Goal: Task Accomplishment & Management: Use online tool/utility

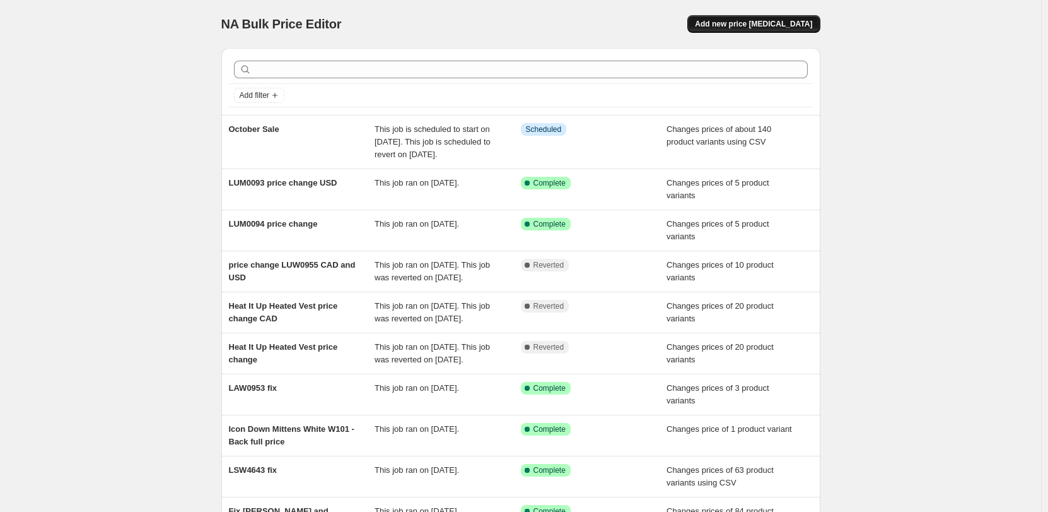
click at [772, 21] on span "Add new price [MEDICAL_DATA]" at bounding box center [753, 24] width 117 height 10
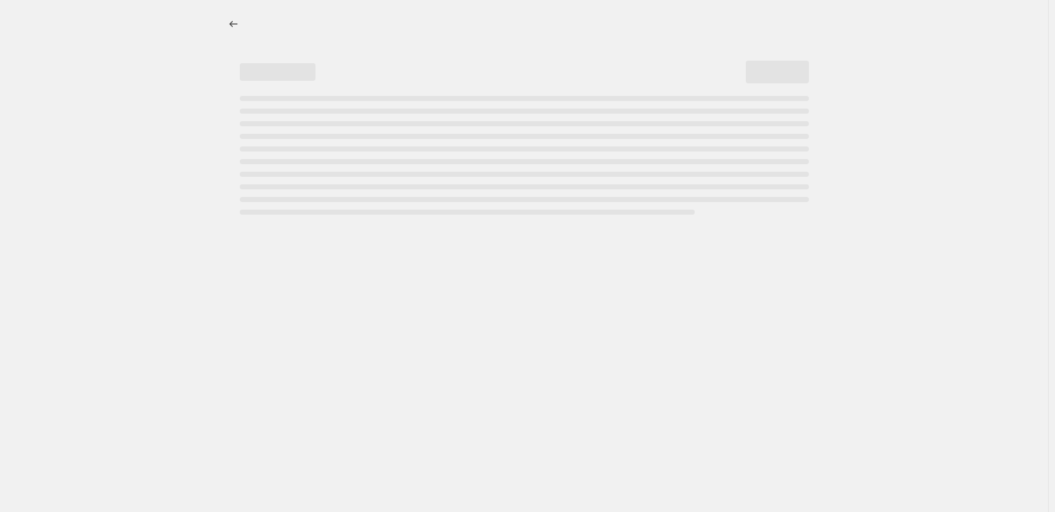
select select "percentage"
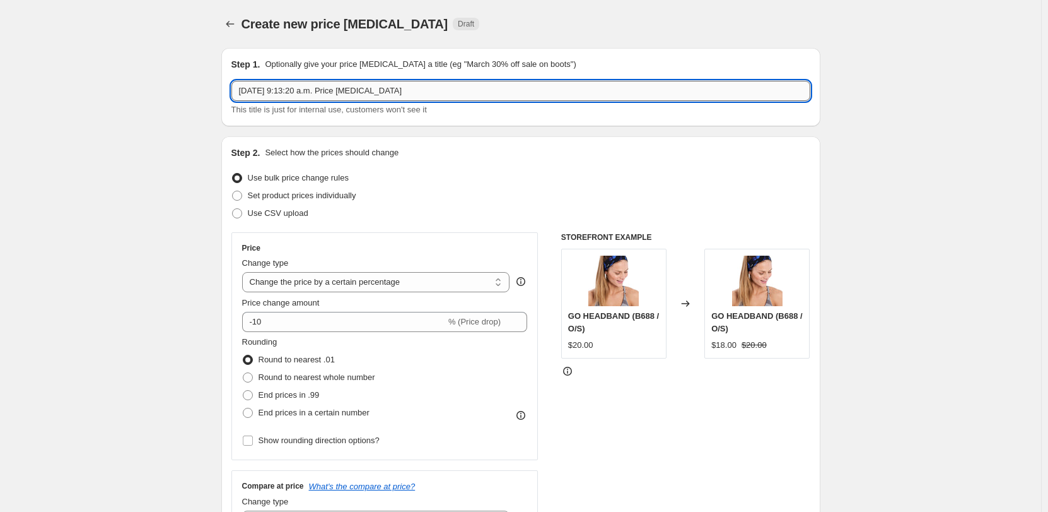
click at [524, 98] on input "[DATE] 9:13:20 a.m. Price [MEDICAL_DATA]" at bounding box center [520, 91] width 579 height 20
click at [524, 92] on input "[DATE] 9:13:20 a.m. Price [MEDICAL_DATA]" at bounding box center [520, 91] width 579 height 20
type input "October Sale Add ons"
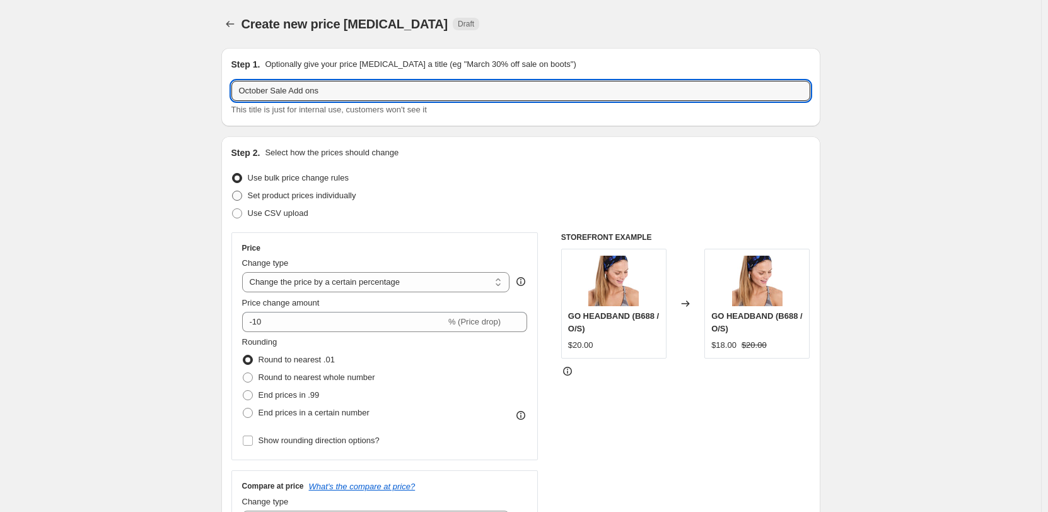
click at [319, 199] on span "Set product prices individually" at bounding box center [302, 194] width 108 height 9
click at [233, 191] on input "Set product prices individually" at bounding box center [232, 190] width 1 height 1
radio input "true"
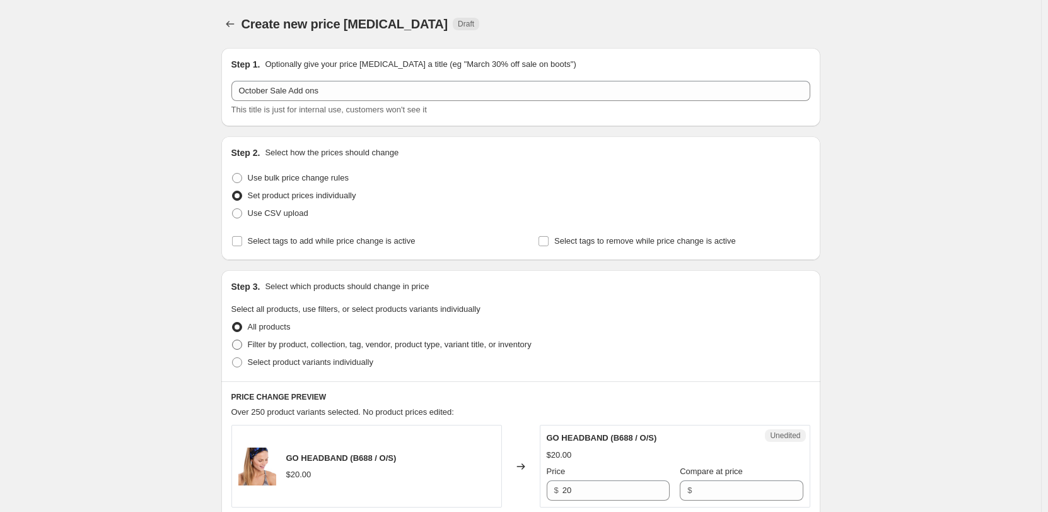
scroll to position [63, 0]
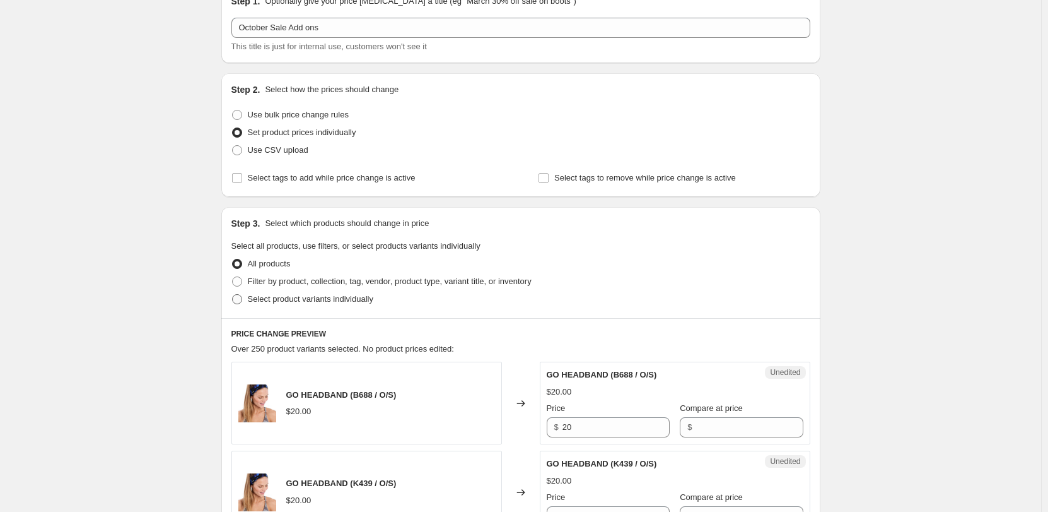
click at [356, 298] on span "Select product variants individually" at bounding box center [311, 298] width 126 height 9
click at [233, 295] on input "Select product variants individually" at bounding box center [232, 294] width 1 height 1
radio input "true"
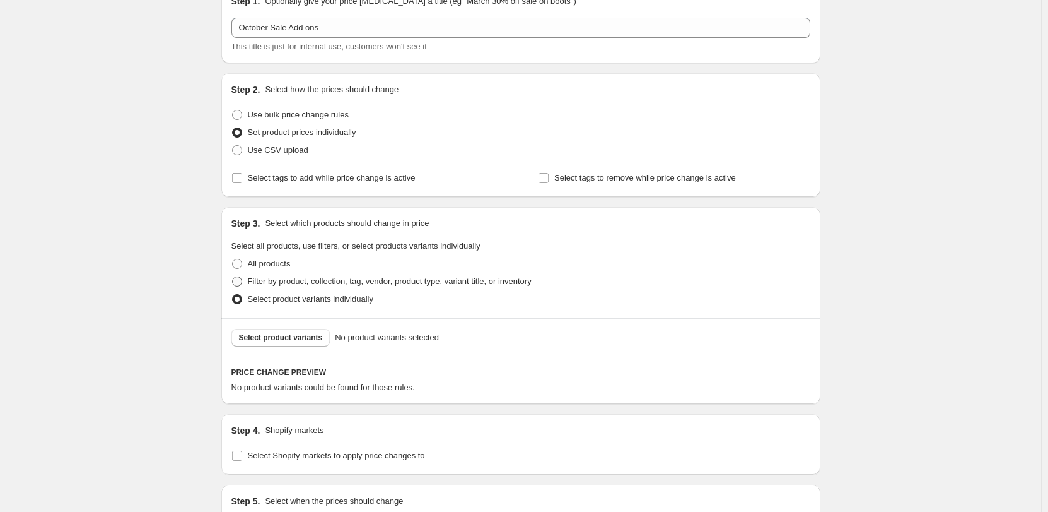
click at [278, 287] on span "Filter by product, collection, tag, vendor, product type, variant title, or inv…" at bounding box center [390, 281] width 284 height 13
click at [233, 277] on input "Filter by product, collection, tag, vendor, product type, variant title, or inv…" at bounding box center [232, 276] width 1 height 1
radio input "true"
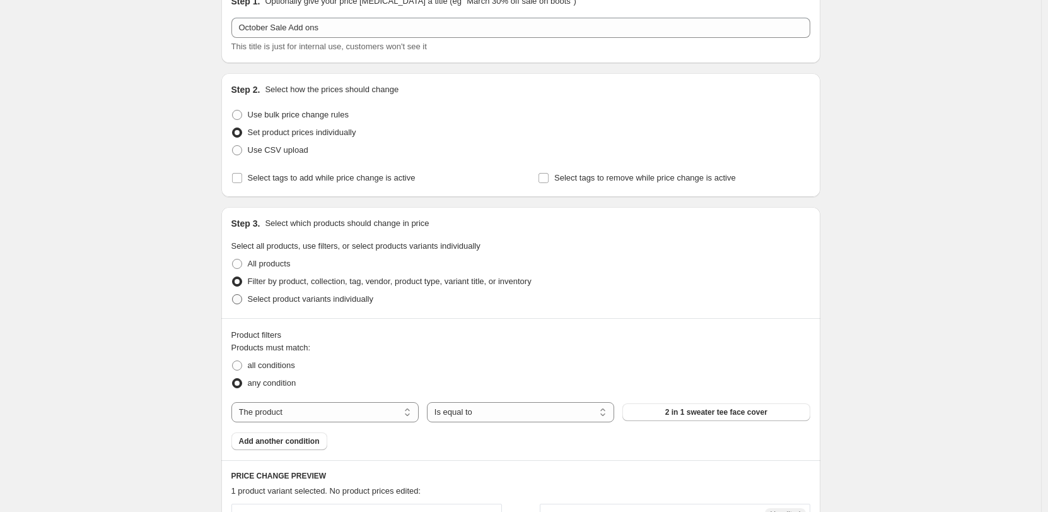
click at [293, 301] on span "Select product variants individually" at bounding box center [311, 298] width 126 height 9
click at [233, 295] on input "Select product variants individually" at bounding box center [232, 294] width 1 height 1
radio input "true"
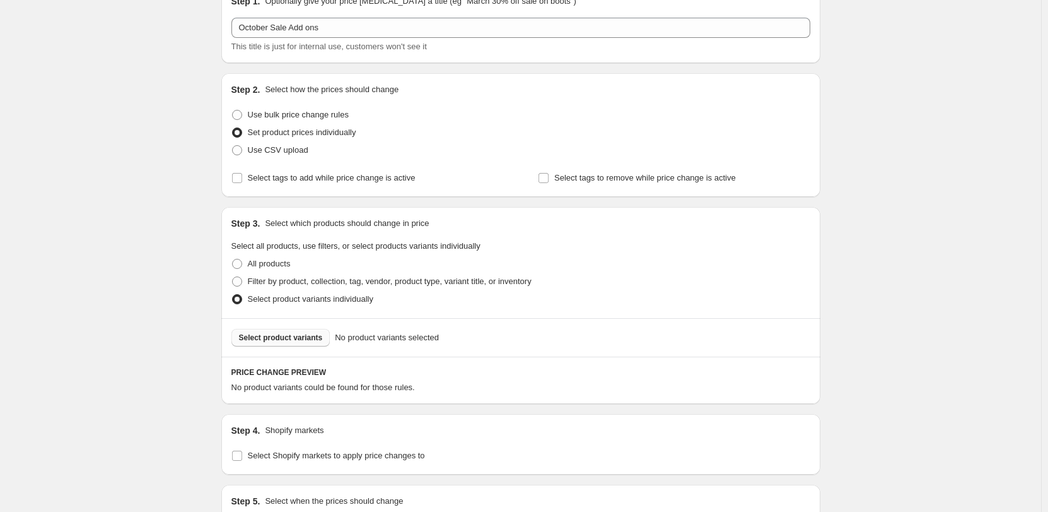
click at [305, 331] on button "Select product variants" at bounding box center [280, 338] width 99 height 18
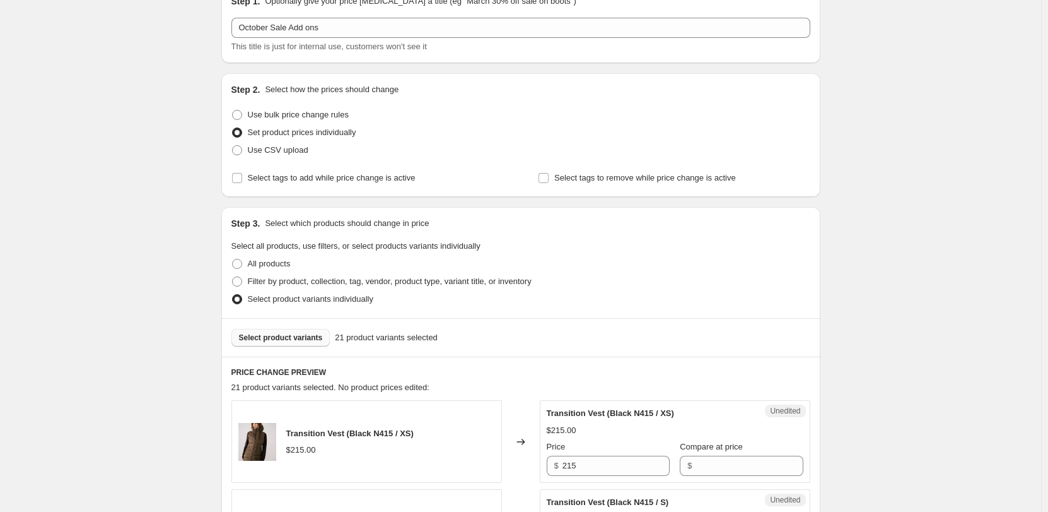
click at [301, 339] on span "Select product variants" at bounding box center [281, 337] width 84 height 10
click at [293, 331] on button "Select product variants" at bounding box center [280, 338] width 99 height 18
click at [290, 345] on button "Select product variants" at bounding box center [280, 338] width 99 height 18
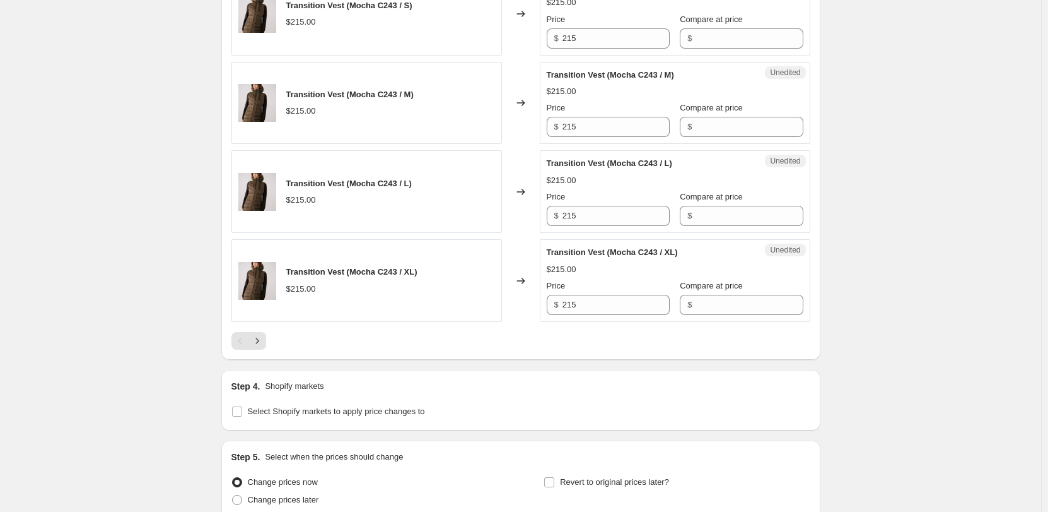
scroll to position [2025, 0]
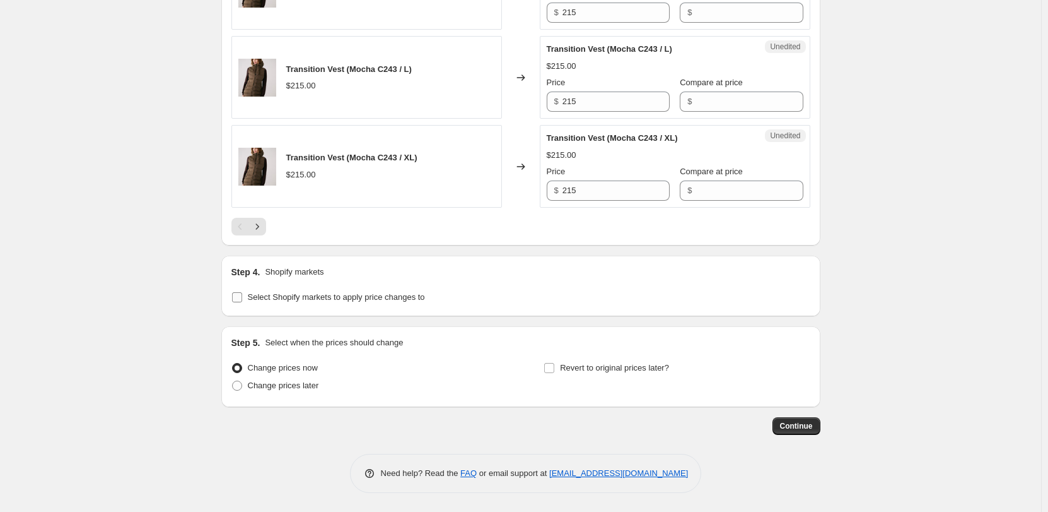
click at [279, 296] on span "Select Shopify markets to apply price changes to" at bounding box center [336, 296] width 177 height 9
click at [242, 296] on input "Select Shopify markets to apply price changes to" at bounding box center [237, 297] width 10 height 10
checkbox input "true"
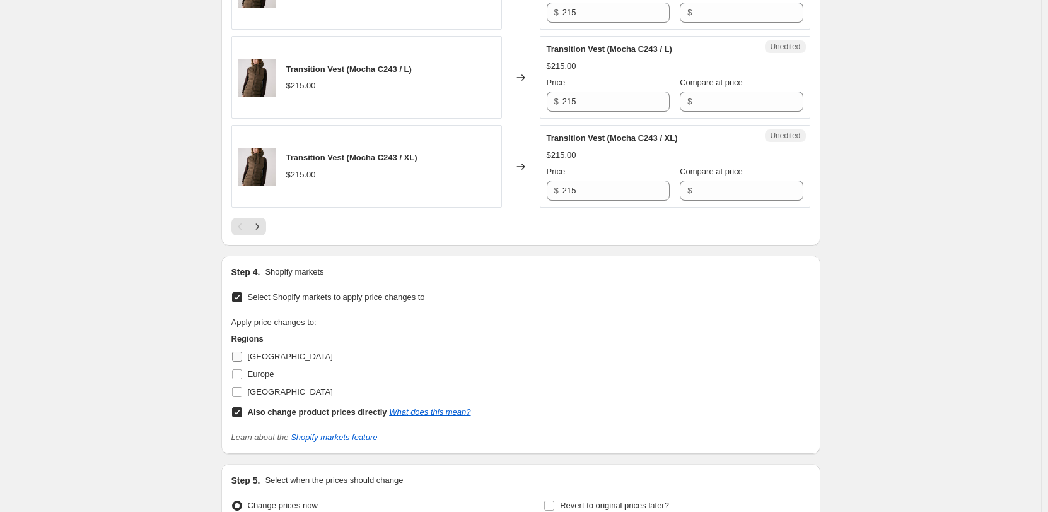
click at [262, 359] on span "[GEOGRAPHIC_DATA]" at bounding box center [290, 355] width 85 height 9
click at [242, 359] on input "[GEOGRAPHIC_DATA]" at bounding box center [237, 356] width 10 height 10
checkbox input "true"
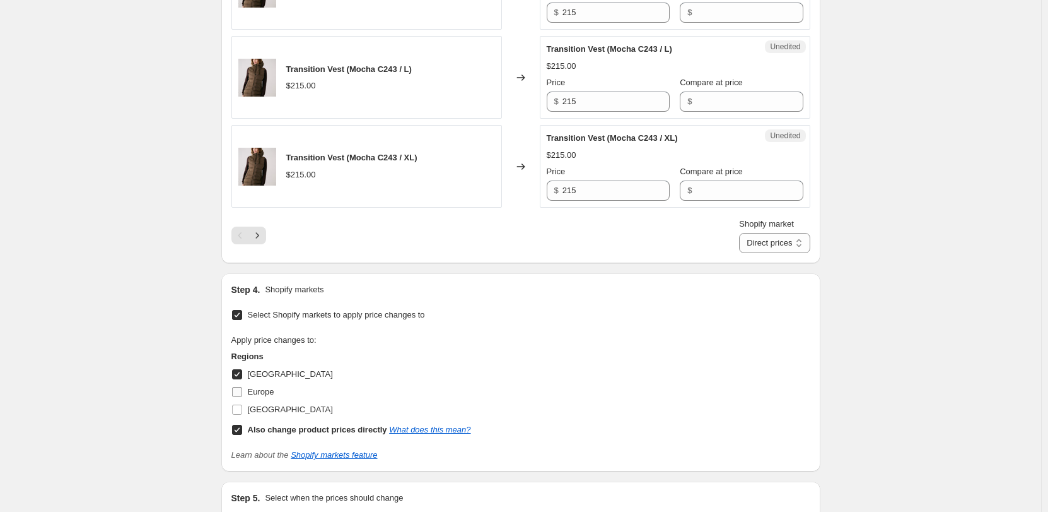
click at [262, 393] on span "Europe" at bounding box center [261, 391] width 26 height 9
click at [242, 393] on input "Europe" at bounding box center [237, 392] width 10 height 10
checkbox input "true"
click at [288, 414] on span "[GEOGRAPHIC_DATA]" at bounding box center [290, 408] width 85 height 9
click at [242, 414] on input "[GEOGRAPHIC_DATA]" at bounding box center [237, 409] width 10 height 10
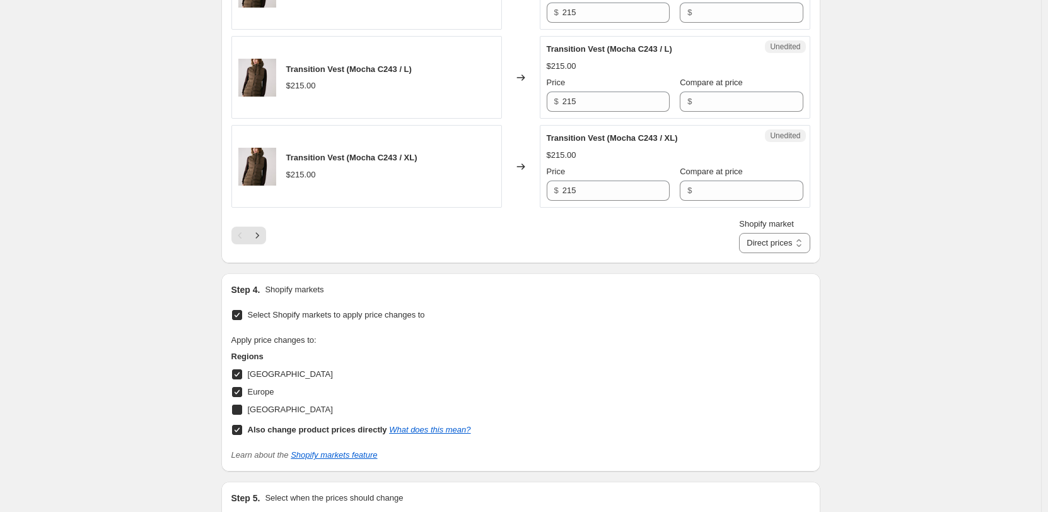
checkbox input "true"
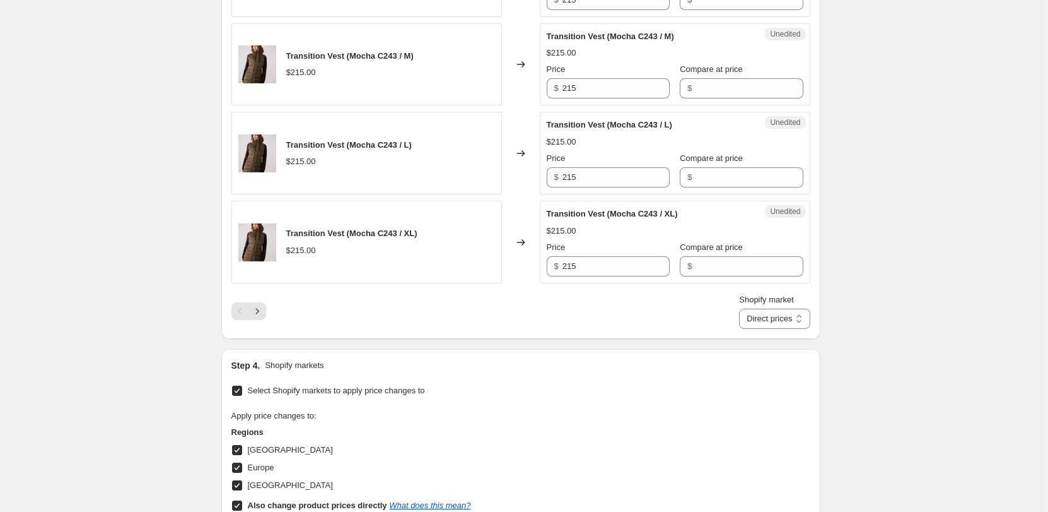
scroll to position [1899, 0]
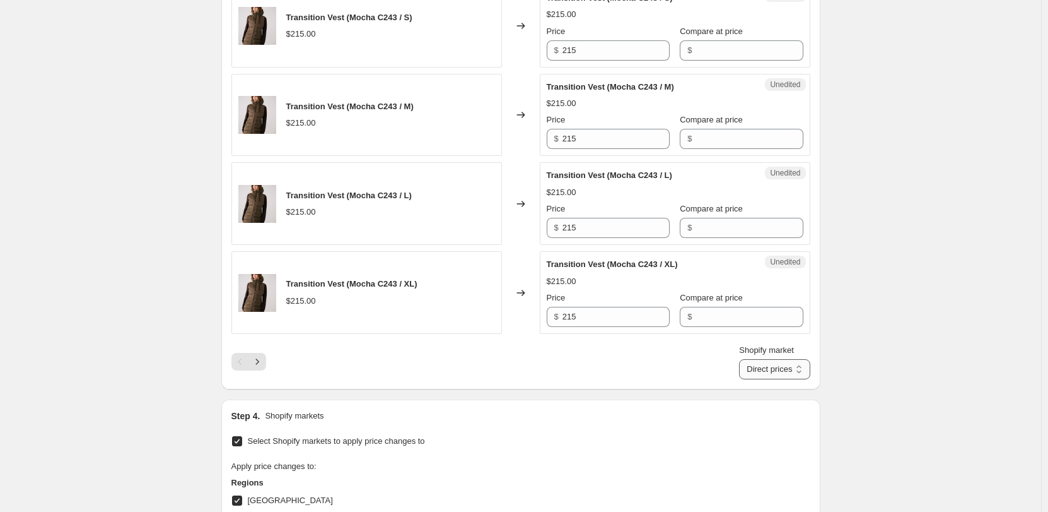
click at [780, 371] on select "Direct prices [GEOGRAPHIC_DATA] [GEOGRAPHIC_DATA] [GEOGRAPHIC_DATA]" at bounding box center [774, 369] width 71 height 20
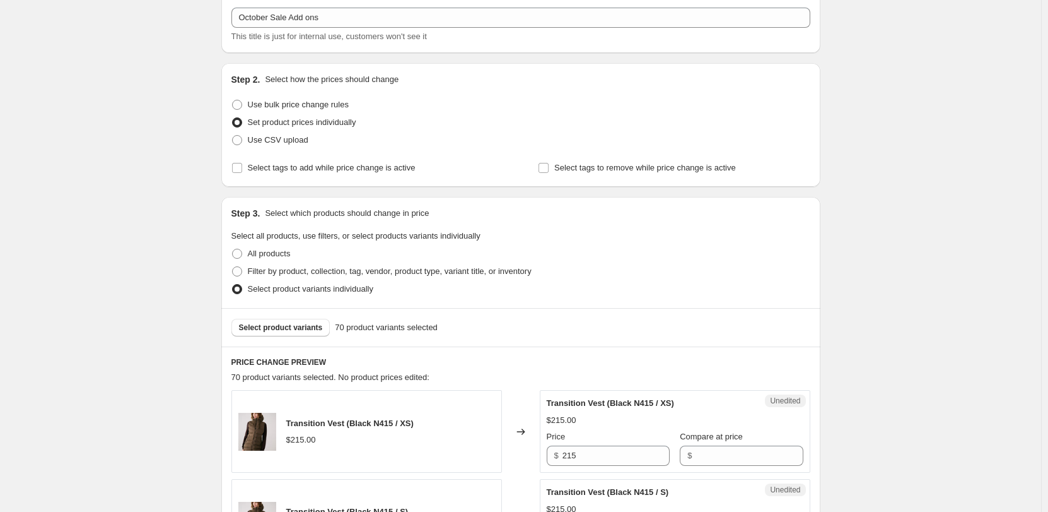
scroll to position [0, 0]
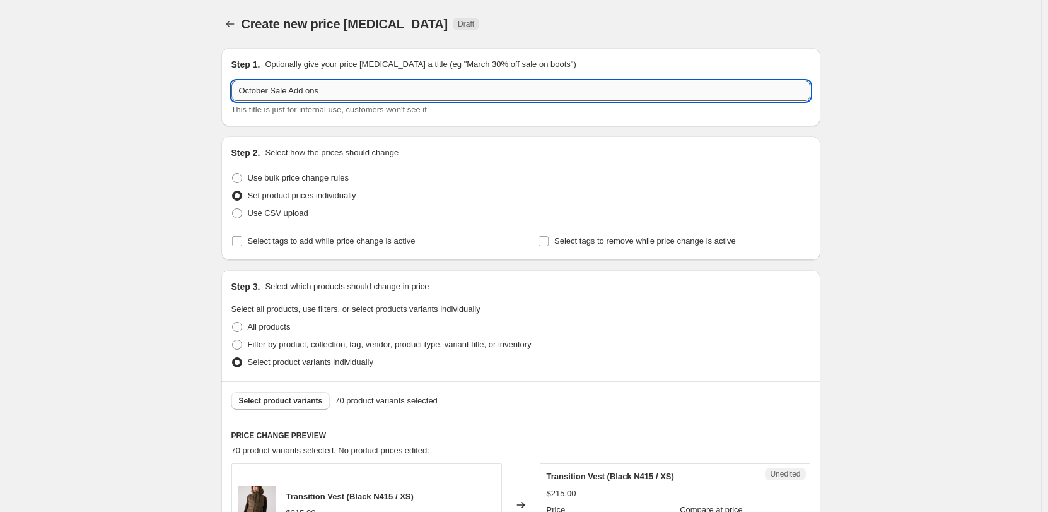
click at [325, 93] on input "October Sale Add ons" at bounding box center [520, 91] width 579 height 20
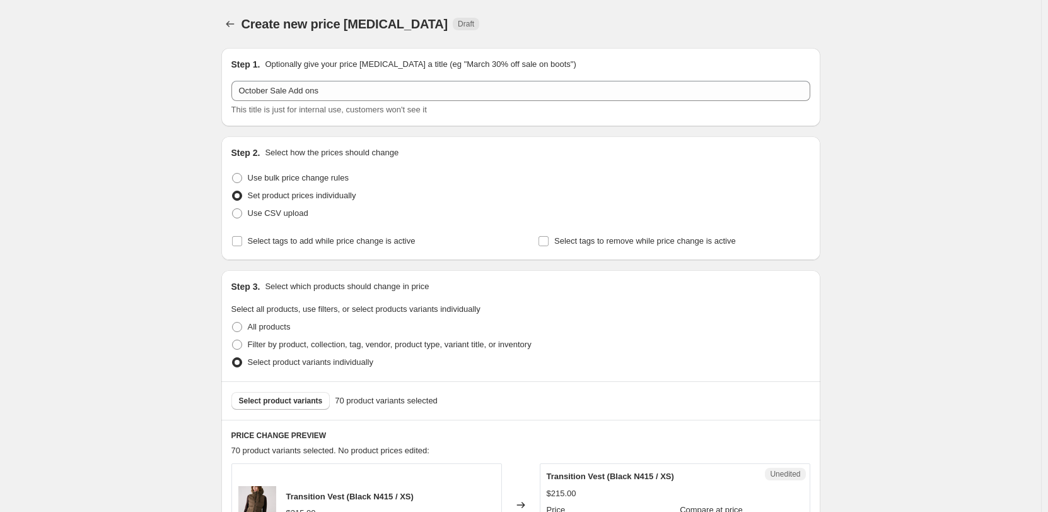
drag, startPoint x: 955, startPoint y: 201, endPoint x: 805, endPoint y: 182, distance: 150.7
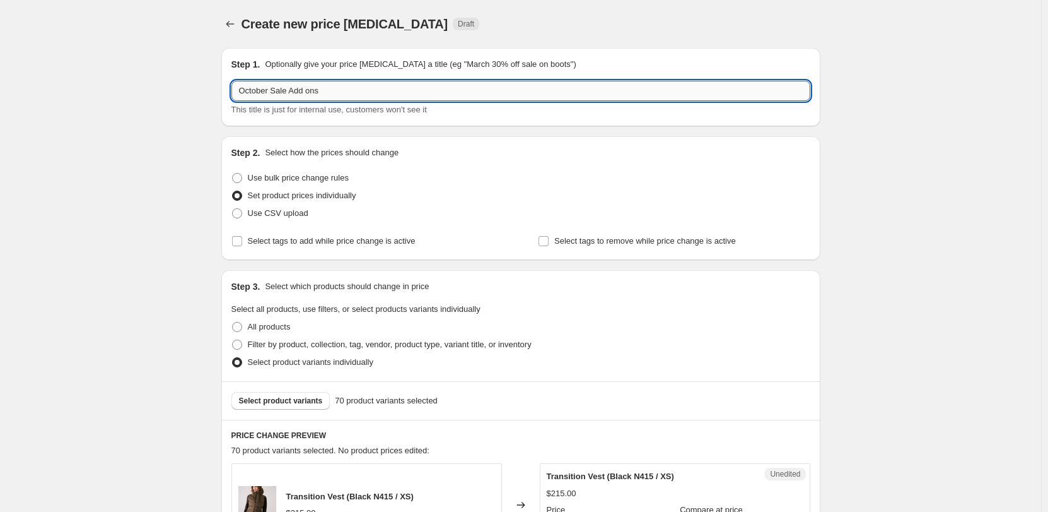
click at [464, 98] on input "October Sale Add ons" at bounding box center [520, 91] width 579 height 20
paste input "(Transition [PERSON_NAME] Bomber, London [PERSON_NAME] Jacket)"
click at [329, 96] on input "October Sale Add ons ((Transition [PERSON_NAME] Bomber, London [PERSON_NAME] Ja…" at bounding box center [520, 91] width 579 height 20
click at [314, 91] on input "October Sale Add ons (Transition [PERSON_NAME] Bomber, London [PERSON_NAME] Jac…" at bounding box center [520, 91] width 579 height 20
drag, startPoint x: 314, startPoint y: 91, endPoint x: 307, endPoint y: 93, distance: 7.8
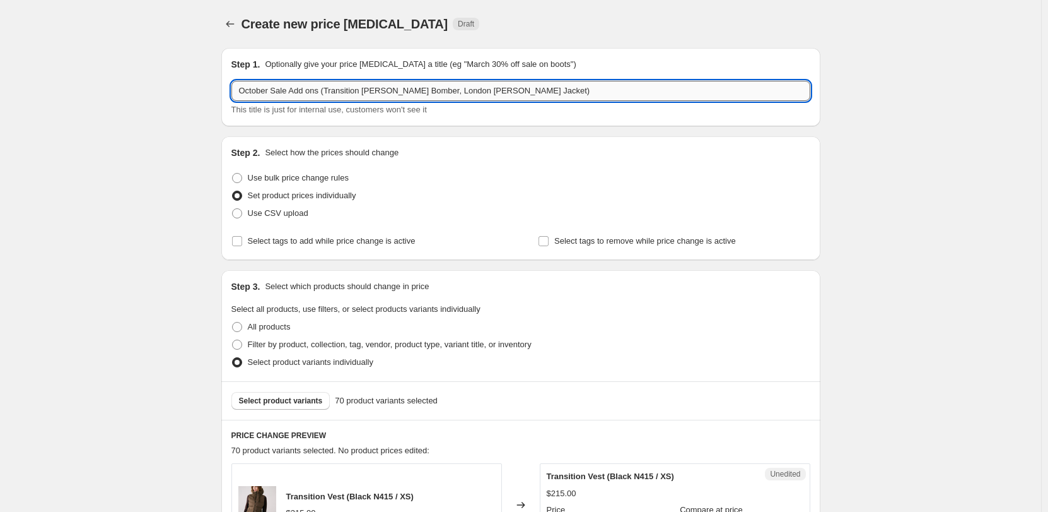
click at [307, 93] on input "October Sale Add ons (Transition [PERSON_NAME] Bomber, London [PERSON_NAME] Jac…" at bounding box center [520, 91] width 579 height 20
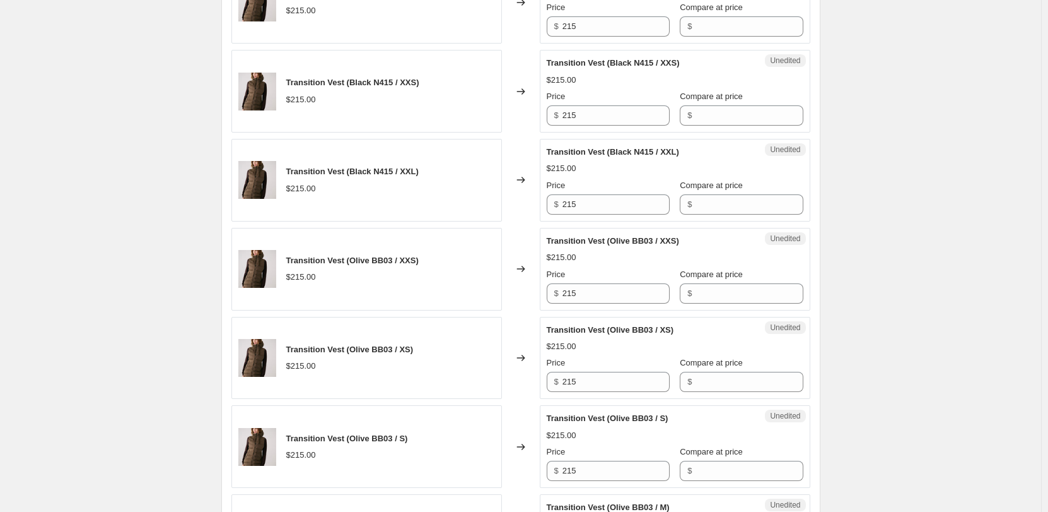
scroll to position [946, 0]
type input "October Sale Add ons (Transition [PERSON_NAME] Bomber, London [PERSON_NAME] Jac…"
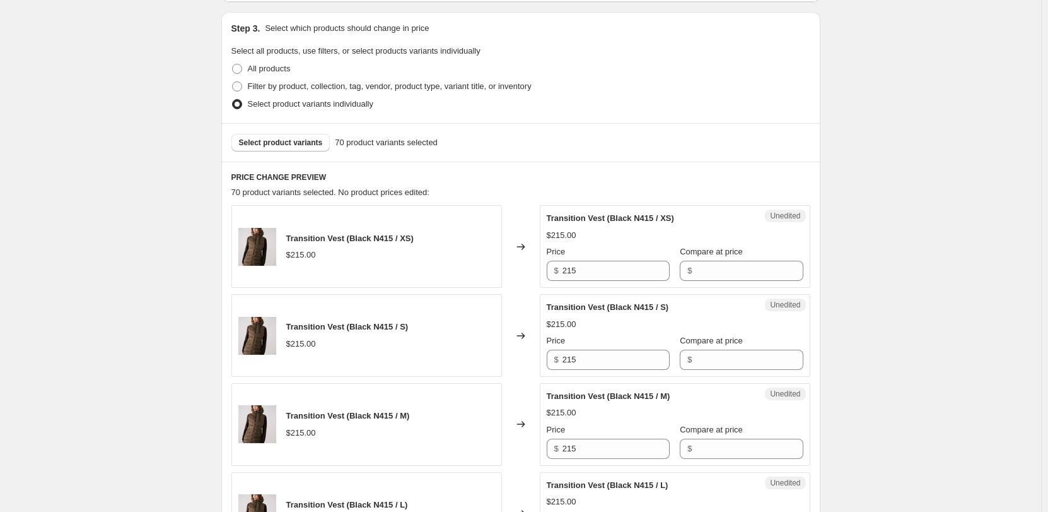
scroll to position [252, 0]
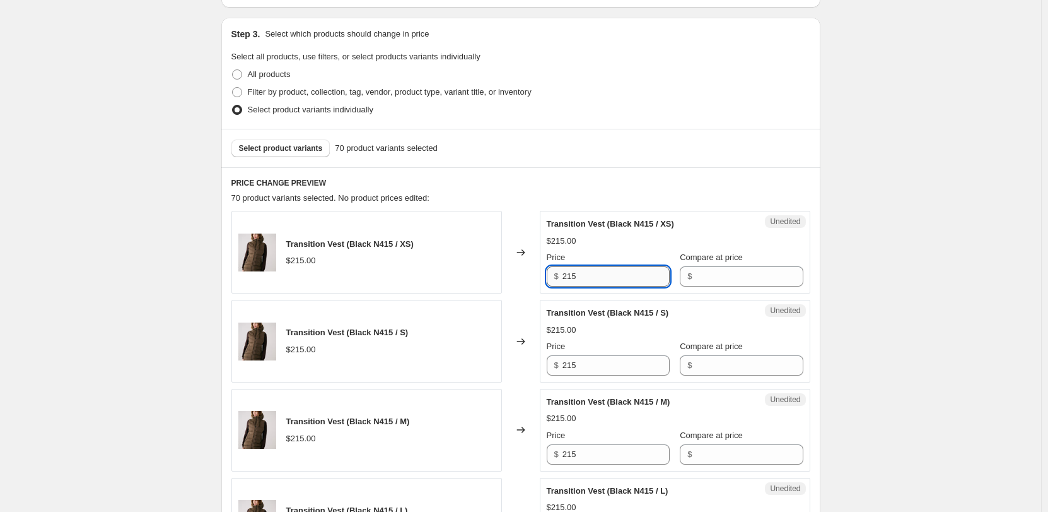
click at [610, 283] on input "215" at bounding box center [616, 276] width 107 height 20
click at [710, 276] on input "Compare at price" at bounding box center [749, 276] width 107 height 20
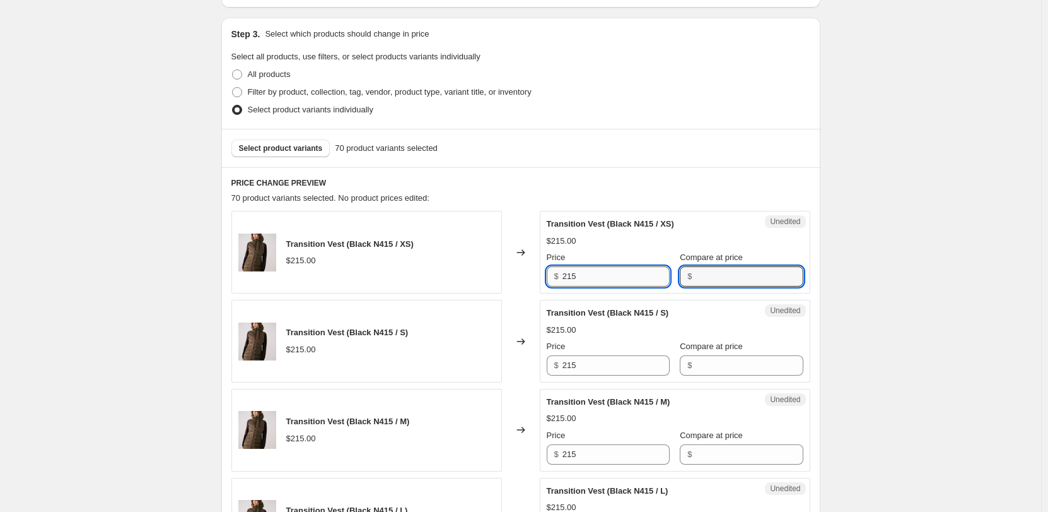
click at [621, 273] on input "215" at bounding box center [616, 276] width 107 height 20
type input "119"
click at [776, 285] on input "Compare at price" at bounding box center [749, 276] width 107 height 20
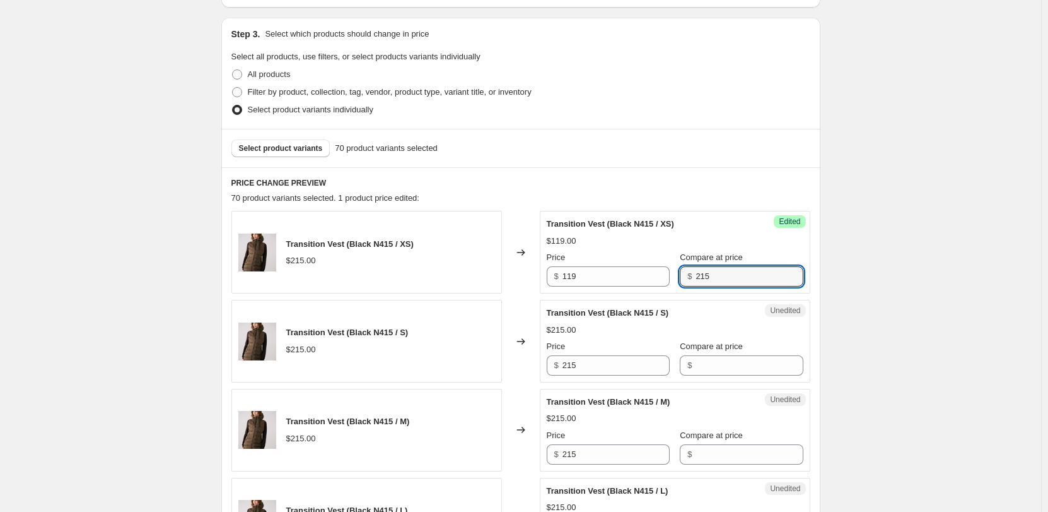
type input "215"
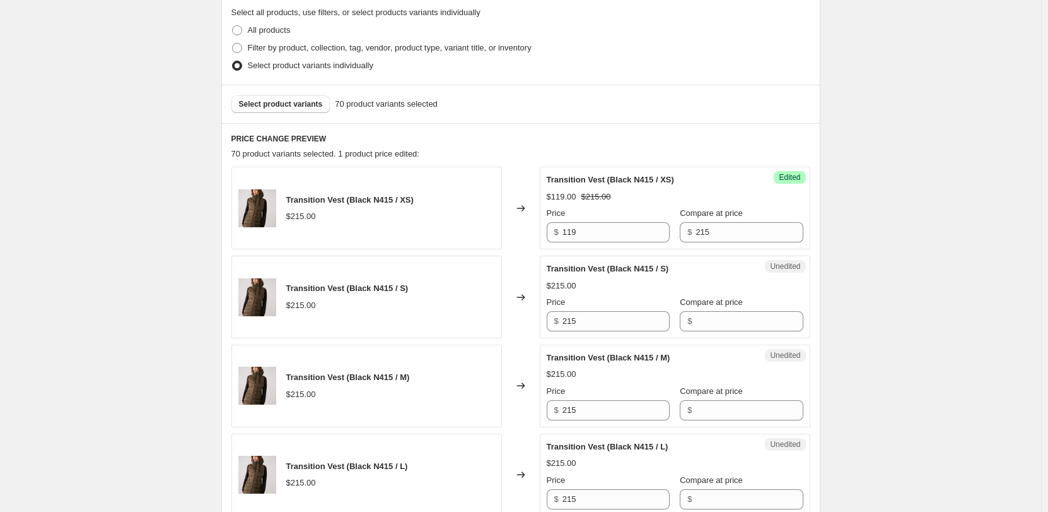
scroll to position [315, 0]
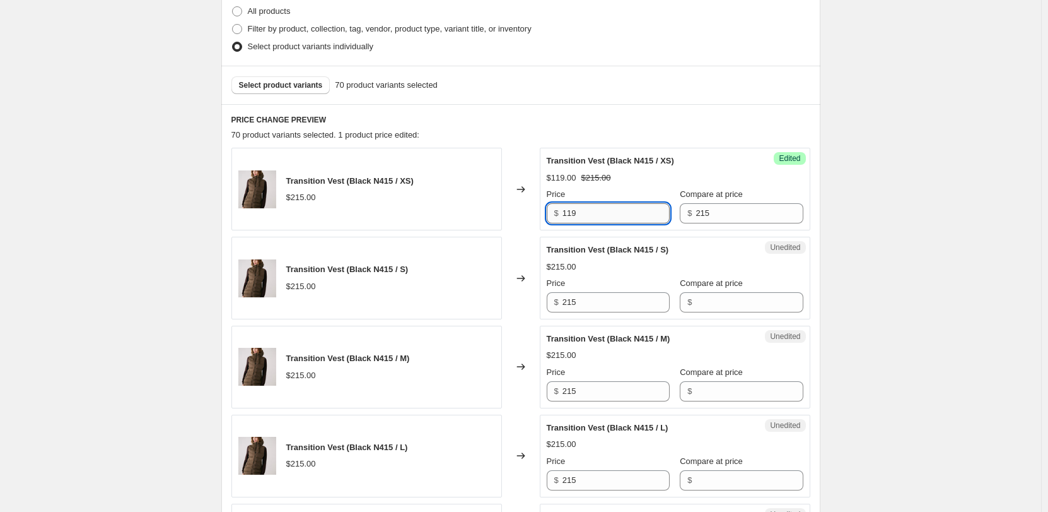
click at [633, 220] on input "119" at bounding box center [616, 213] width 107 height 20
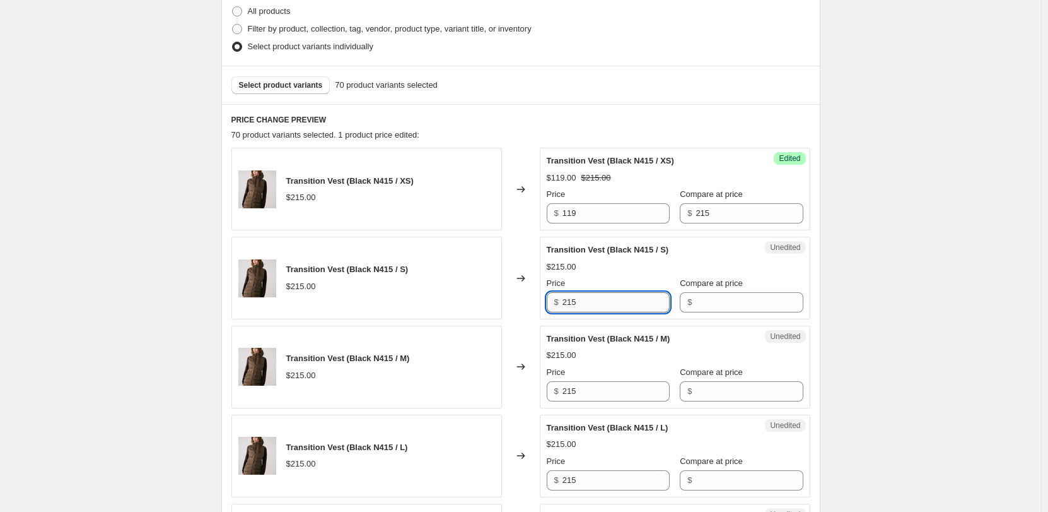
click at [597, 298] on input "215" at bounding box center [616, 302] width 107 height 20
paste input "119"
type input "119"
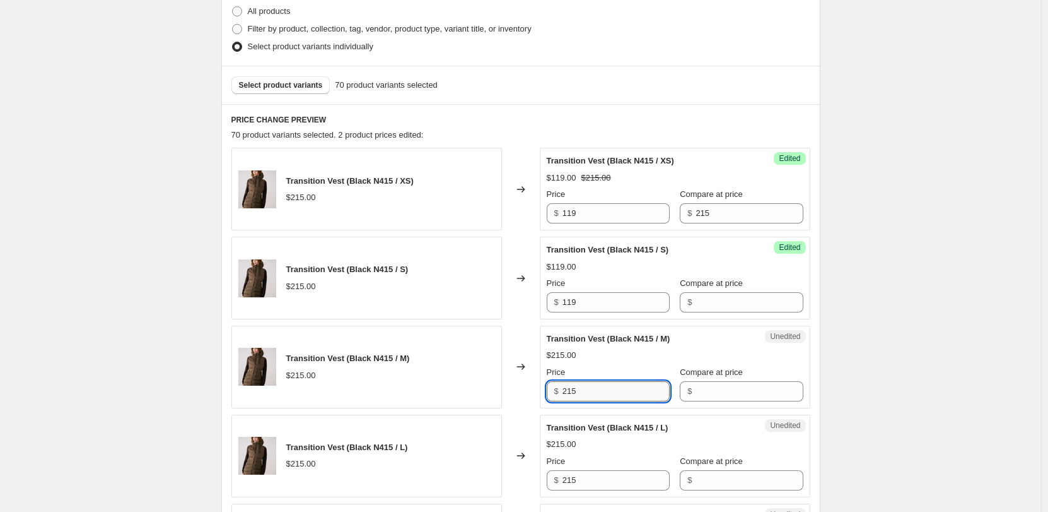
click at [566, 387] on input "215" at bounding box center [616, 391] width 107 height 20
click at [567, 383] on input "215" at bounding box center [616, 391] width 107 height 20
click at [570, 391] on input "215" at bounding box center [616, 391] width 107 height 20
paste input "119"
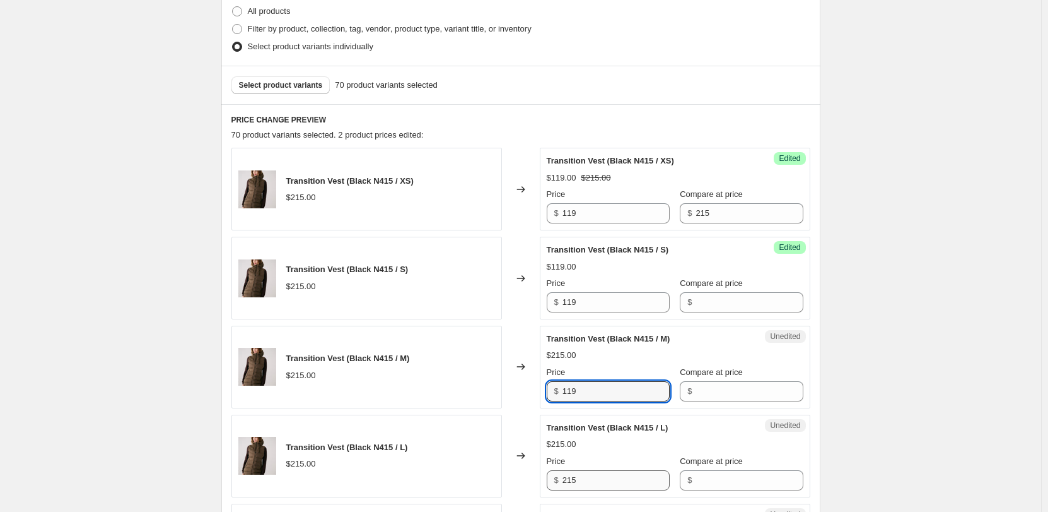
type input "119"
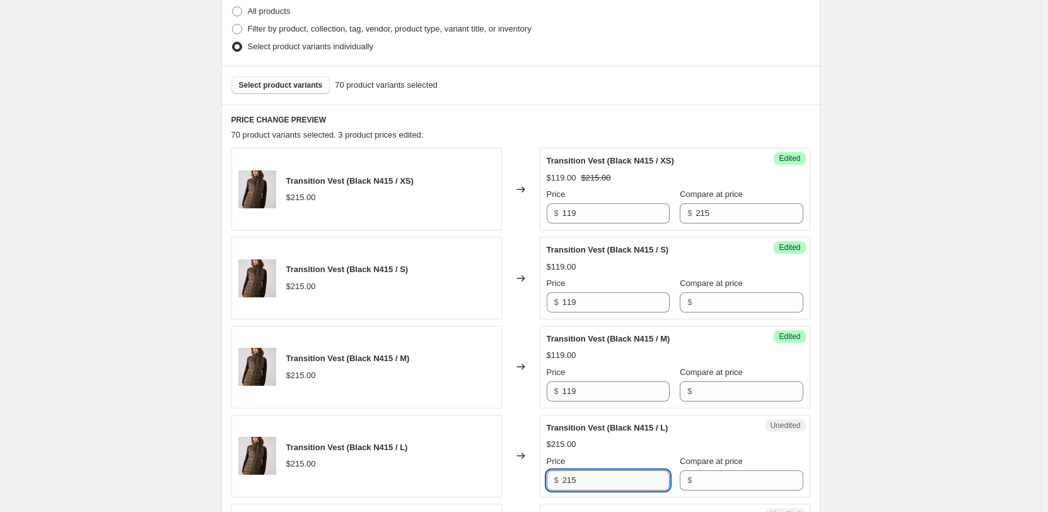
click at [574, 471] on input "215" at bounding box center [616, 480] width 107 height 20
paste input "119"
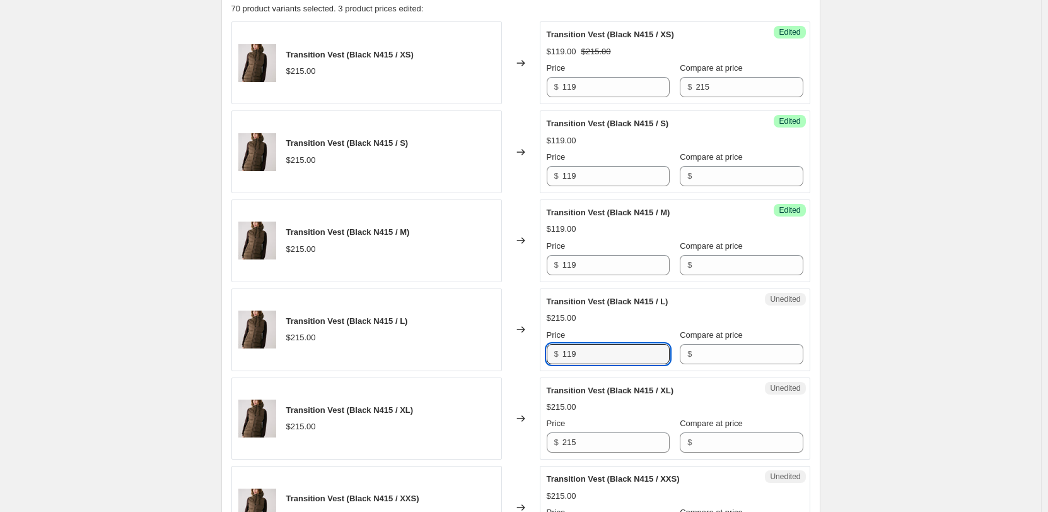
scroll to position [505, 0]
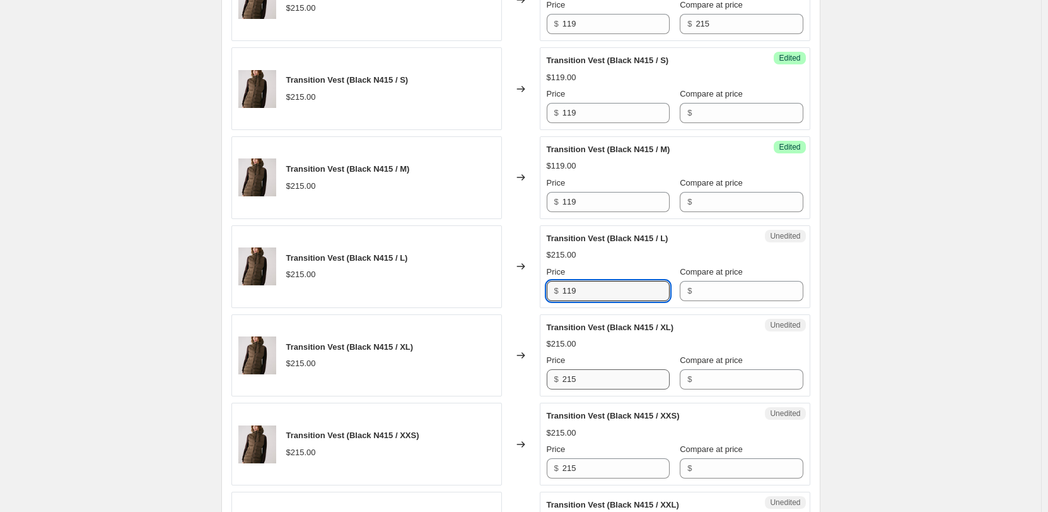
type input "119"
click at [583, 378] on input "215" at bounding box center [616, 379] width 107 height 20
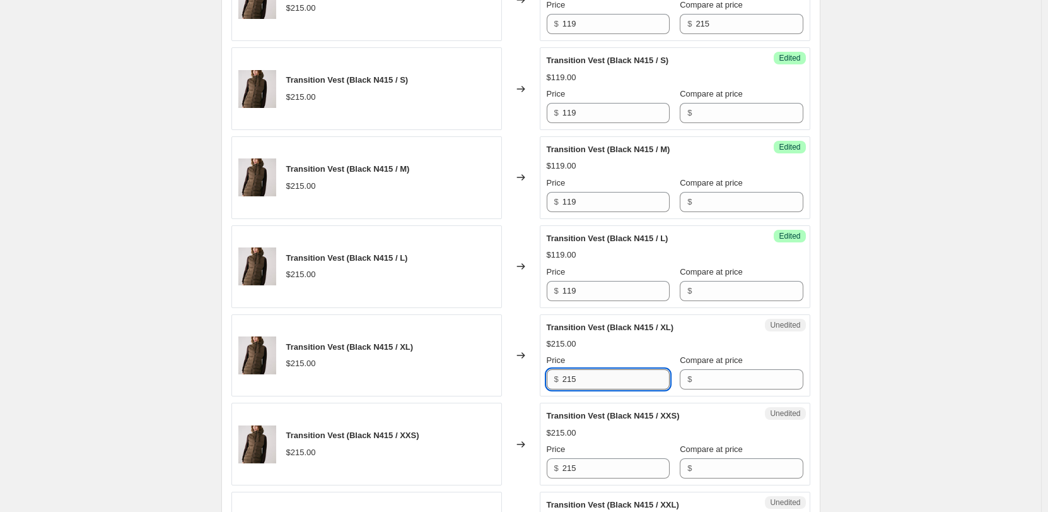
click at [583, 378] on input "215" at bounding box center [616, 379] width 107 height 20
paste input "119"
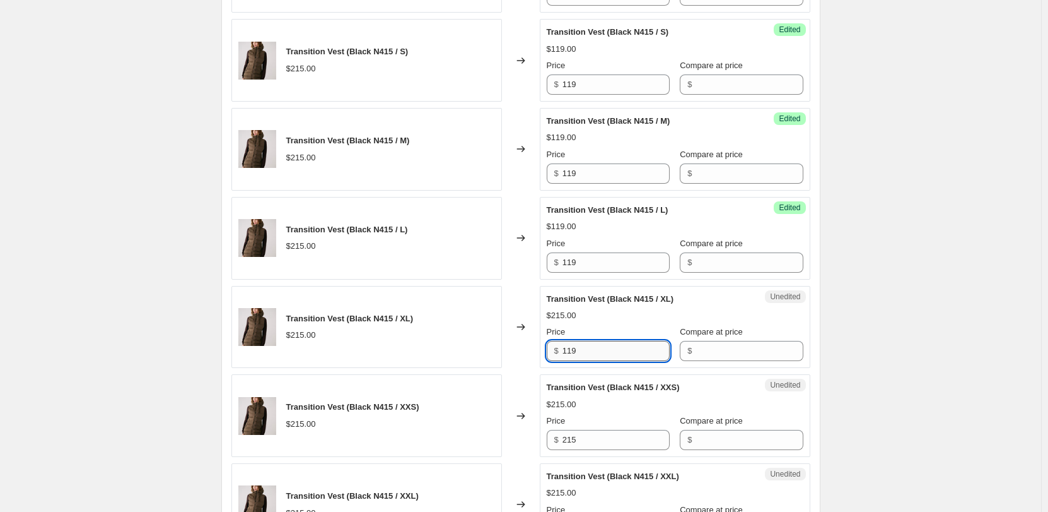
scroll to position [568, 0]
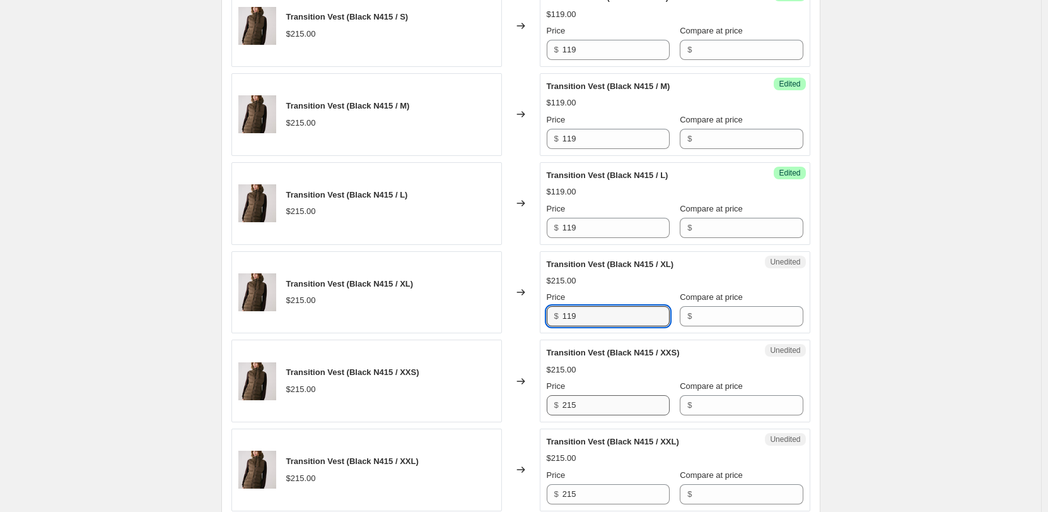
type input "119"
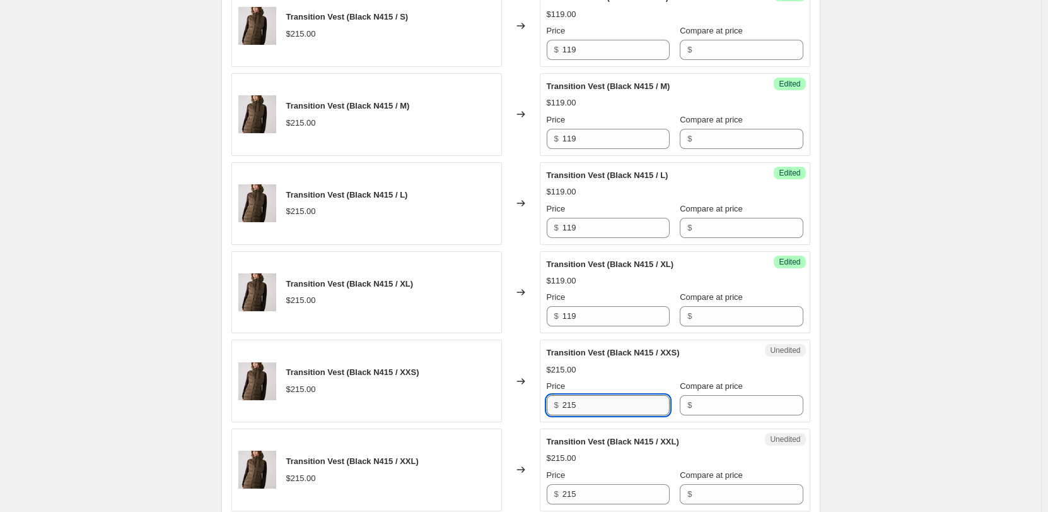
click at [582, 414] on input "215" at bounding box center [616, 405] width 107 height 20
paste input "119"
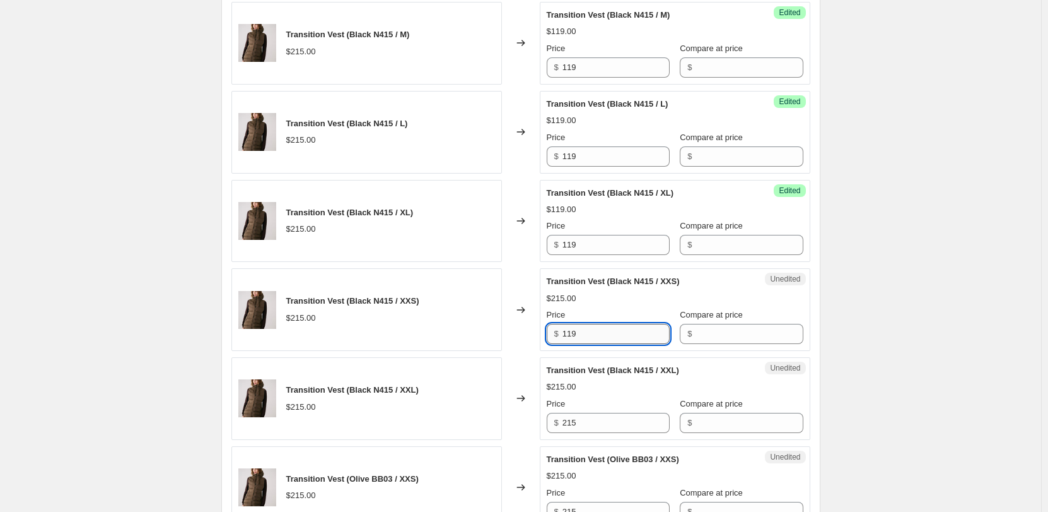
scroll to position [757, 0]
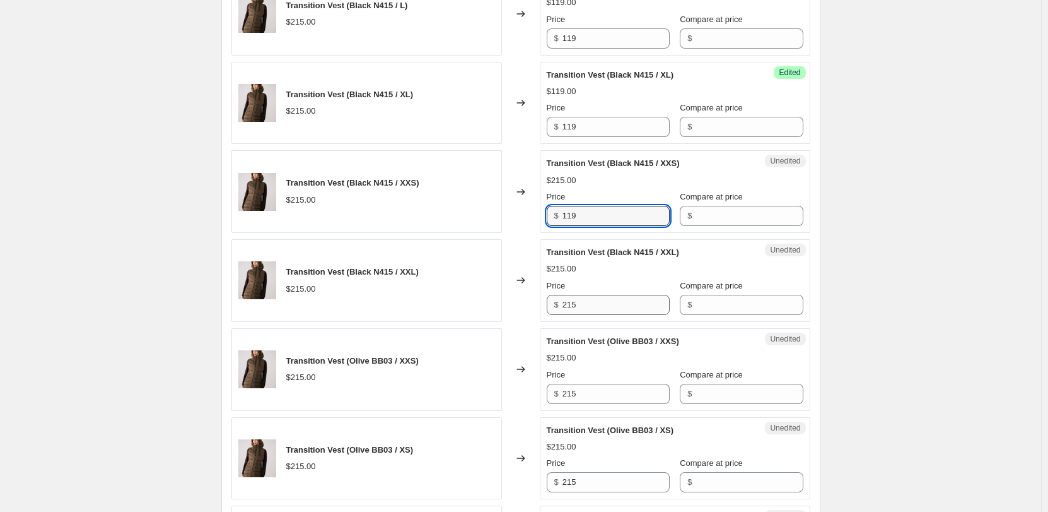
type input "119"
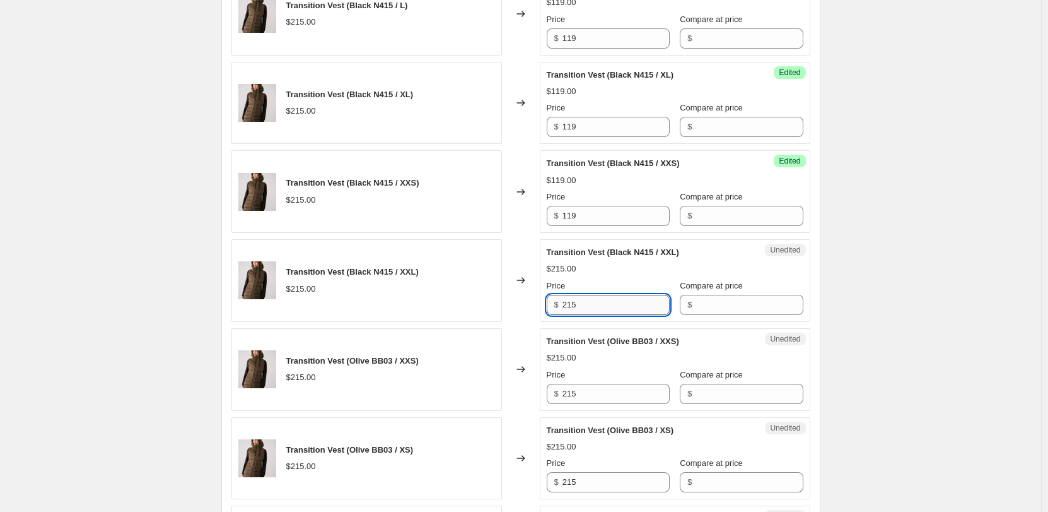
click at [587, 311] on input "215" at bounding box center [616, 305] width 107 height 20
paste input "119"
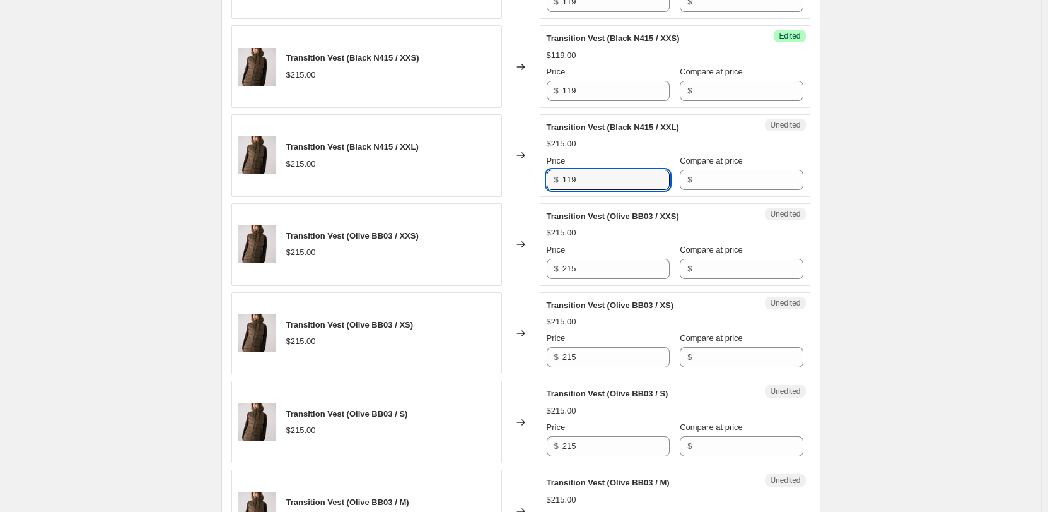
scroll to position [883, 0]
type input "119"
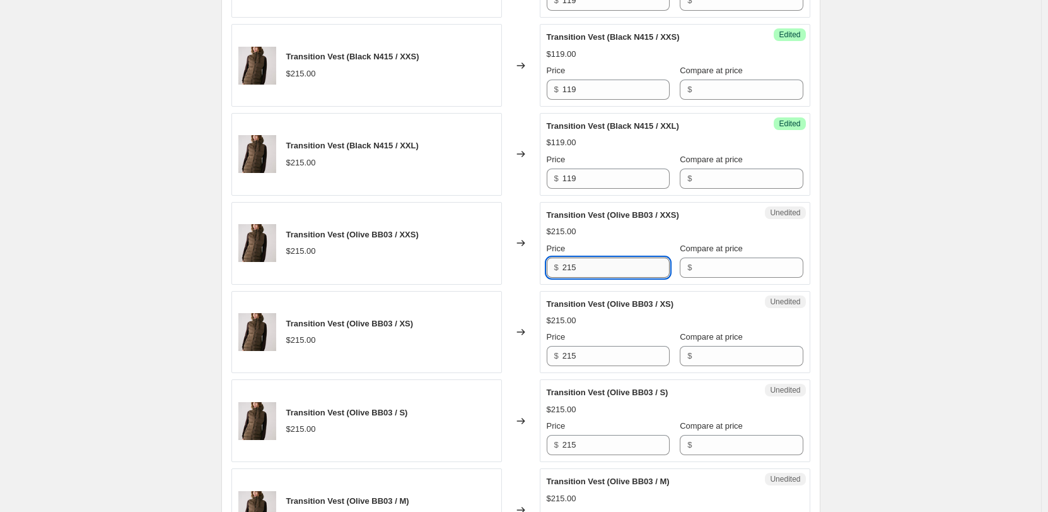
click at [594, 267] on input "215" at bounding box center [616, 267] width 107 height 20
paste input "119"
type input "119"
click at [574, 348] on input "215" at bounding box center [616, 356] width 107 height 20
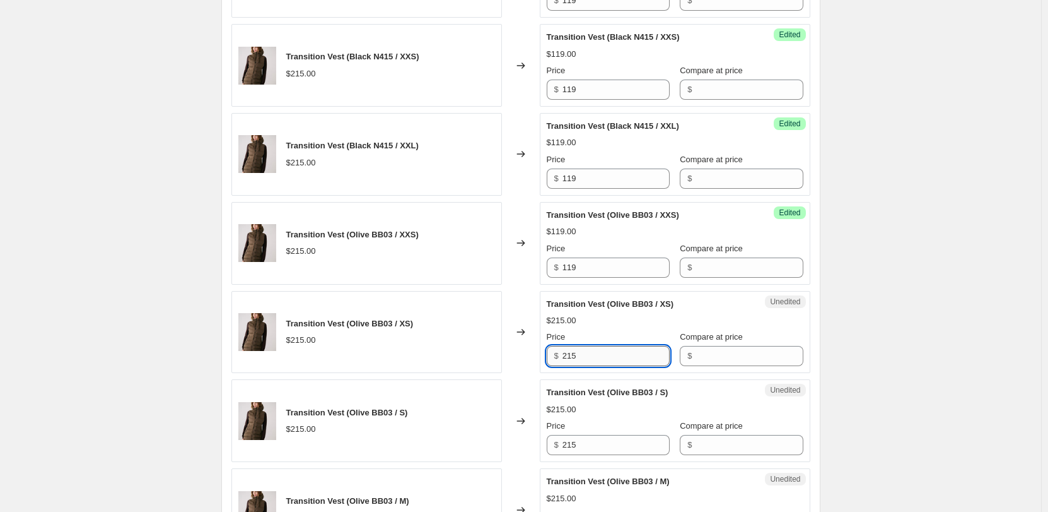
click at [574, 348] on input "215" at bounding box center [616, 356] width 107 height 20
paste input "119"
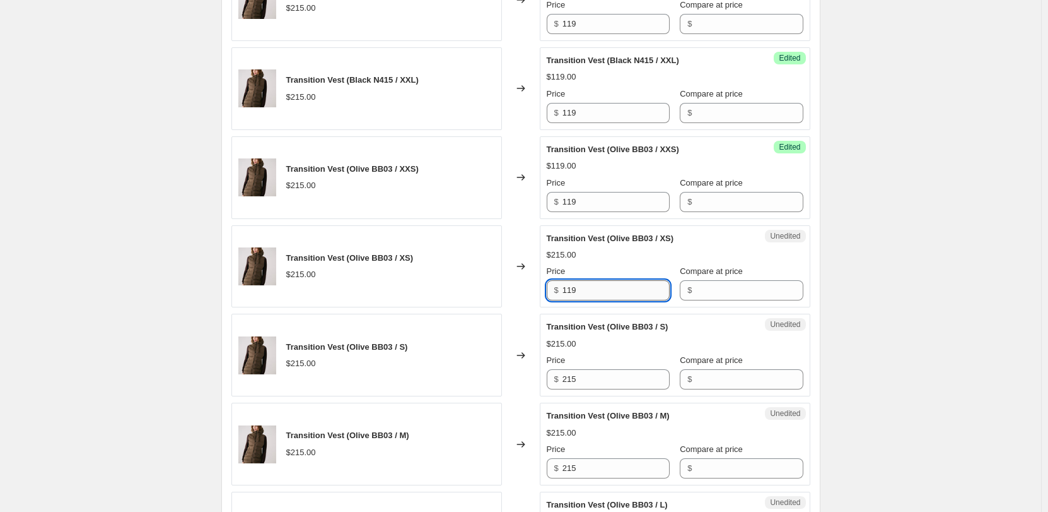
scroll to position [1009, 0]
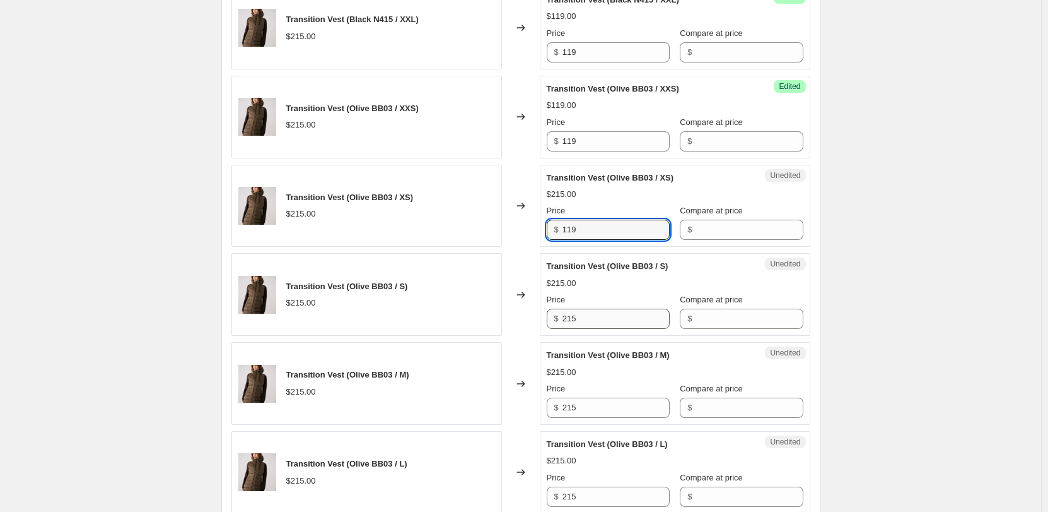
type input "119"
click at [594, 321] on input "215" at bounding box center [616, 318] width 107 height 20
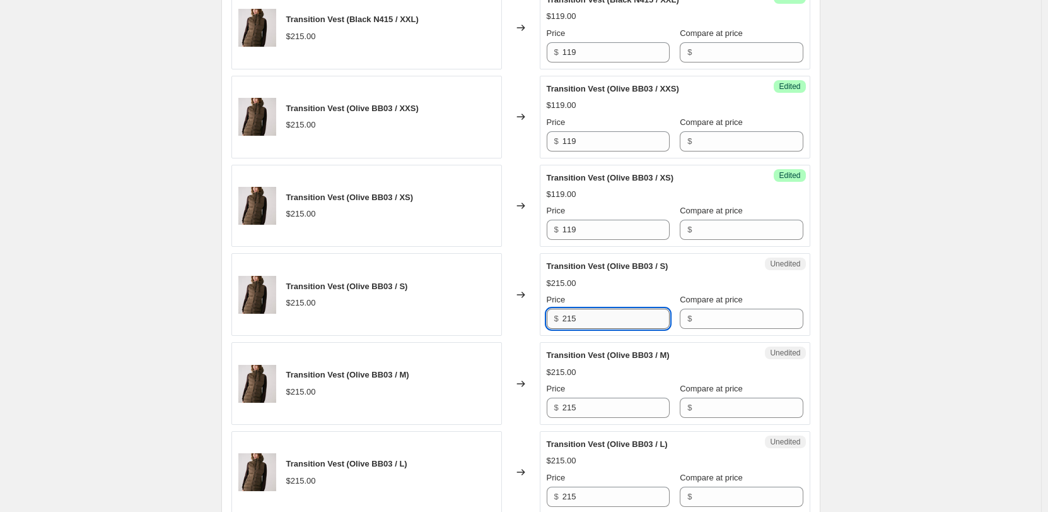
click at [594, 321] on input "215" at bounding box center [616, 318] width 107 height 20
paste input "119"
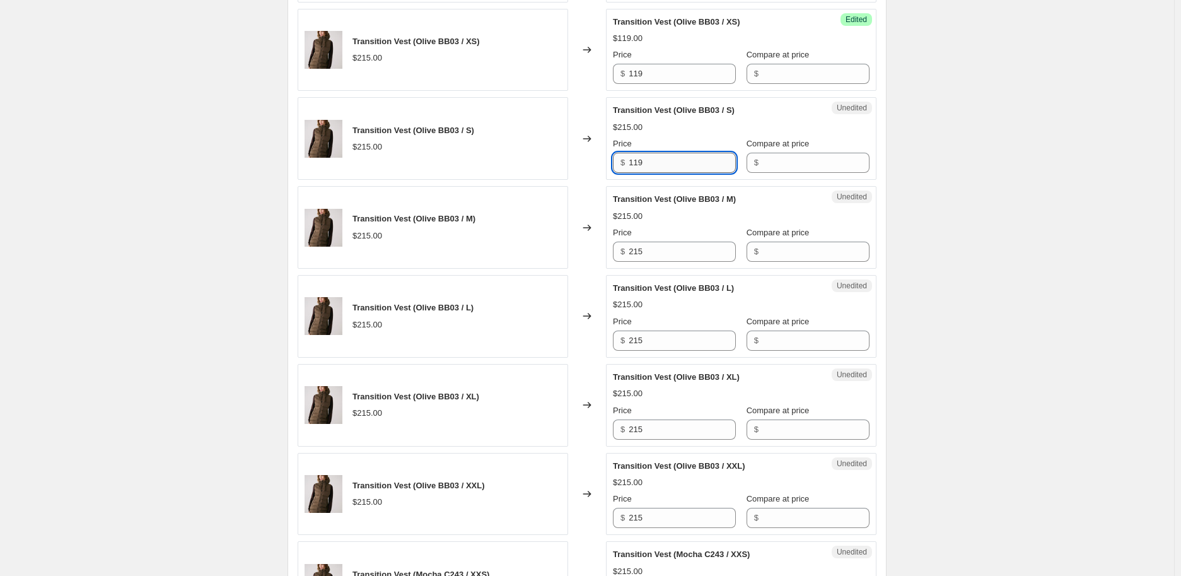
scroll to position [1191, 0]
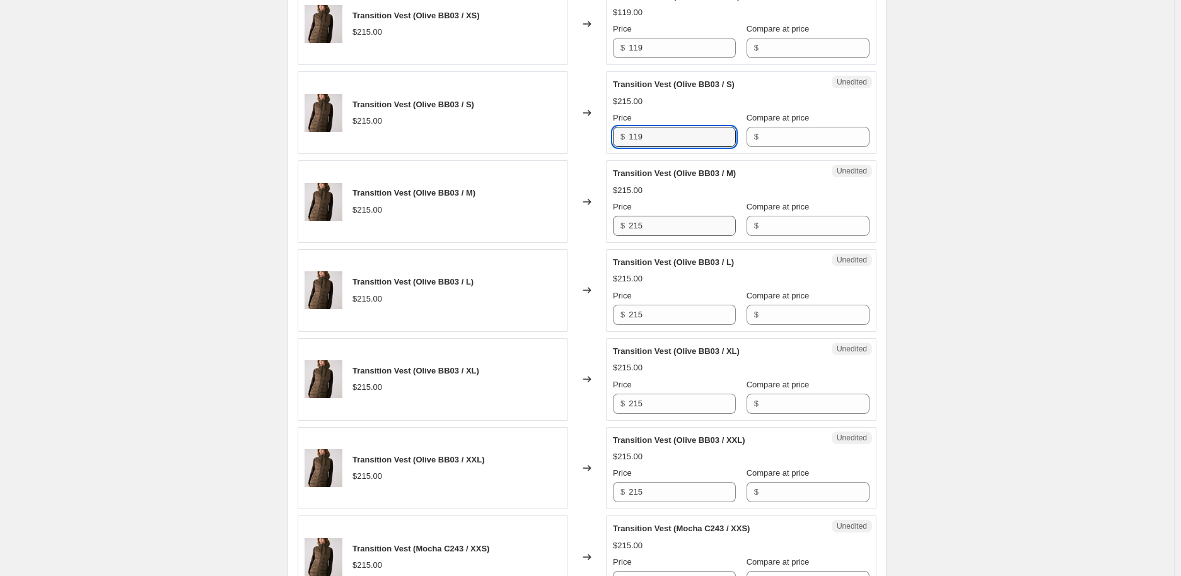
type input "119"
click at [662, 221] on input "215" at bounding box center [682, 226] width 107 height 20
paste input "119"
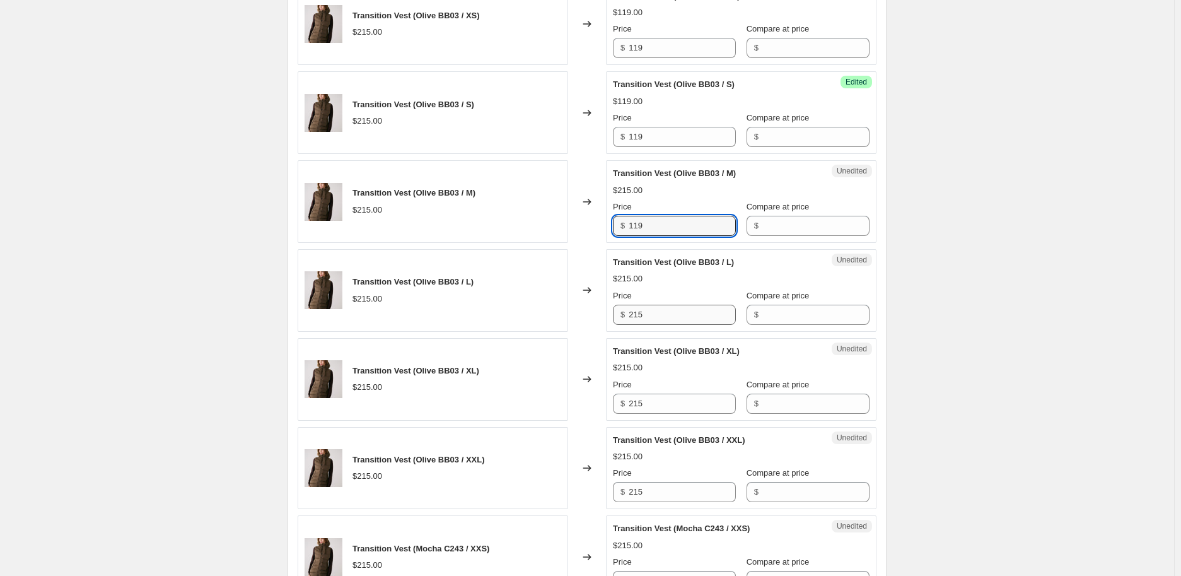
type input "119"
click at [636, 318] on input "215" at bounding box center [682, 315] width 107 height 20
paste input "119"
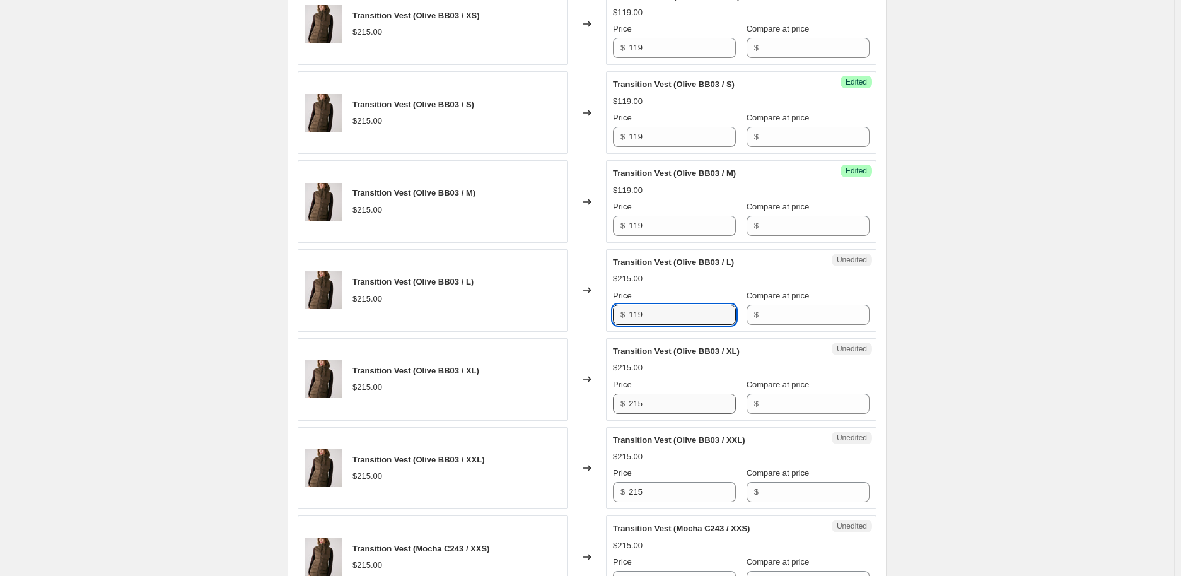
type input "119"
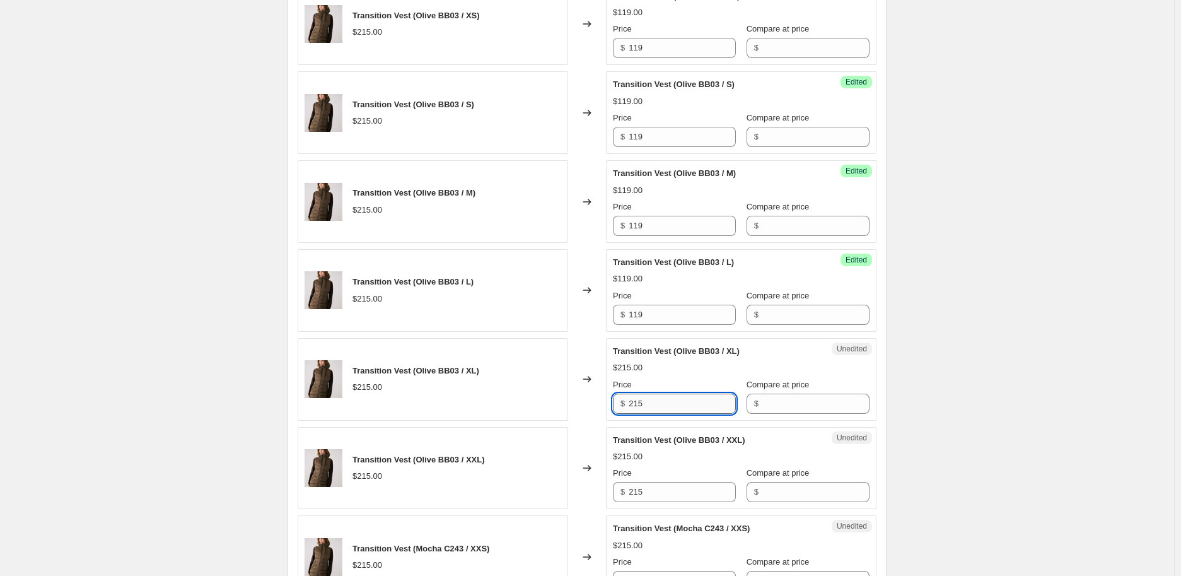
click at [645, 406] on input "215" at bounding box center [682, 404] width 107 height 20
paste input "119"
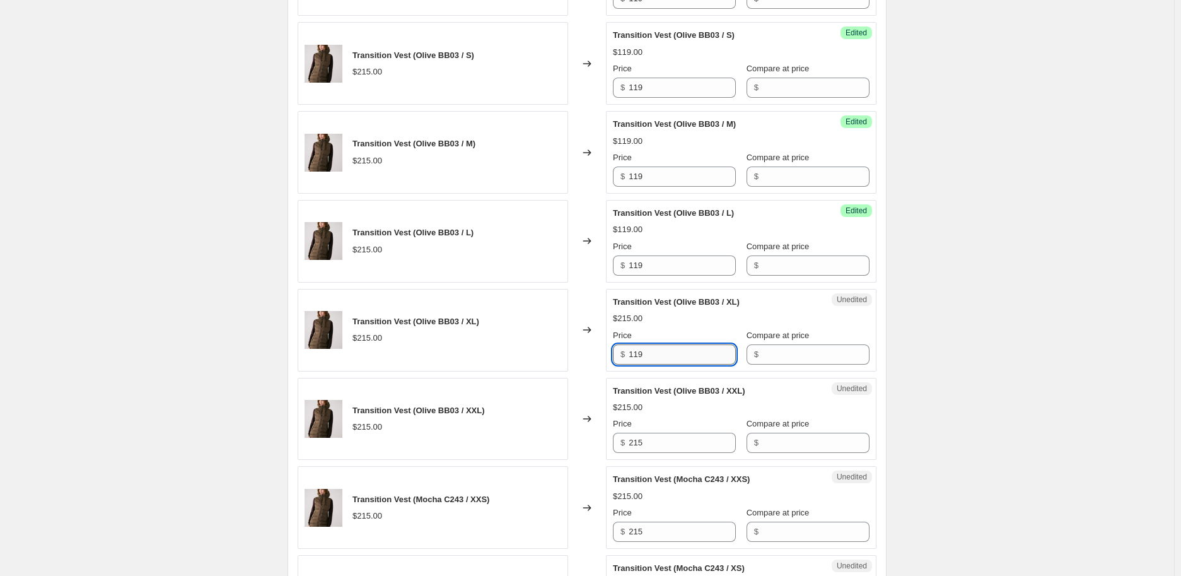
scroll to position [1262, 0]
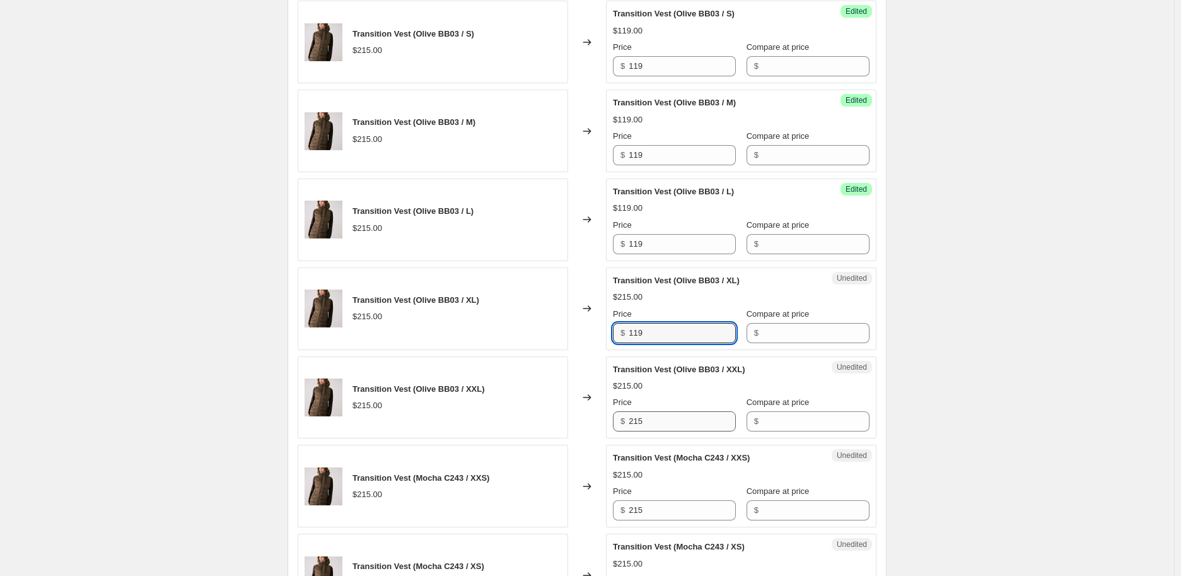
type input "119"
click at [640, 419] on input "215" at bounding box center [682, 421] width 107 height 20
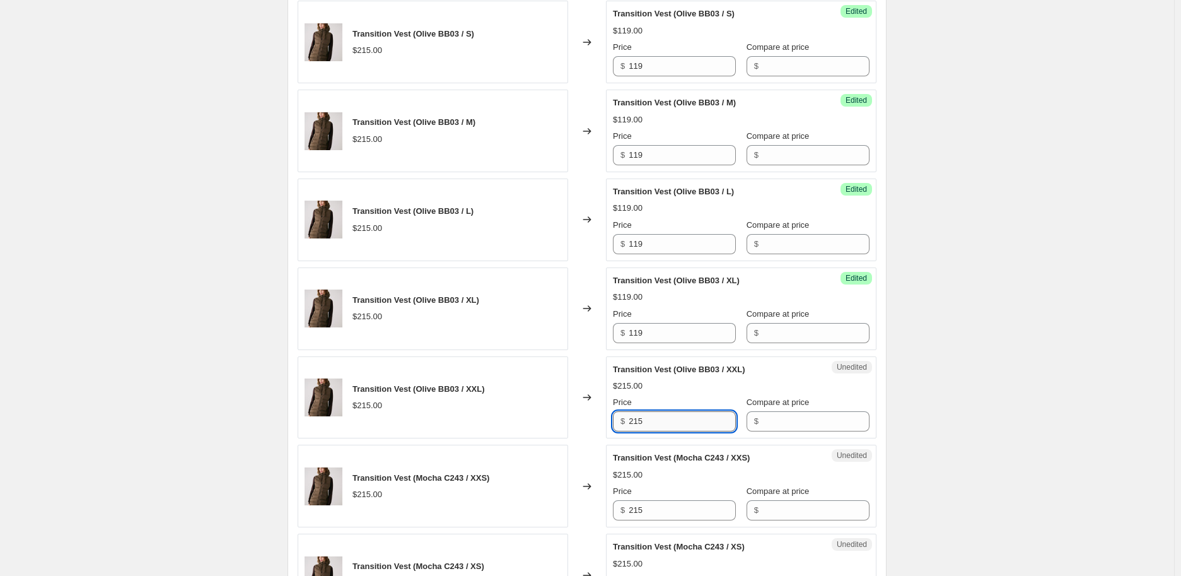
click at [640, 419] on input "215" at bounding box center [682, 421] width 107 height 20
paste input "119"
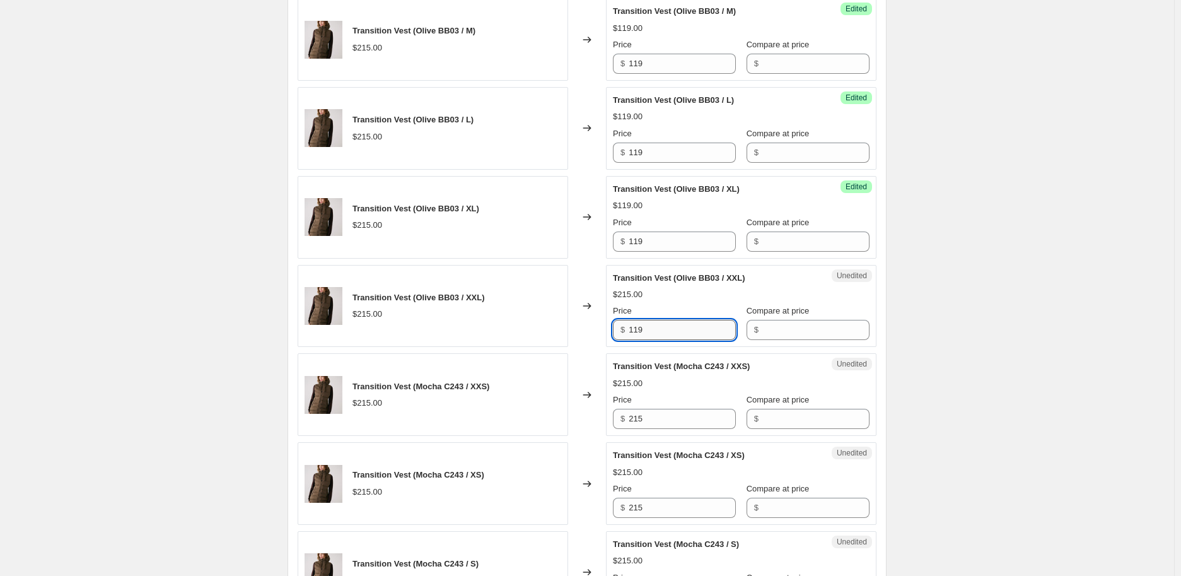
scroll to position [1402, 0]
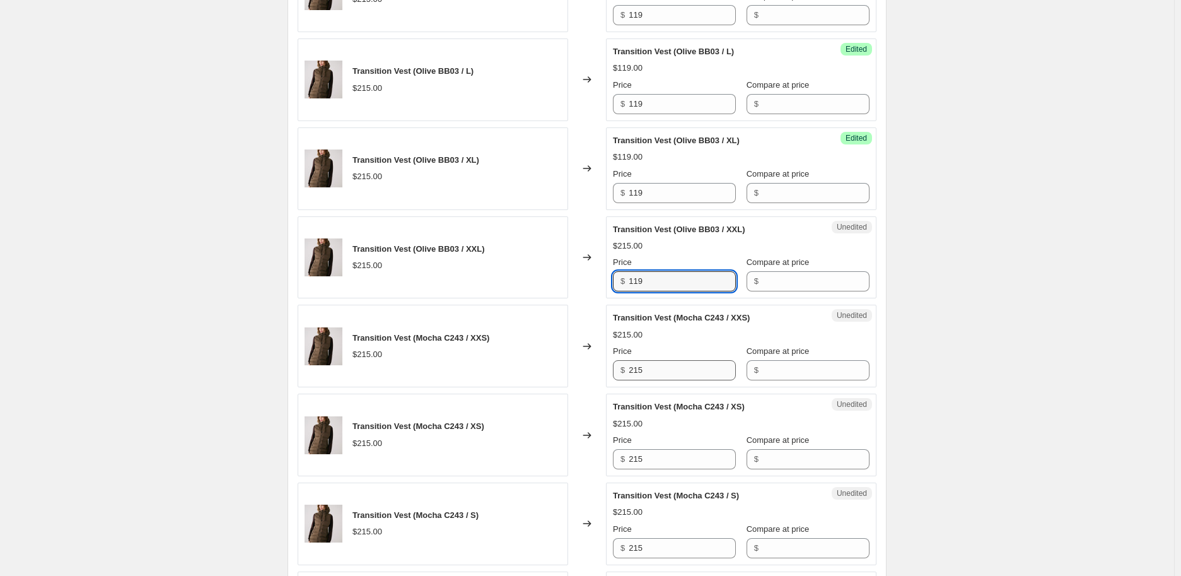
type input "119"
click at [645, 361] on input "215" at bounding box center [682, 370] width 107 height 20
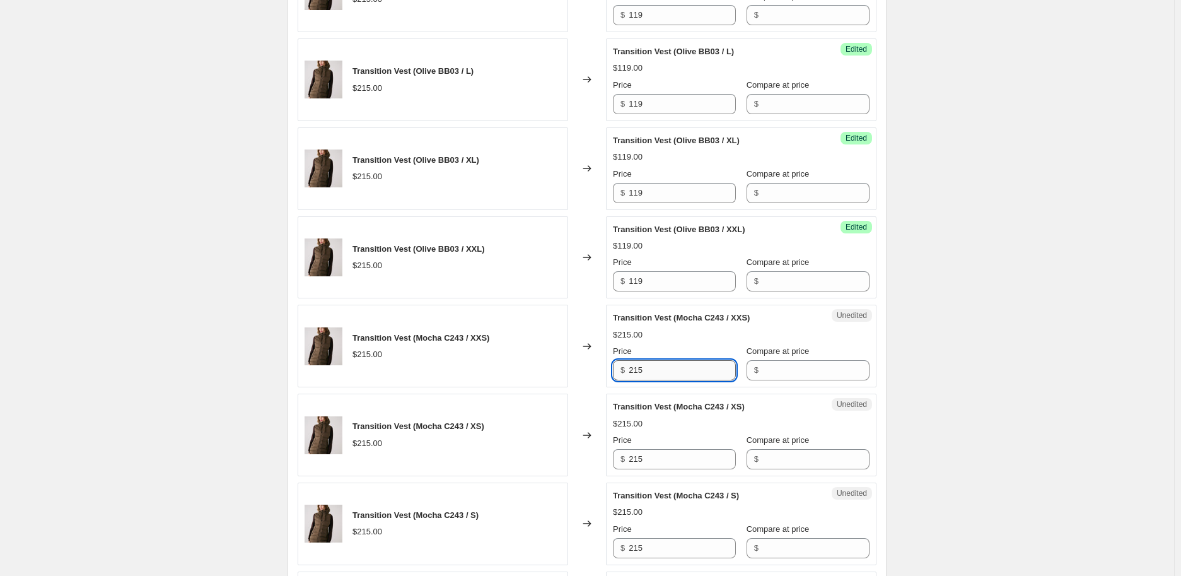
click at [645, 361] on input "215" at bounding box center [682, 370] width 107 height 20
paste input "119"
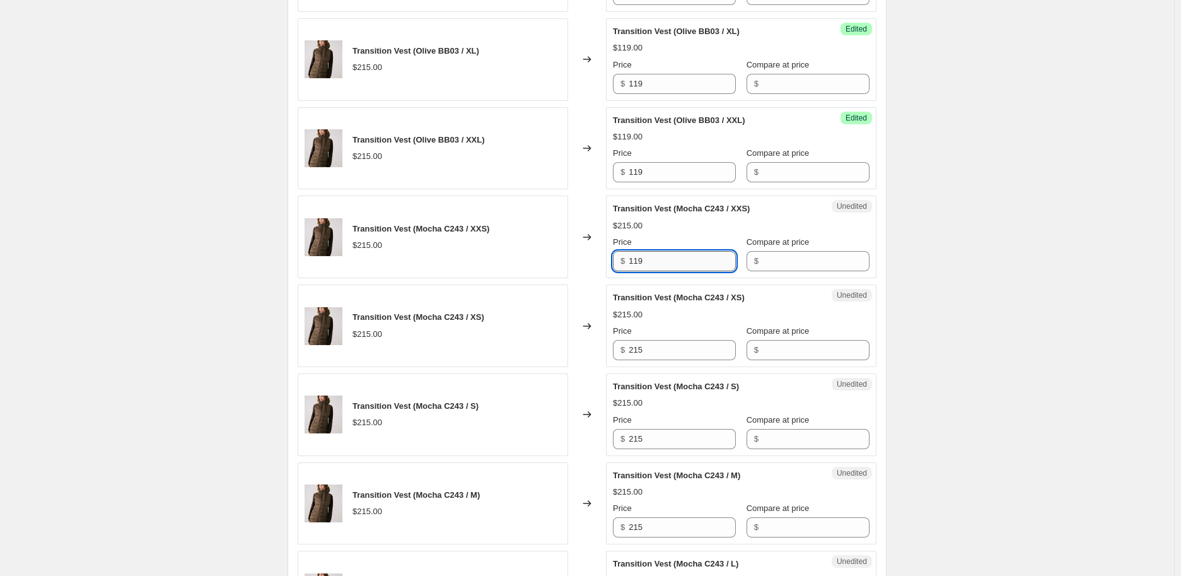
scroll to position [1612, 0]
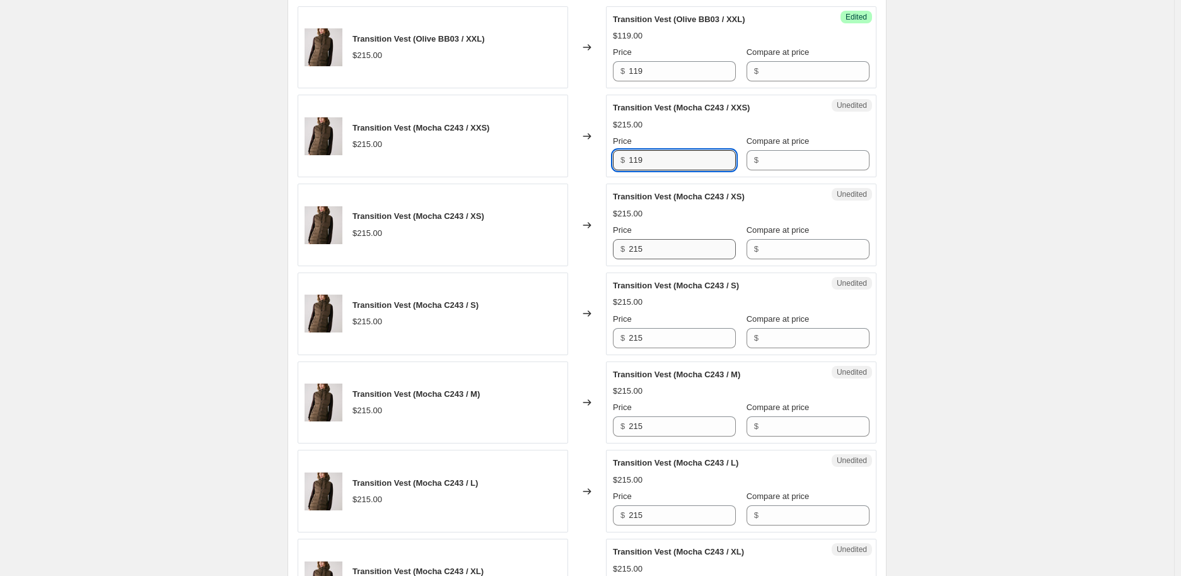
type input "119"
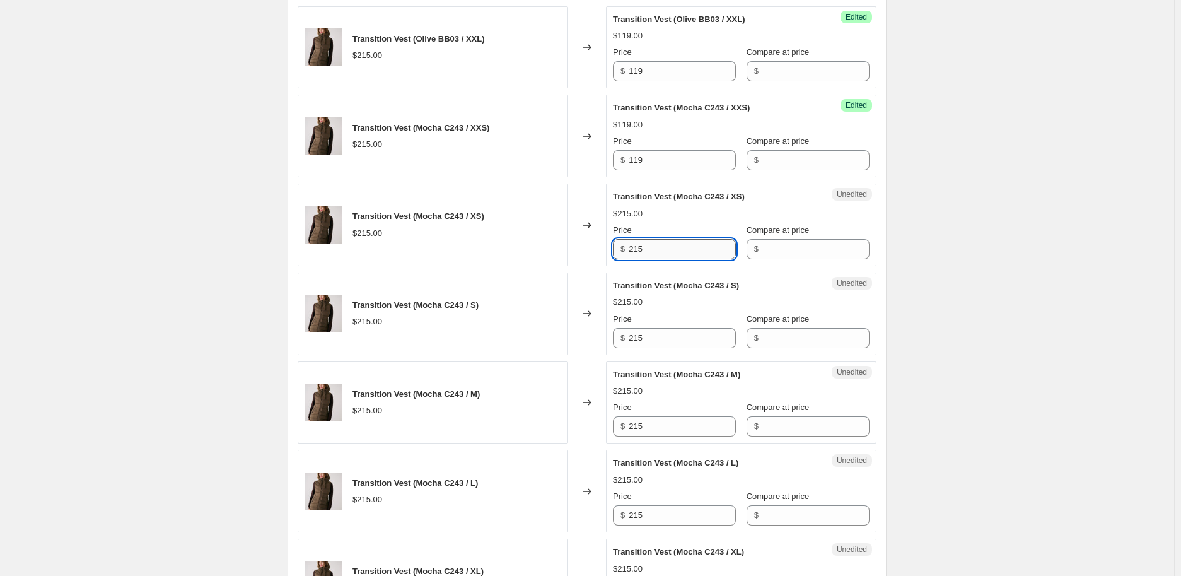
click at [659, 257] on input "215" at bounding box center [682, 249] width 107 height 20
paste input "119"
type input "119"
click at [660, 347] on input "215" at bounding box center [682, 338] width 107 height 20
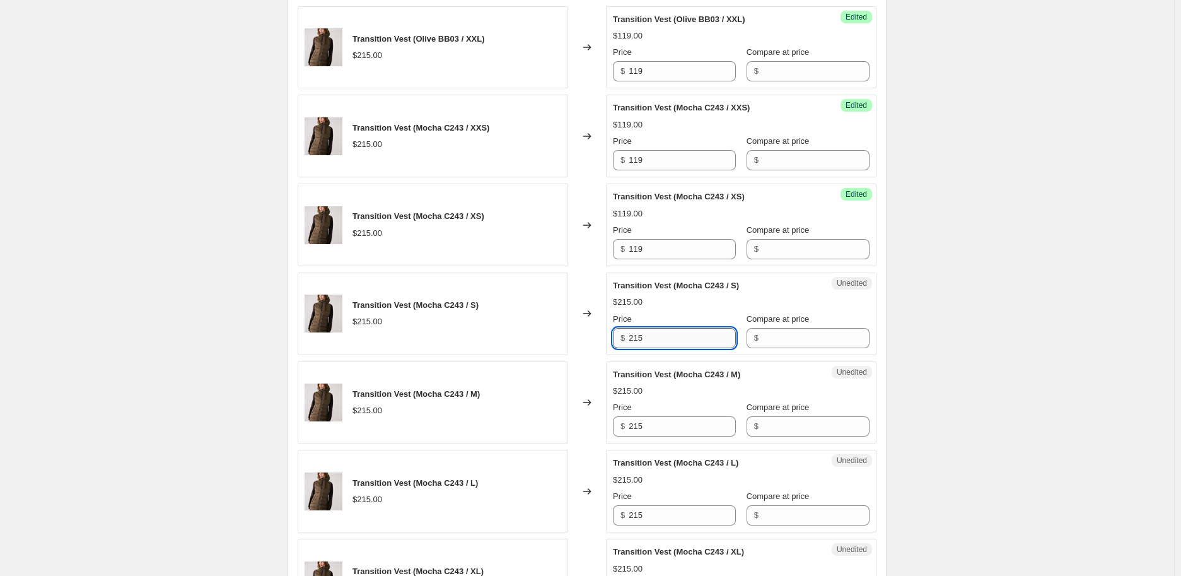
click at [660, 347] on input "215" at bounding box center [682, 338] width 107 height 20
paste input "119"
type input "119"
click at [667, 426] on input "215" at bounding box center [682, 426] width 107 height 20
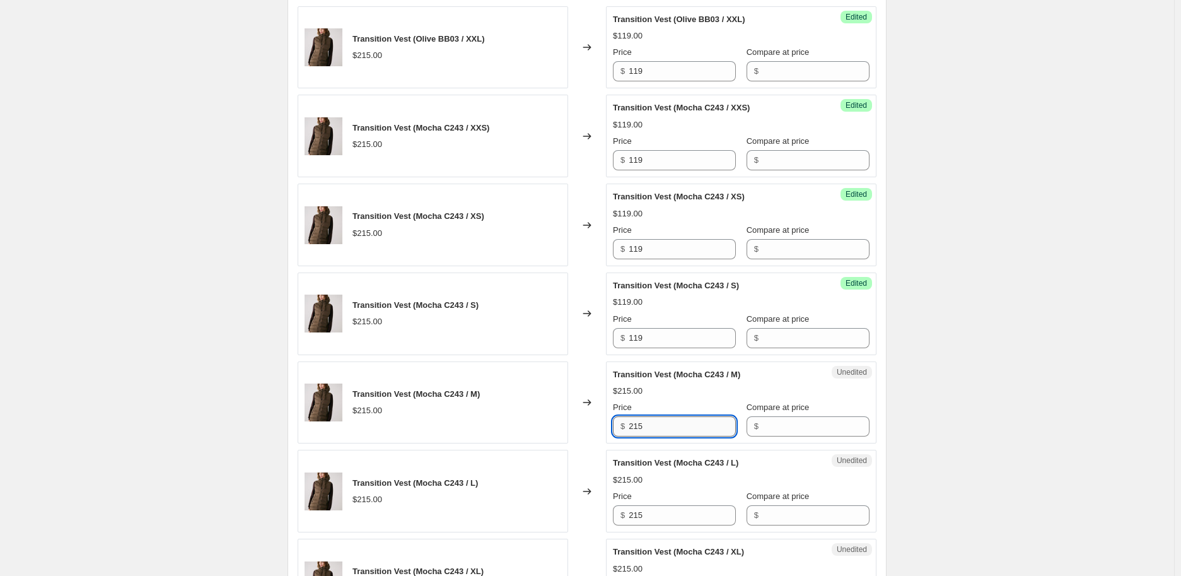
click at [667, 426] on input "215" at bounding box center [682, 426] width 107 height 20
paste input "119"
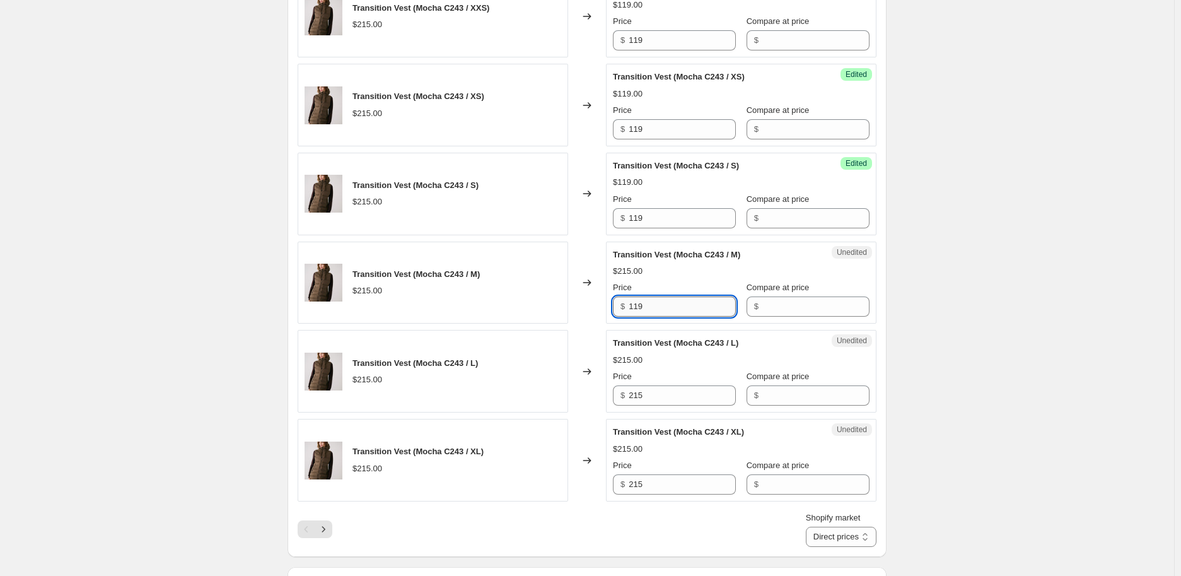
scroll to position [1822, 0]
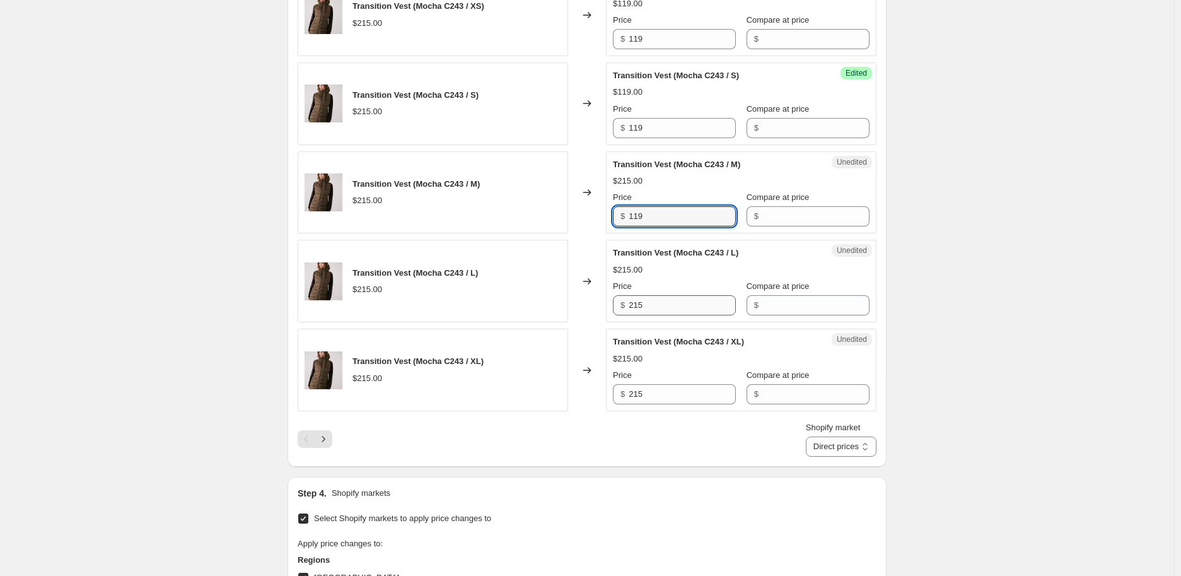
type input "119"
click at [647, 305] on input "215" at bounding box center [682, 305] width 107 height 20
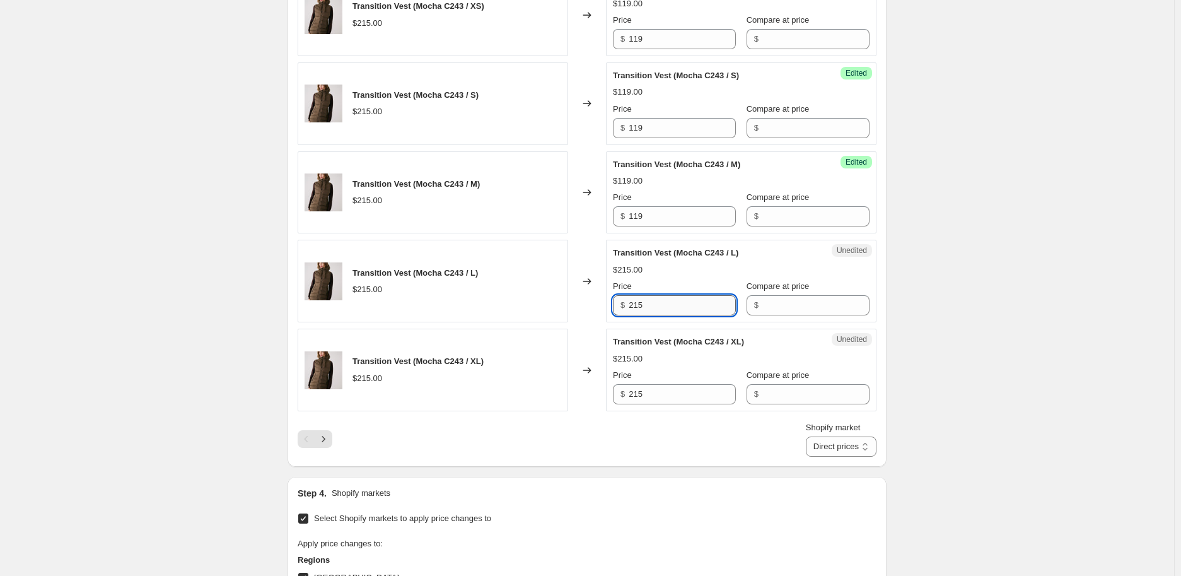
click at [647, 305] on input "215" at bounding box center [682, 305] width 107 height 20
paste input "119"
type input "119"
click at [645, 395] on input "215" at bounding box center [682, 394] width 107 height 20
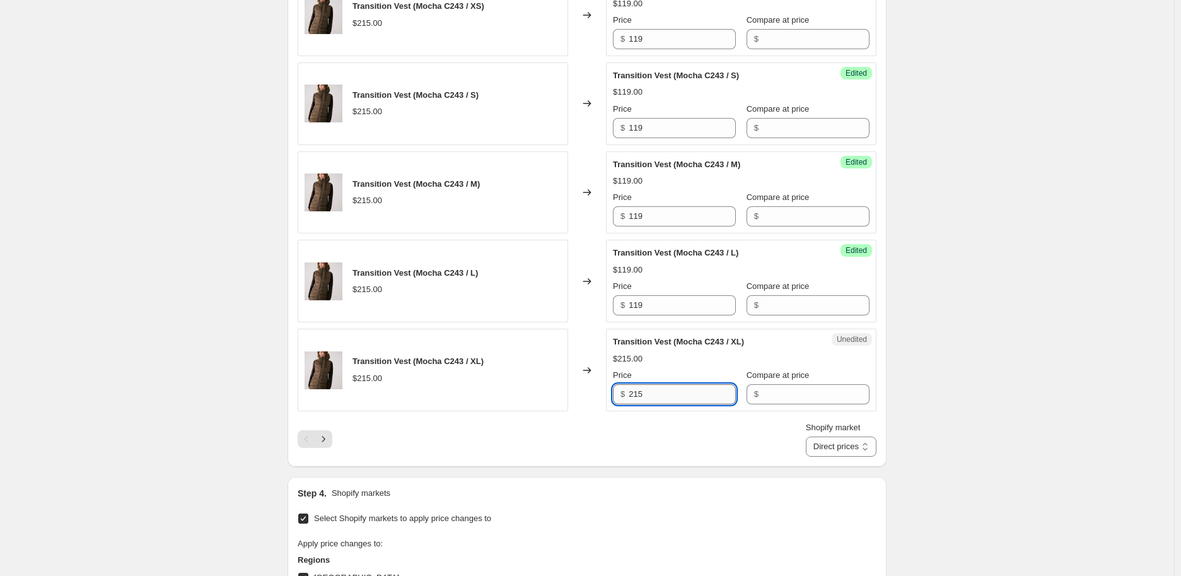
click at [645, 395] on input "215" at bounding box center [682, 394] width 107 height 20
paste input "119"
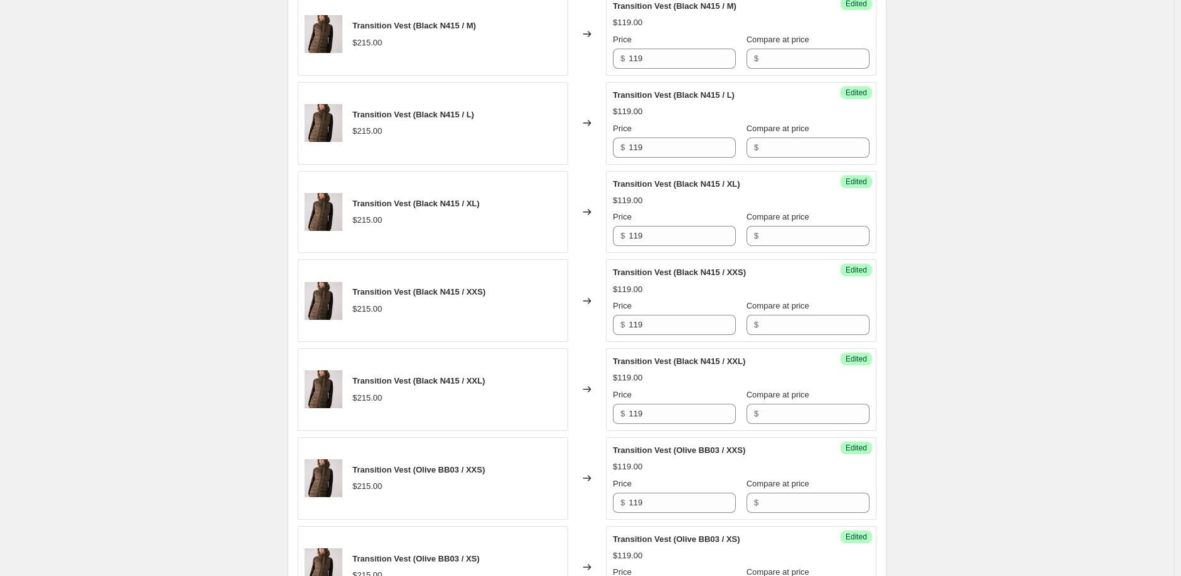
scroll to position [490, 0]
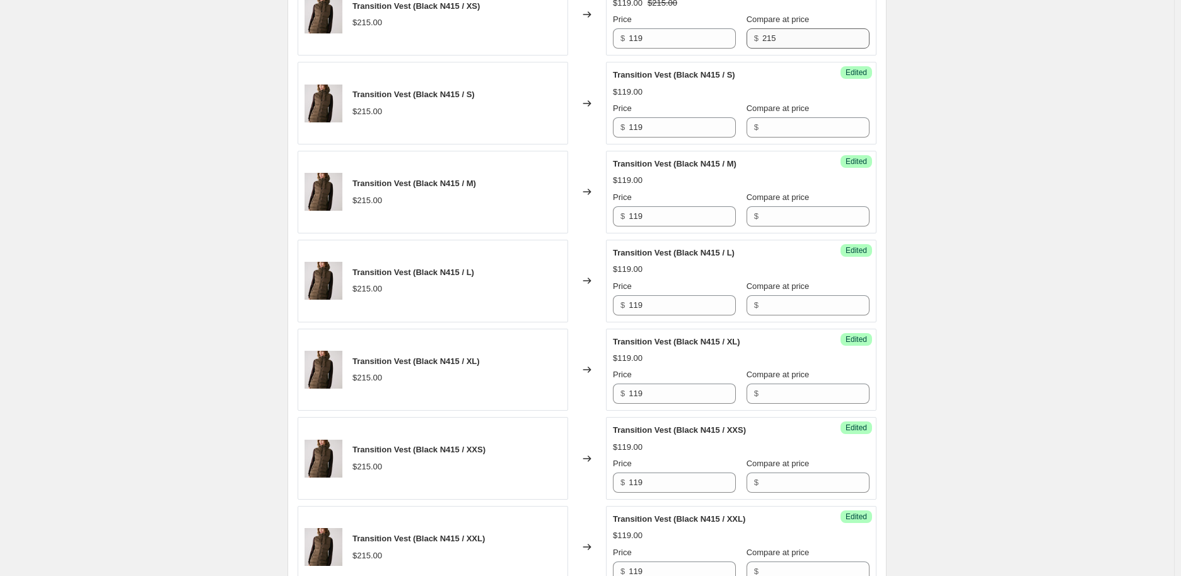
type input "119"
click at [765, 44] on input "215" at bounding box center [816, 38] width 107 height 20
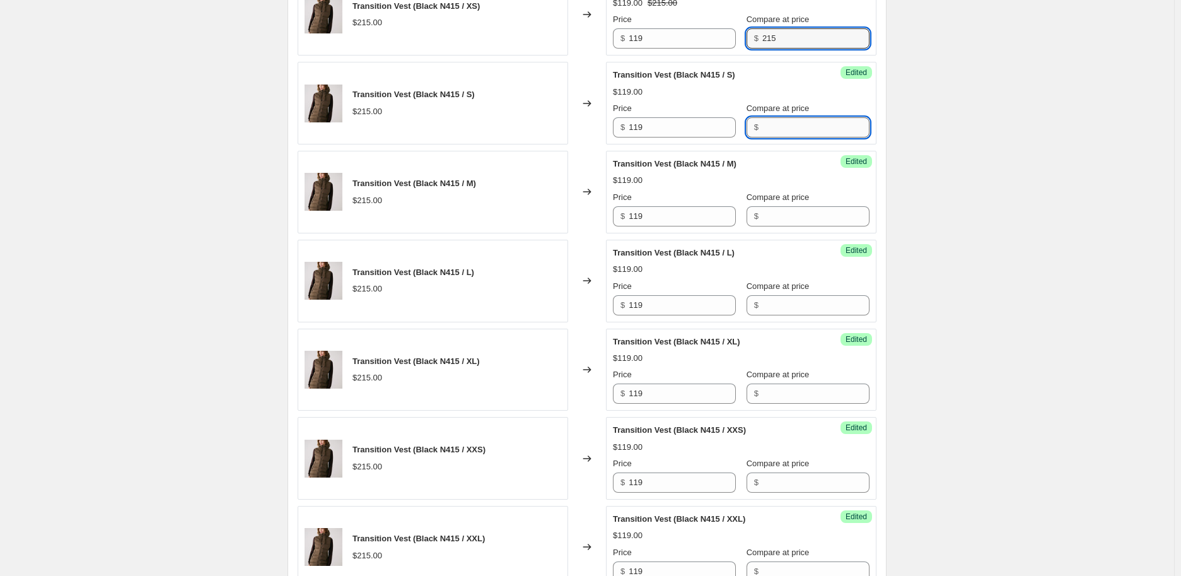
click at [763, 133] on input "Compare at price" at bounding box center [816, 127] width 107 height 20
paste input "215"
type input "215"
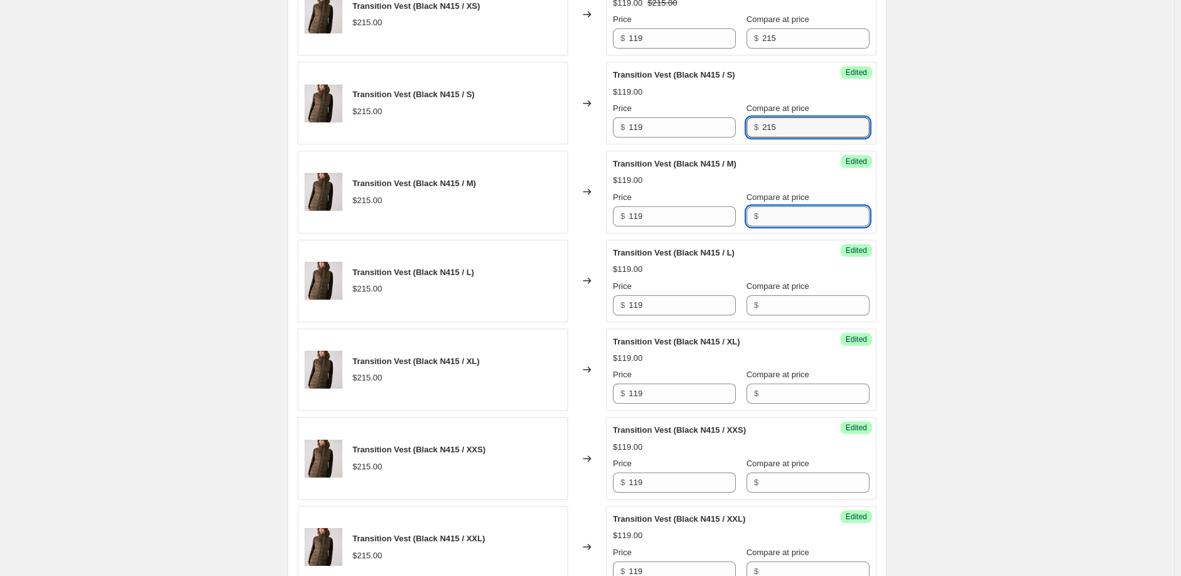
click at [771, 211] on input "Compare at price" at bounding box center [816, 216] width 107 height 20
paste input "215"
type input "215"
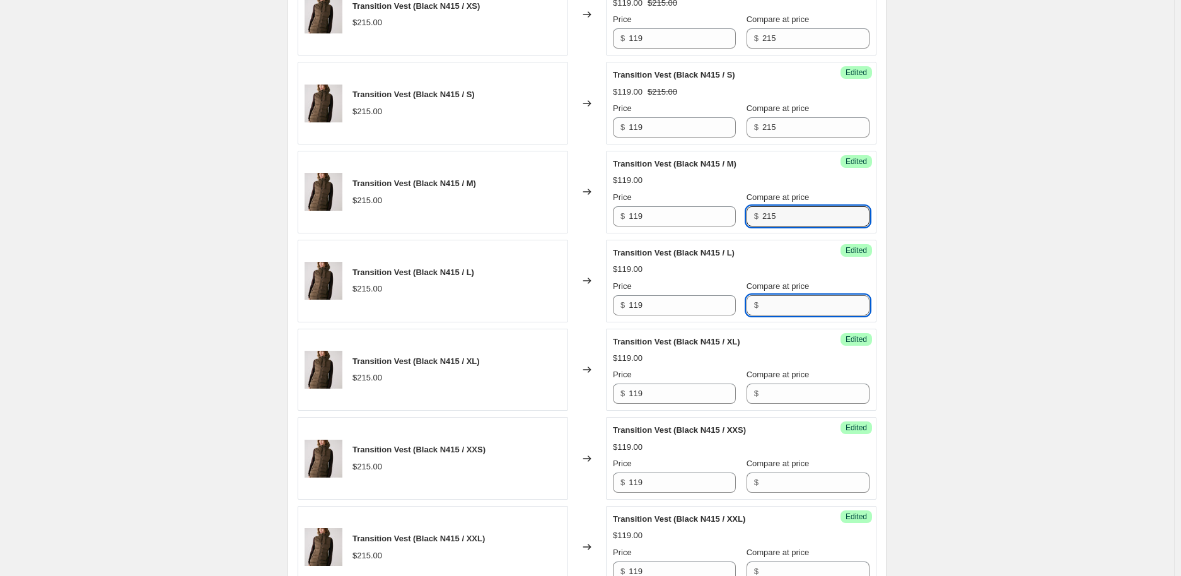
click at [776, 312] on input "Compare at price" at bounding box center [816, 305] width 107 height 20
paste input "215"
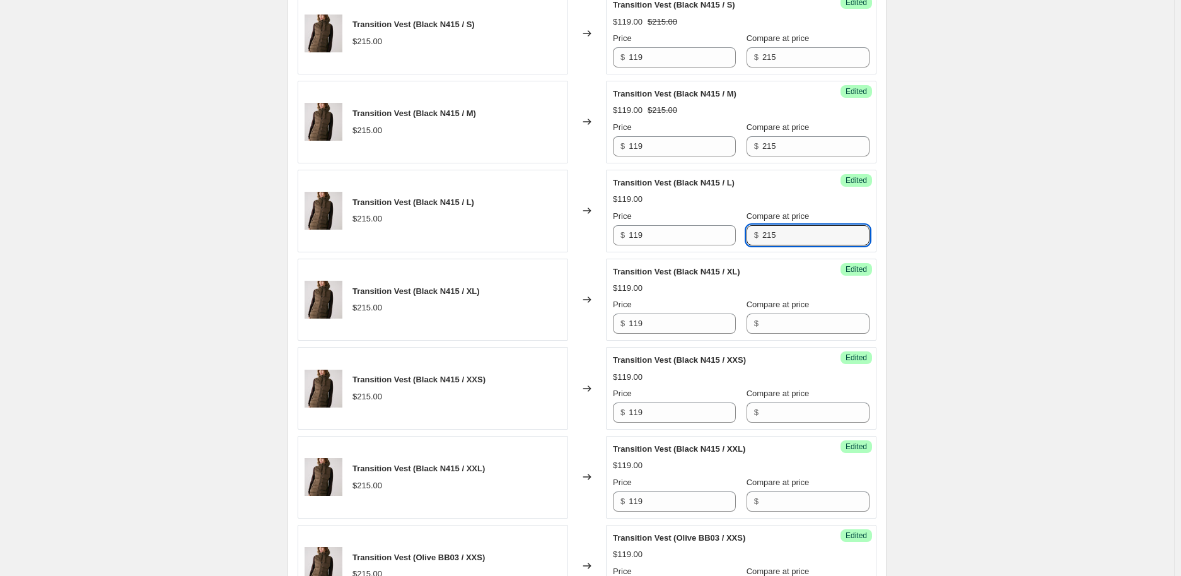
type input "215"
click at [776, 322] on input "Compare at price" at bounding box center [816, 323] width 107 height 20
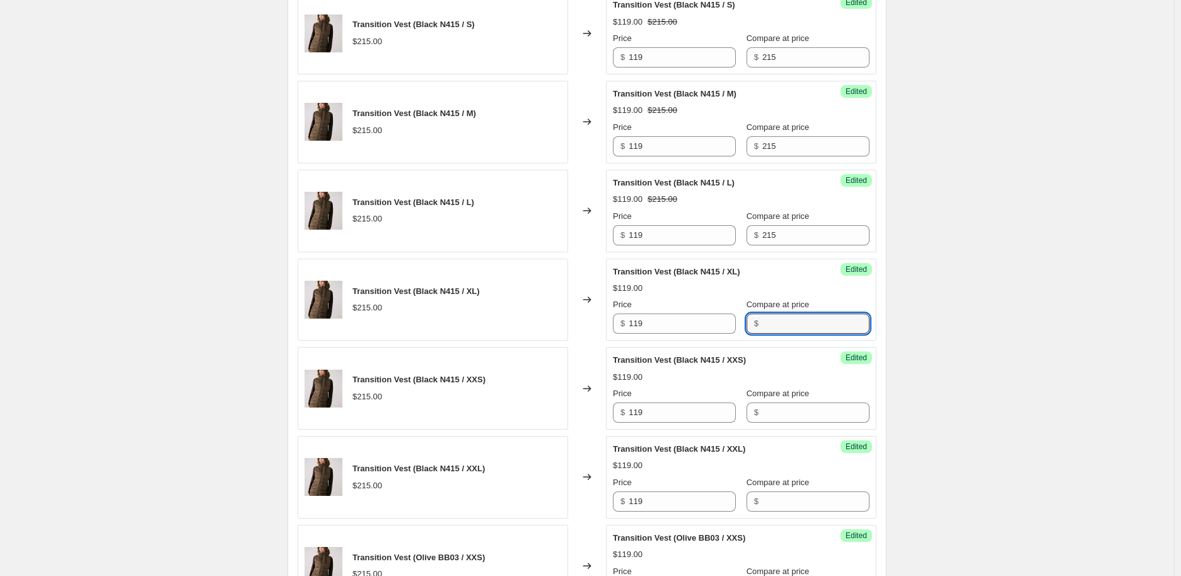
paste input "215"
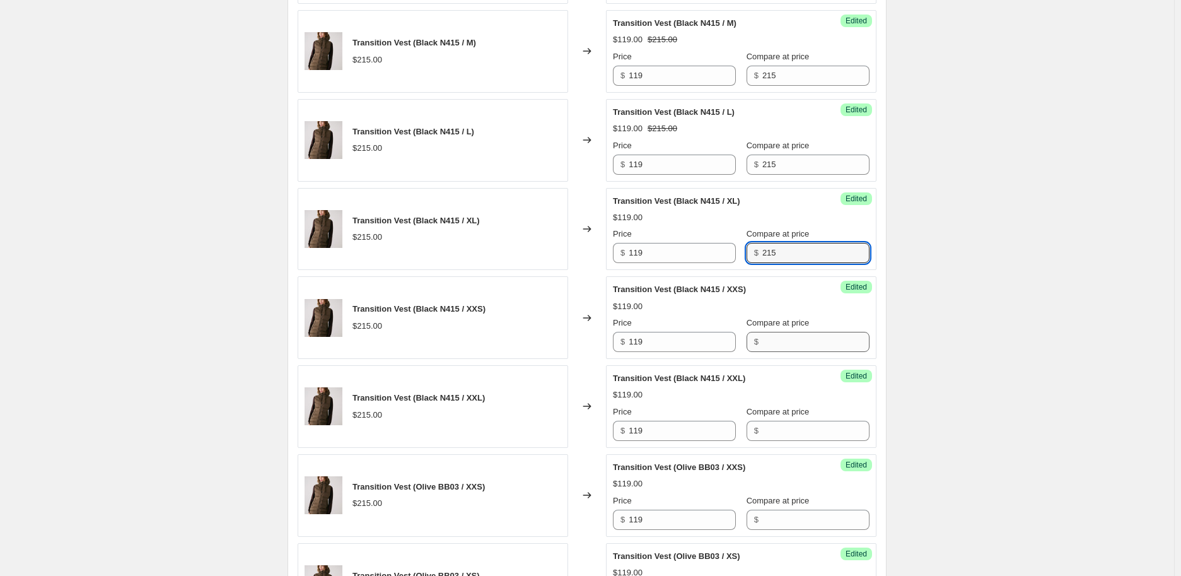
type input "215"
click at [779, 349] on input "Compare at price" at bounding box center [816, 342] width 107 height 20
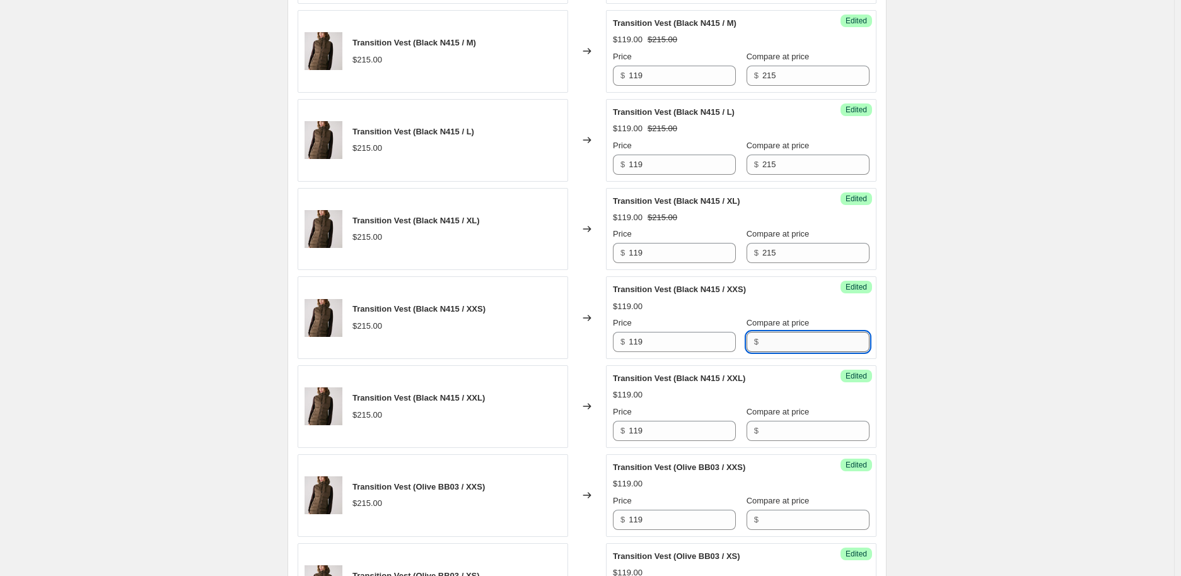
paste input "215"
type input "215"
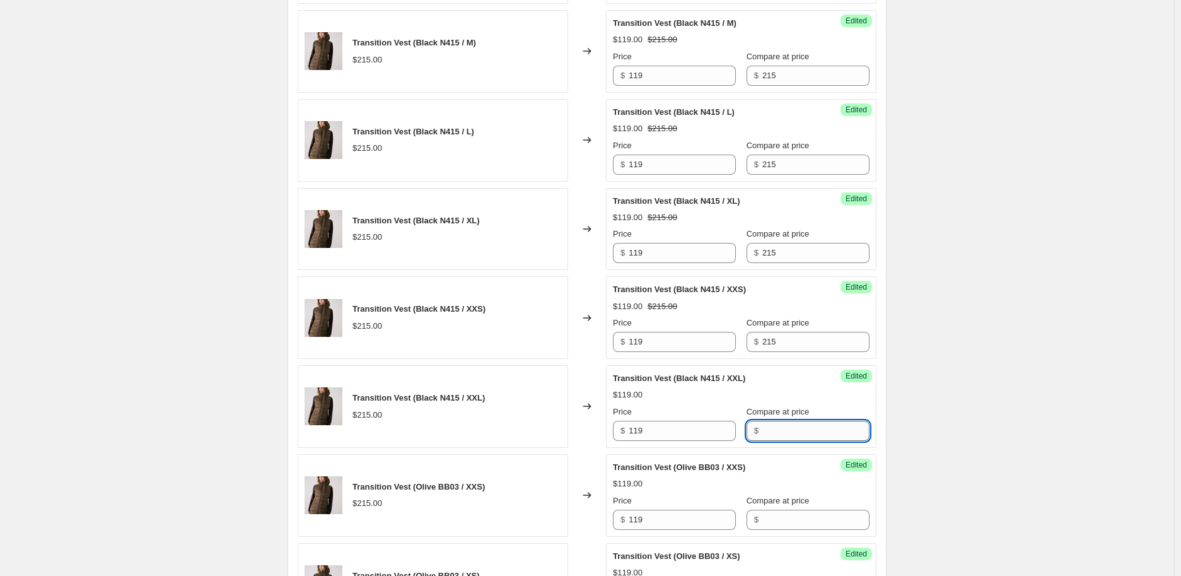
click at [783, 431] on input "Compare at price" at bounding box center [816, 431] width 107 height 20
paste input "215"
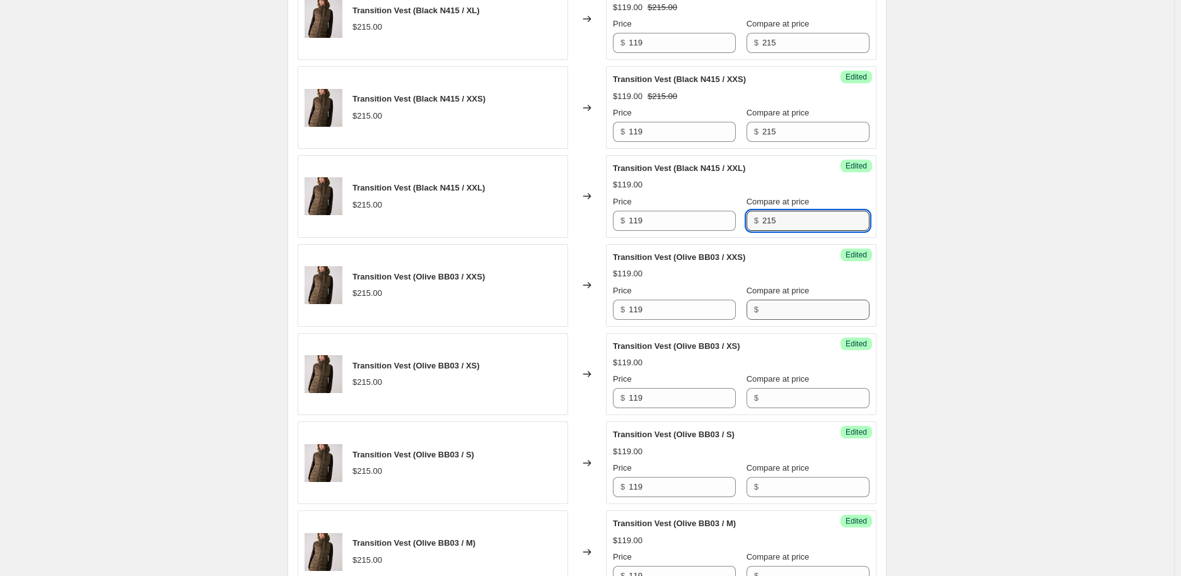
type input "215"
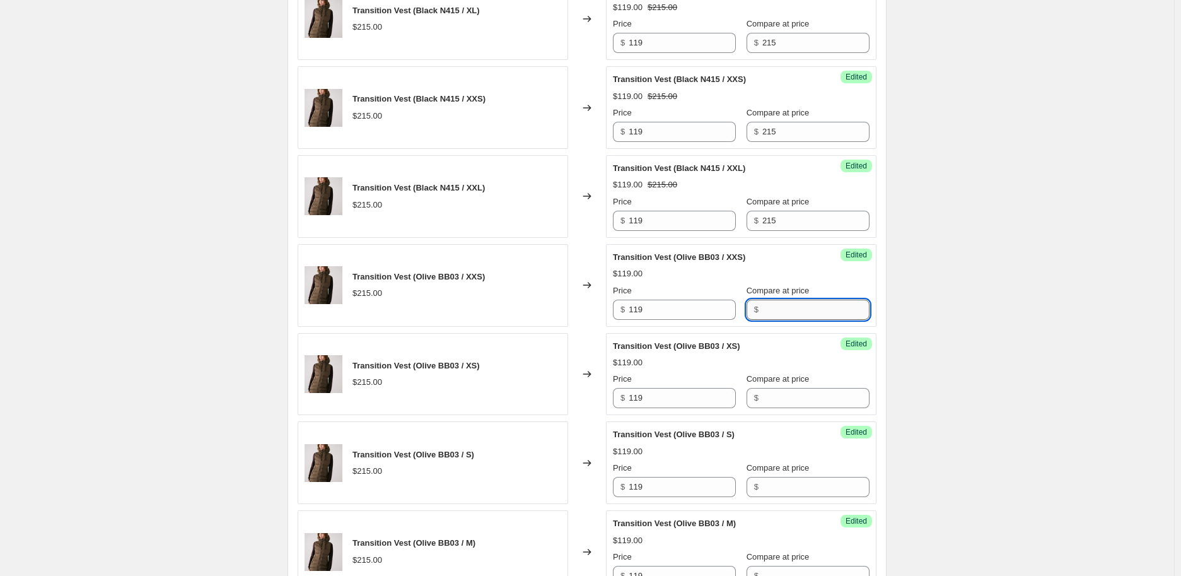
click at [792, 312] on input "Compare at price" at bounding box center [816, 310] width 107 height 20
paste input "215"
type input "215"
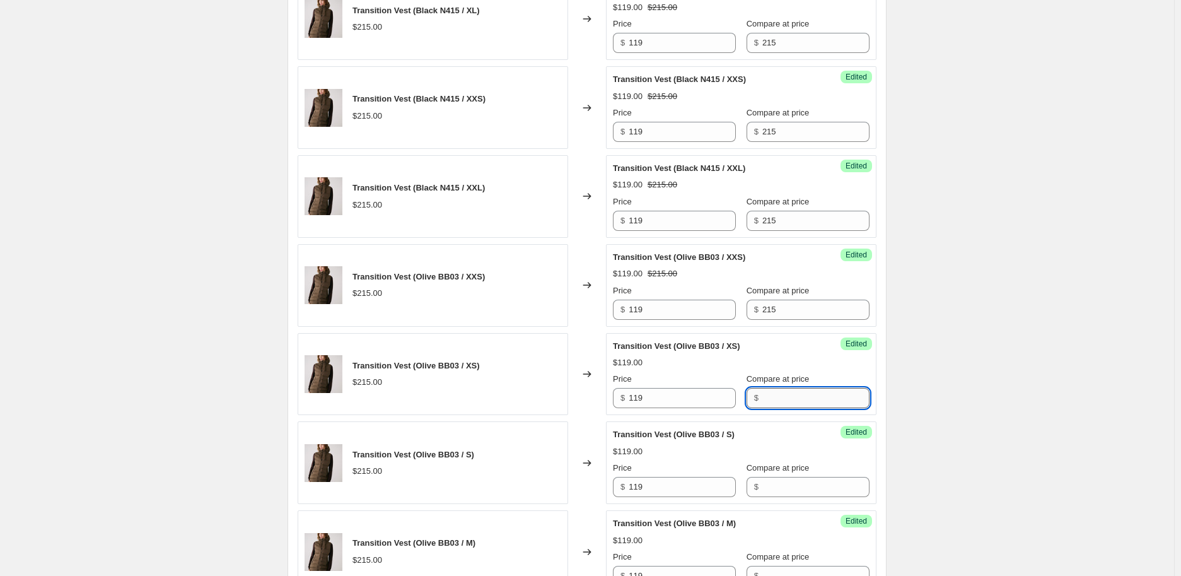
click at [799, 399] on input "Compare at price" at bounding box center [816, 398] width 107 height 20
paste input "215"
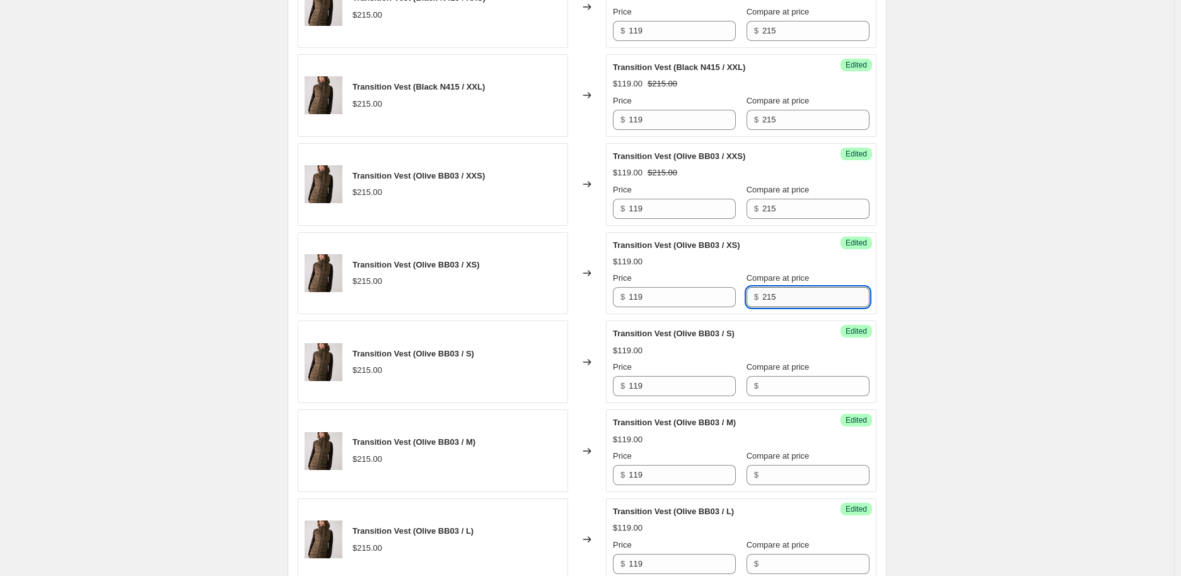
scroll to position [981, 0]
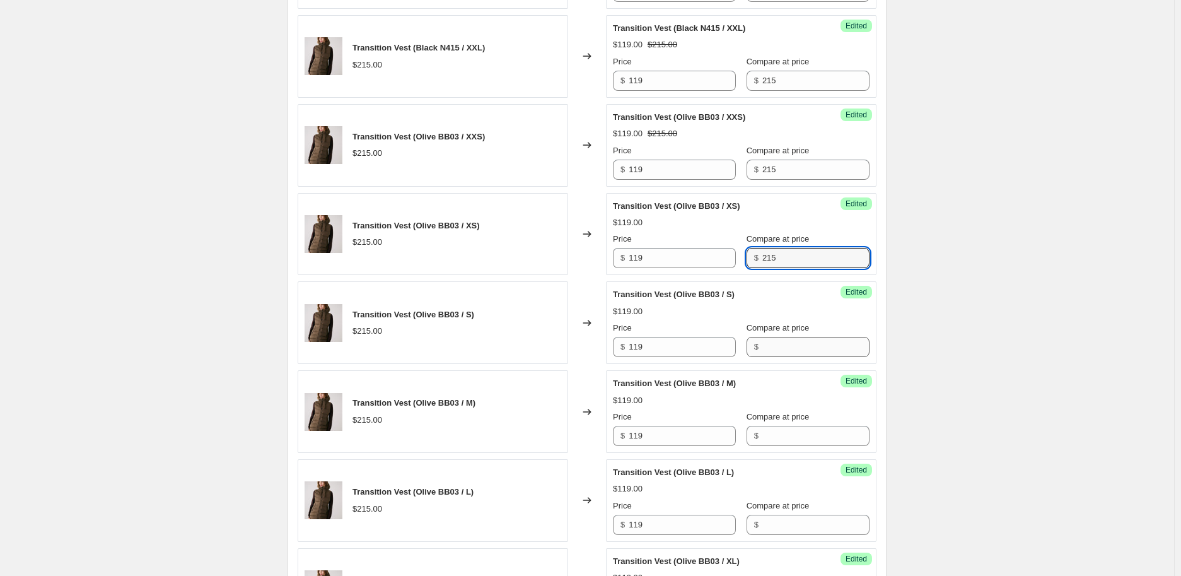
type input "215"
click at [802, 342] on input "Compare at price" at bounding box center [816, 347] width 107 height 20
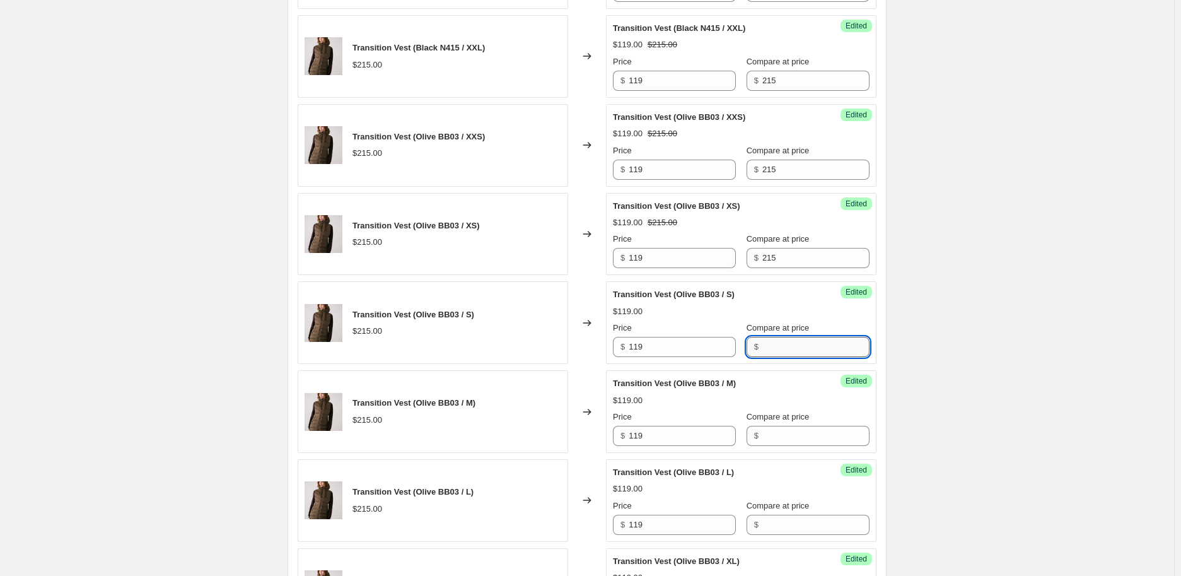
paste input "215"
type input "215"
click at [799, 421] on span "Compare at price" at bounding box center [778, 416] width 63 height 9
click at [799, 426] on input "Compare at price" at bounding box center [816, 436] width 107 height 20
click at [797, 428] on input "Compare at price" at bounding box center [816, 436] width 107 height 20
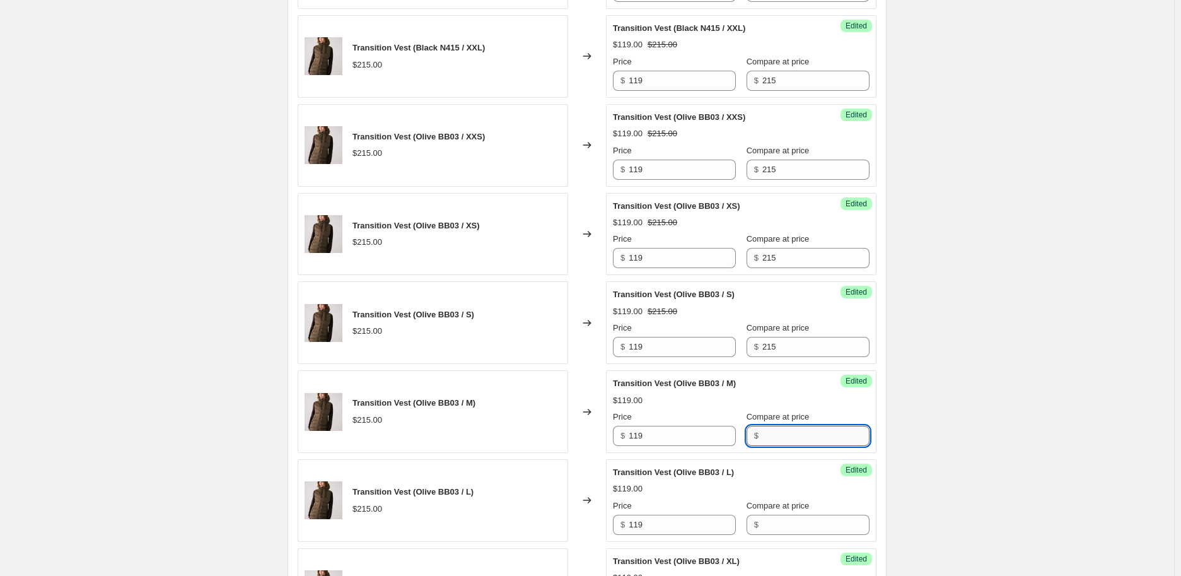
paste input "215"
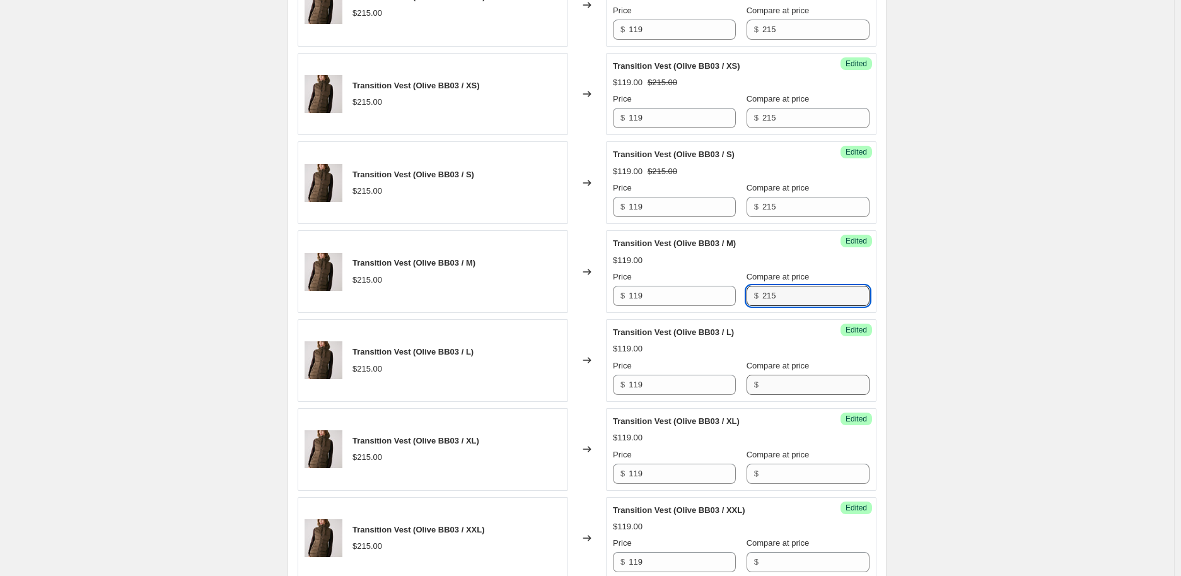
type input "215"
click at [805, 381] on input "Compare at price" at bounding box center [816, 385] width 107 height 20
paste input "215"
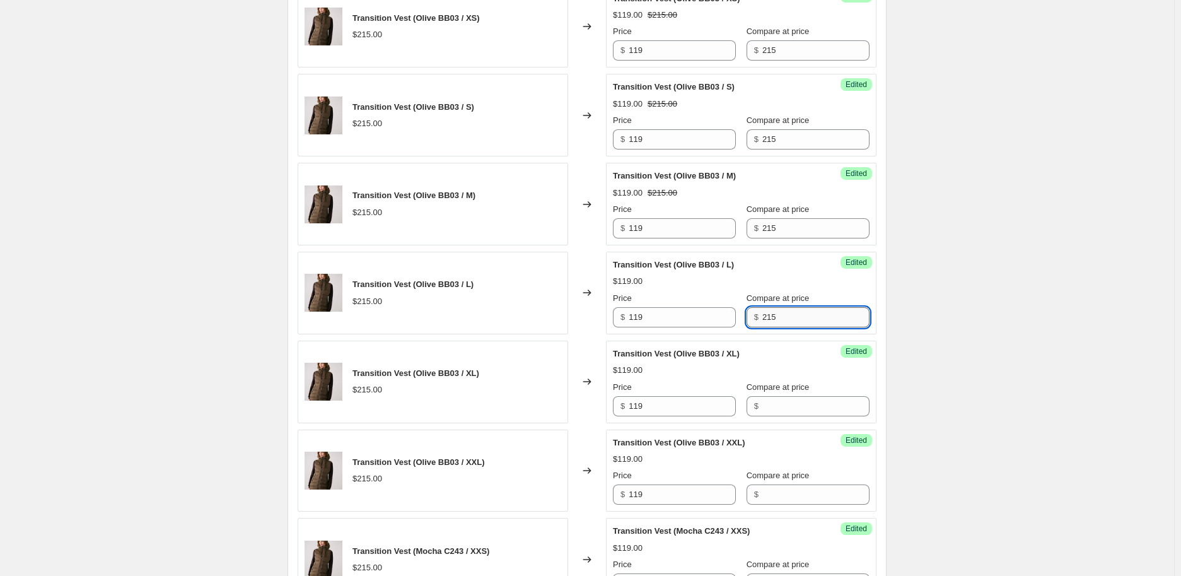
scroll to position [1262, 0]
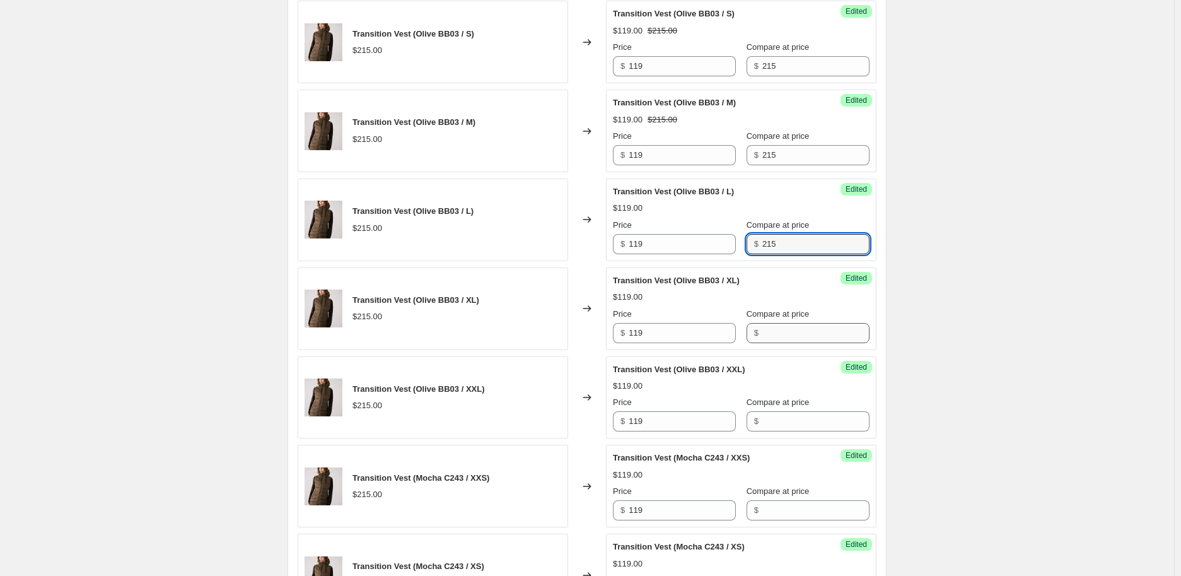
type input "215"
click at [809, 327] on input "Compare at price" at bounding box center [816, 333] width 107 height 20
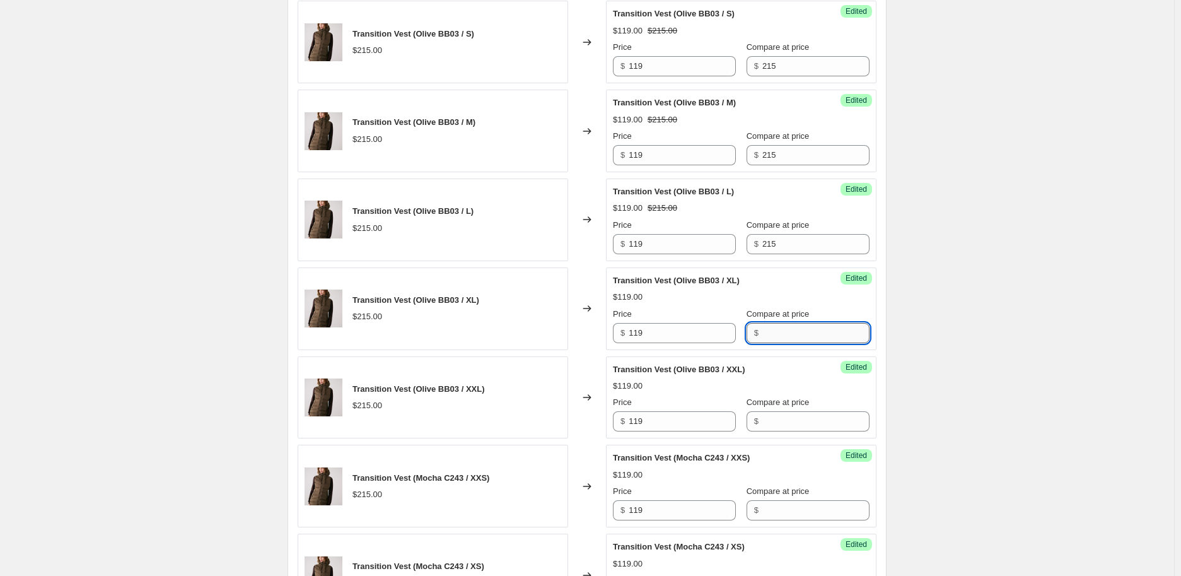
paste
type input "215"
click at [815, 424] on input "Compare at price" at bounding box center [816, 421] width 107 height 20
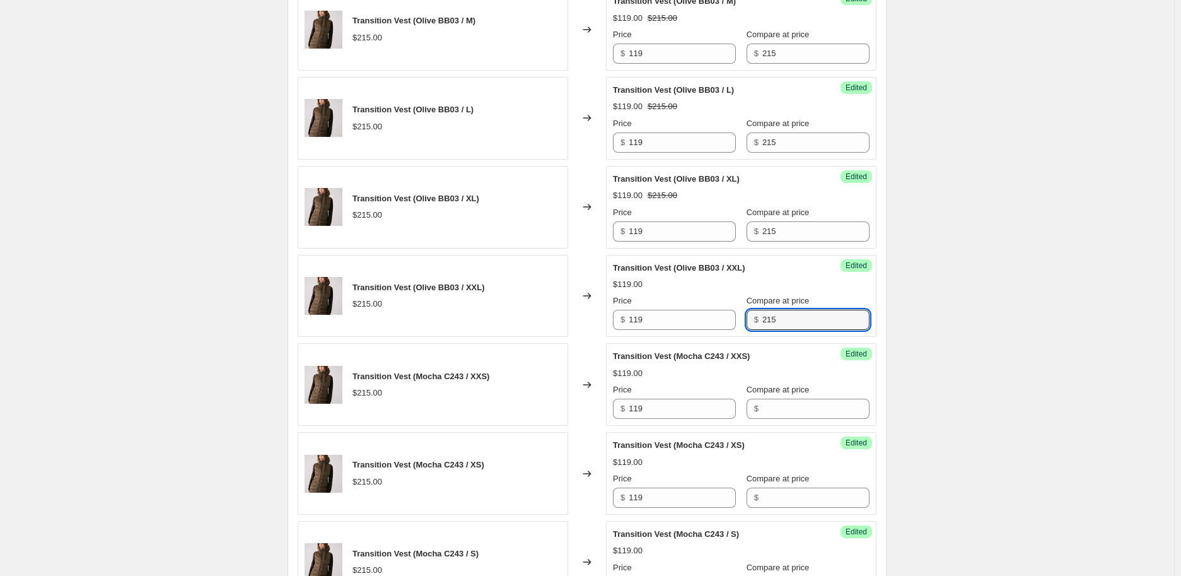
scroll to position [1402, 0]
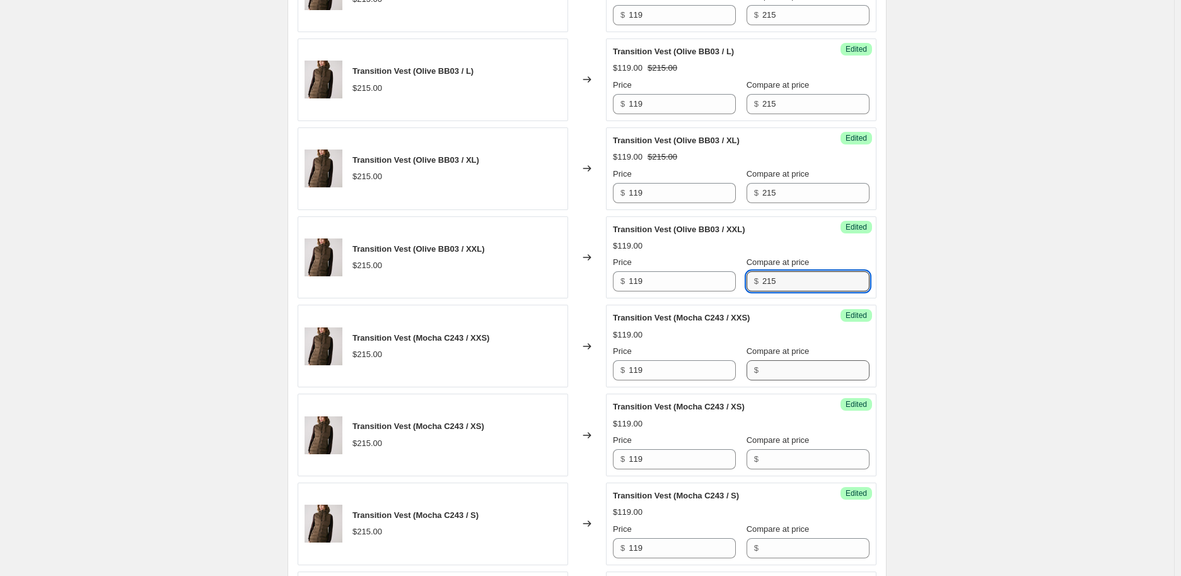
type input "215"
click at [804, 363] on input "Compare at price" at bounding box center [816, 370] width 107 height 20
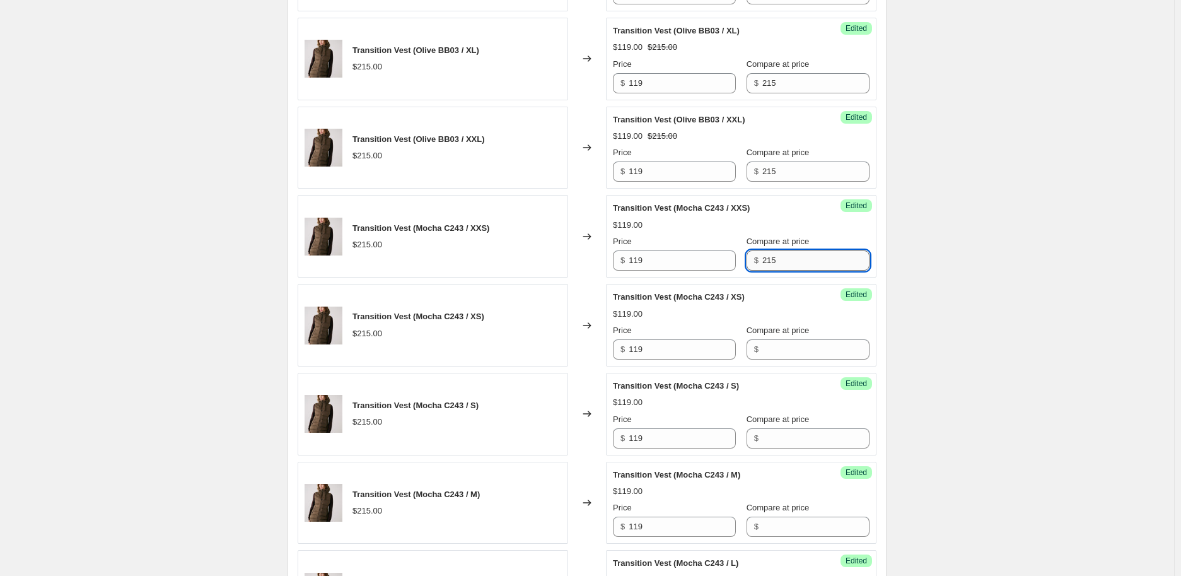
scroll to position [1542, 0]
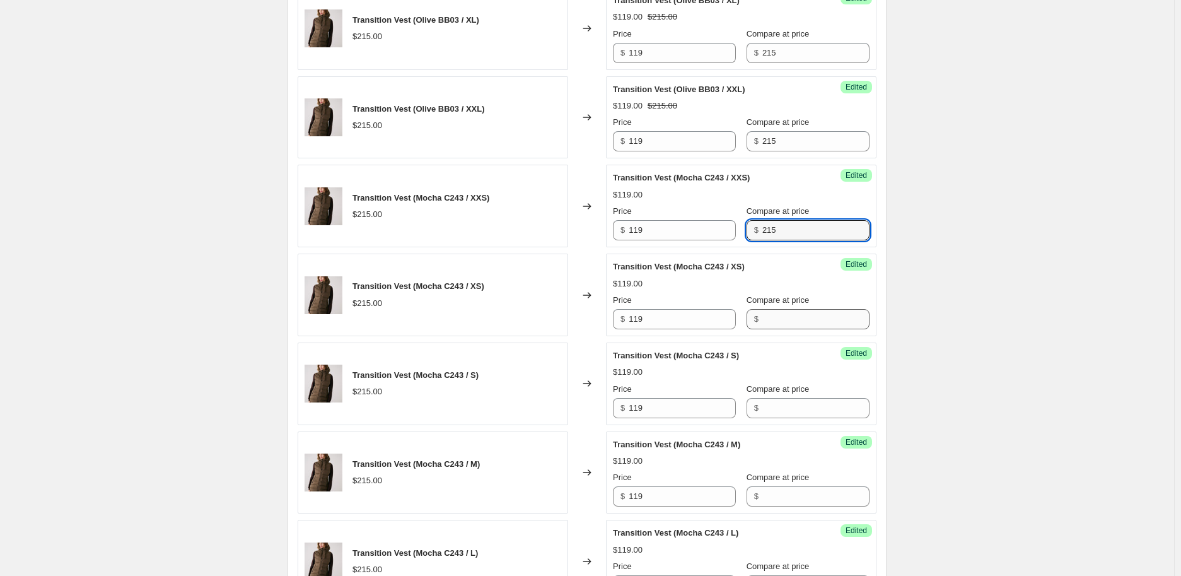
type input "215"
click at [818, 318] on input "Compare at price" at bounding box center [816, 319] width 107 height 20
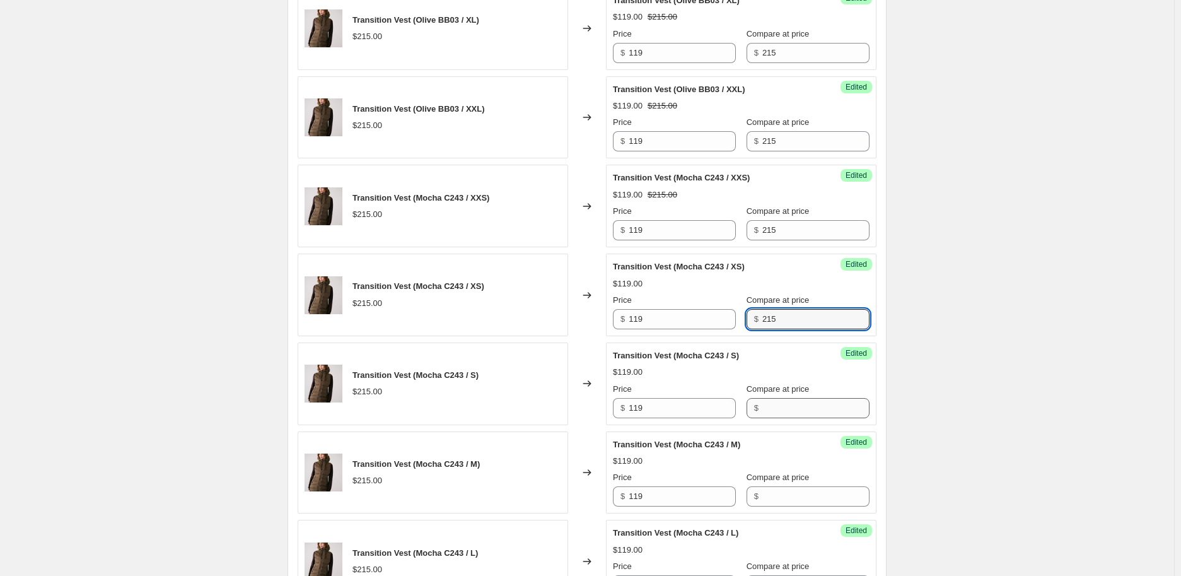
type input "215"
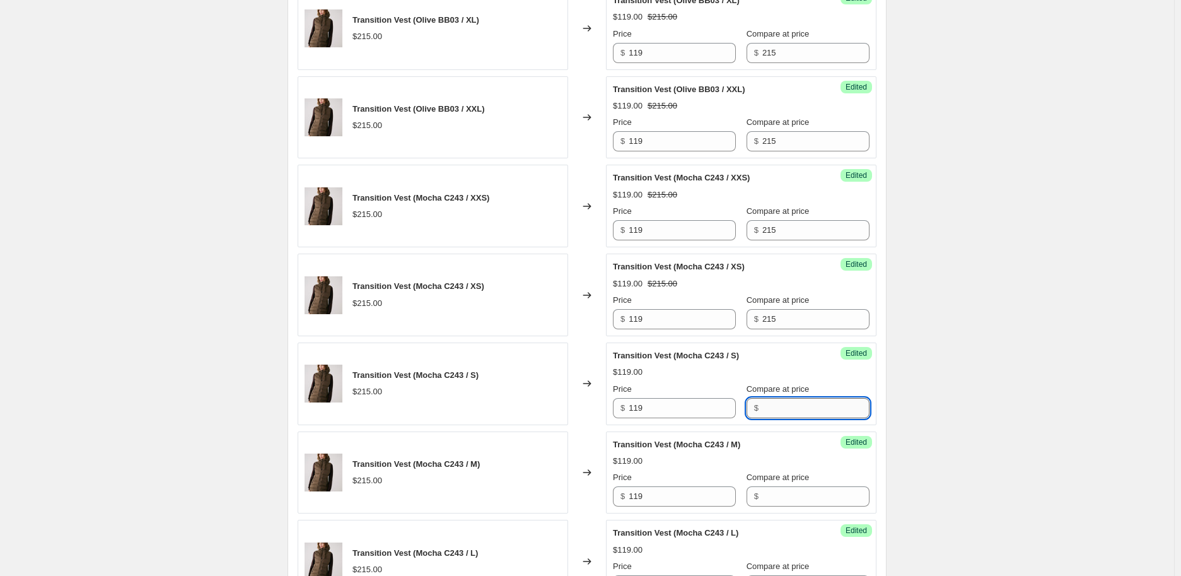
click at [821, 411] on input "Compare at price" at bounding box center [816, 408] width 107 height 20
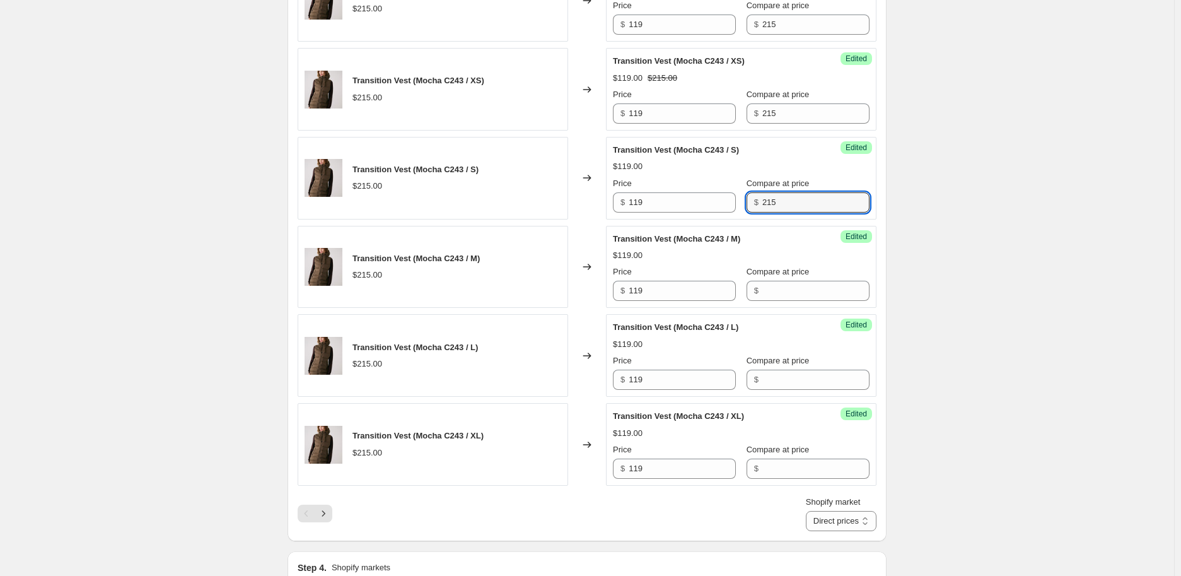
scroll to position [1752, 0]
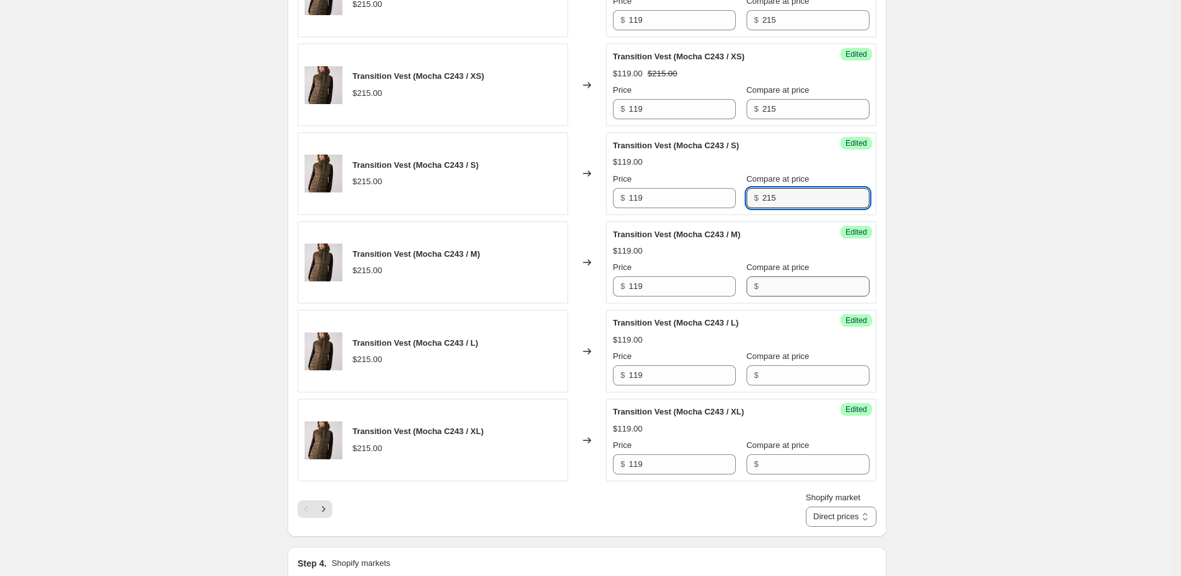
type input "215"
click at [807, 291] on input "Compare at price" at bounding box center [816, 286] width 107 height 20
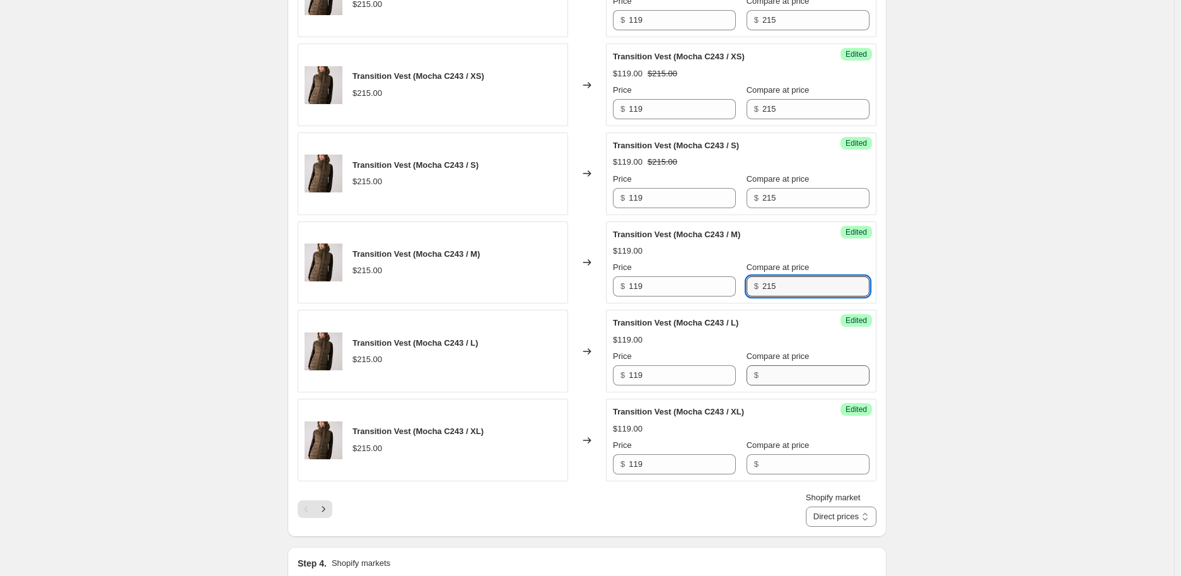
type input "215"
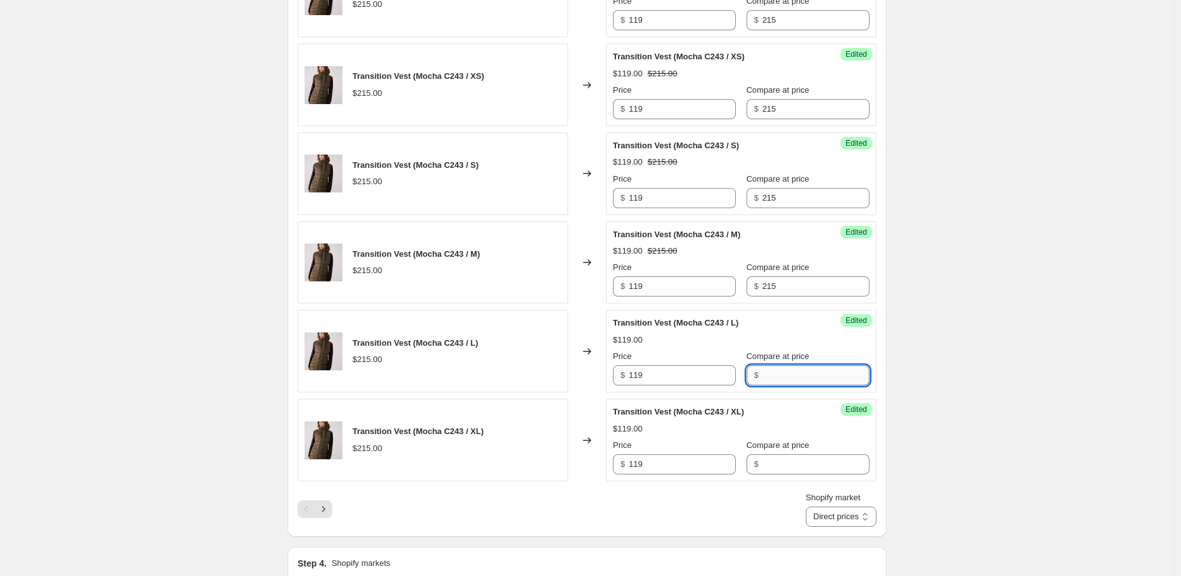
click at [782, 375] on input "Compare at price" at bounding box center [816, 375] width 107 height 20
type input "215"
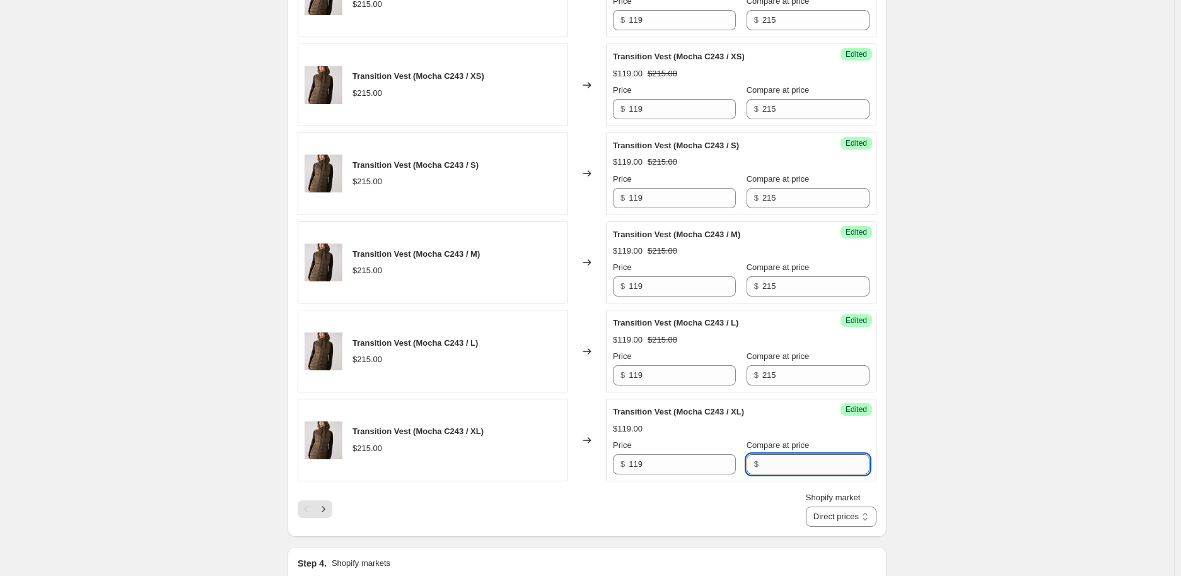
click at [776, 468] on input "Compare at price" at bounding box center [816, 464] width 107 height 20
type input "215"
click at [332, 508] on button "Next" at bounding box center [324, 509] width 18 height 18
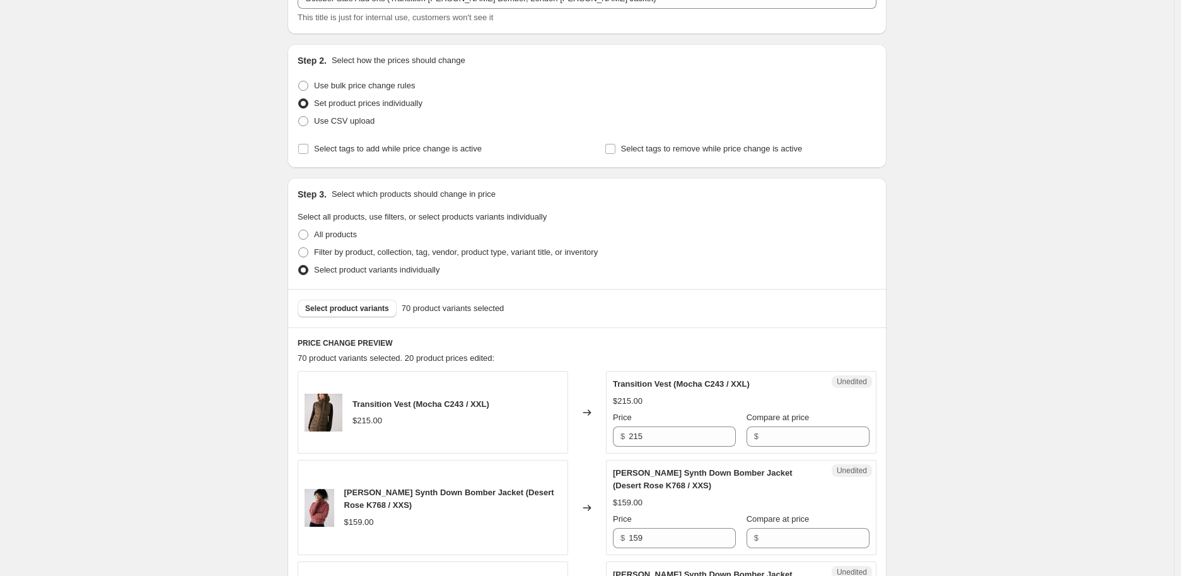
scroll to position [140, 0]
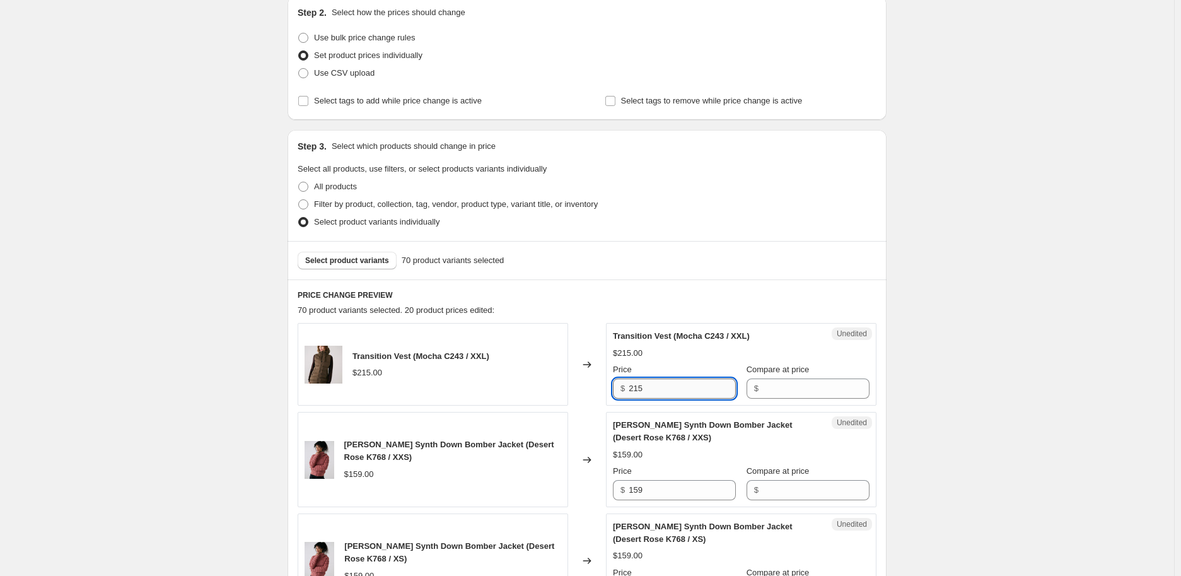
click at [677, 385] on input "215" at bounding box center [682, 388] width 107 height 20
type input "119"
click at [780, 381] on input "Compare at price" at bounding box center [816, 388] width 107 height 20
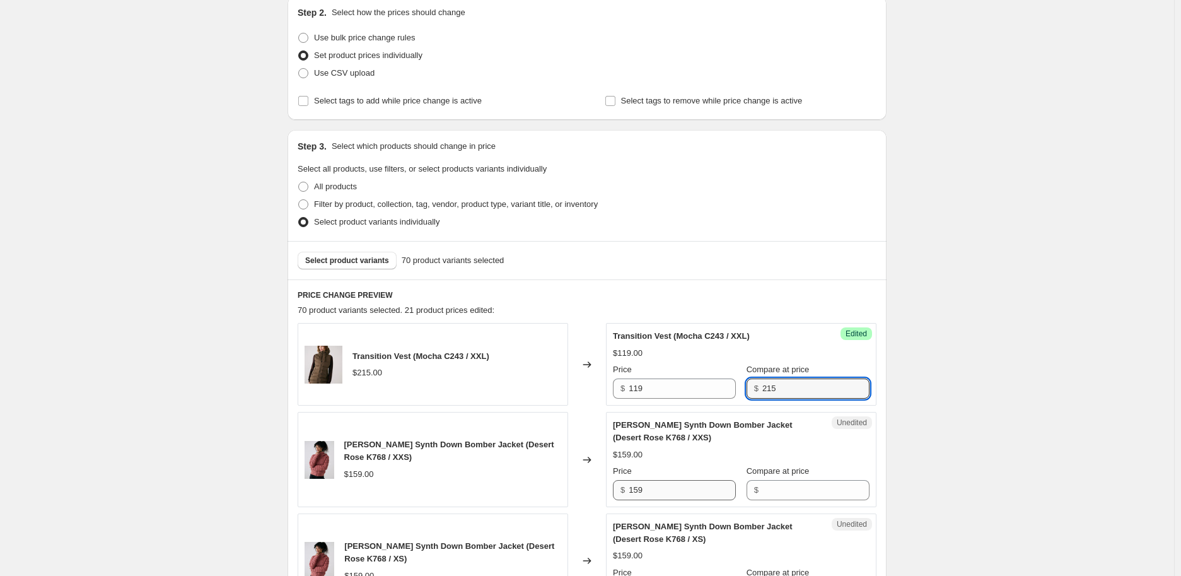
type input "215"
click at [667, 493] on input "159" at bounding box center [682, 490] width 107 height 20
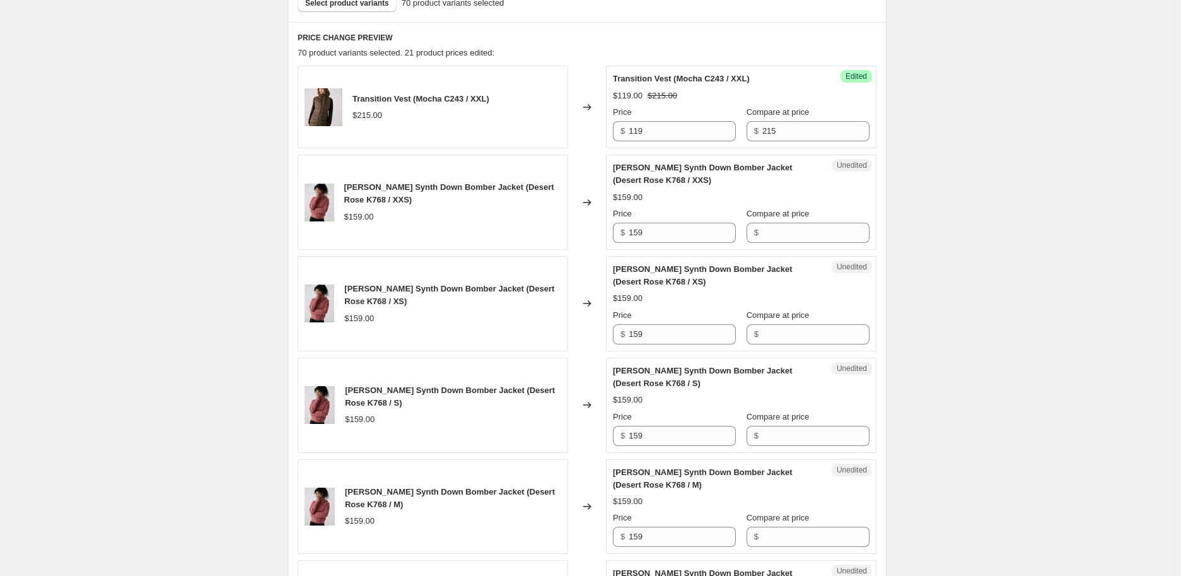
scroll to position [350, 0]
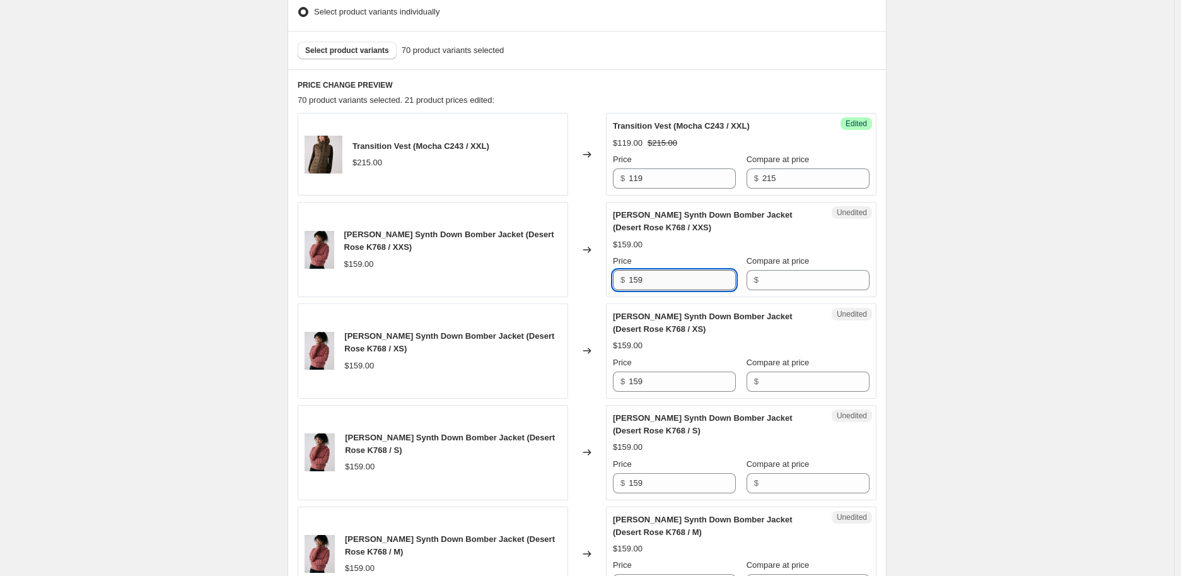
click at [689, 285] on input "159" at bounding box center [682, 280] width 107 height 20
type input "129"
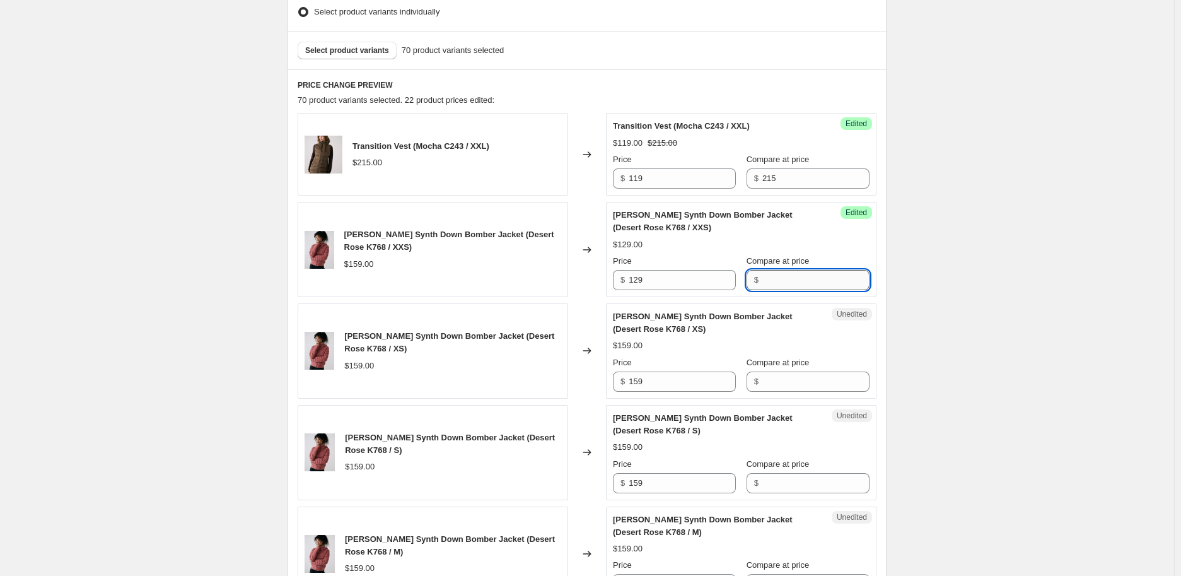
click at [792, 280] on input "Compare at price" at bounding box center [816, 280] width 107 height 20
type input "159"
click at [689, 373] on input "159" at bounding box center [682, 382] width 107 height 20
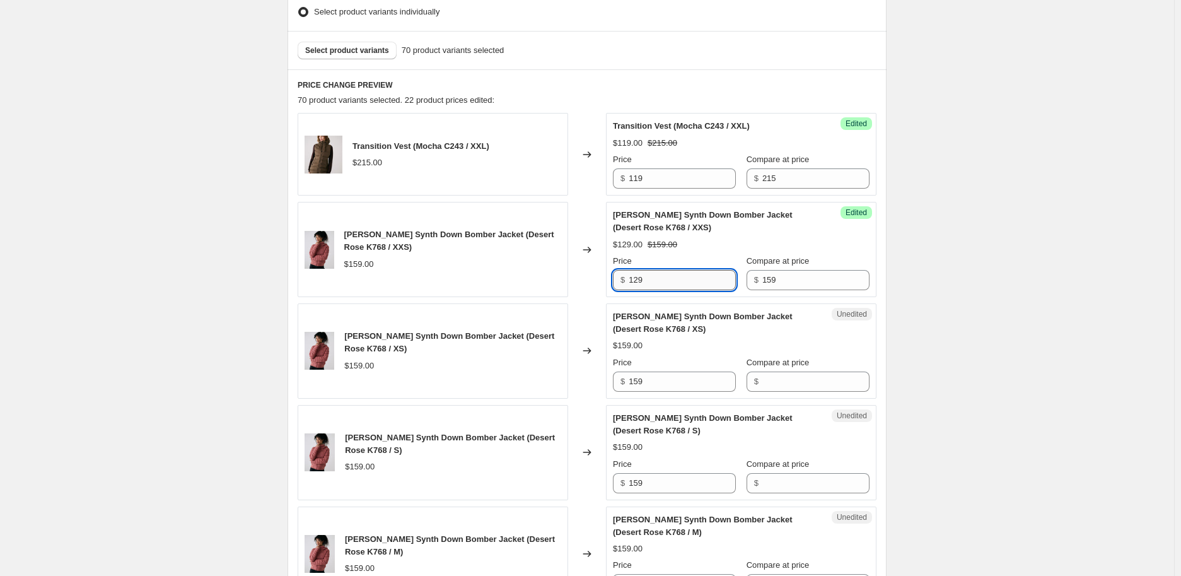
click at [654, 283] on input "129" at bounding box center [682, 280] width 107 height 20
click at [656, 376] on input "159" at bounding box center [682, 382] width 107 height 20
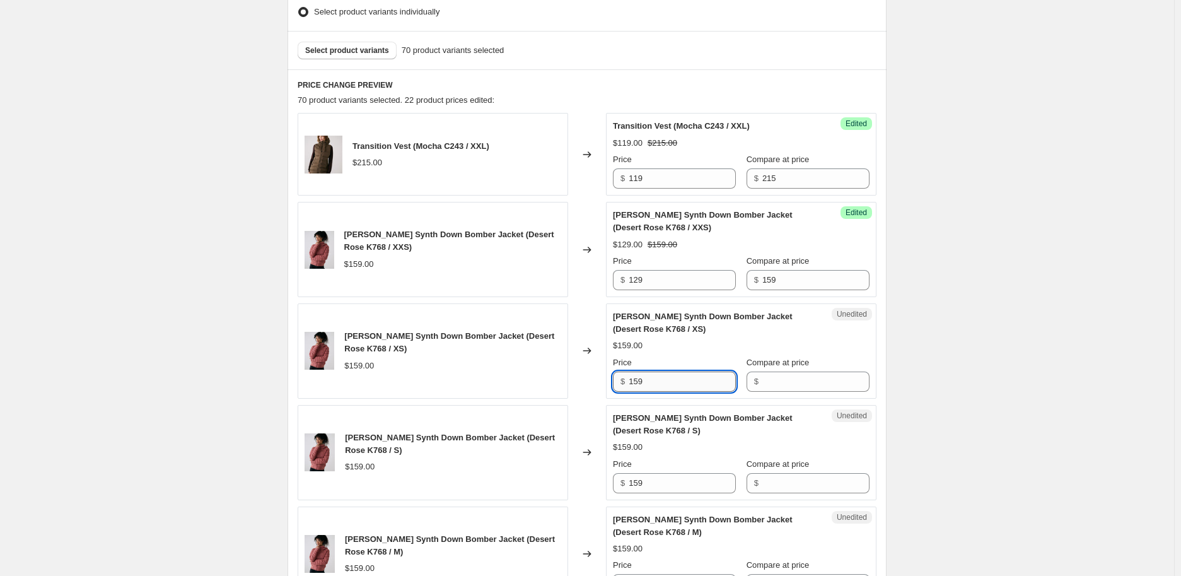
click at [656, 376] on input "159" at bounding box center [682, 382] width 107 height 20
paste input "2"
type input "129"
click at [655, 489] on input "159" at bounding box center [682, 483] width 107 height 20
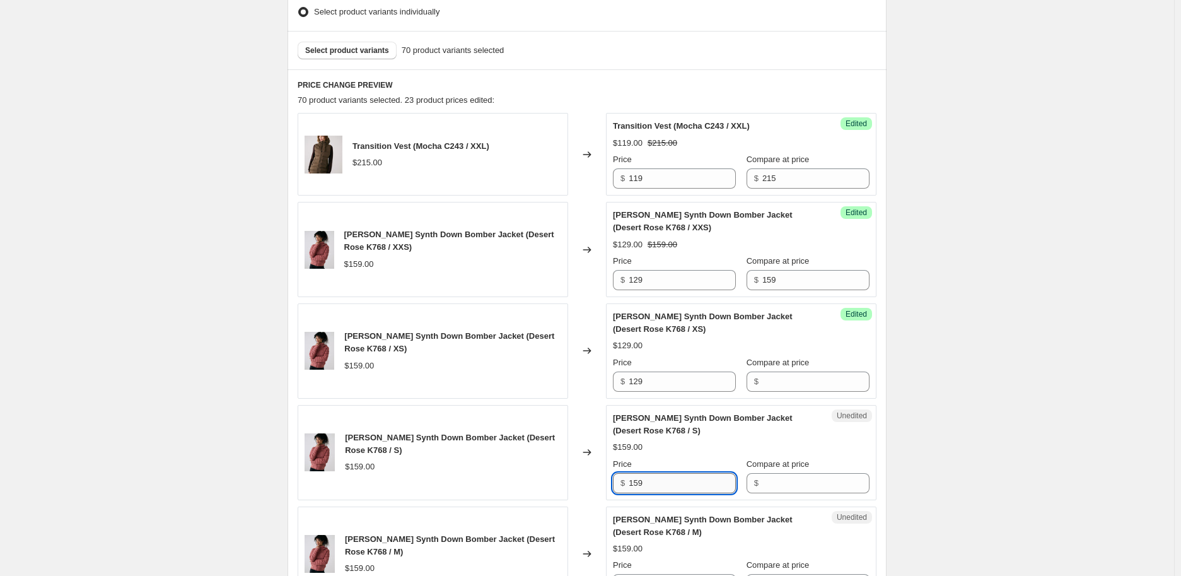
paste input "2"
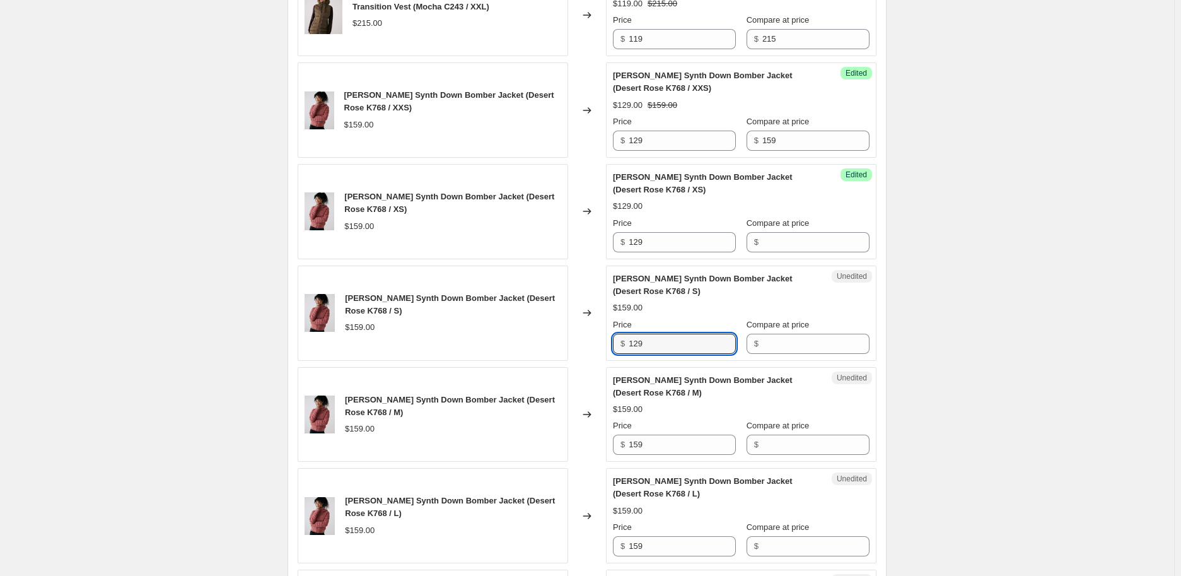
scroll to position [490, 0]
type input "129"
click at [660, 439] on input "159" at bounding box center [682, 444] width 107 height 20
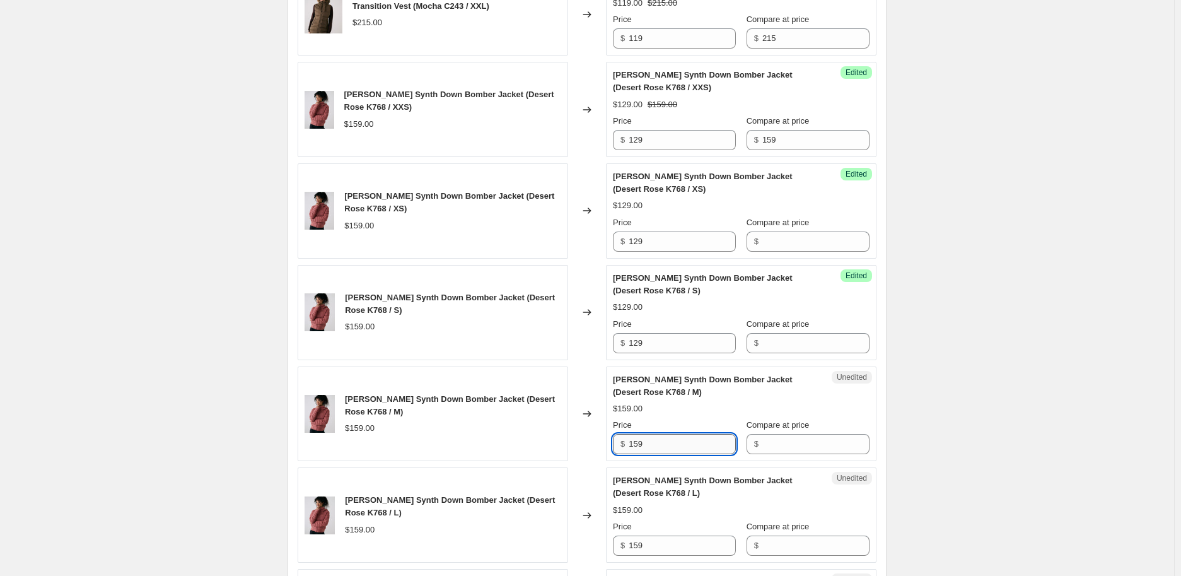
click at [660, 439] on input "159" at bounding box center [682, 444] width 107 height 20
paste input "2"
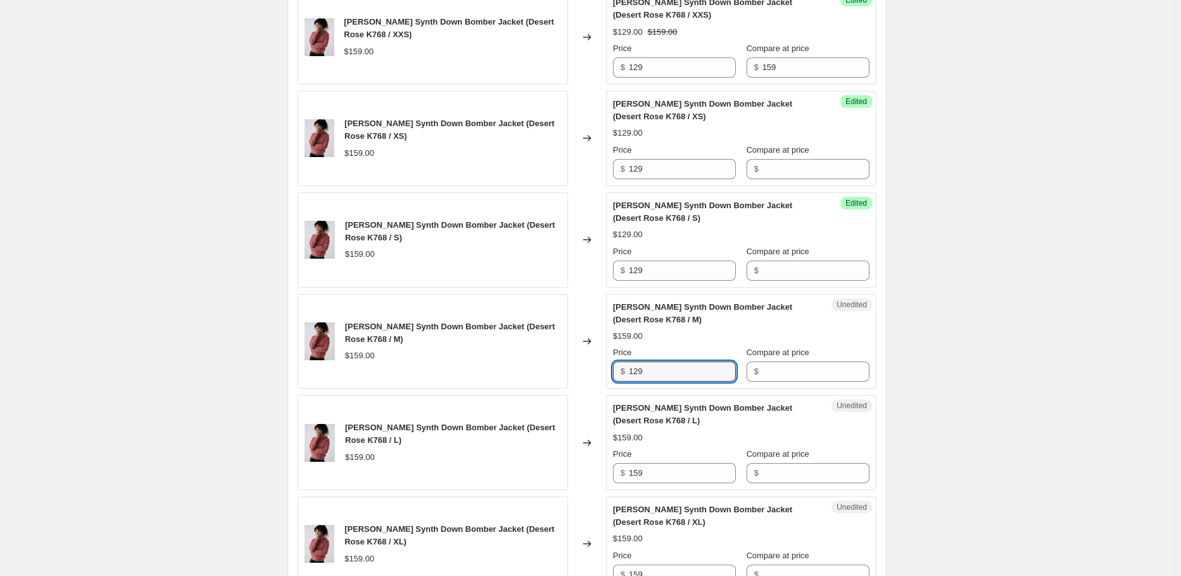
scroll to position [631, 0]
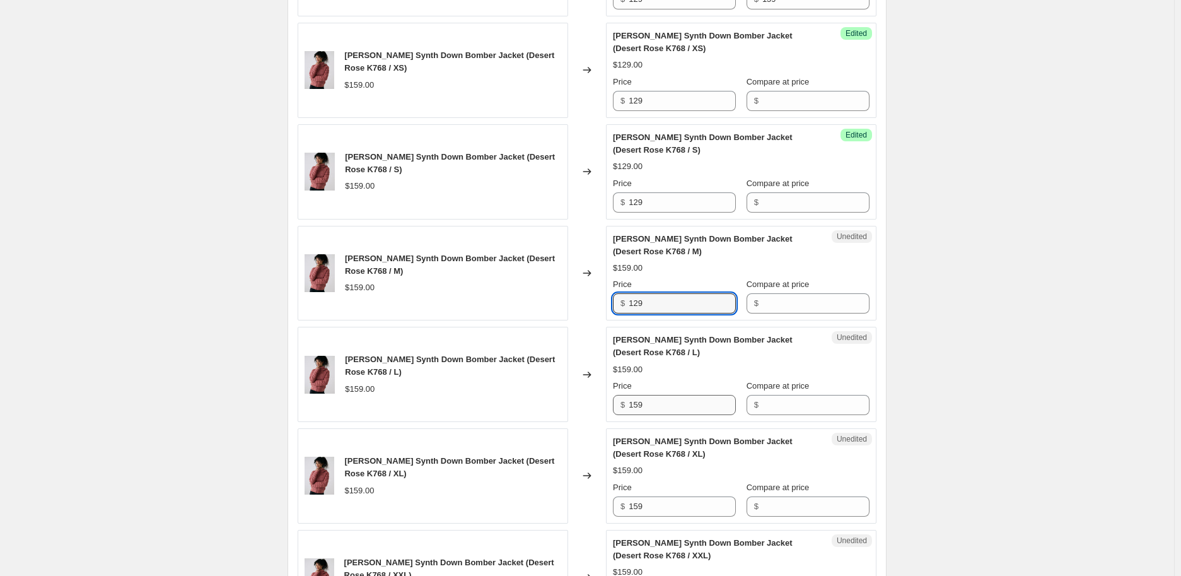
type input "129"
click at [670, 399] on input "159" at bounding box center [682, 405] width 107 height 20
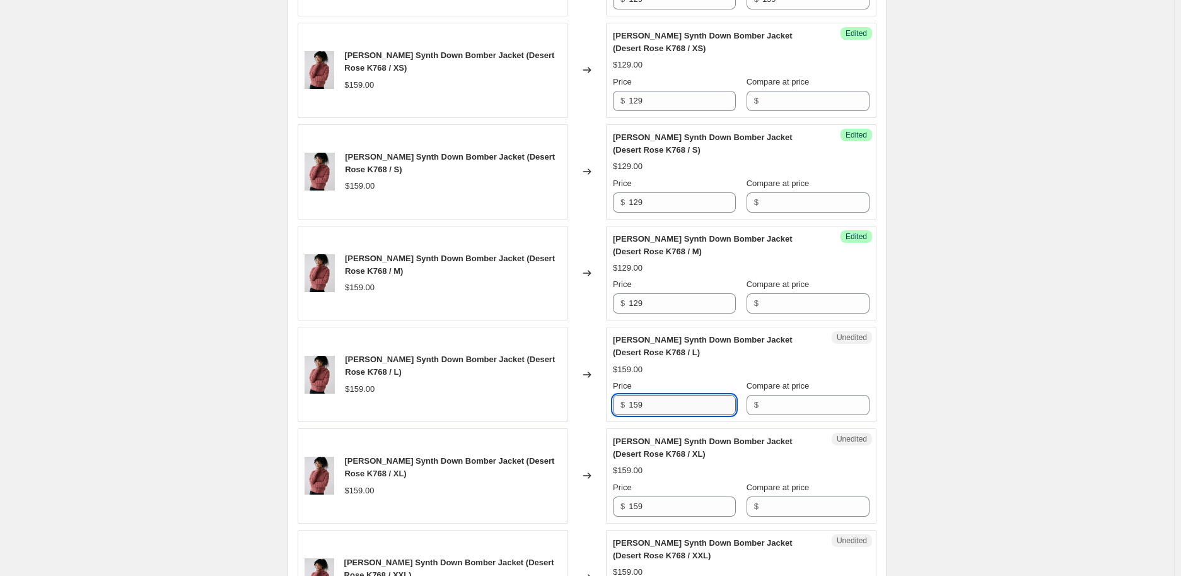
click at [670, 399] on input "159" at bounding box center [682, 405] width 107 height 20
paste input "2"
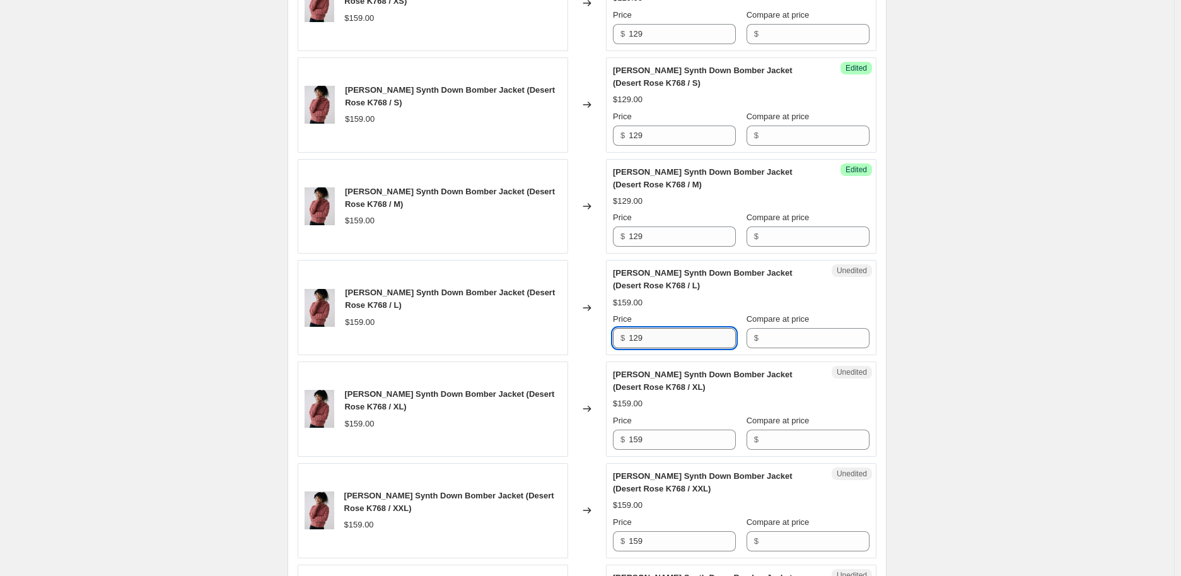
scroll to position [771, 0]
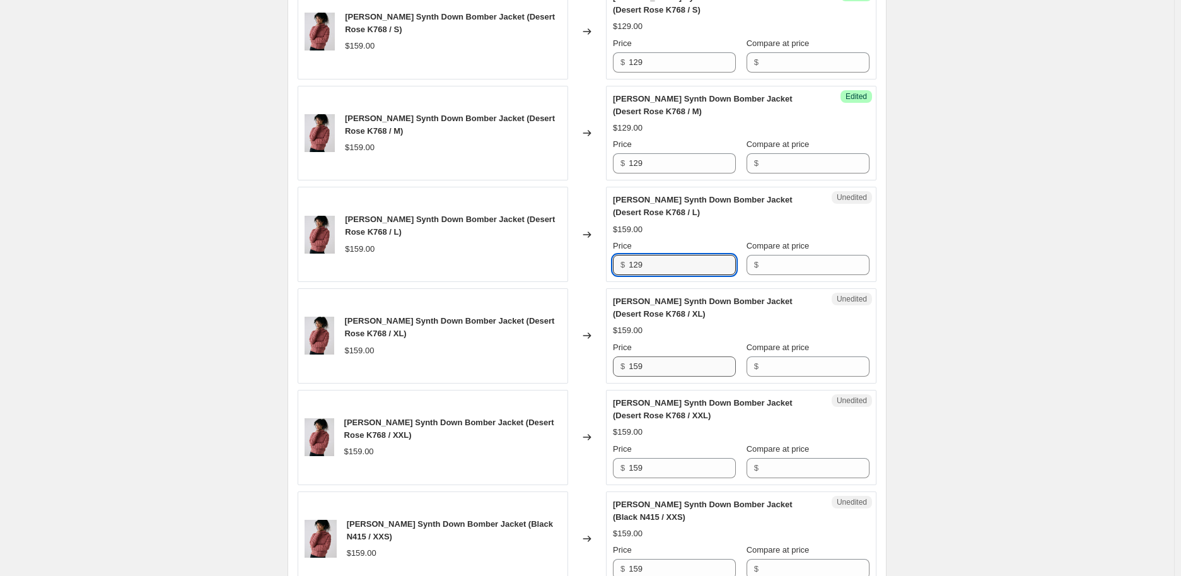
type input "129"
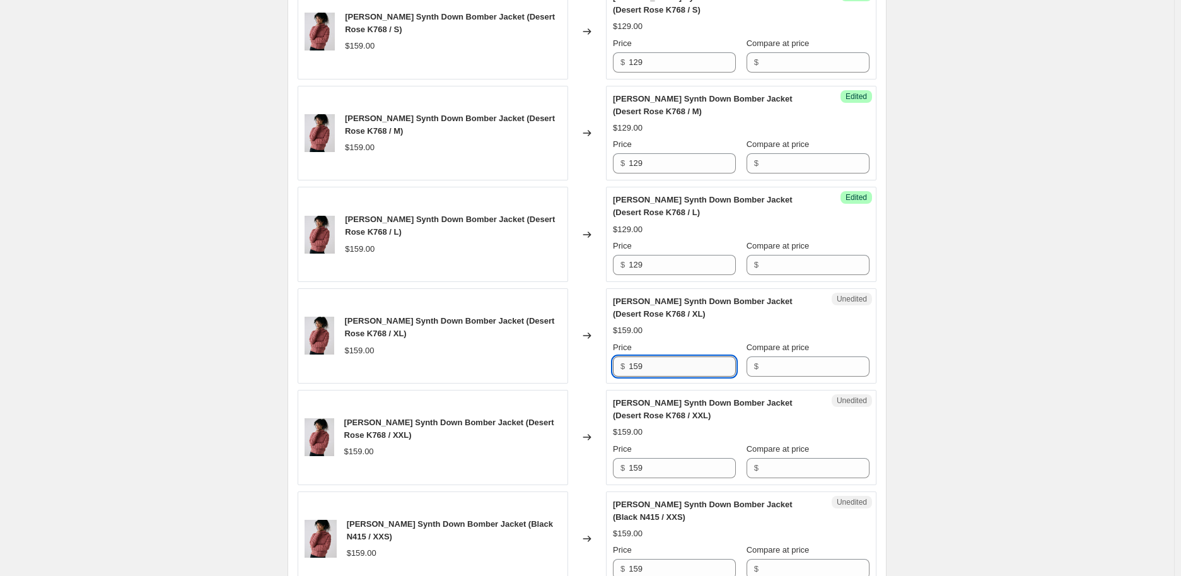
click at [676, 375] on input "159" at bounding box center [682, 366] width 107 height 20
paste input "2"
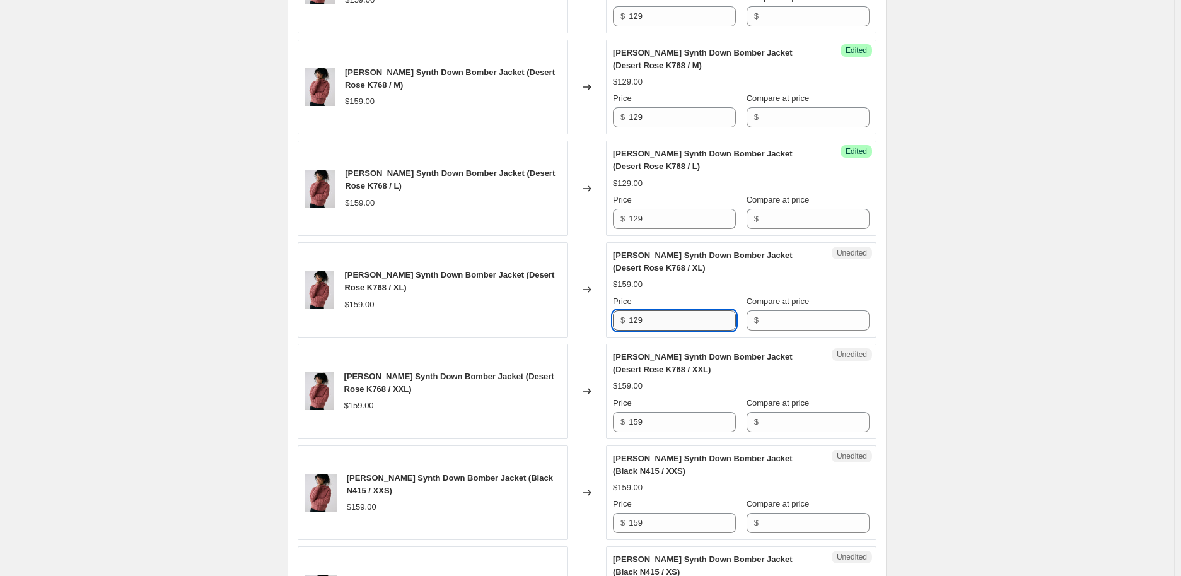
scroll to position [841, 0]
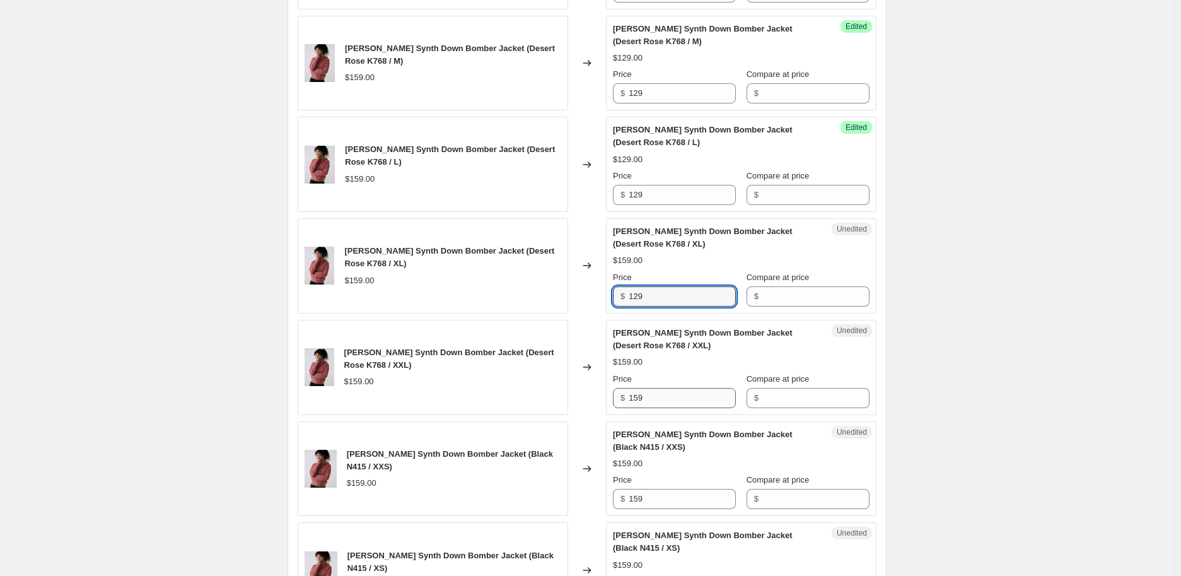
type input "129"
click at [669, 401] on input "159" at bounding box center [682, 398] width 107 height 20
paste input "2"
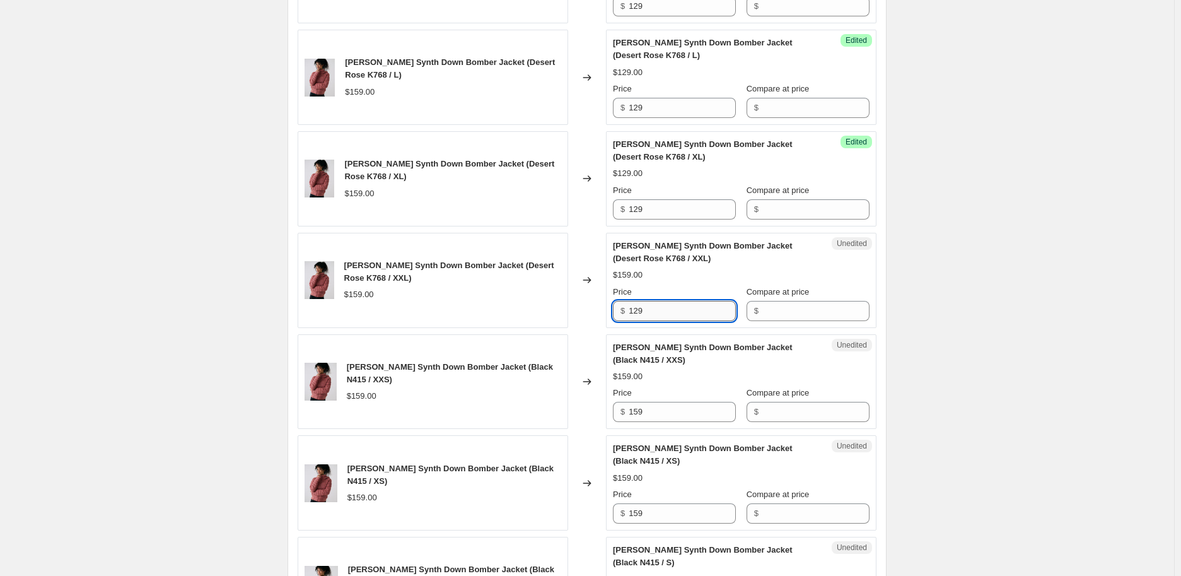
scroll to position [1051, 0]
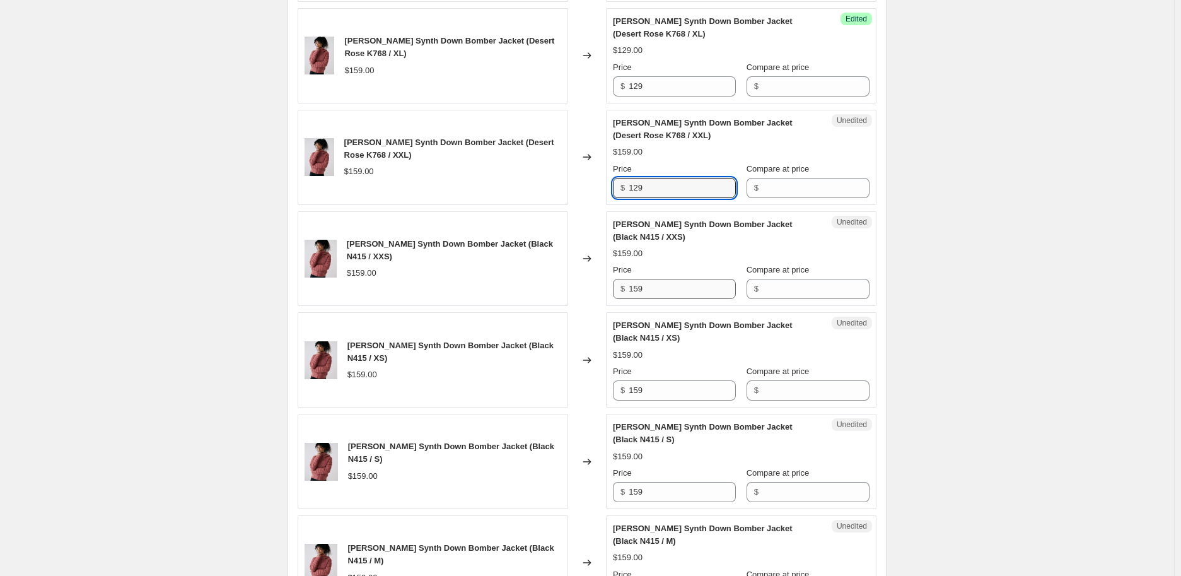
type input "129"
click at [670, 297] on input "159" at bounding box center [682, 289] width 107 height 20
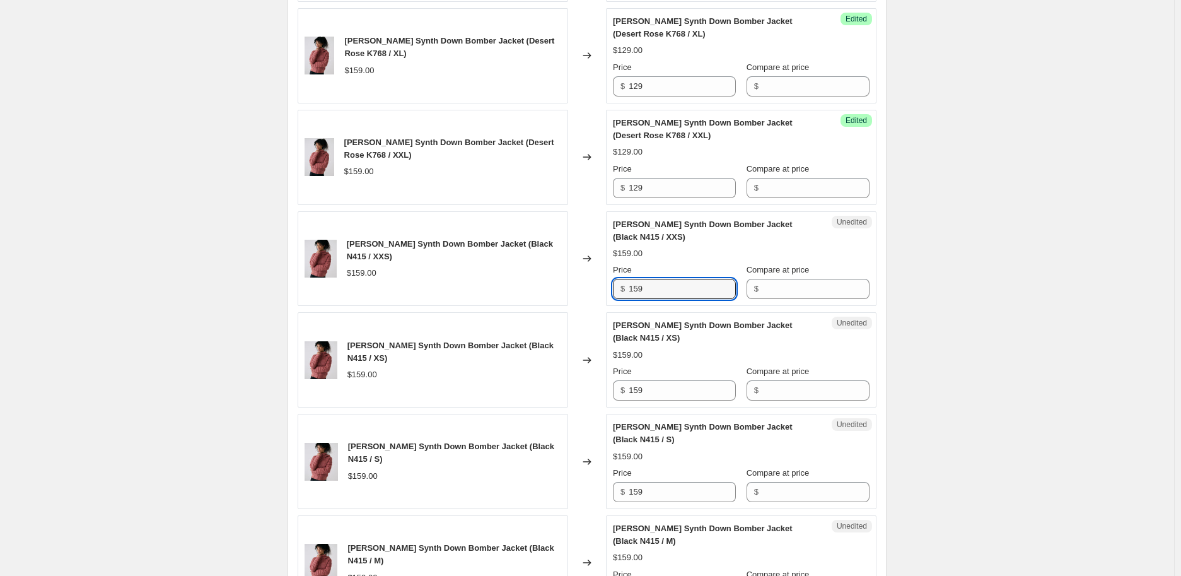
paste input "2"
type input "129"
click at [658, 390] on input "159" at bounding box center [682, 390] width 107 height 20
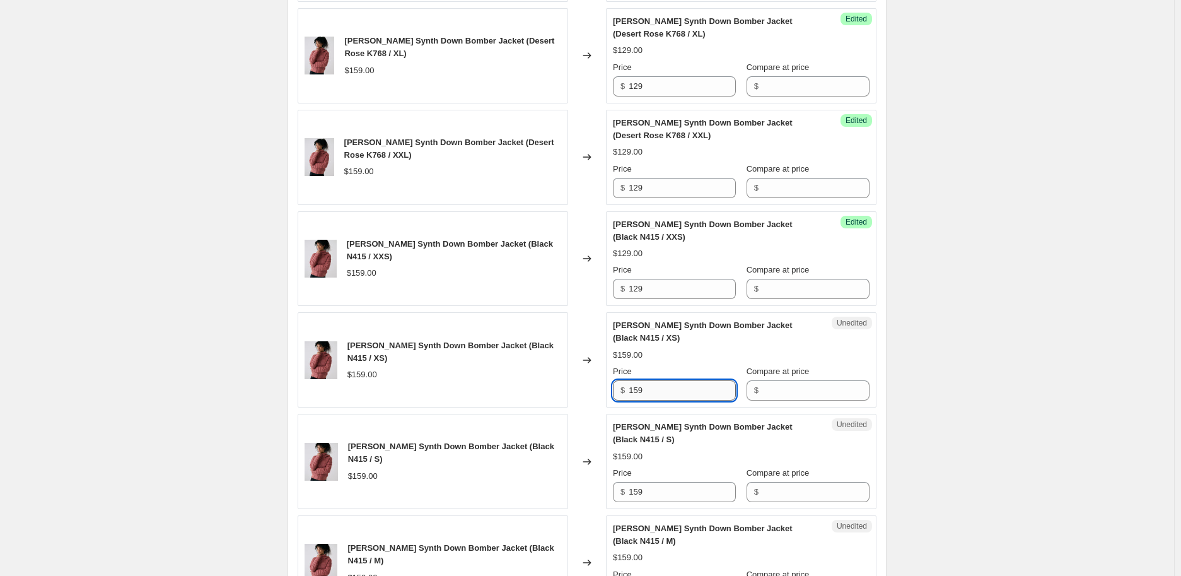
click at [658, 390] on input "159" at bounding box center [682, 390] width 107 height 20
paste input "2"
type input "129"
click at [650, 487] on input "159" at bounding box center [682, 492] width 107 height 20
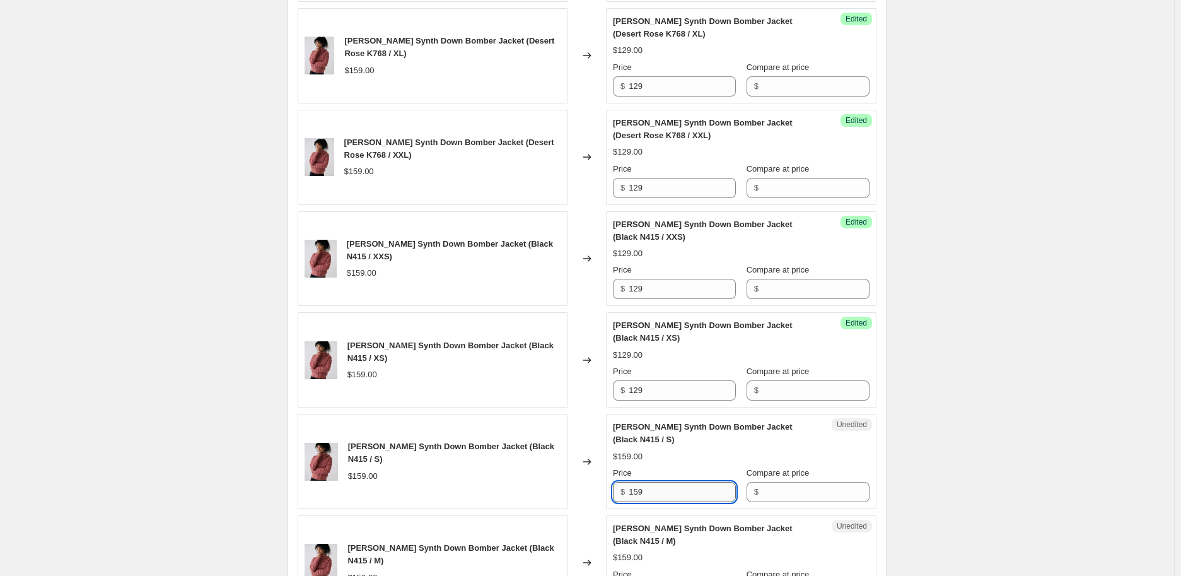
click at [650, 487] on input "159" at bounding box center [682, 492] width 107 height 20
paste input "2"
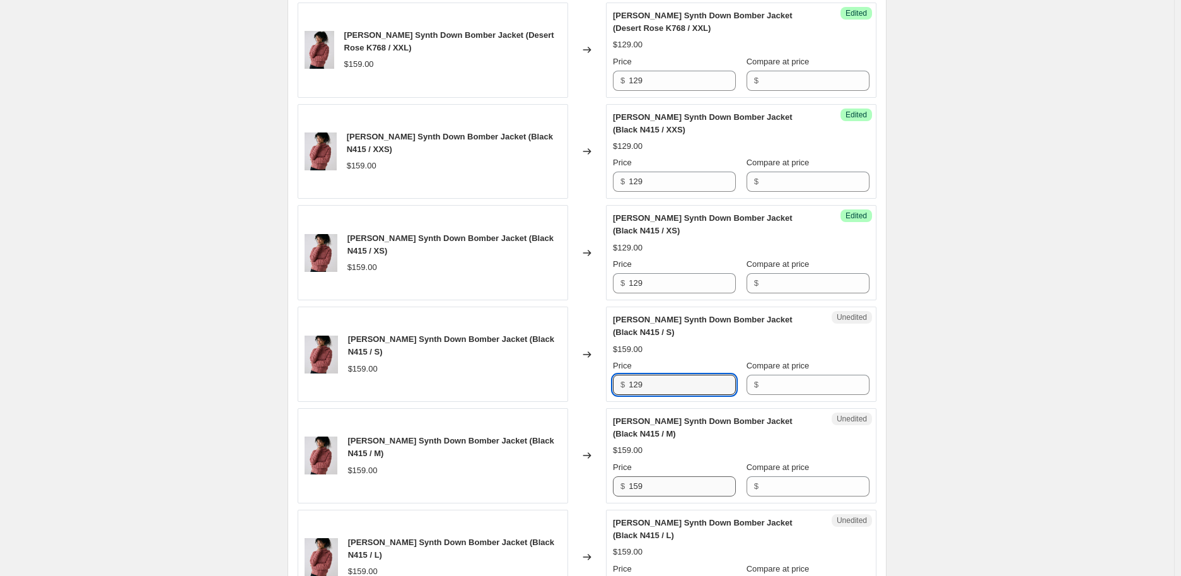
scroll to position [1191, 0]
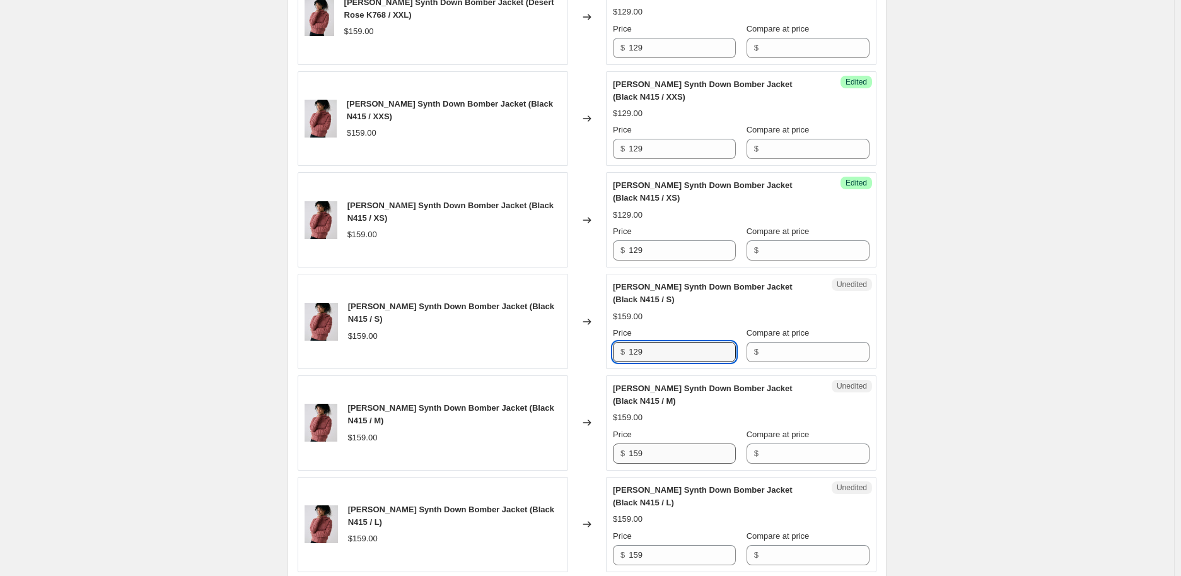
type input "129"
click at [660, 443] on input "159" at bounding box center [682, 453] width 107 height 20
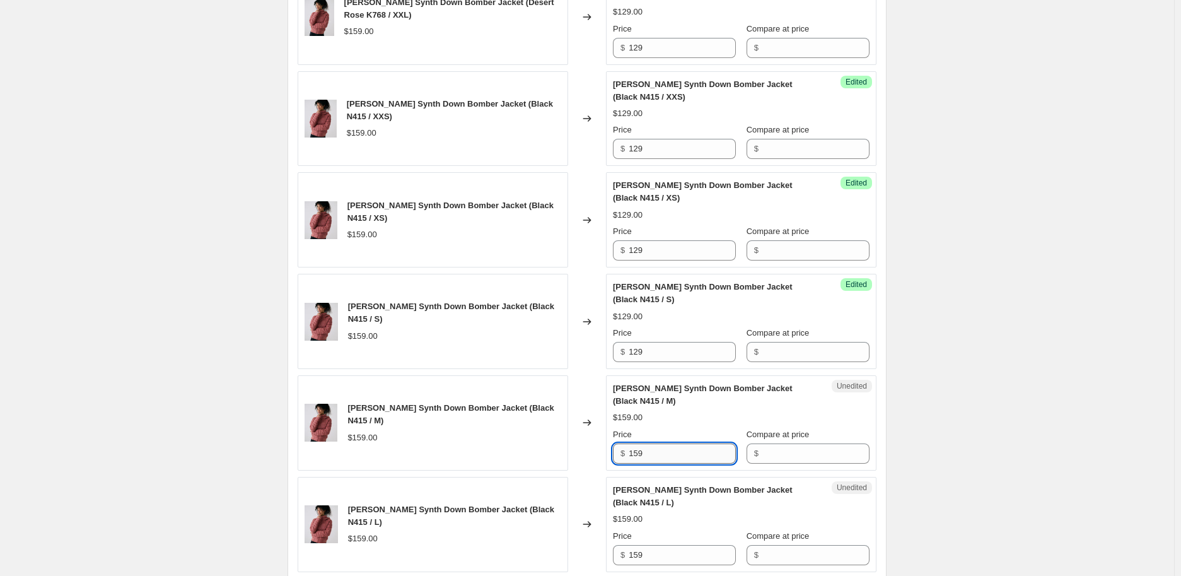
click at [660, 443] on input "159" at bounding box center [682, 453] width 107 height 20
paste input "2"
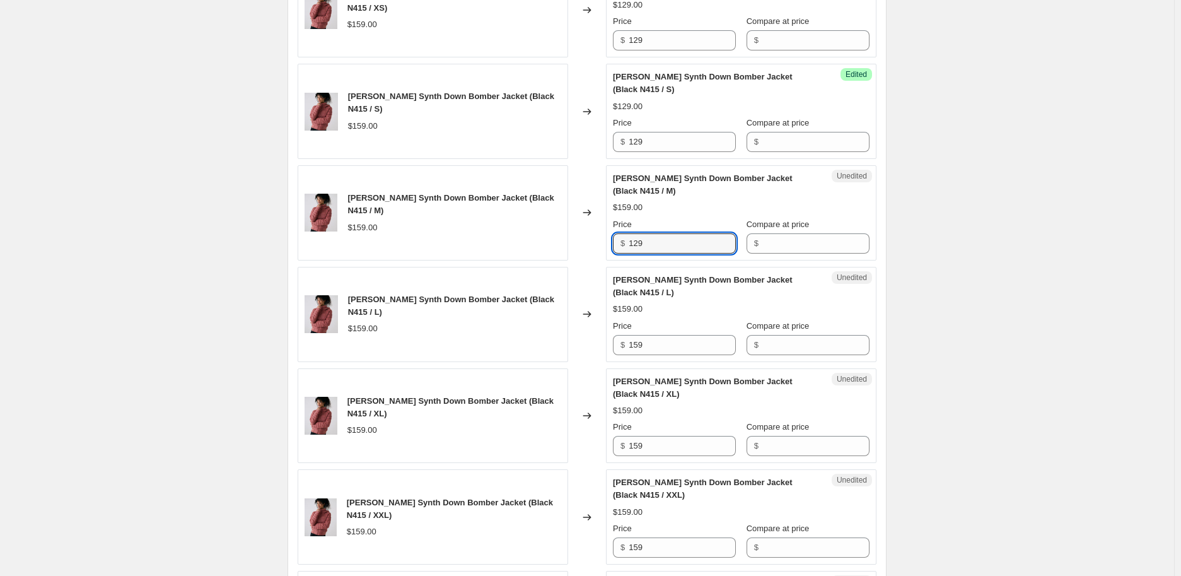
scroll to position [1402, 0]
type input "129"
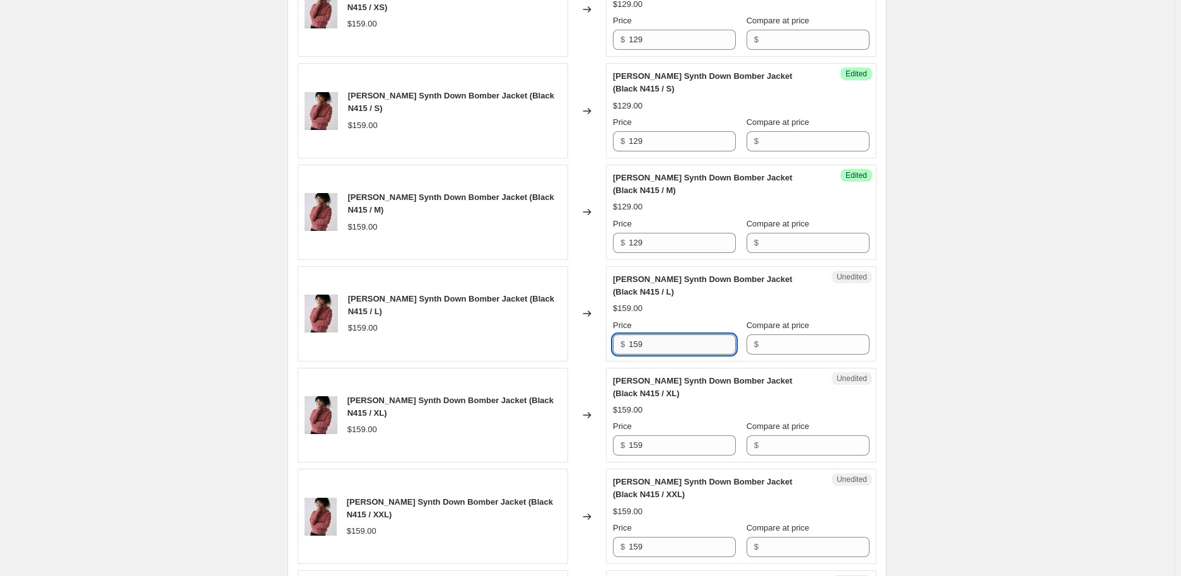
click at [664, 334] on input "159" at bounding box center [682, 344] width 107 height 20
paste input "2"
type input "129"
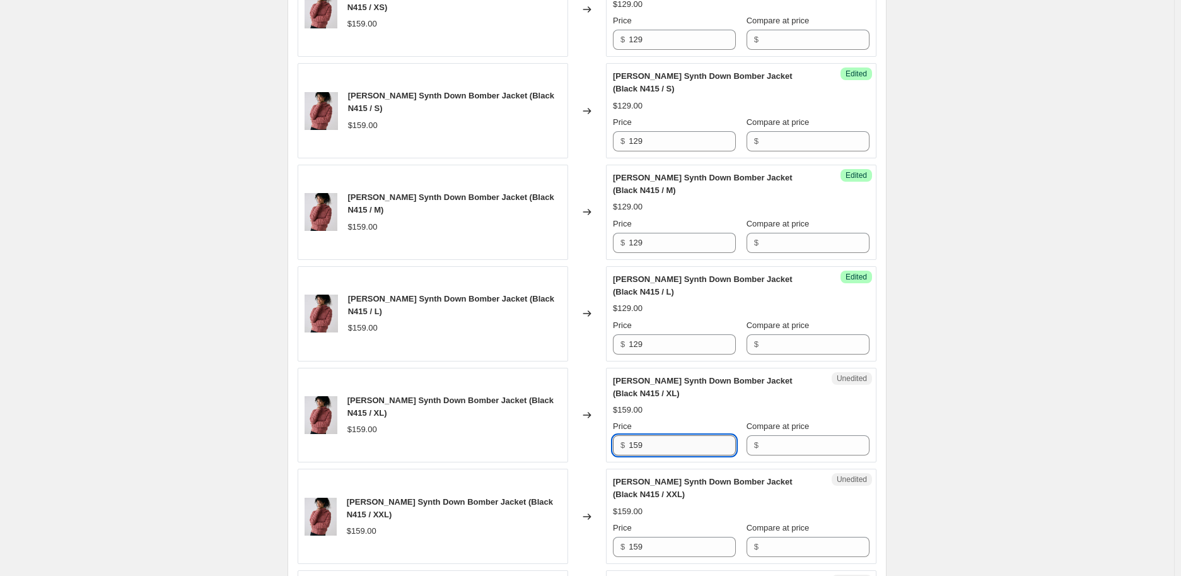
click at [660, 435] on input "159" at bounding box center [682, 445] width 107 height 20
paste input "2"
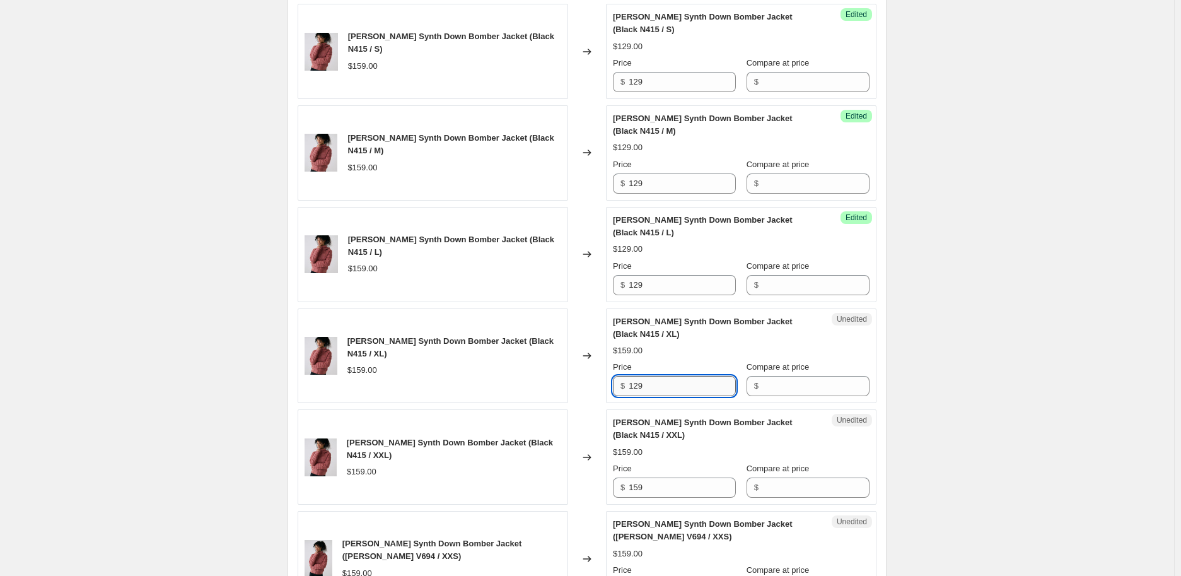
scroll to position [1472, 0]
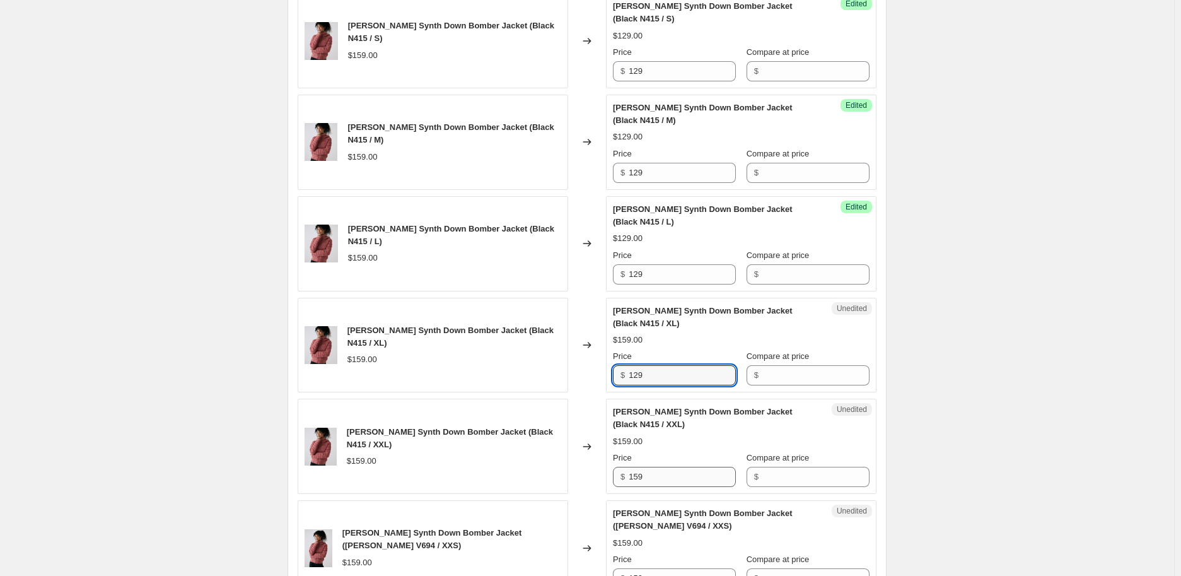
type input "129"
click at [659, 467] on input "159" at bounding box center [682, 477] width 107 height 20
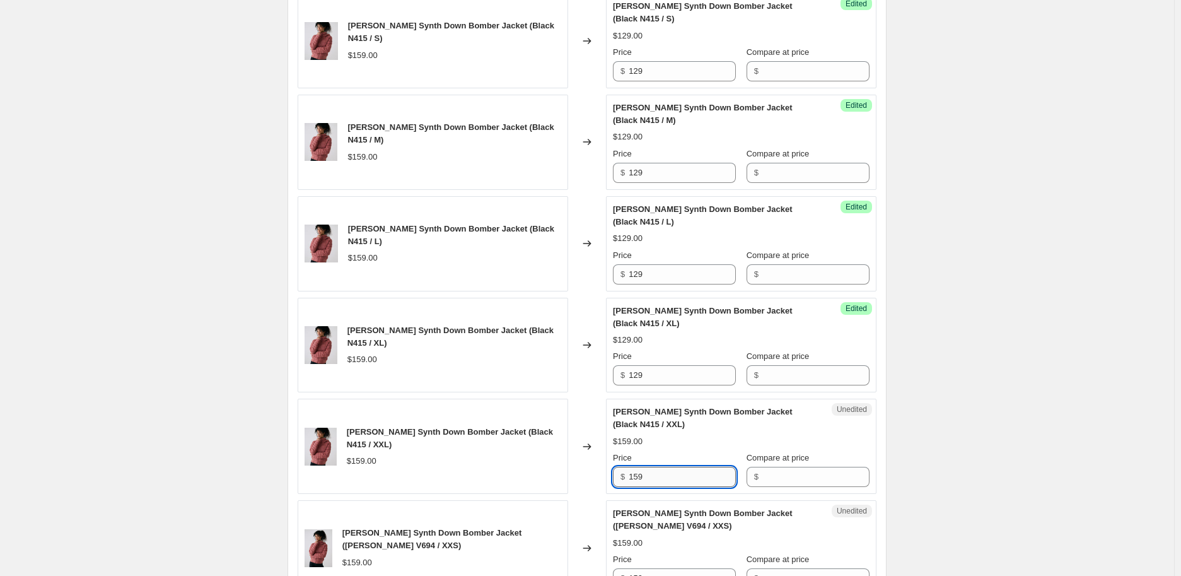
click at [659, 467] on input "159" at bounding box center [682, 477] width 107 height 20
paste input "2"
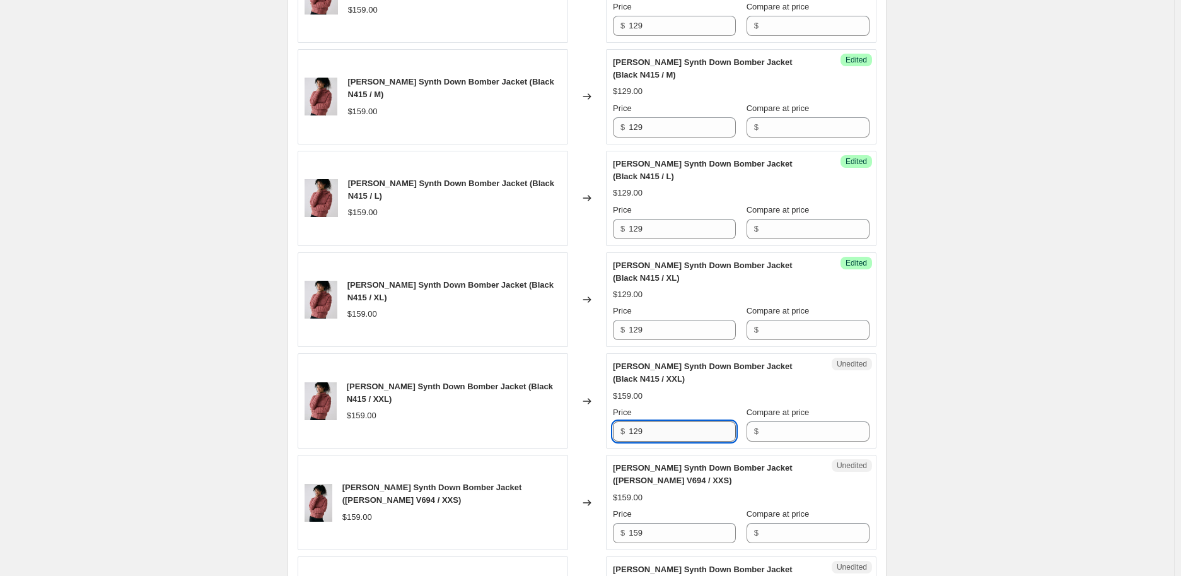
scroll to position [1542, 0]
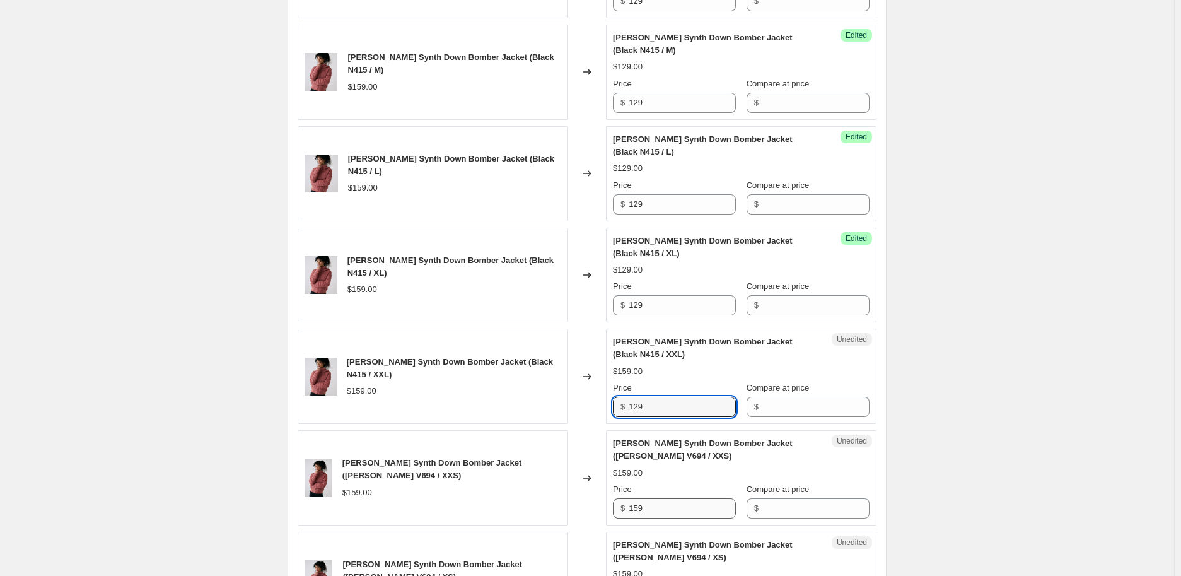
type input "129"
click at [657, 498] on input "159" at bounding box center [682, 508] width 107 height 20
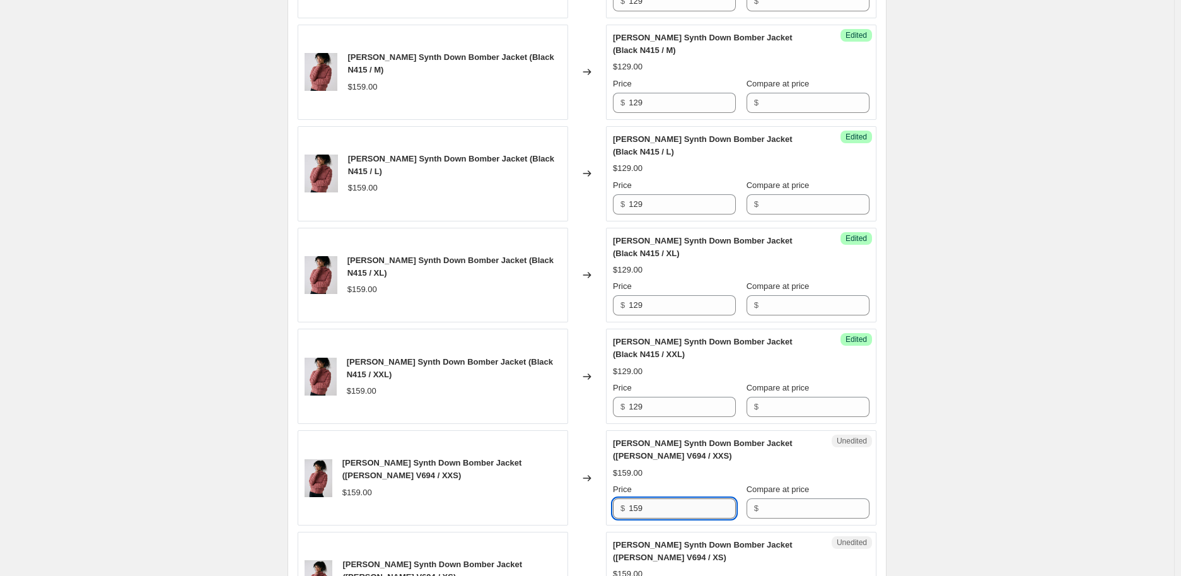
click at [657, 498] on input "159" at bounding box center [682, 508] width 107 height 20
paste input "2"
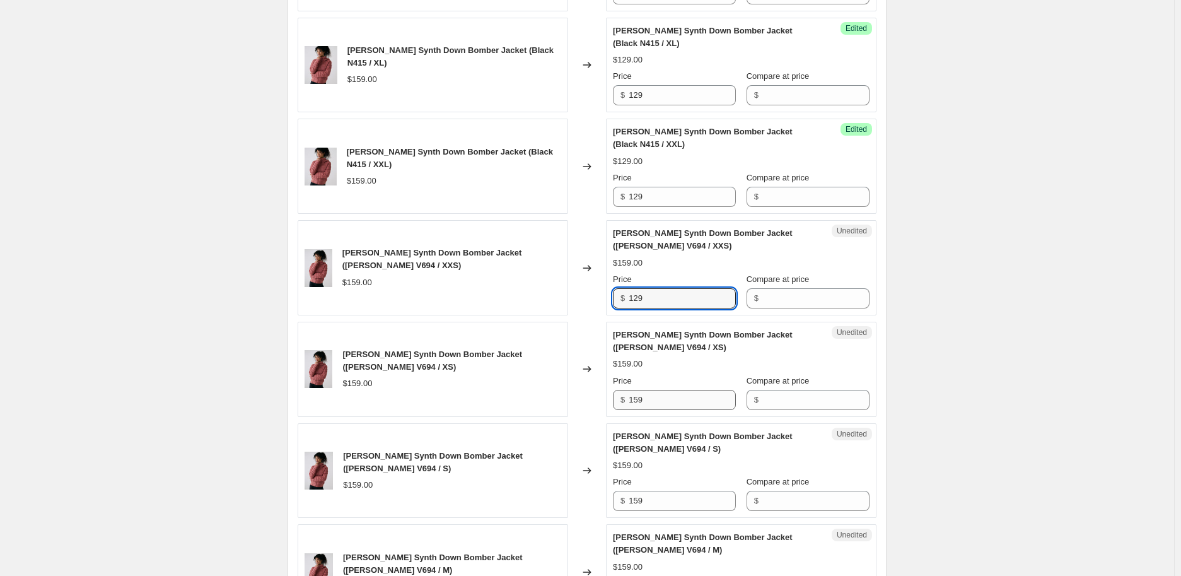
type input "129"
click at [670, 390] on input "159" at bounding box center [682, 400] width 107 height 20
paste input "2"
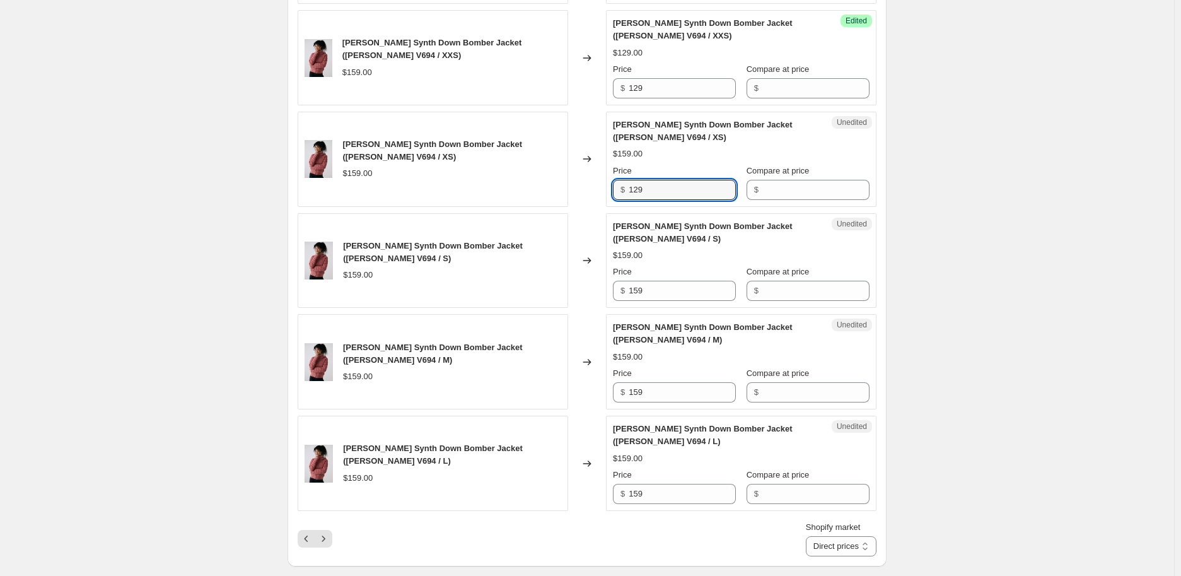
scroll to position [1962, 0]
type input "129"
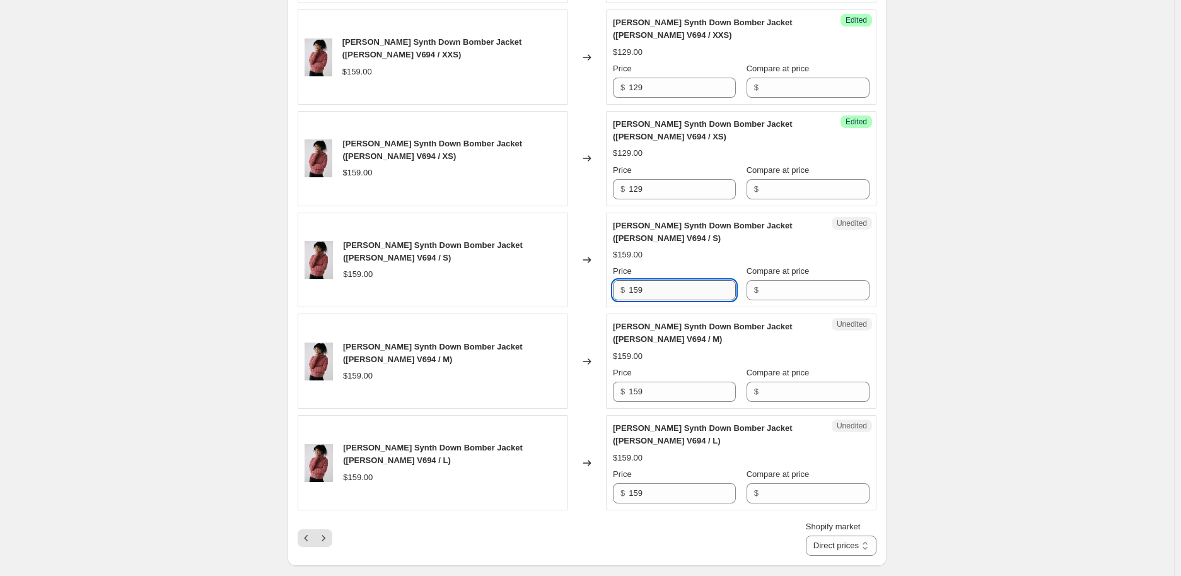
click at [672, 280] on input "159" at bounding box center [682, 290] width 107 height 20
paste input "2"
type input "129"
click at [670, 382] on input "159" at bounding box center [682, 392] width 107 height 20
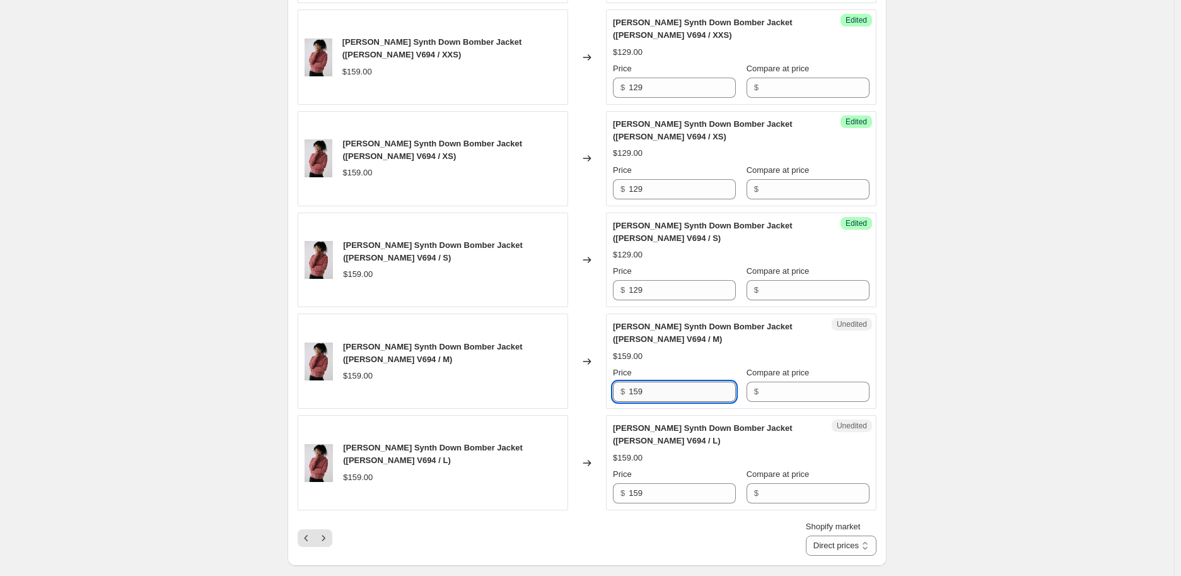
click at [670, 382] on input "159" at bounding box center [682, 392] width 107 height 20
paste input "2"
type input "129"
click at [677, 483] on input "159" at bounding box center [682, 493] width 107 height 20
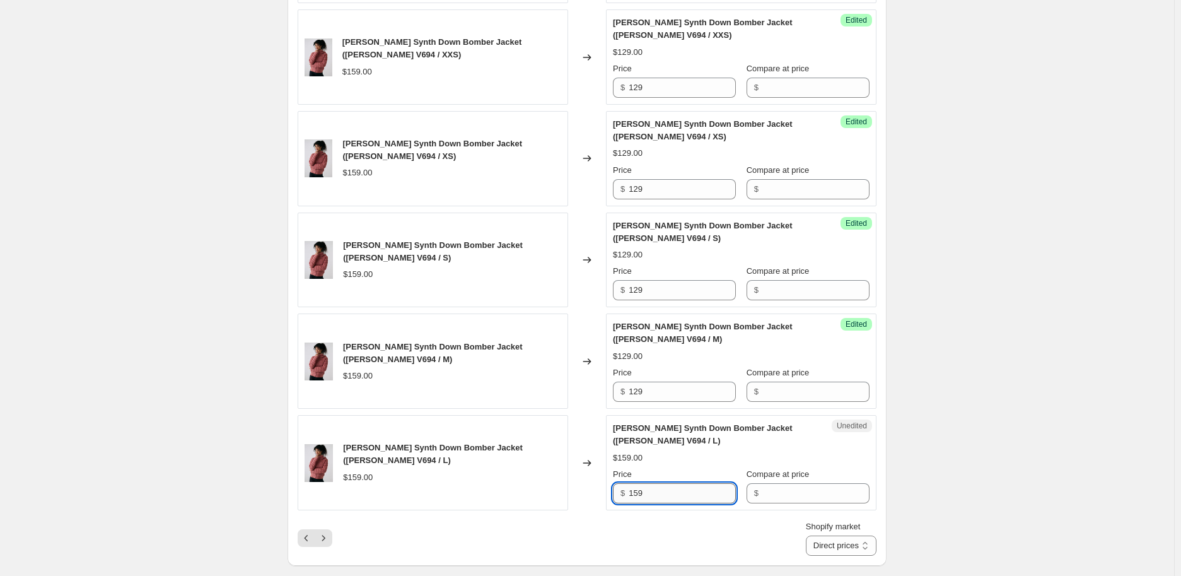
click at [677, 483] on input "159" at bounding box center [682, 493] width 107 height 20
paste input "2"
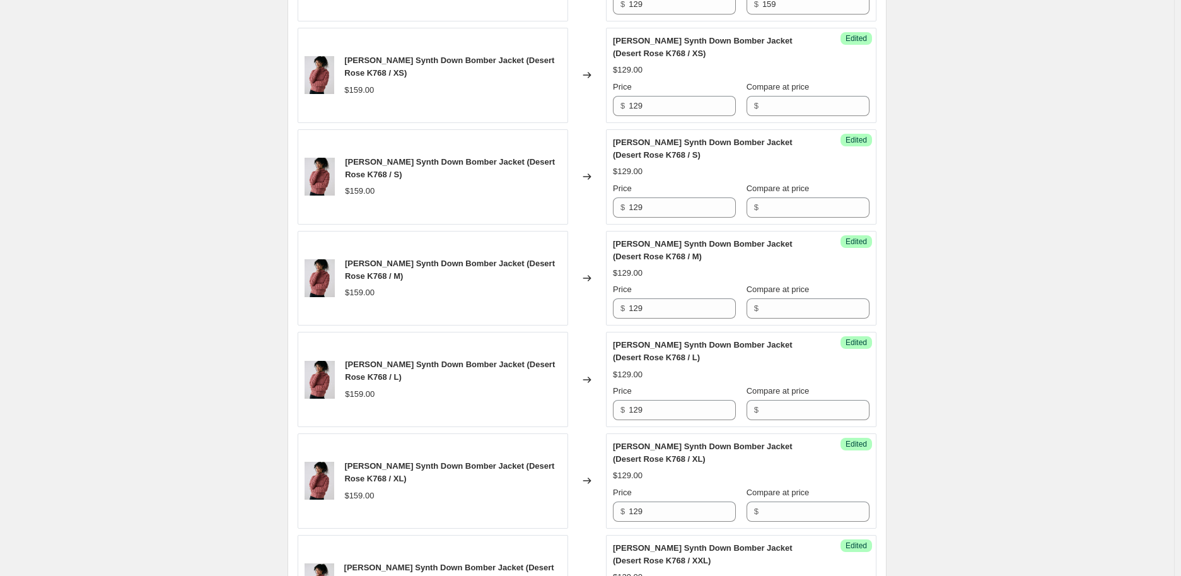
scroll to position [560, 0]
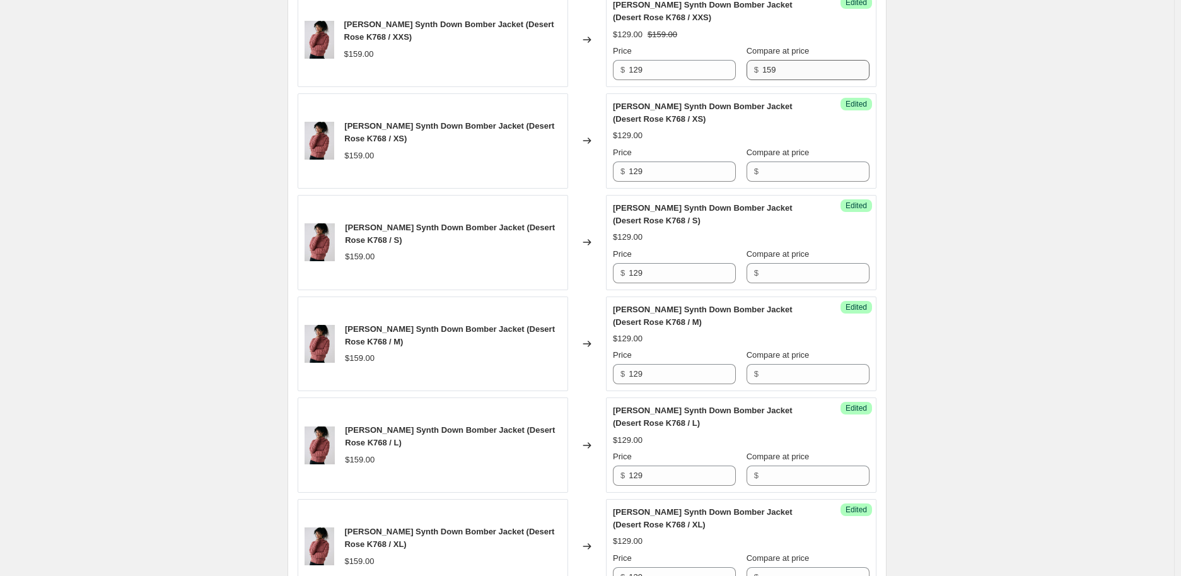
type input "129"
click at [766, 64] on input "159" at bounding box center [816, 70] width 107 height 20
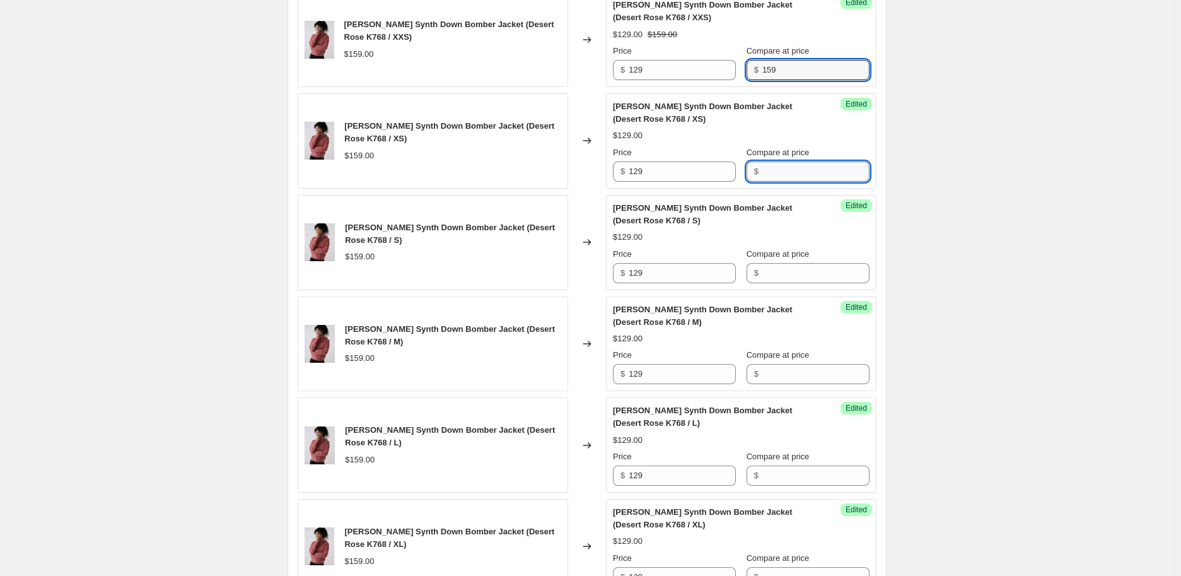
click at [776, 177] on input "Compare at price" at bounding box center [816, 171] width 107 height 20
paste input "159"
type input "159"
click at [778, 277] on input "Compare at price" at bounding box center [816, 273] width 107 height 20
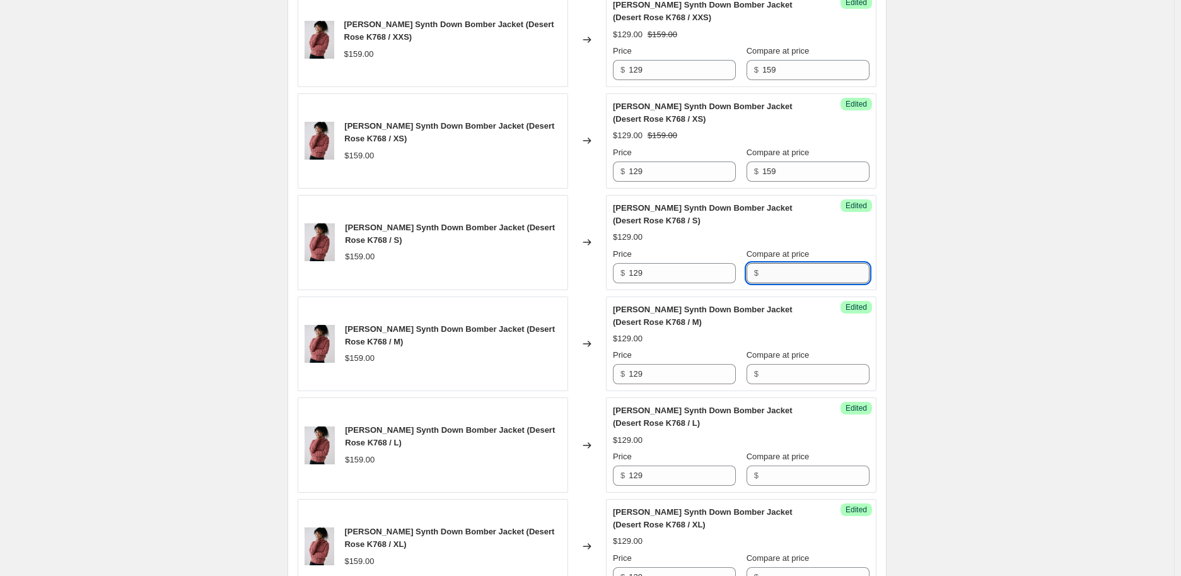
paste input "159"
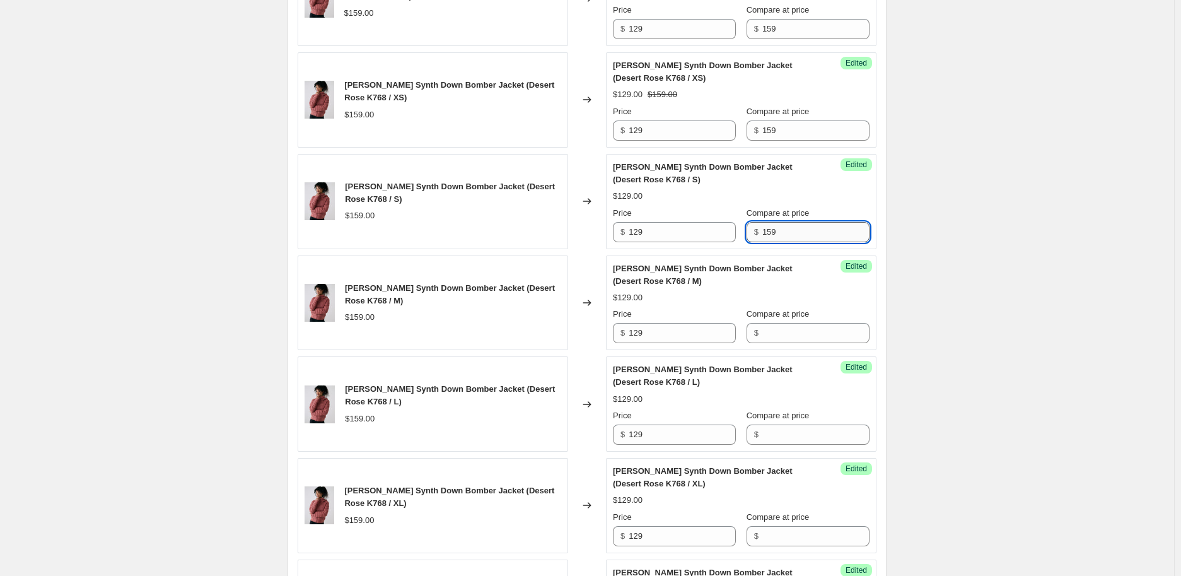
scroll to position [701, 0]
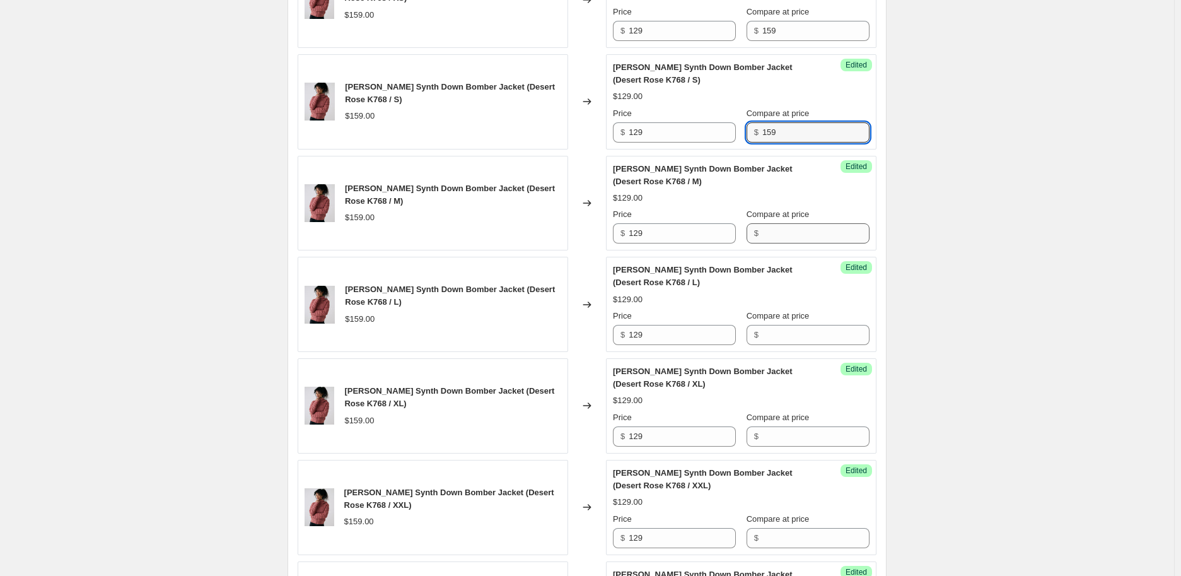
type input "159"
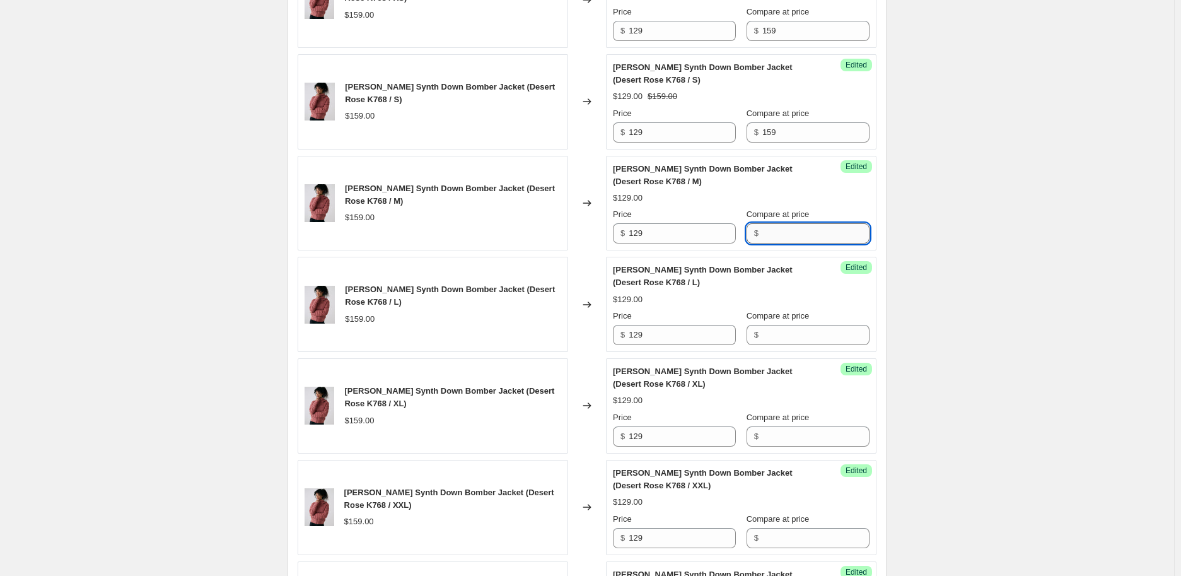
click at [789, 231] on input "Compare at price" at bounding box center [816, 233] width 107 height 20
paste input "159"
type input "159"
click at [792, 340] on input "Compare at price" at bounding box center [816, 335] width 107 height 20
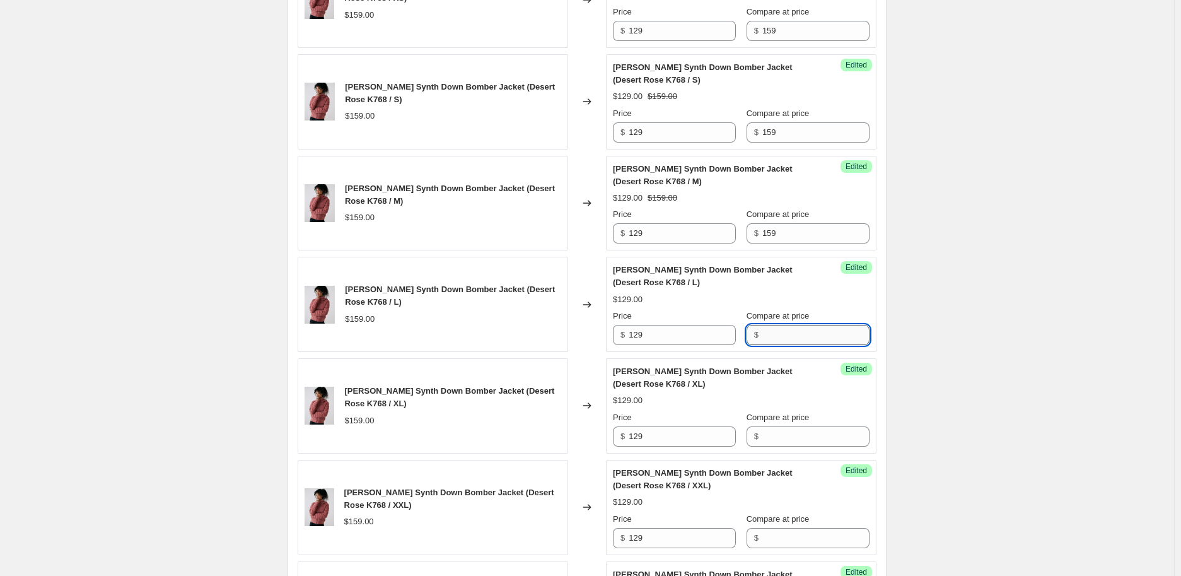
paste input "159"
type input "159"
click at [793, 438] on input "Compare at price" at bounding box center [816, 436] width 107 height 20
paste input "159"
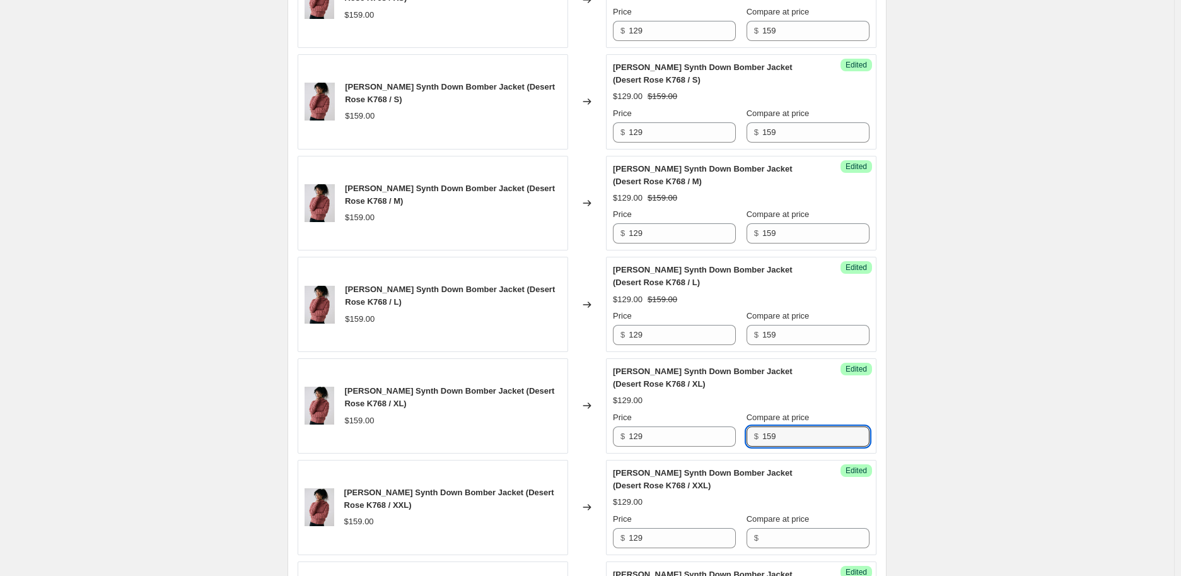
type input "159"
click at [797, 511] on div "Success Edited [PERSON_NAME] Down Bomber Jacket (Desert Rose K768 / XXL) $129.0…" at bounding box center [741, 507] width 271 height 95
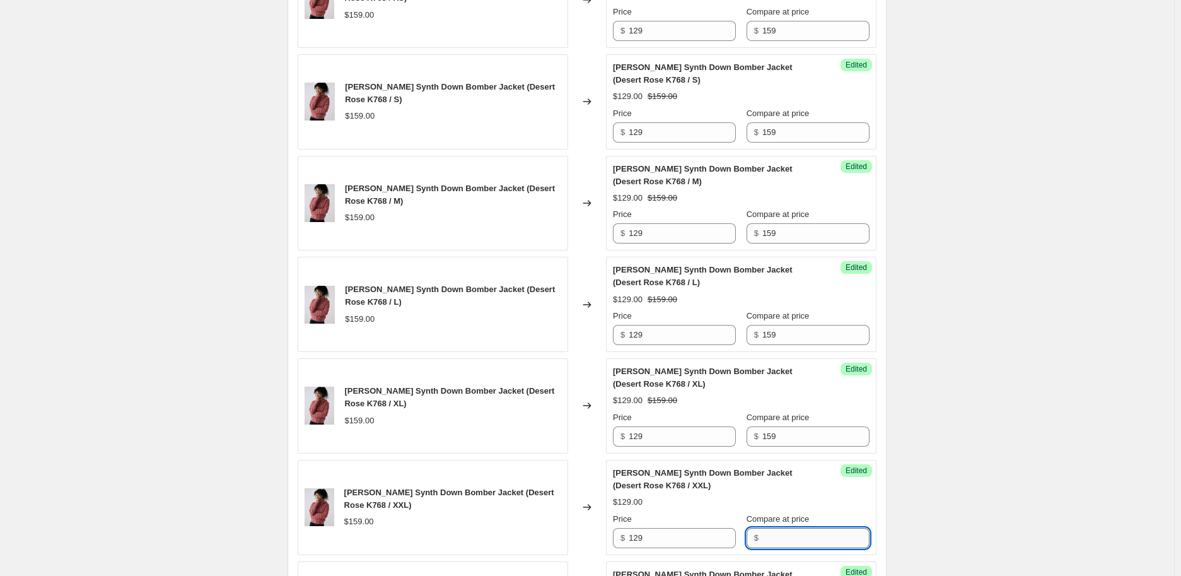
click at [793, 511] on input "Compare at price" at bounding box center [816, 538] width 107 height 20
paste input "159"
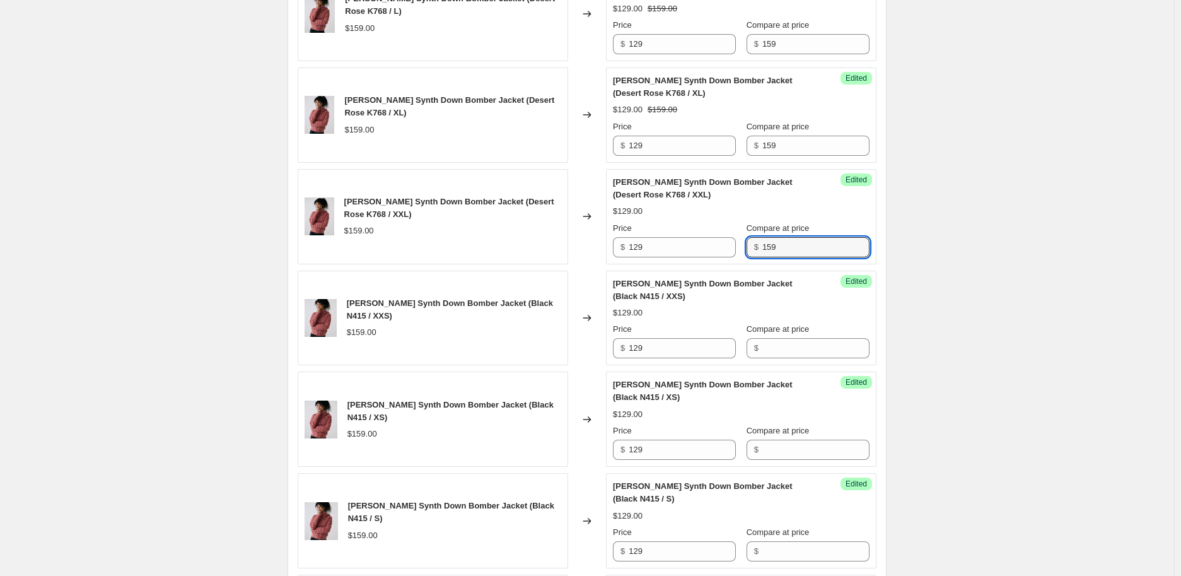
scroll to position [1051, 0]
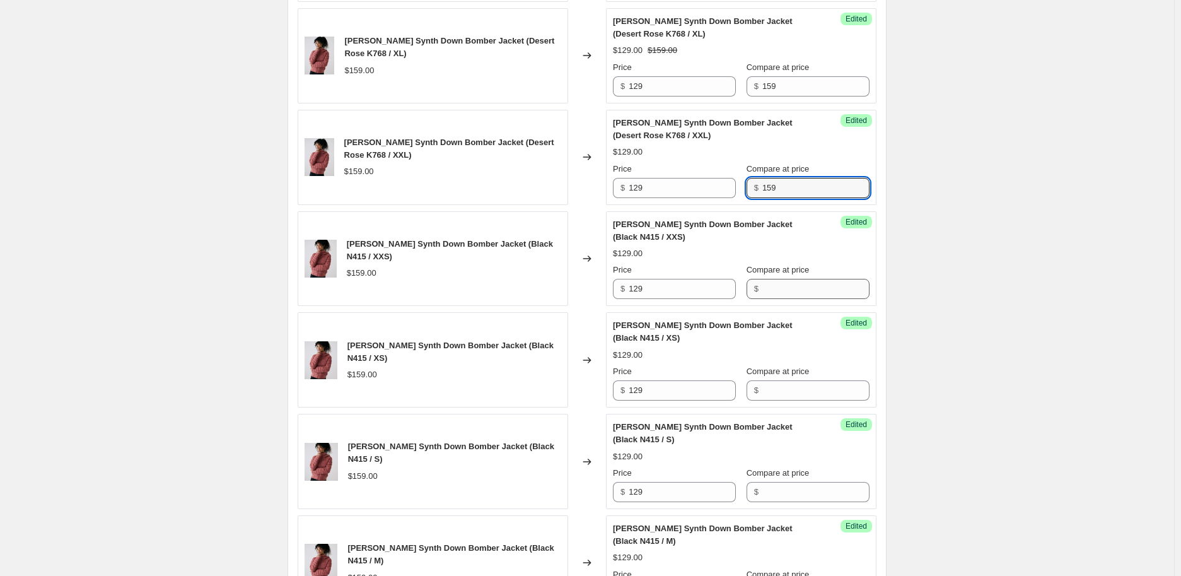
type input "159"
click at [793, 296] on input "Compare at price" at bounding box center [816, 289] width 107 height 20
paste input "159"
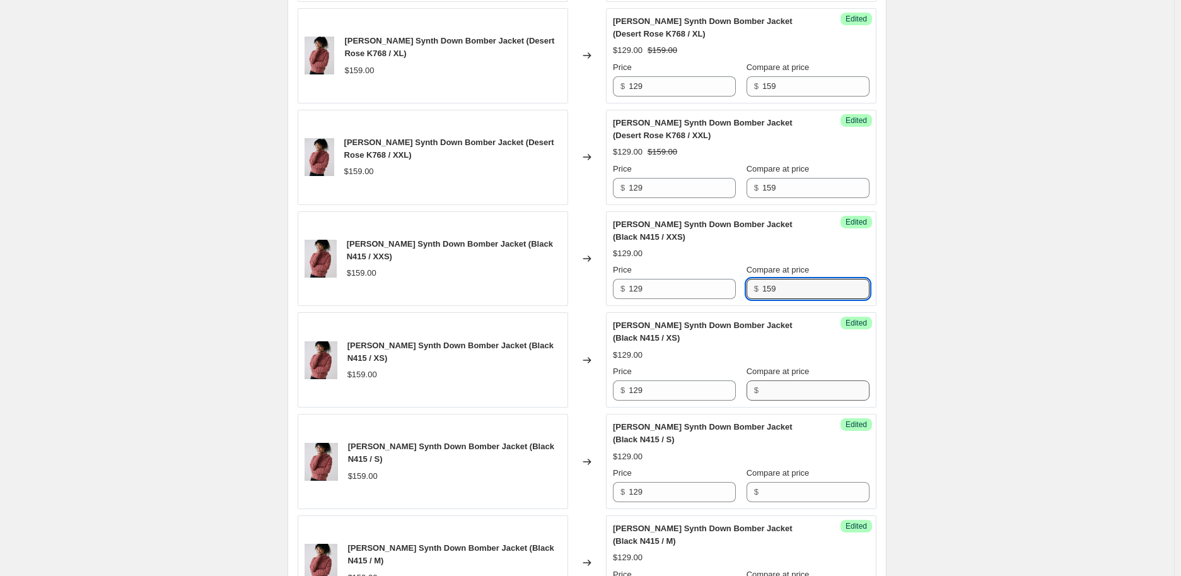
type input "159"
click at [777, 388] on input "Compare at price" at bounding box center [816, 390] width 107 height 20
paste input "159"
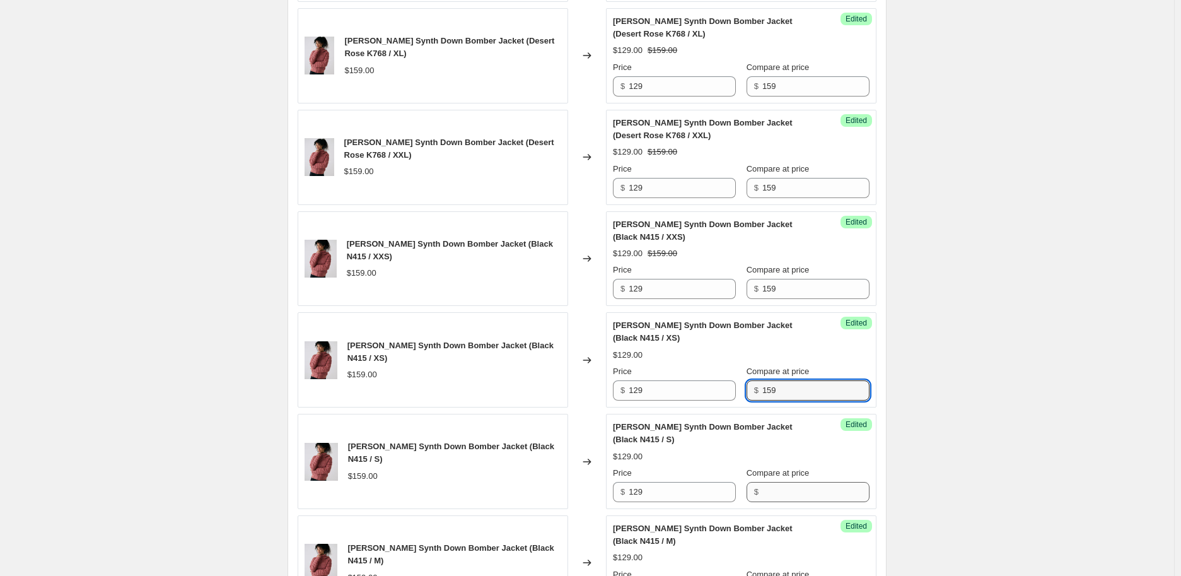
type input "159"
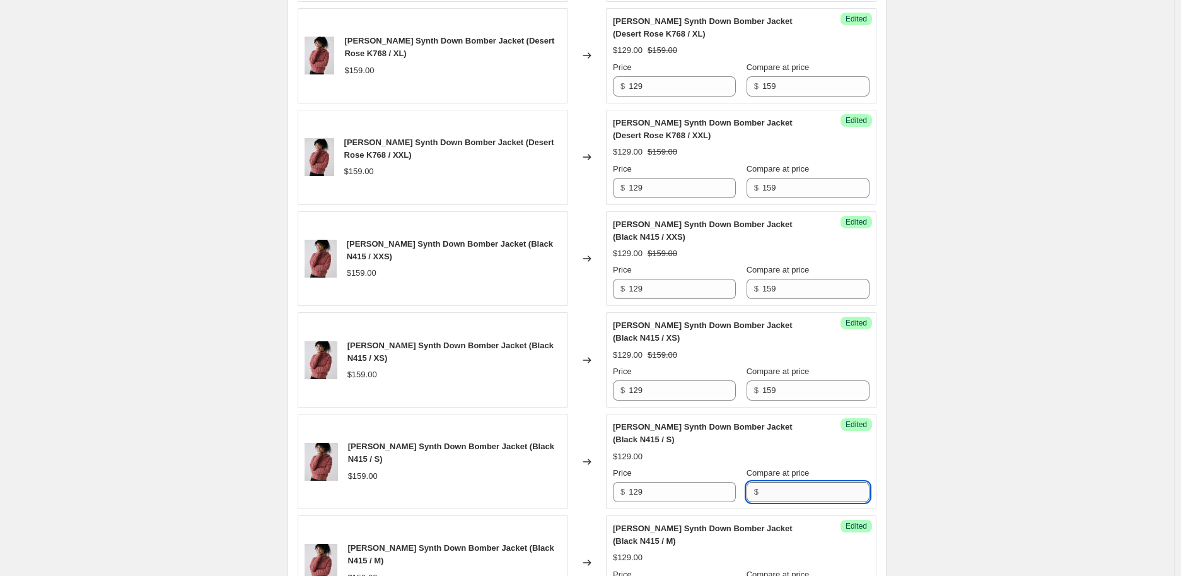
click at [789, 482] on input "Compare at price" at bounding box center [816, 492] width 107 height 20
paste input "159"
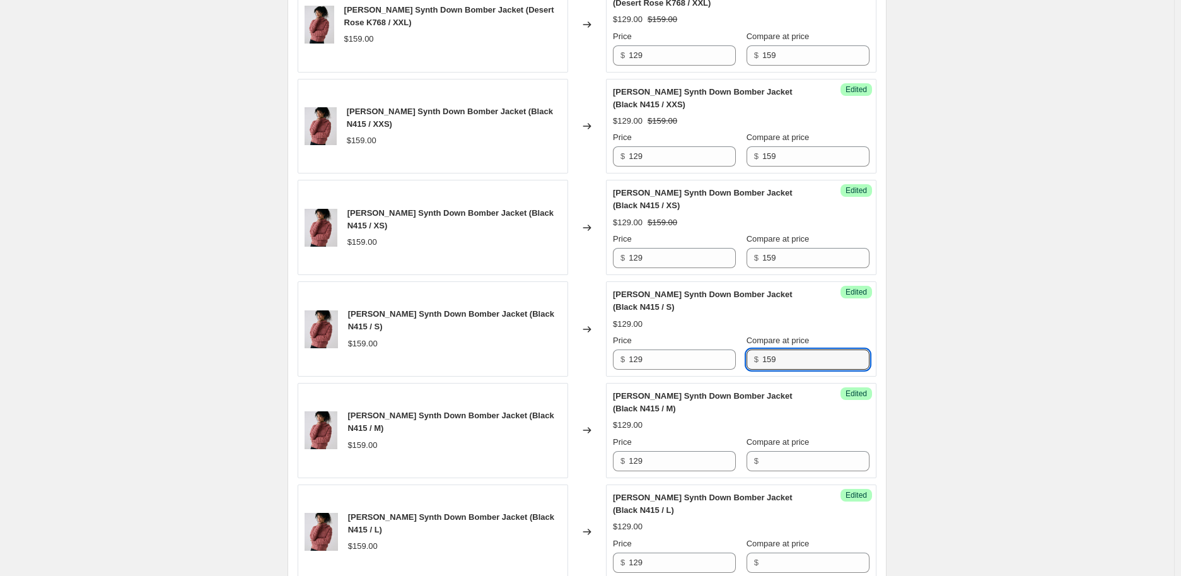
scroll to position [1332, 0]
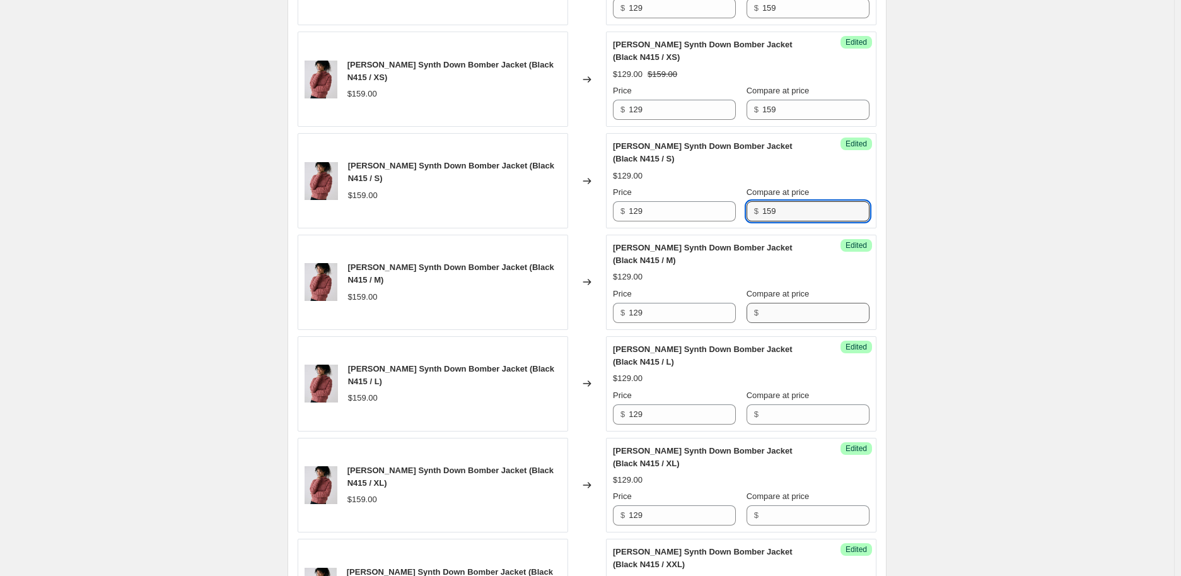
type input "159"
click at [774, 310] on input "Compare at price" at bounding box center [816, 313] width 107 height 20
paste input "159"
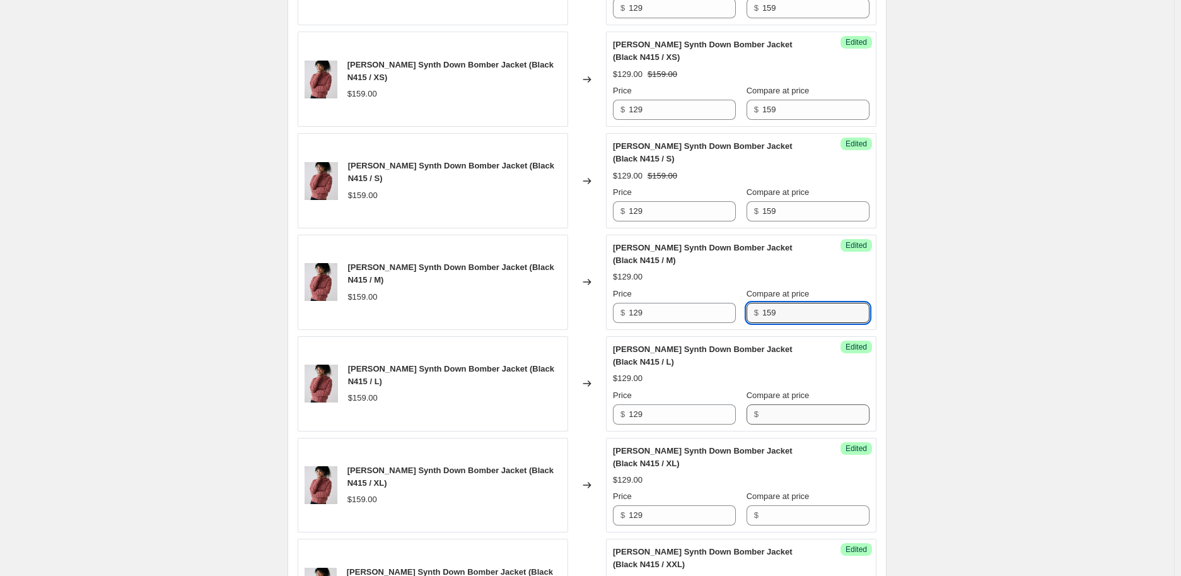
type input "159"
click at [774, 404] on input "Compare at price" at bounding box center [816, 414] width 107 height 20
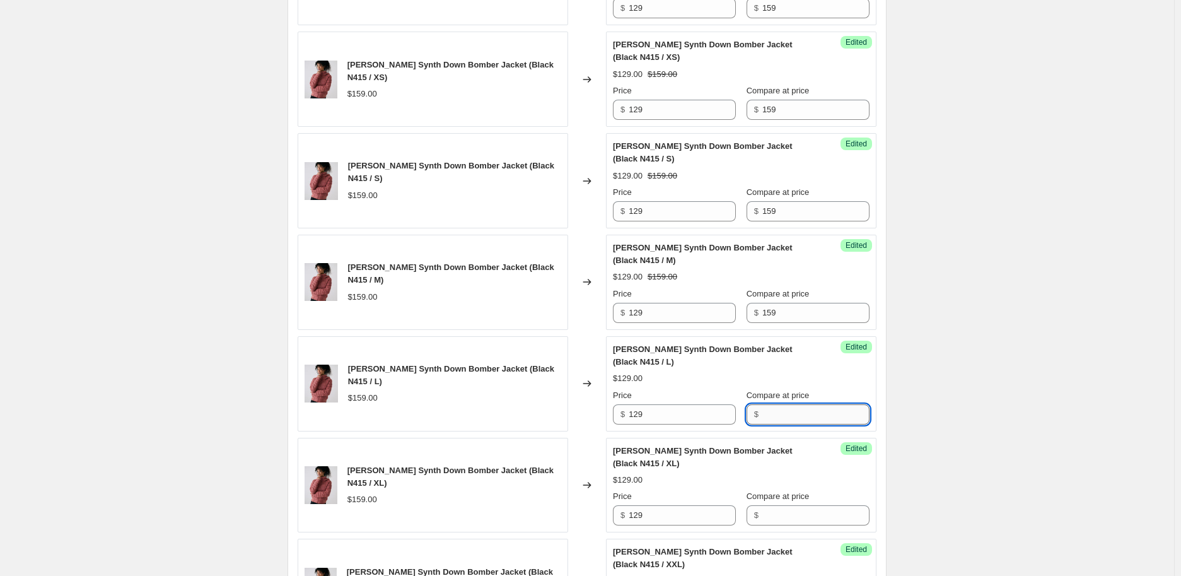
paste input "159"
type input "159"
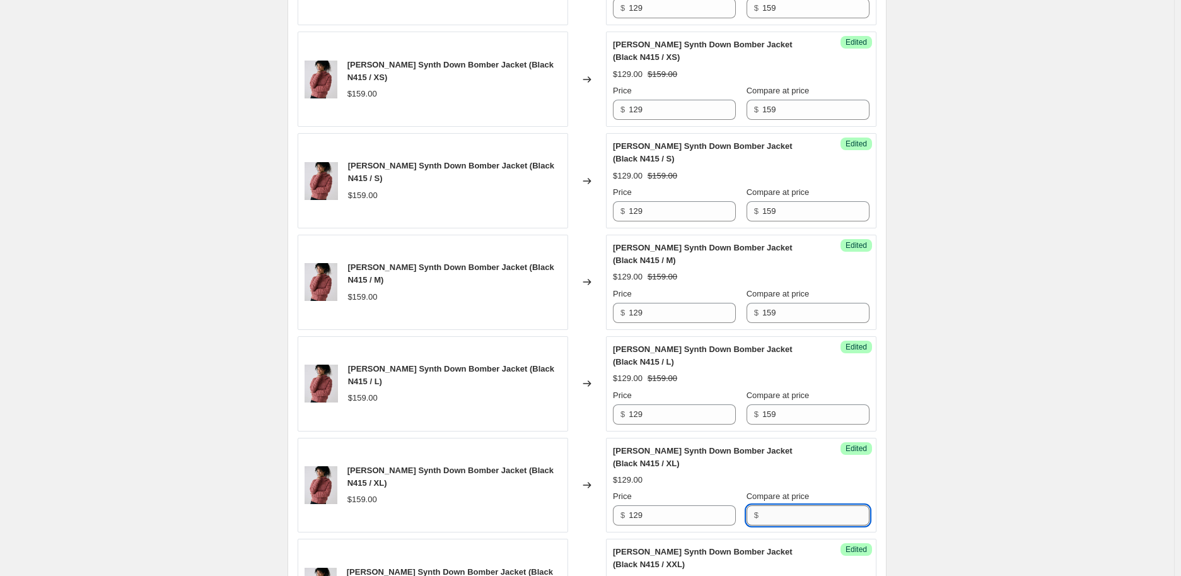
click at [781, 505] on input "Compare at price" at bounding box center [816, 515] width 107 height 20
paste input "159"
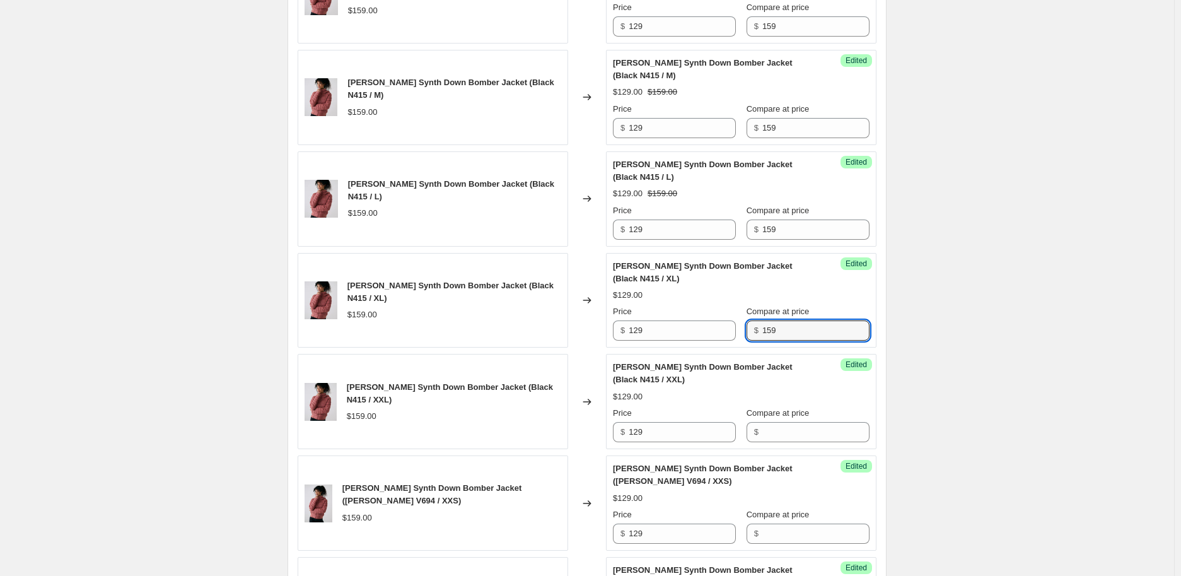
scroll to position [1542, 0]
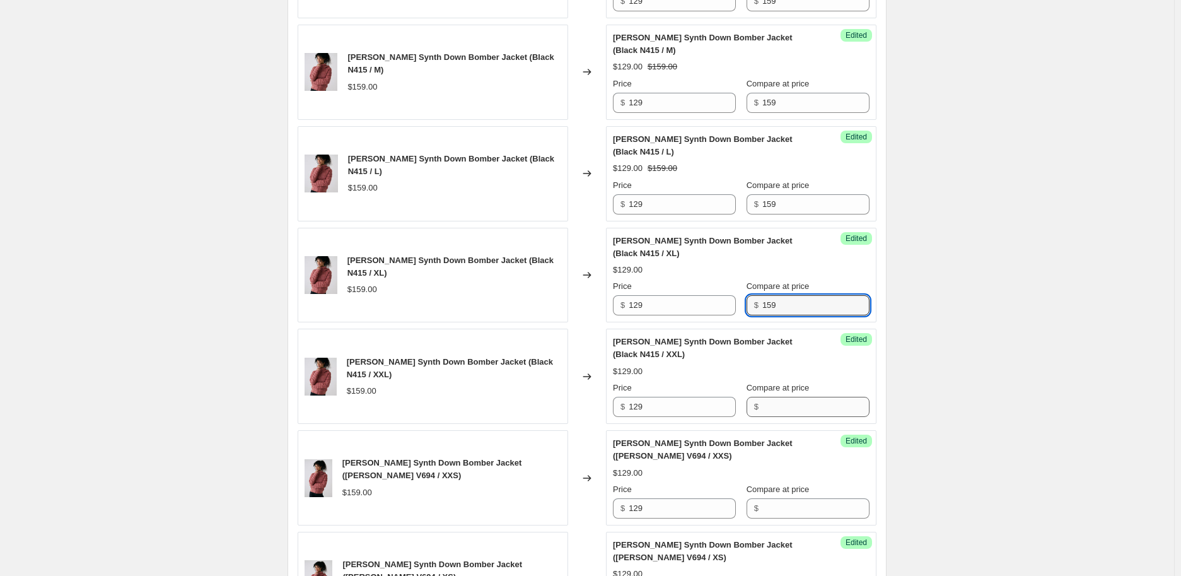
type input "159"
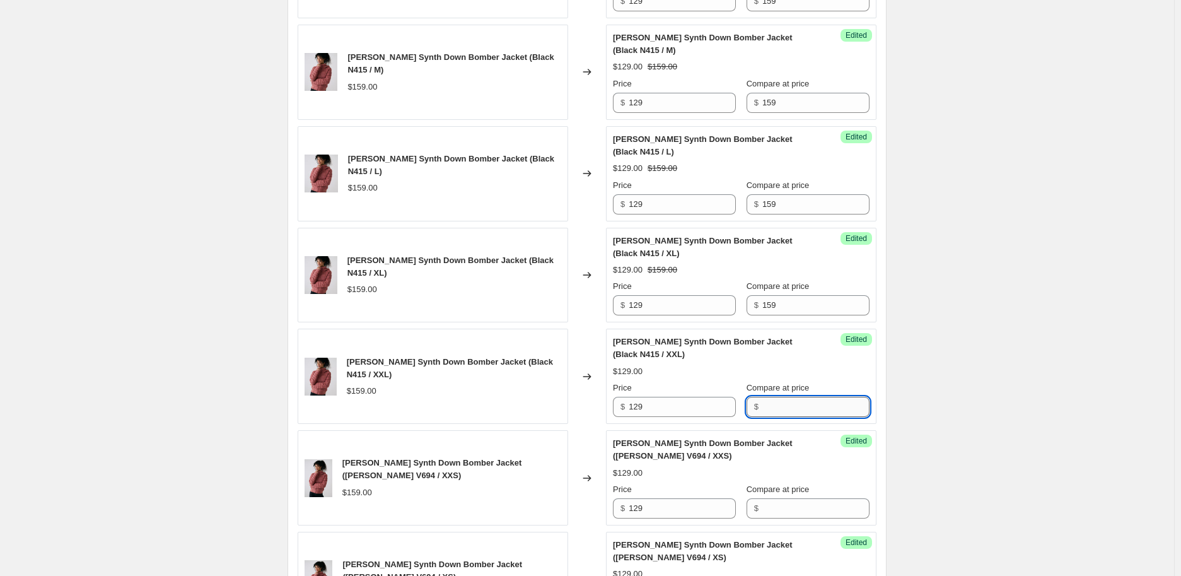
click at [811, 397] on input "Compare at price" at bounding box center [816, 407] width 107 height 20
type input "159"
click at [807, 498] on input "Compare at price" at bounding box center [816, 508] width 107 height 20
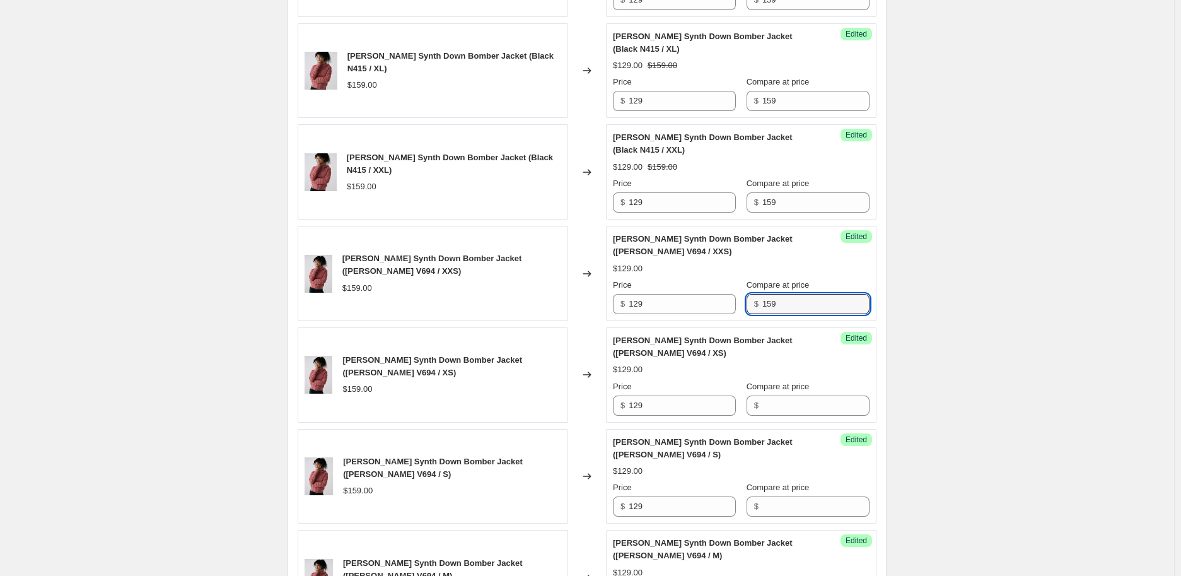
scroll to position [1752, 0]
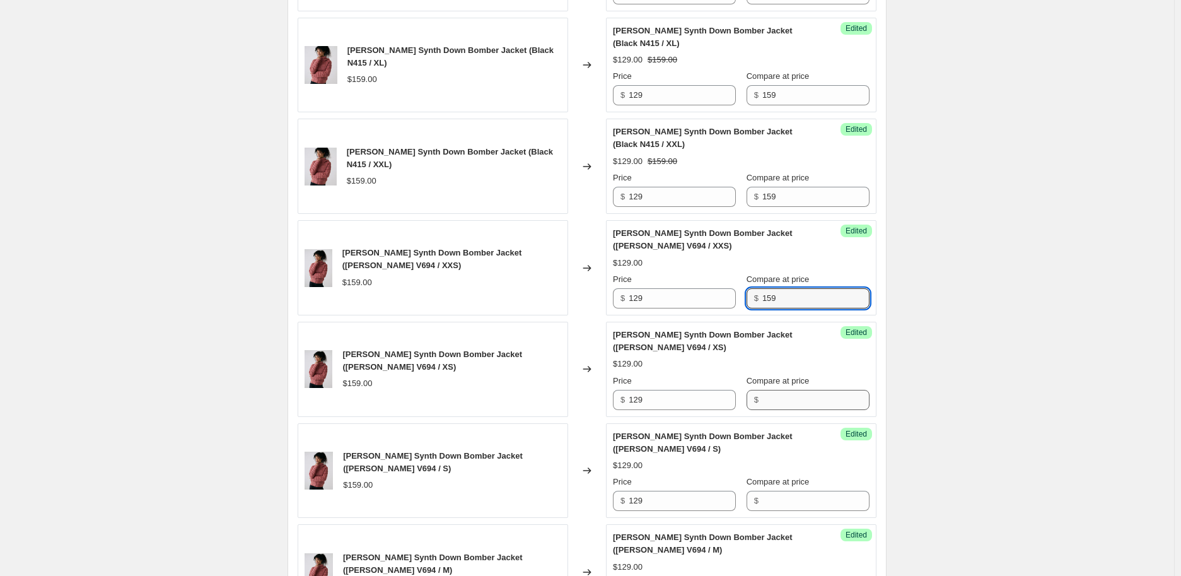
type input "159"
click at [791, 390] on input "Compare at price" at bounding box center [816, 400] width 107 height 20
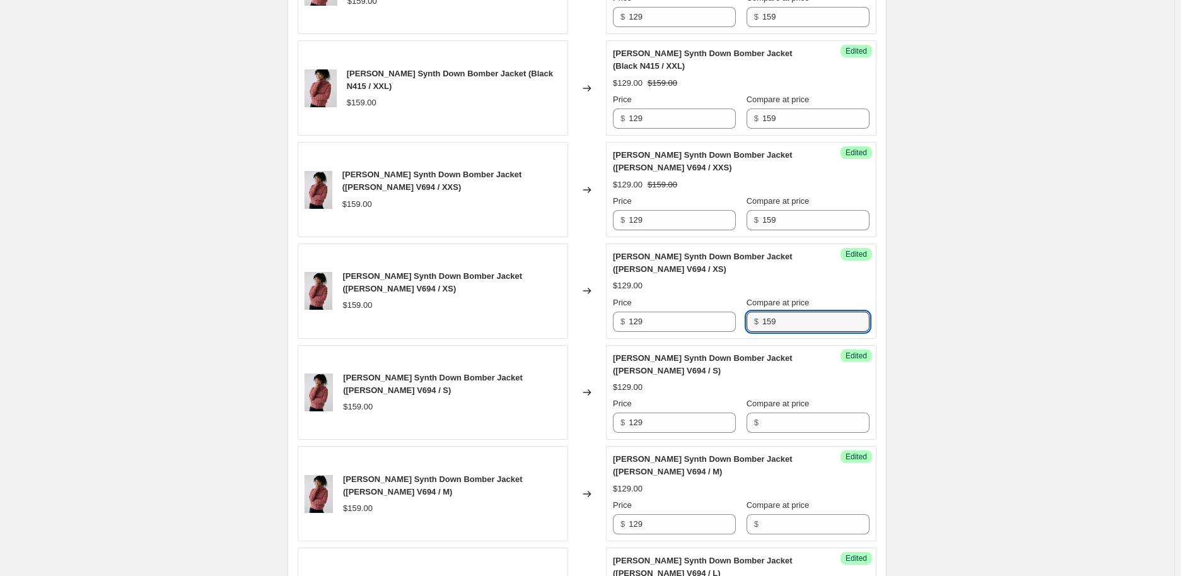
scroll to position [1892, 0]
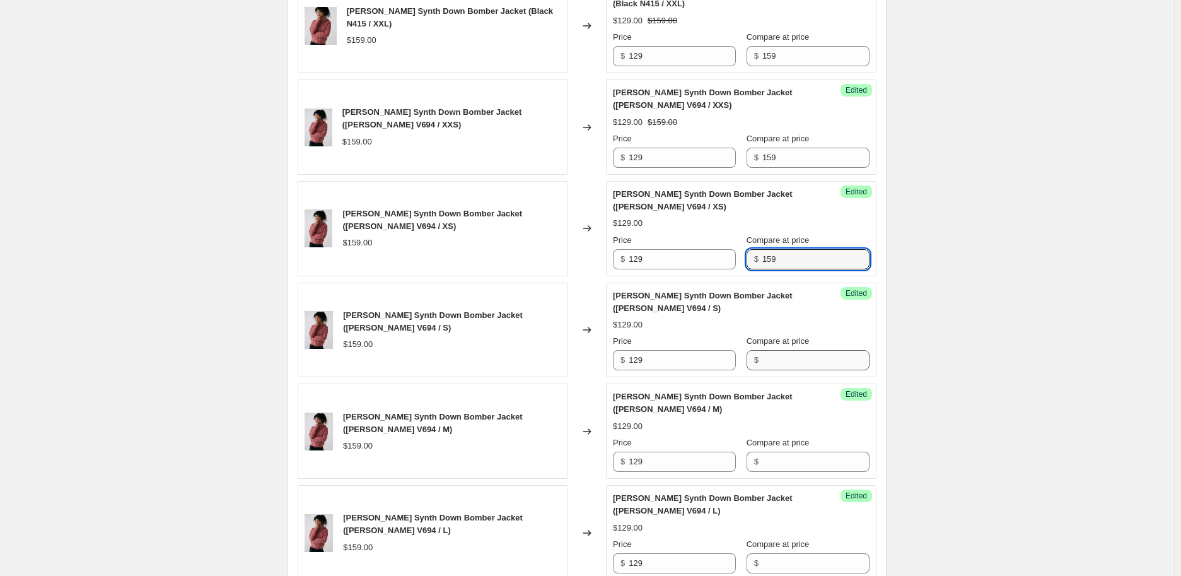
type input "159"
click at [804, 350] on input "Compare at price" at bounding box center [816, 360] width 107 height 20
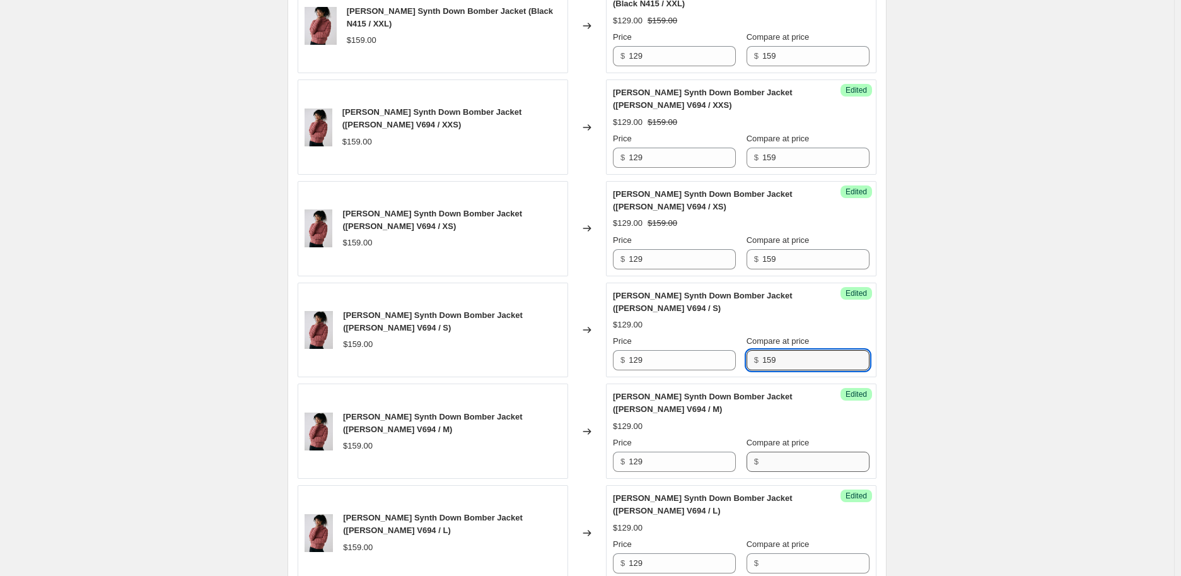
type input "159"
click at [801, 452] on input "Compare at price" at bounding box center [816, 462] width 107 height 20
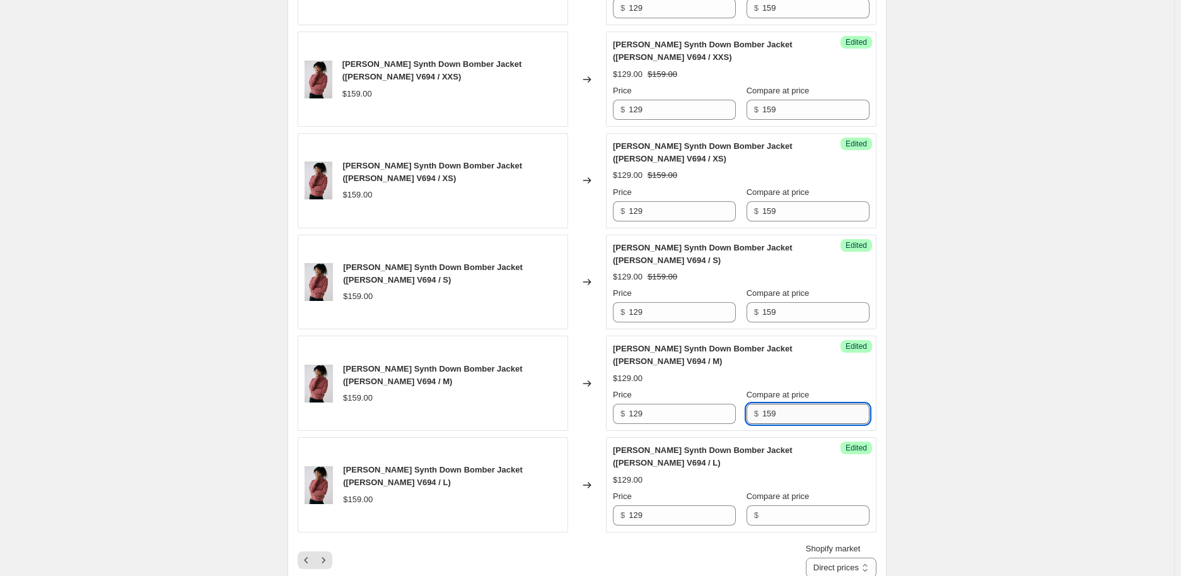
scroll to position [1962, 0]
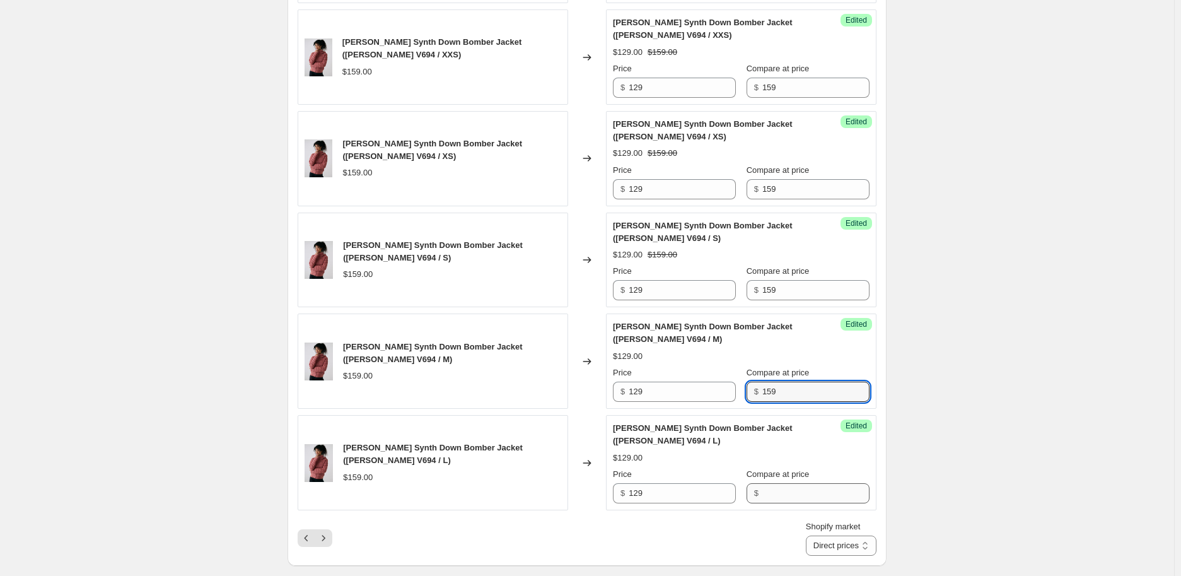
type input "159"
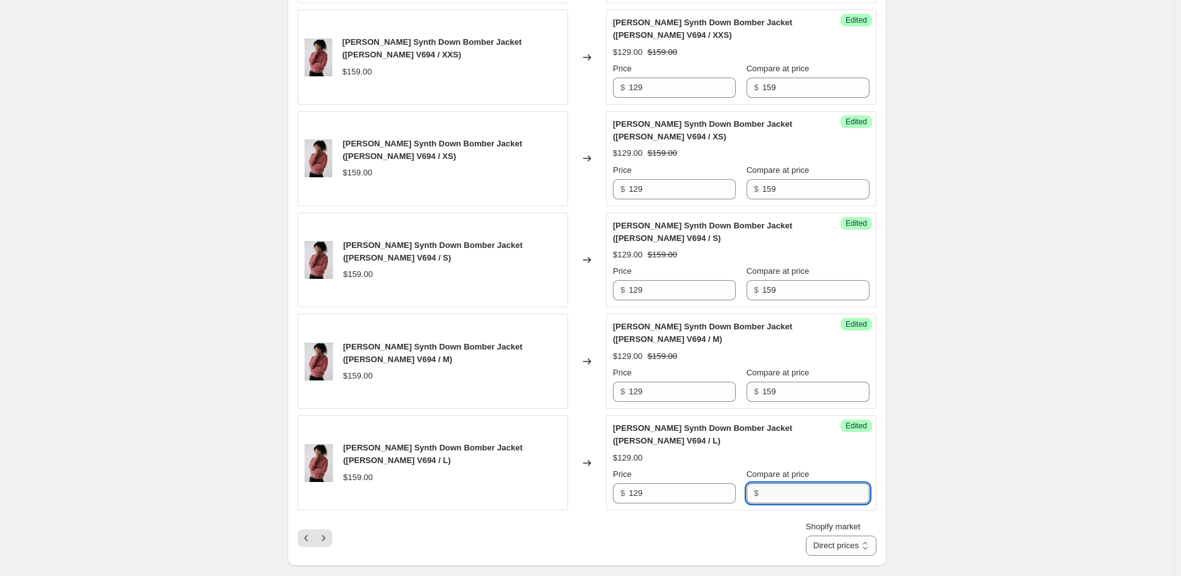
click at [803, 483] on input "Compare at price" at bounding box center [816, 493] width 107 height 20
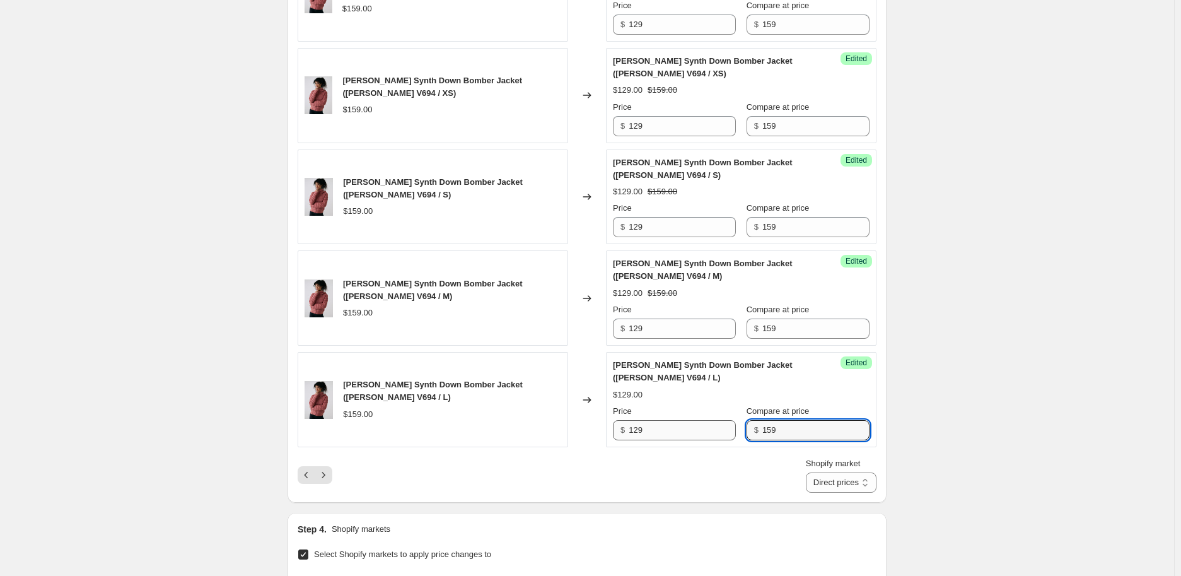
scroll to position [2032, 0]
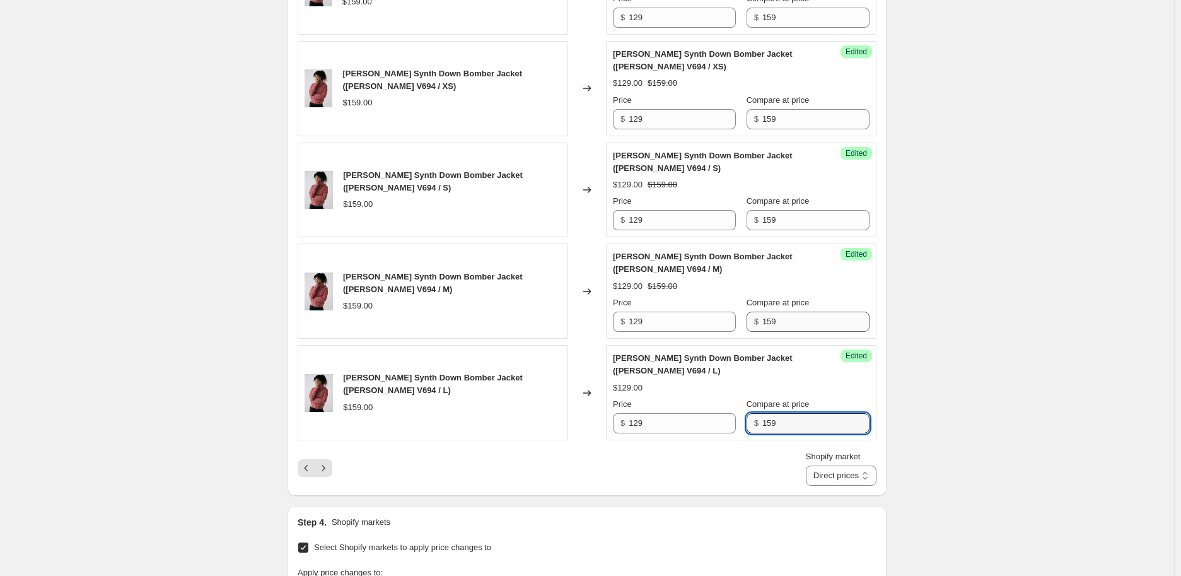
type input "159"
click at [808, 312] on input "159" at bounding box center [816, 322] width 107 height 20
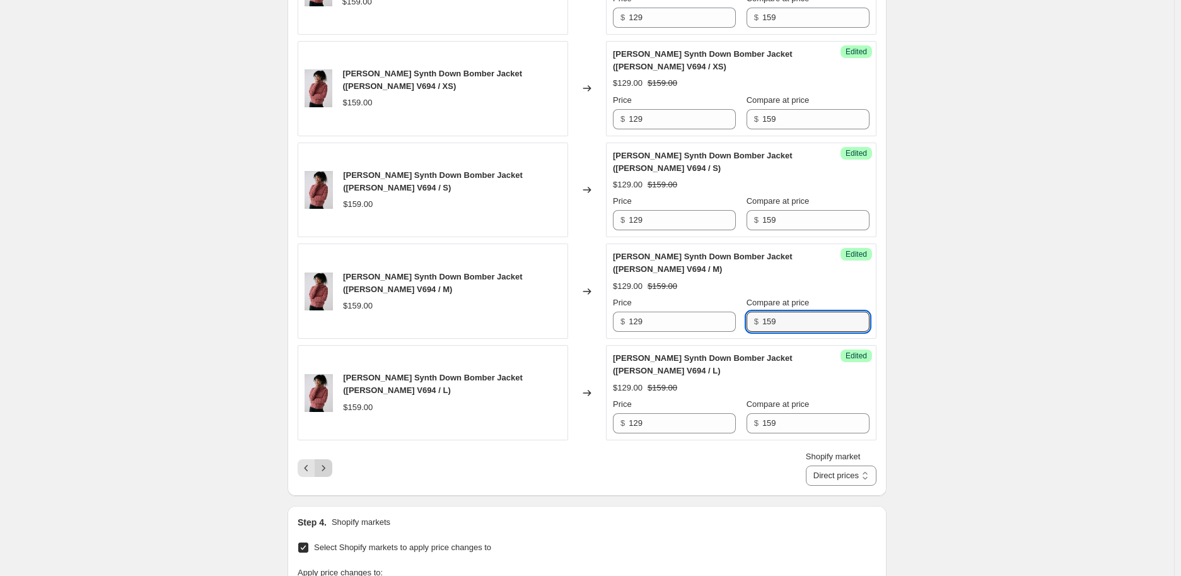
click at [320, 462] on icon "Next" at bounding box center [323, 468] width 13 height 13
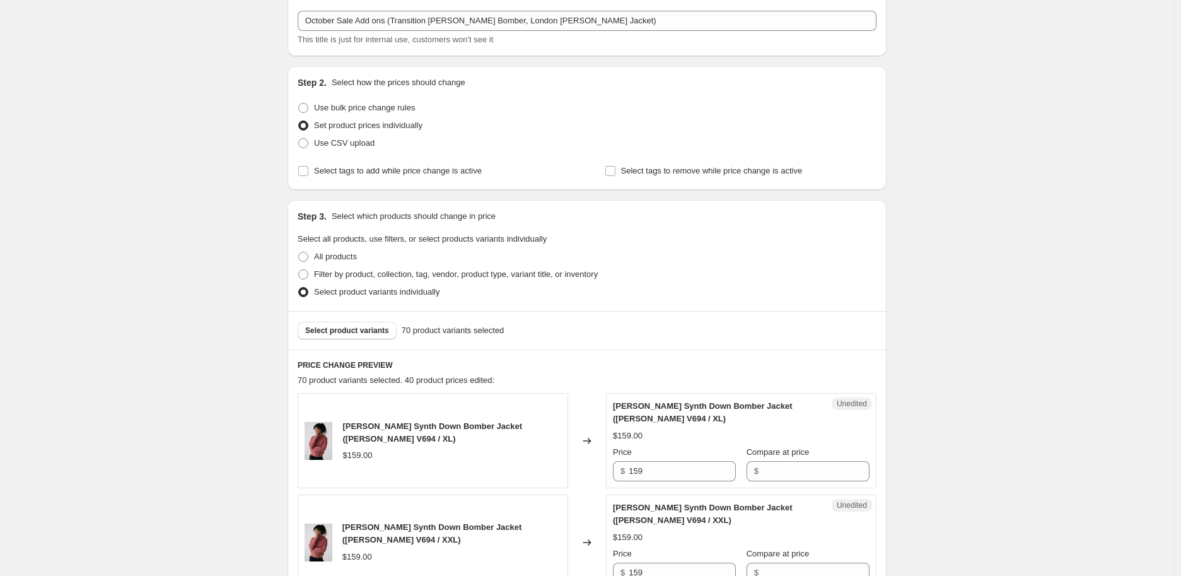
scroll to position [210, 0]
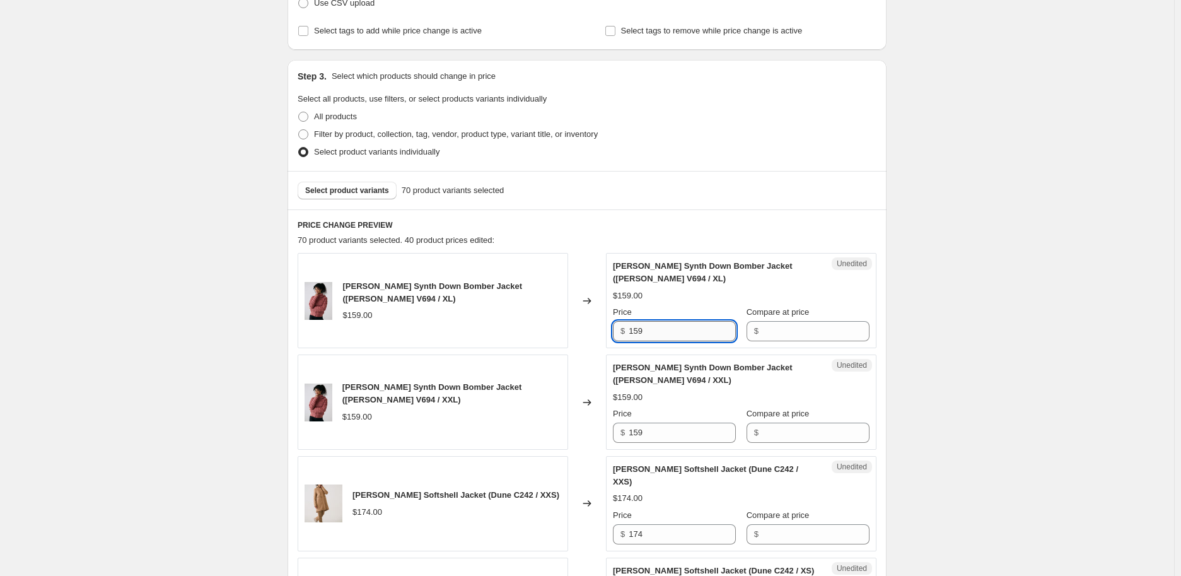
click at [662, 328] on input "159" at bounding box center [682, 331] width 107 height 20
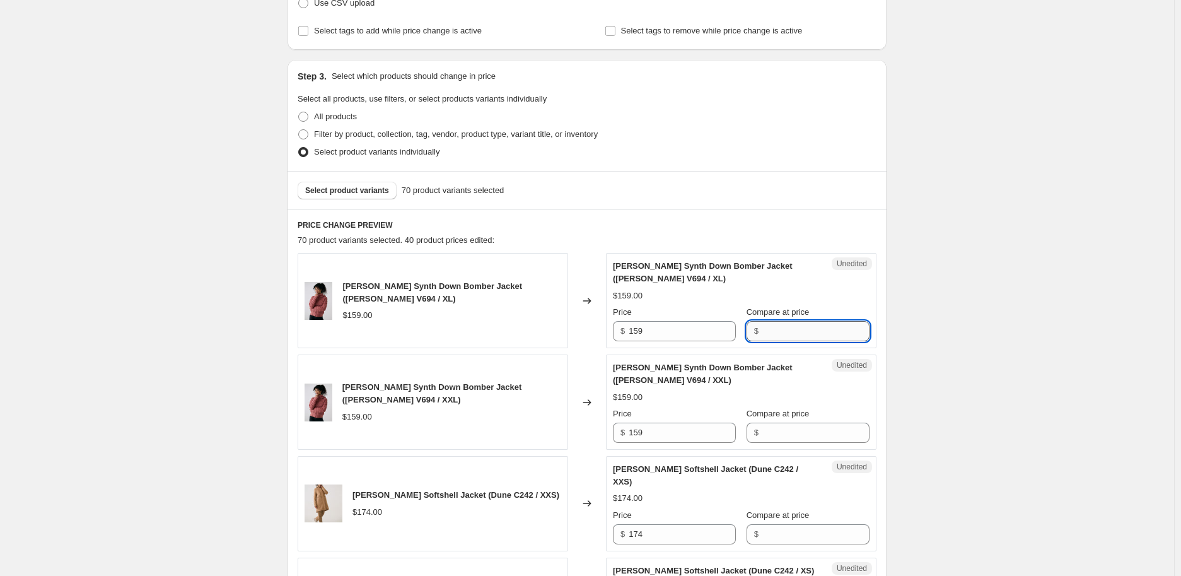
click at [838, 325] on input "Compare at price" at bounding box center [816, 331] width 107 height 20
click at [665, 325] on input "159" at bounding box center [682, 331] width 107 height 20
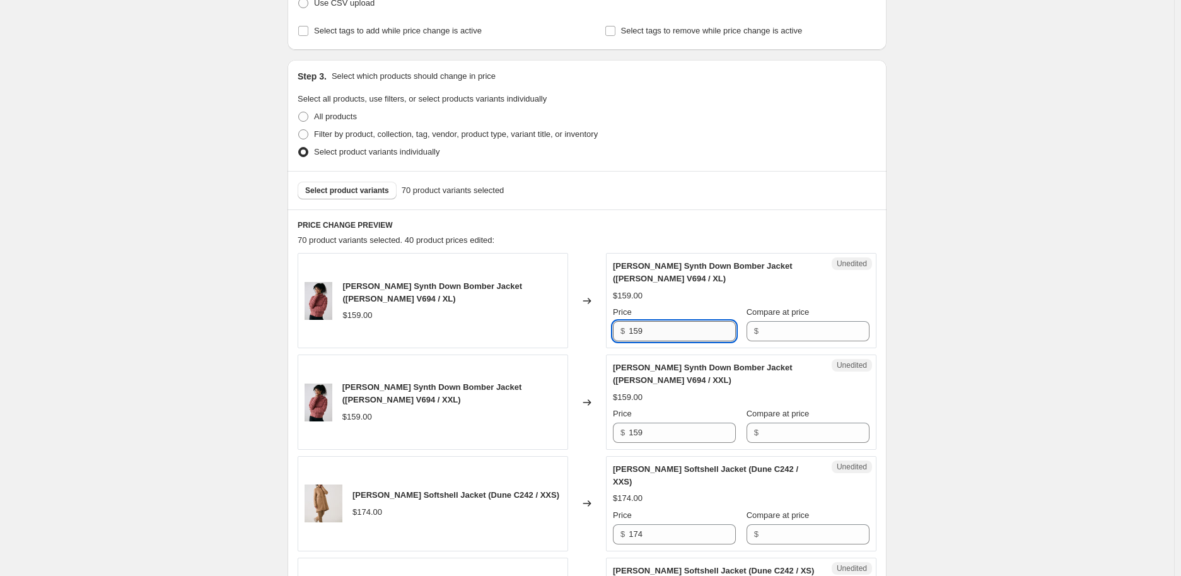
click at [665, 325] on input "159" at bounding box center [682, 331] width 107 height 20
click at [672, 329] on input "129" at bounding box center [682, 331] width 107 height 20
type input "129"
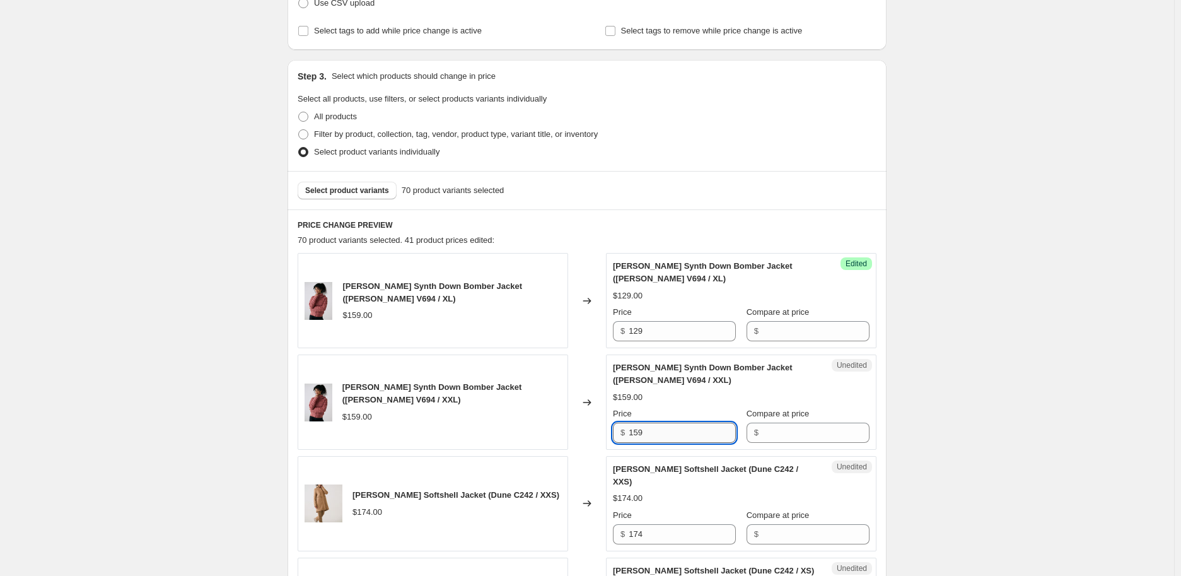
click at [659, 428] on input "159" at bounding box center [682, 433] width 107 height 20
click at [656, 429] on input "159" at bounding box center [682, 433] width 107 height 20
paste input "2"
type input "129"
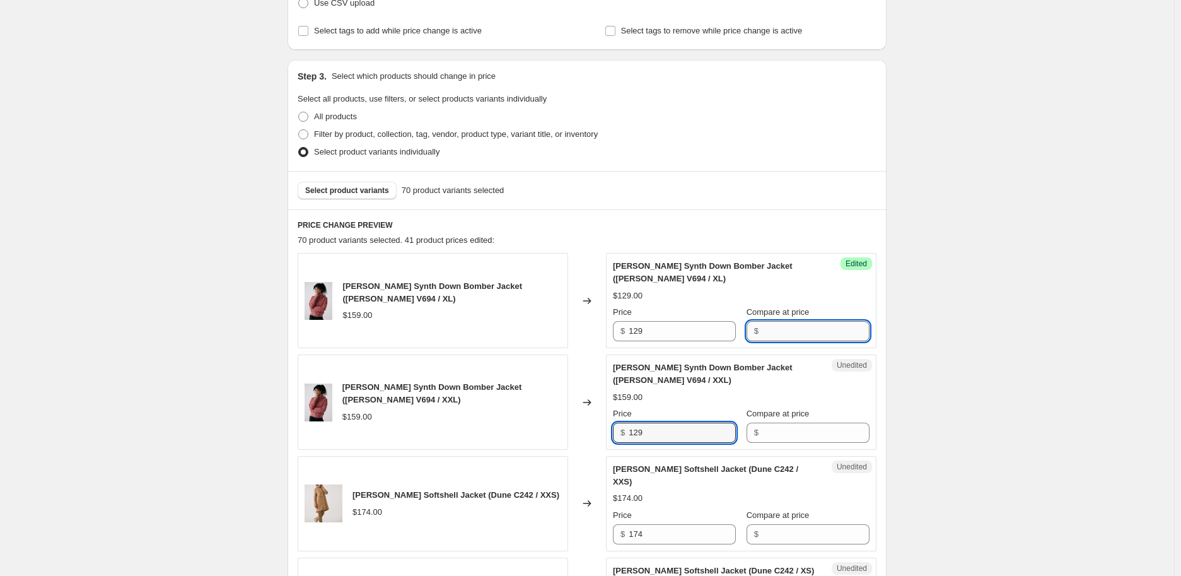
click at [770, 333] on input "Compare at price" at bounding box center [816, 331] width 107 height 20
type input "159"
click at [789, 442] on input "Compare at price" at bounding box center [816, 433] width 107 height 20
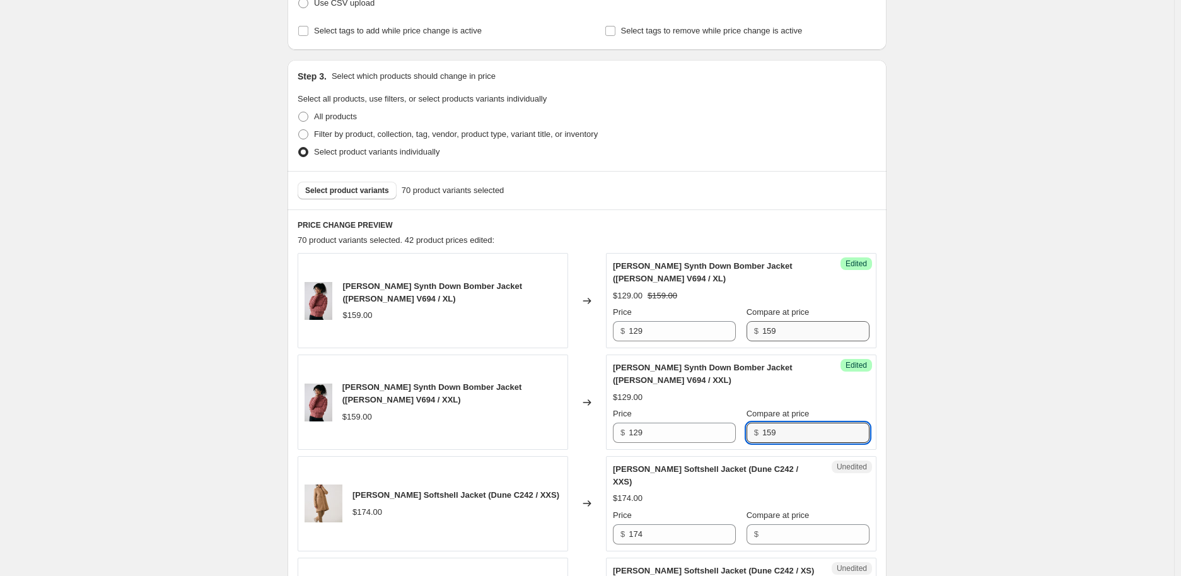
type input "159"
click at [811, 341] on input "159" at bounding box center [816, 331] width 107 height 20
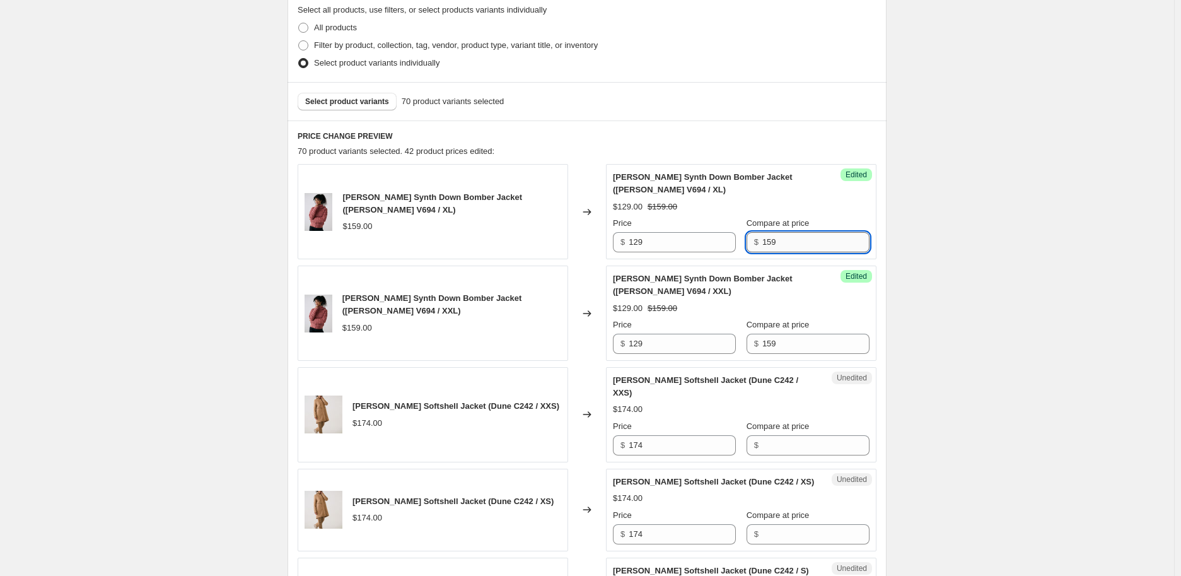
scroll to position [350, 0]
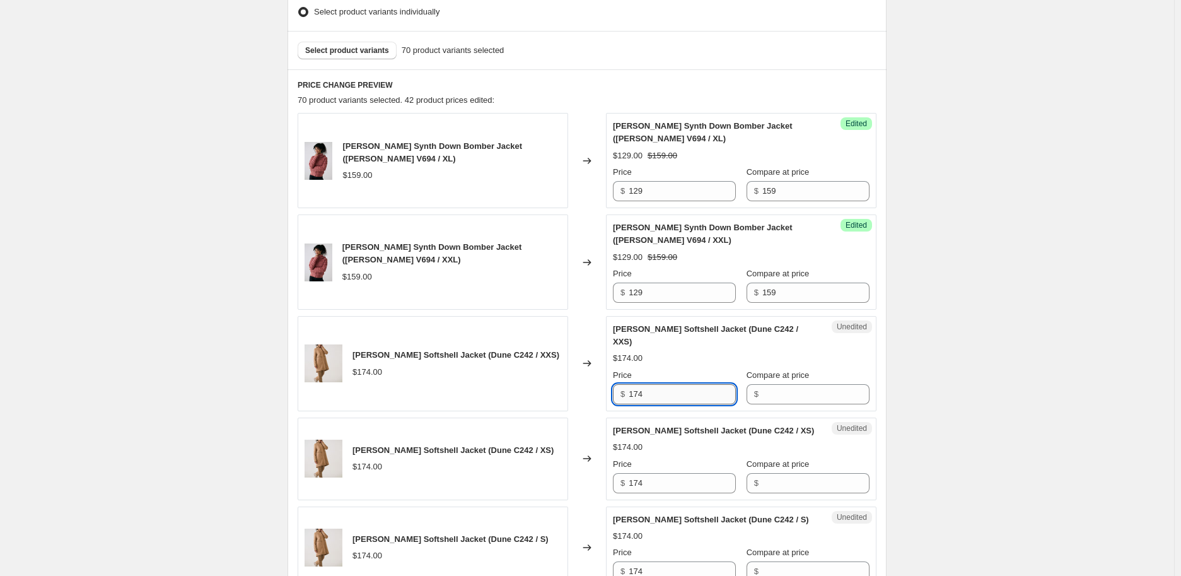
click at [708, 391] on input "174" at bounding box center [682, 394] width 107 height 20
type input "129"
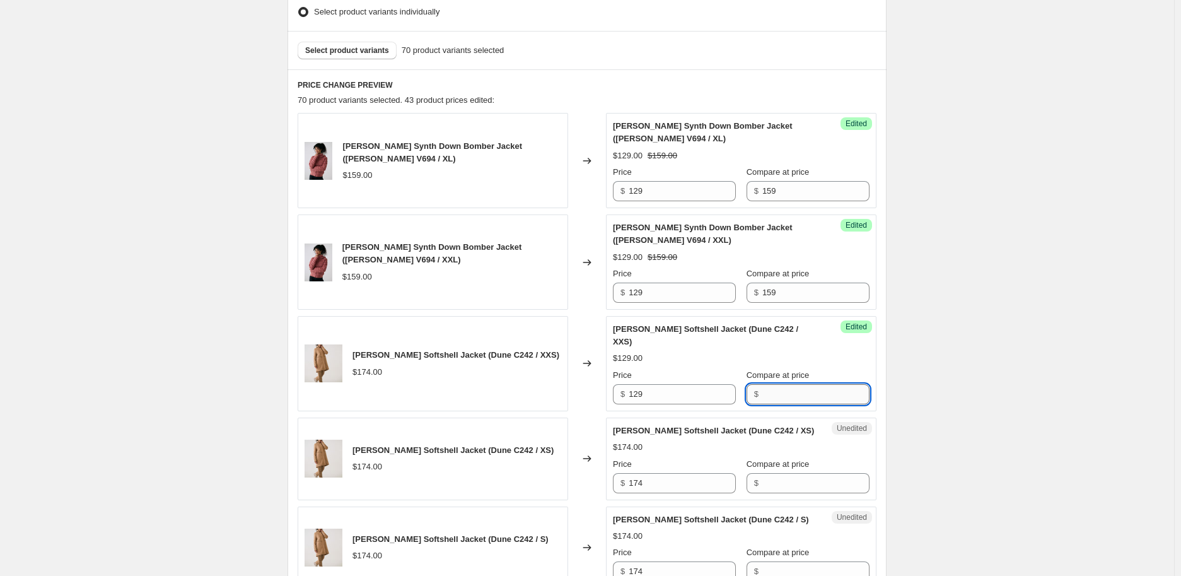
click at [773, 384] on input "Compare at price" at bounding box center [816, 394] width 107 height 20
type input "174"
click at [795, 352] on div "$129.00 $174.00" at bounding box center [741, 358] width 257 height 13
click at [650, 384] on input "129" at bounding box center [682, 394] width 107 height 20
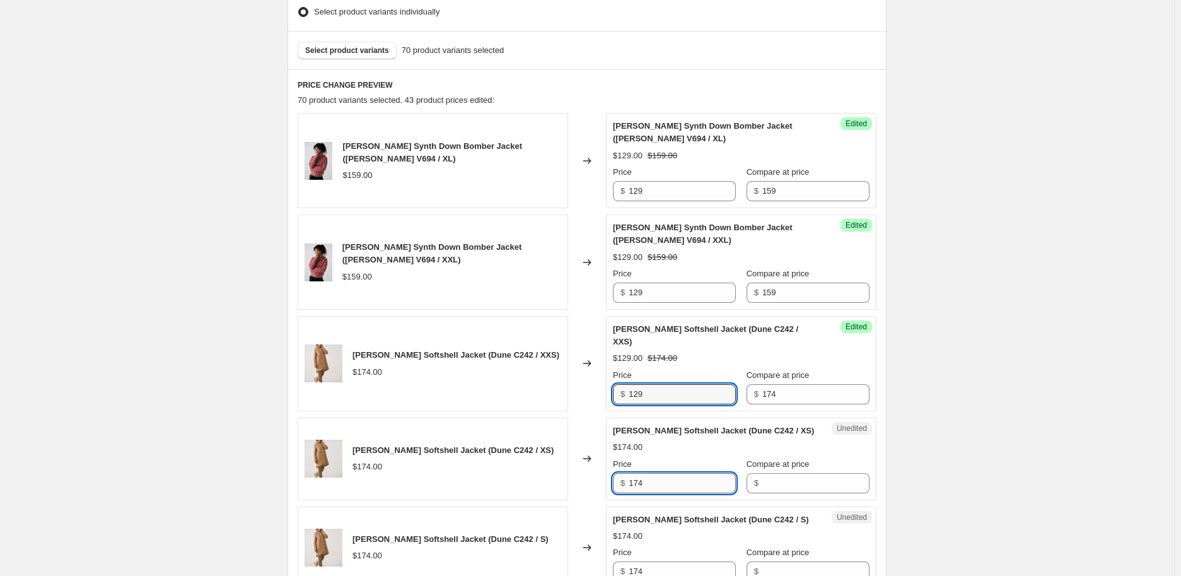
click at [645, 473] on input "174" at bounding box center [682, 483] width 107 height 20
paste input "29"
type input "129"
click at [641, 511] on input "174" at bounding box center [682, 571] width 107 height 20
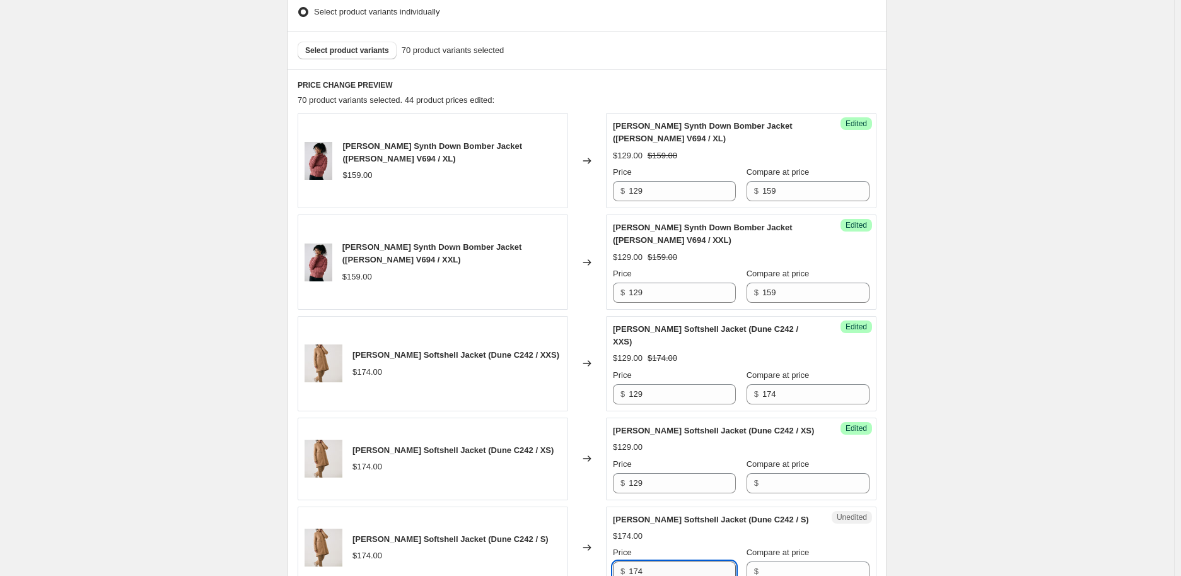
click at [641, 511] on input "174" at bounding box center [682, 571] width 107 height 20
paste input "29"
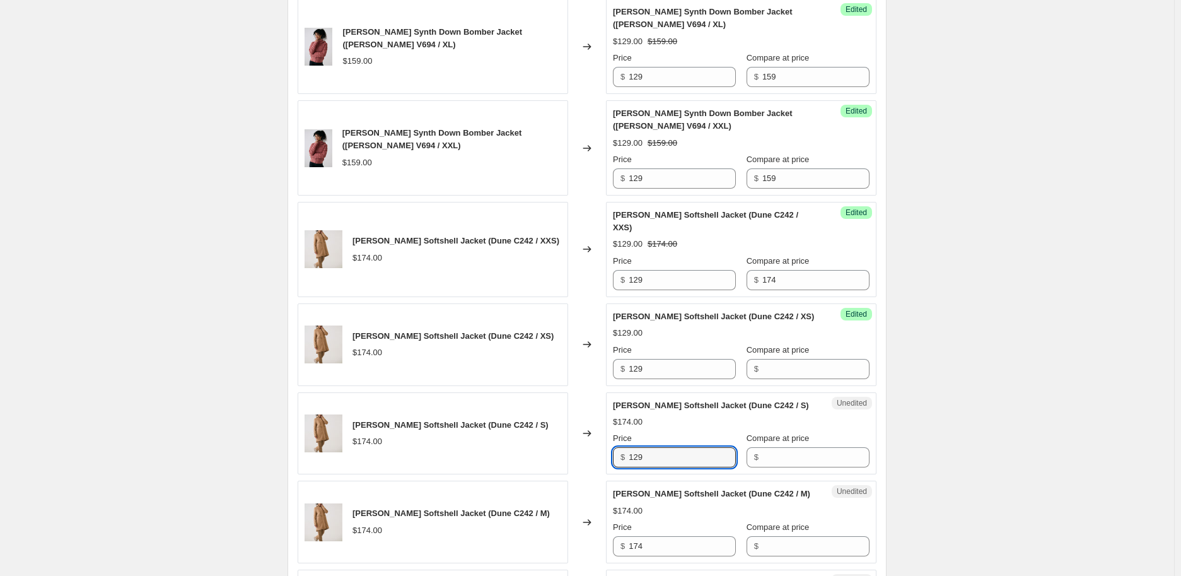
scroll to position [560, 0]
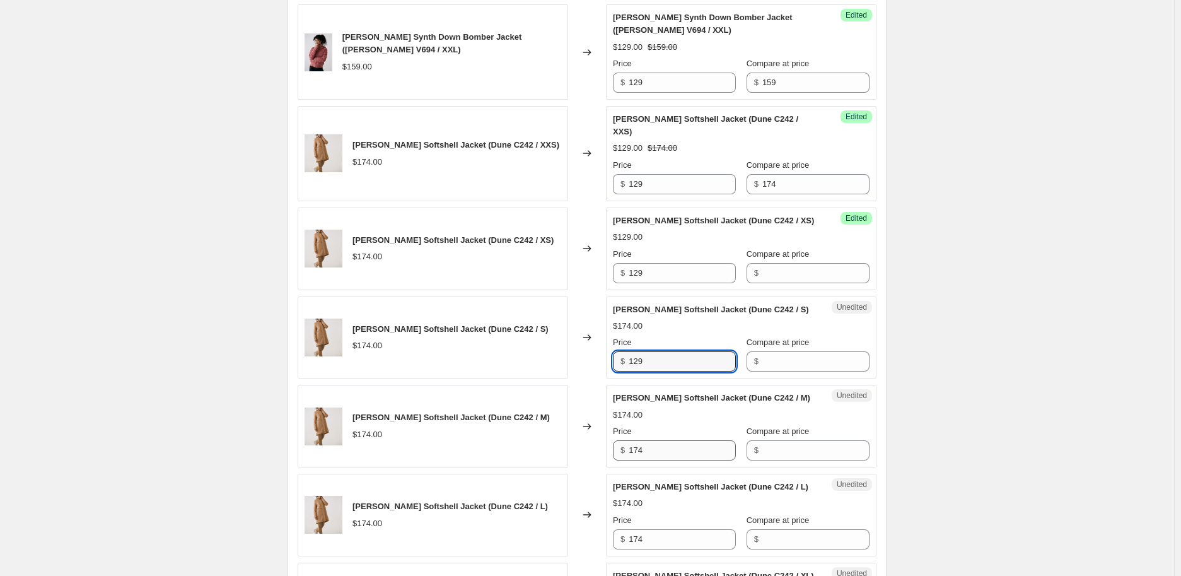
type input "129"
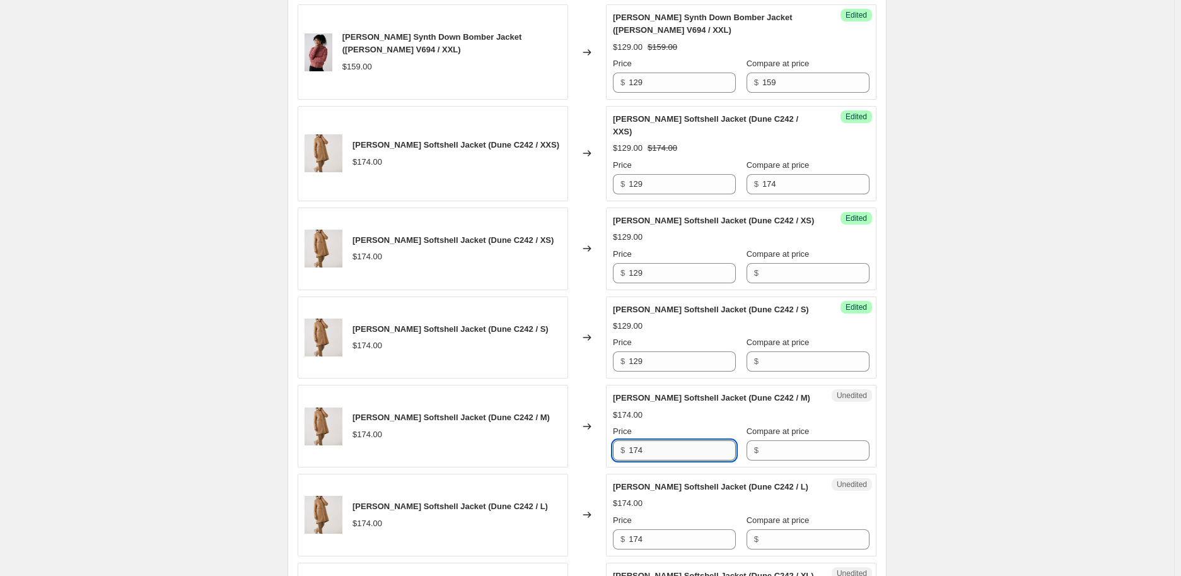
click at [658, 440] on input "174" at bounding box center [682, 450] width 107 height 20
paste input "29"
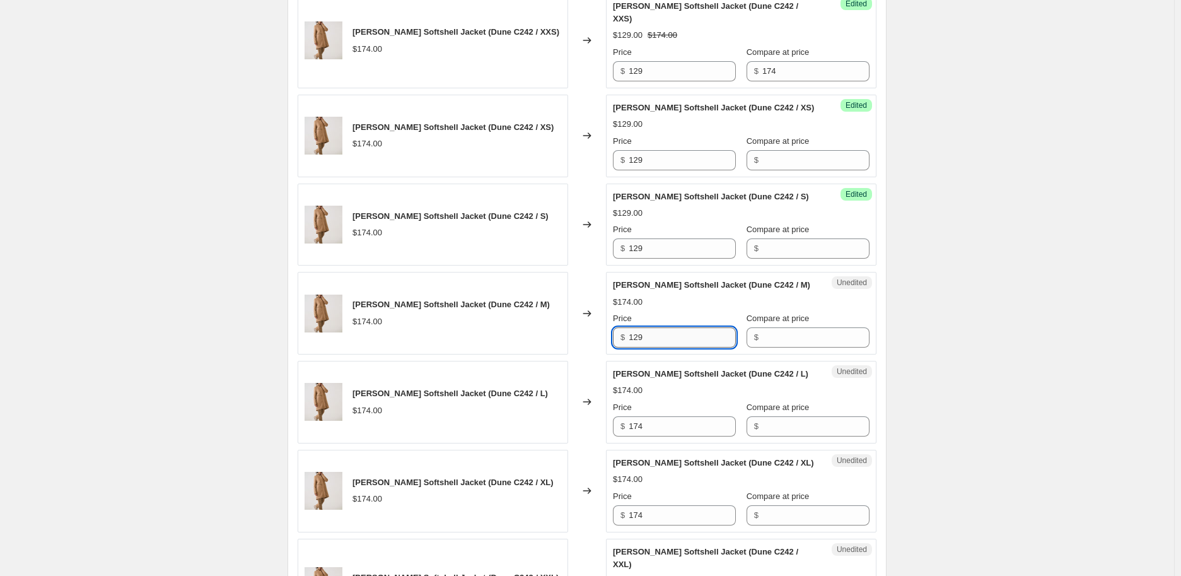
scroll to position [771, 0]
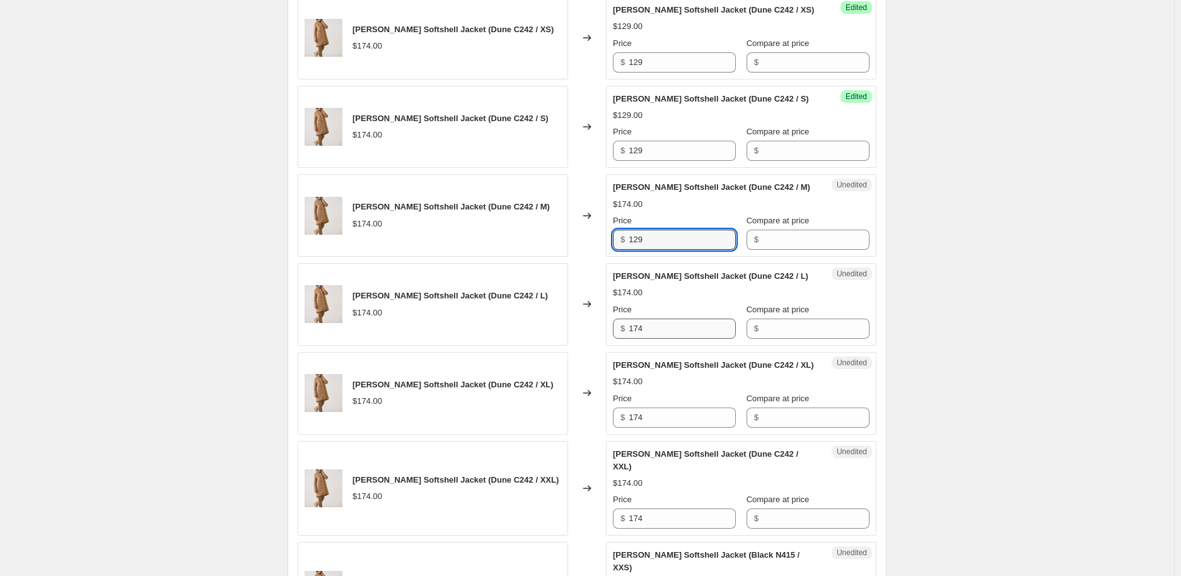
type input "129"
click at [671, 319] on input "174" at bounding box center [682, 329] width 107 height 20
paste input "29"
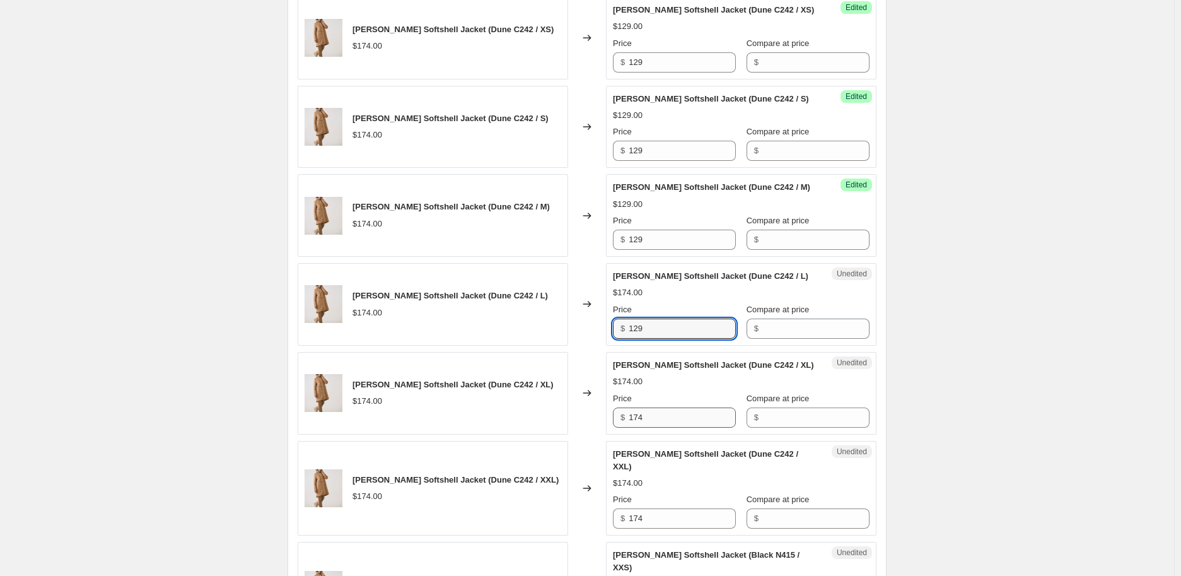
type input "129"
click at [651, 407] on input "174" at bounding box center [682, 417] width 107 height 20
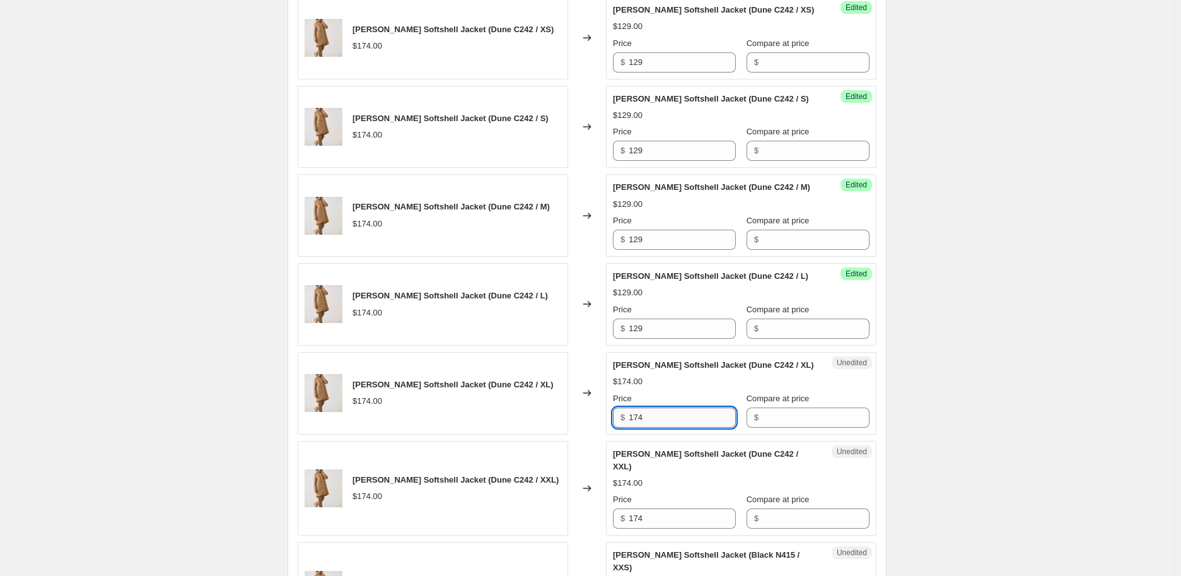
click at [651, 407] on input "174" at bounding box center [682, 417] width 107 height 20
paste input "29"
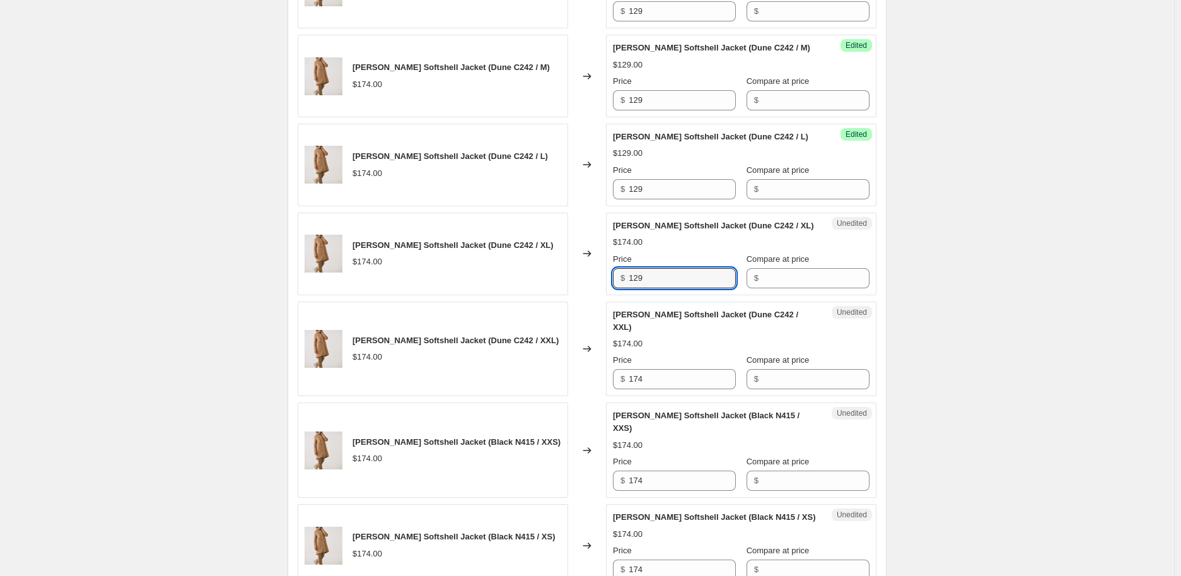
scroll to position [911, 0]
type input "129"
click at [650, 368] on input "174" at bounding box center [682, 378] width 107 height 20
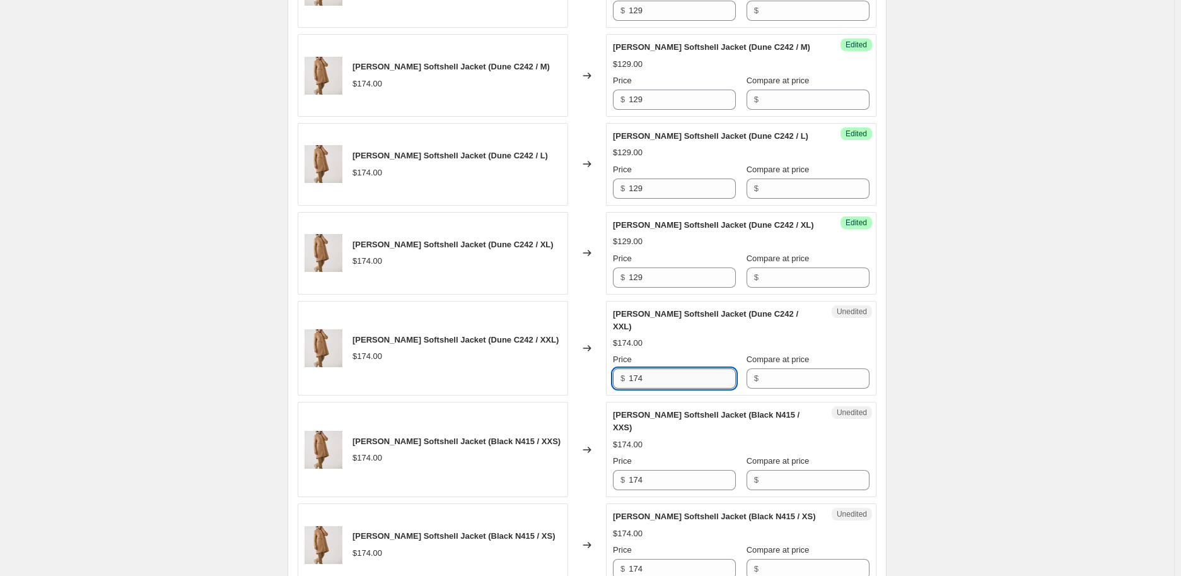
click at [650, 368] on input "174" at bounding box center [682, 378] width 107 height 20
paste input "29"
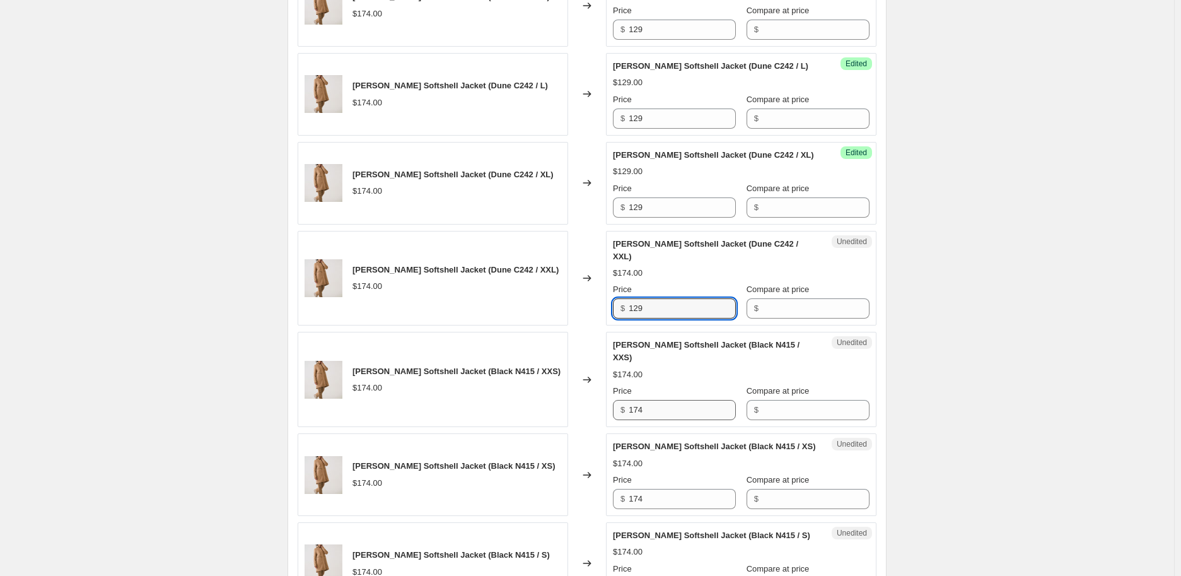
type input "129"
click at [654, 400] on input "174" at bounding box center [682, 410] width 107 height 20
paste input "29"
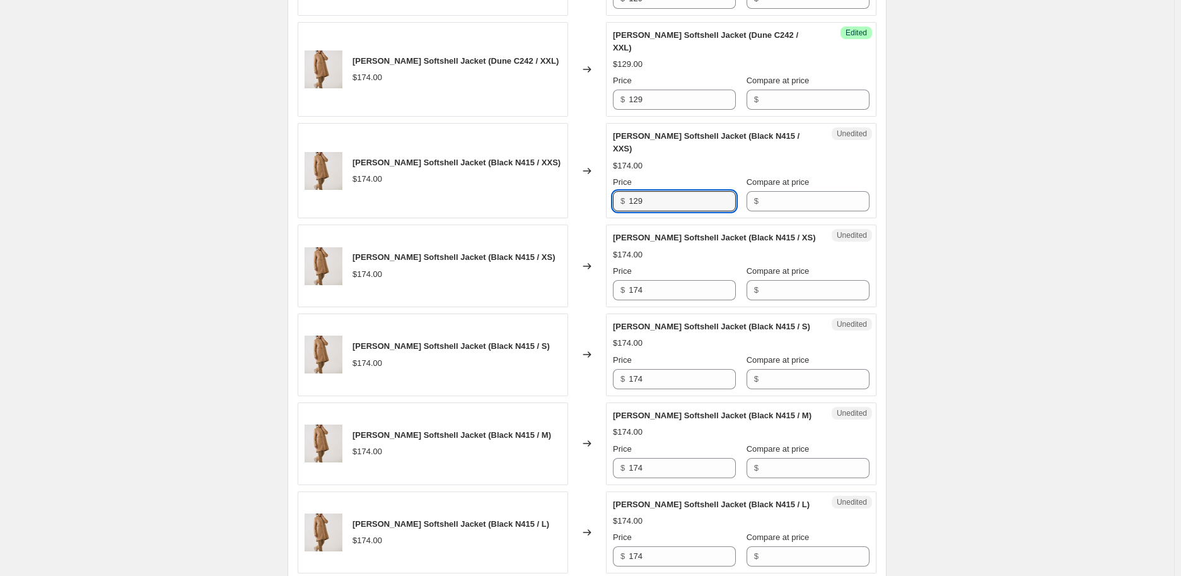
scroll to position [1191, 0]
type input "129"
click at [657, 279] on input "174" at bounding box center [682, 289] width 107 height 20
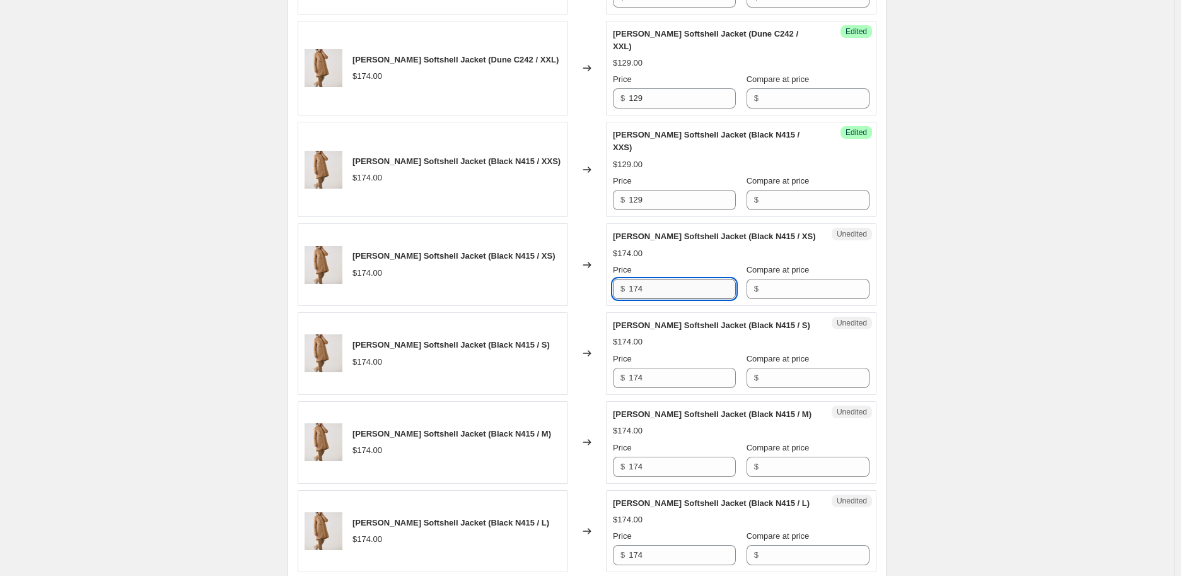
click at [657, 279] on input "174" at bounding box center [682, 289] width 107 height 20
paste input "29"
type input "129"
click at [642, 368] on input "174" at bounding box center [682, 378] width 107 height 20
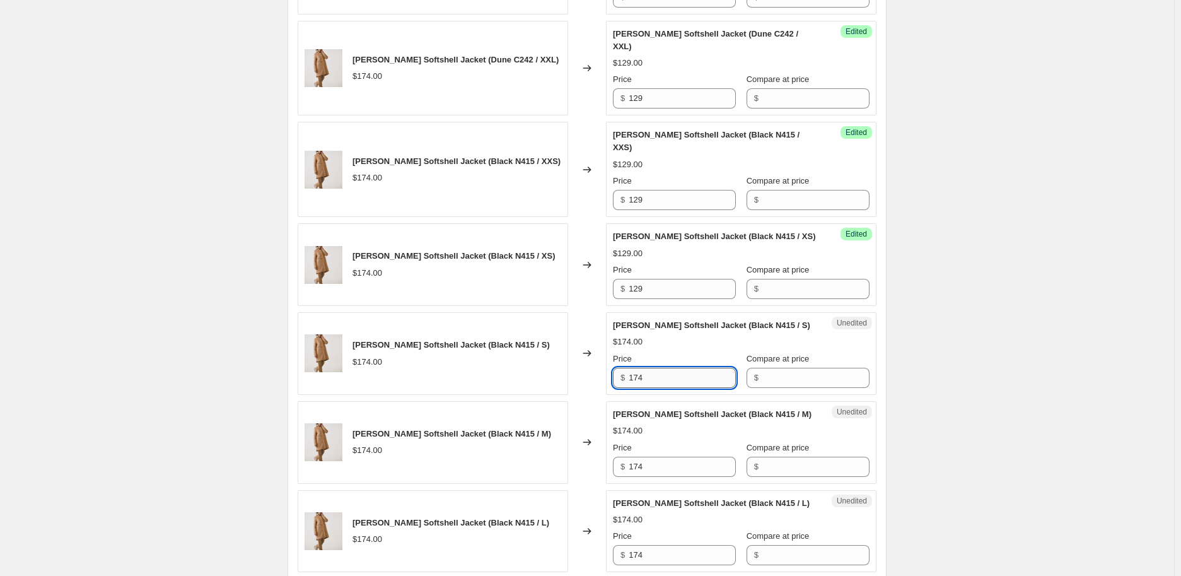
paste input "29"
type input "129"
click at [653, 457] on input "174" at bounding box center [682, 467] width 107 height 20
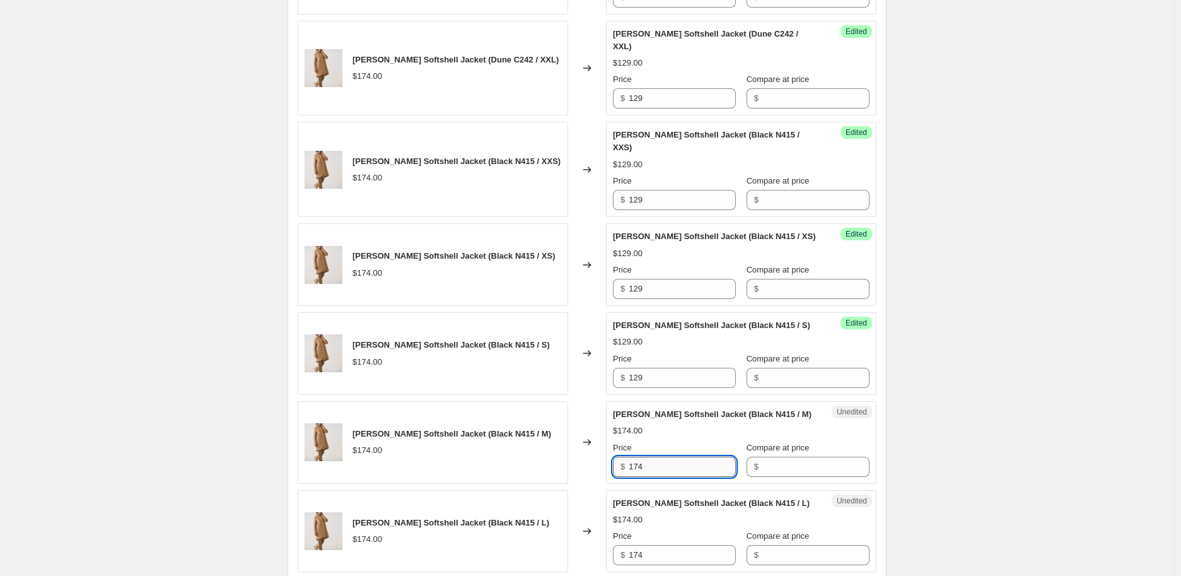
click at [653, 457] on input "174" at bounding box center [682, 467] width 107 height 20
paste input "29"
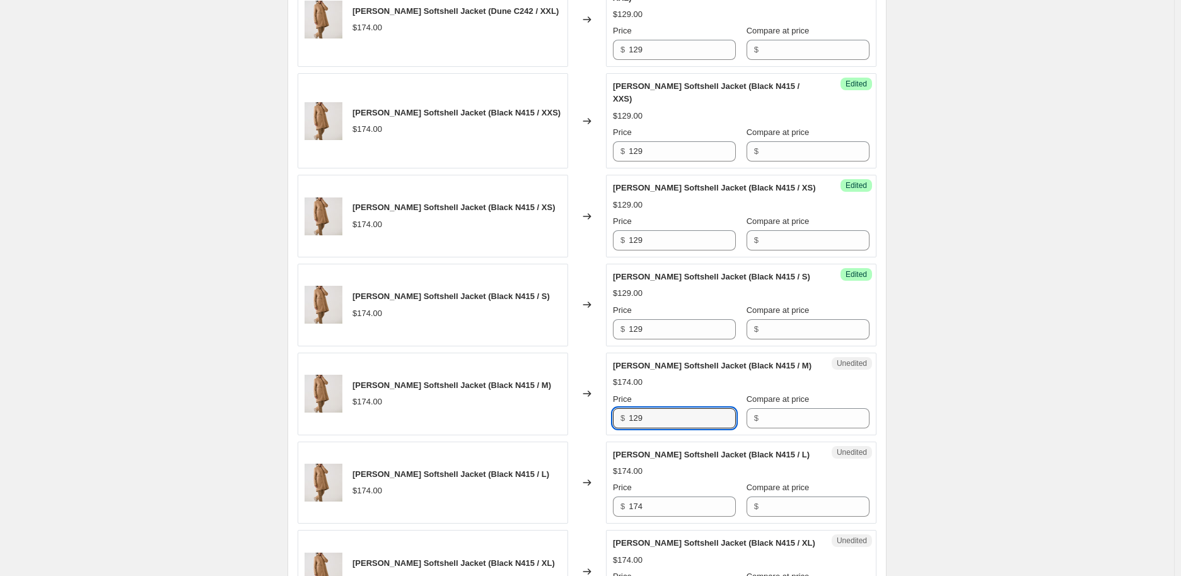
scroll to position [1262, 0]
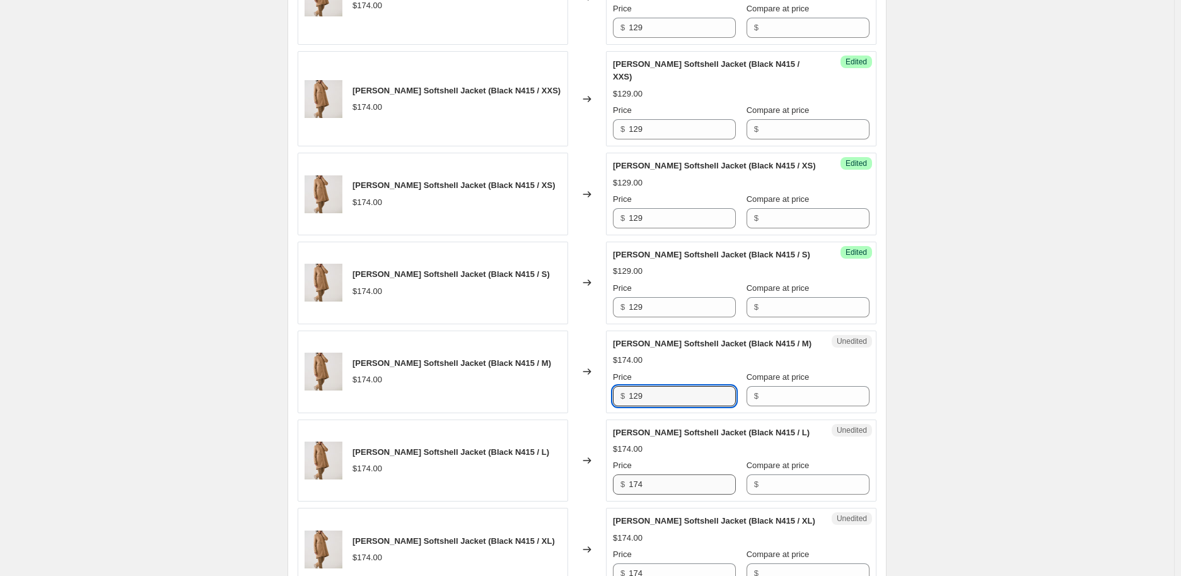
type input "129"
click at [648, 474] on input "174" at bounding box center [682, 484] width 107 height 20
paste input "29"
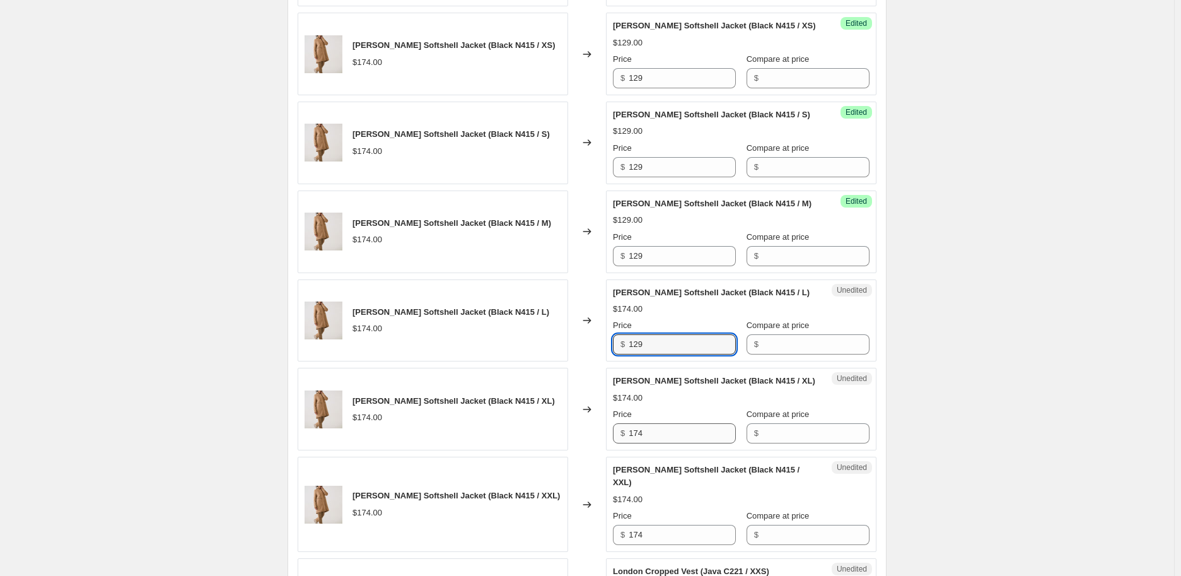
type input "129"
click at [647, 423] on input "174" at bounding box center [682, 433] width 107 height 20
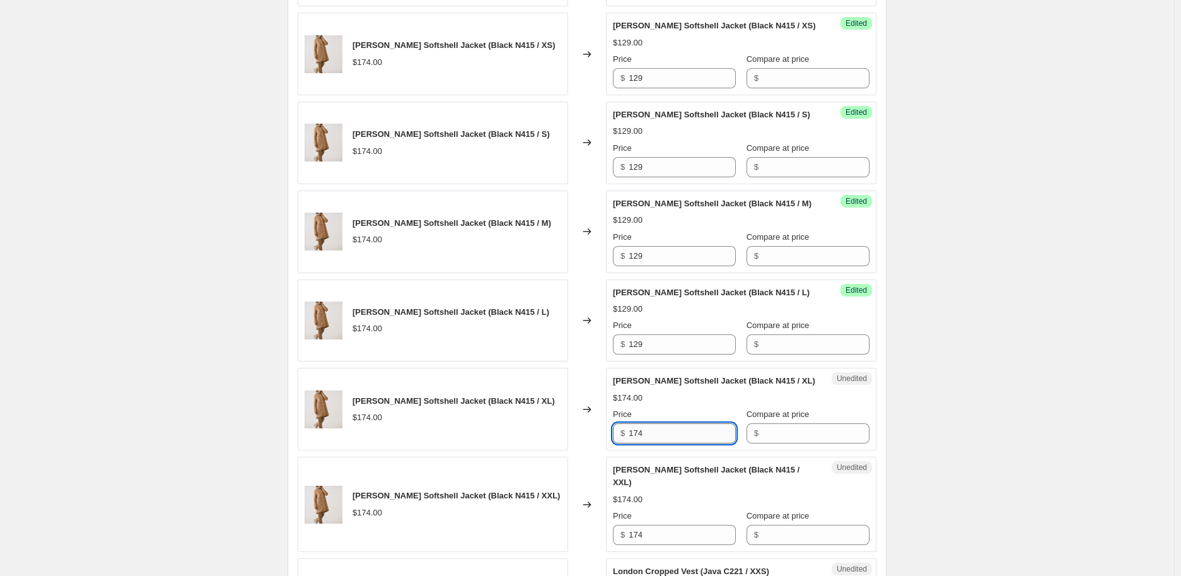
click at [647, 423] on input "174" at bounding box center [682, 433] width 107 height 20
paste input "29"
type input "129"
click at [655, 497] on div "Unedited [PERSON_NAME] Softshell Jacket (Black N415 / XXL) $174.00 Price $ 174 …" at bounding box center [741, 504] width 271 height 95
click at [655, 511] on input "174" at bounding box center [682, 535] width 107 height 20
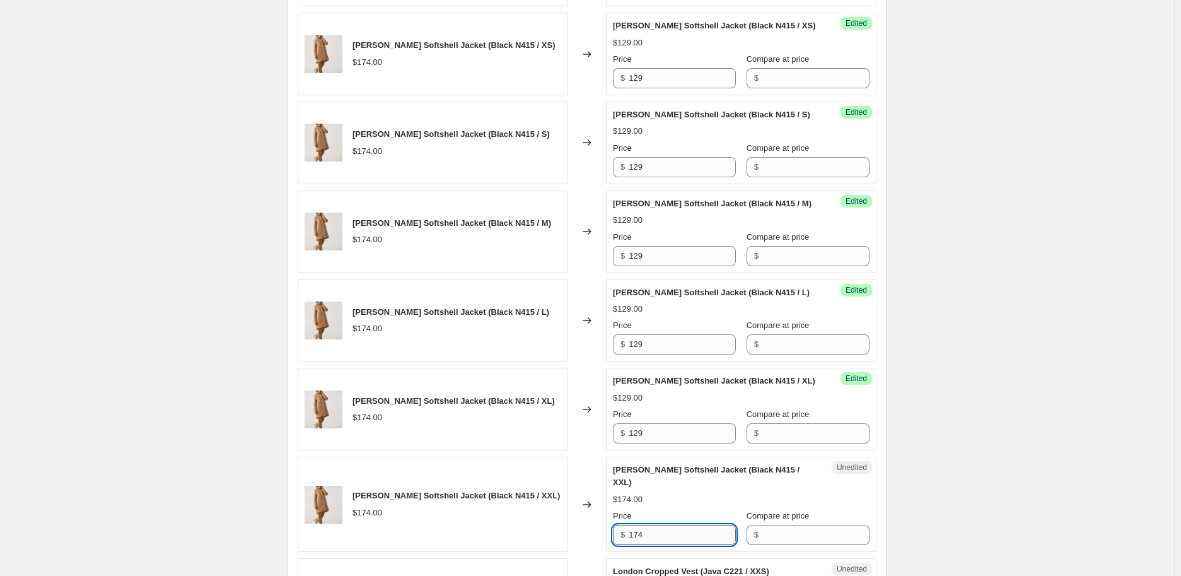
click at [655, 511] on input "174" at bounding box center [682, 535] width 107 height 20
paste input "29"
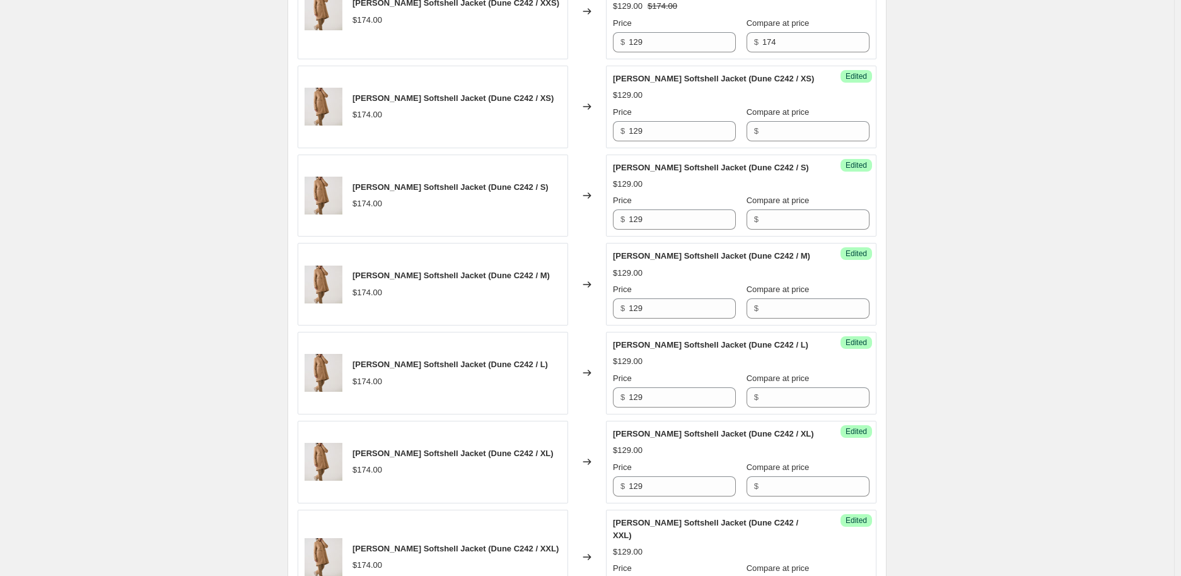
scroll to position [560, 0]
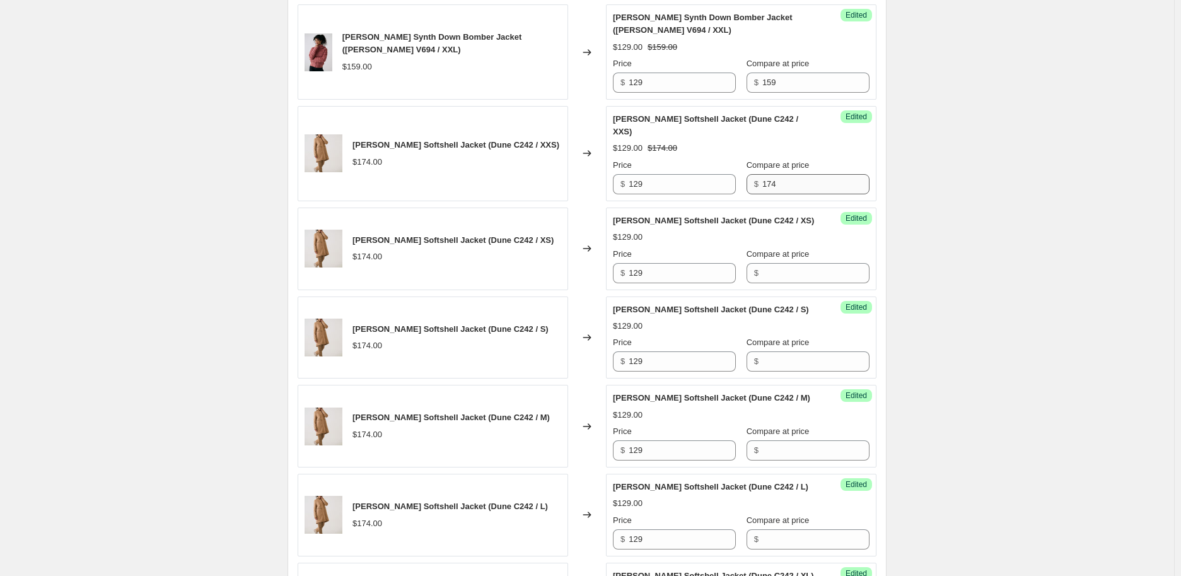
type input "129"
click at [776, 174] on input "174" at bounding box center [816, 184] width 107 height 20
click at [775, 271] on div "Success Edited [PERSON_NAME] Jacket (Dune C242 / XS) $129.00 Price $ 129 Compar…" at bounding box center [741, 249] width 271 height 83
click at [775, 263] on input "Compare at price" at bounding box center [816, 273] width 107 height 20
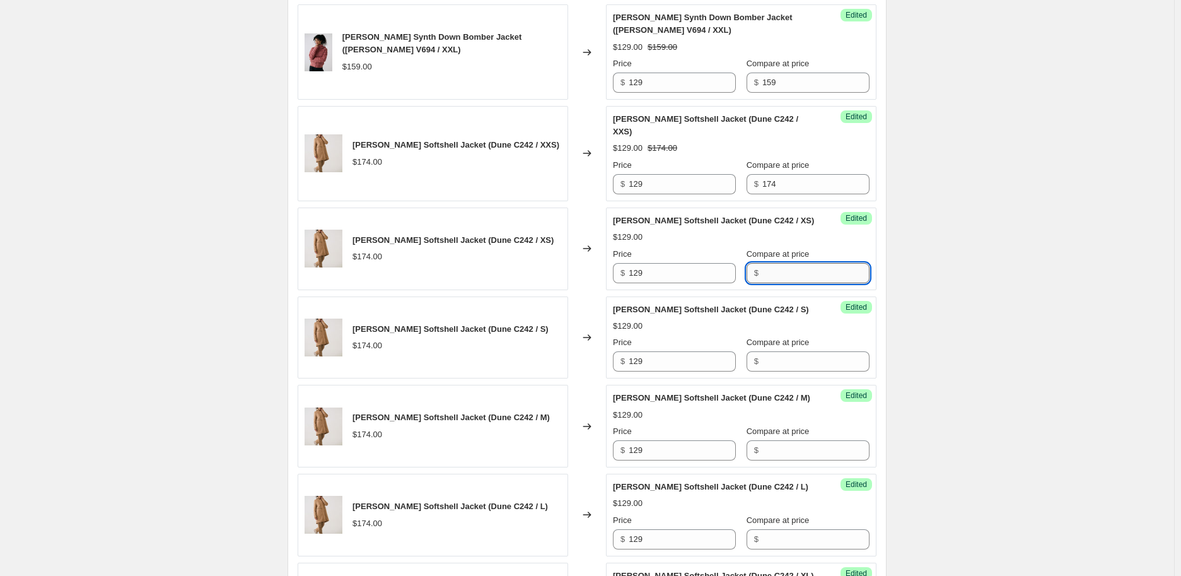
paste input "174"
type input "174"
click at [770, 351] on input "Compare at price" at bounding box center [816, 361] width 107 height 20
paste input "174"
type input "174"
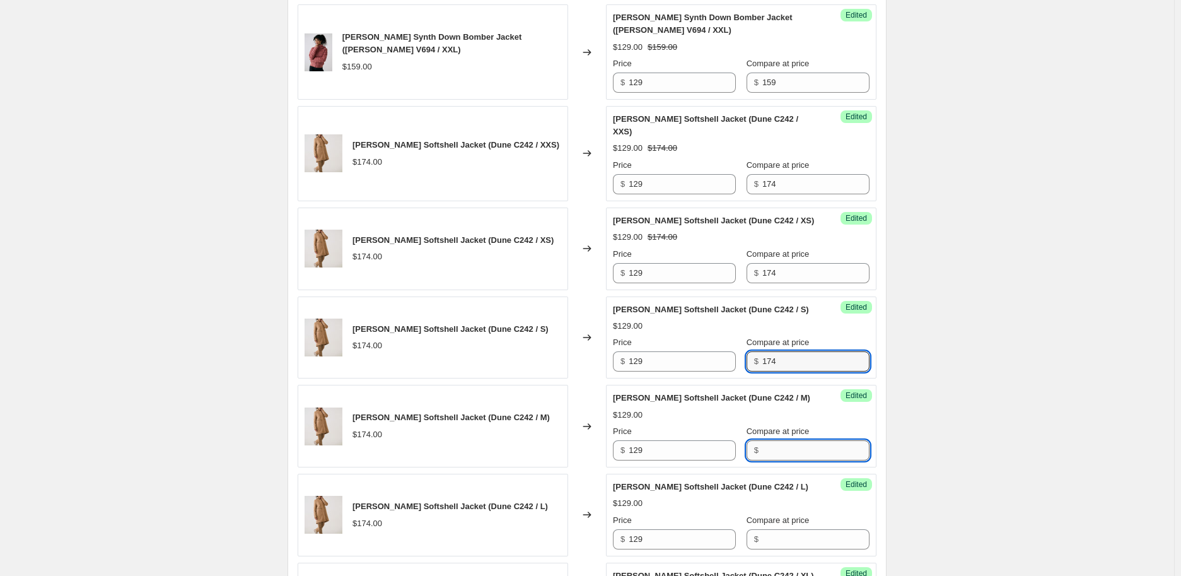
click at [772, 440] on input "Compare at price" at bounding box center [816, 450] width 107 height 20
paste input "174"
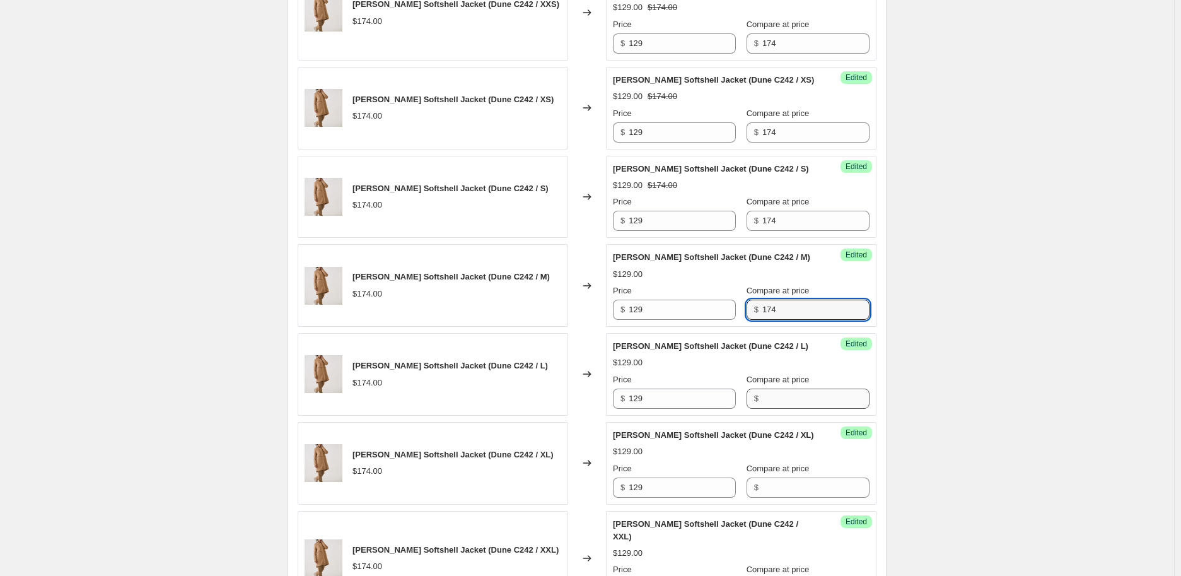
type input "174"
click at [773, 389] on input "Compare at price" at bounding box center [816, 399] width 107 height 20
paste input "174"
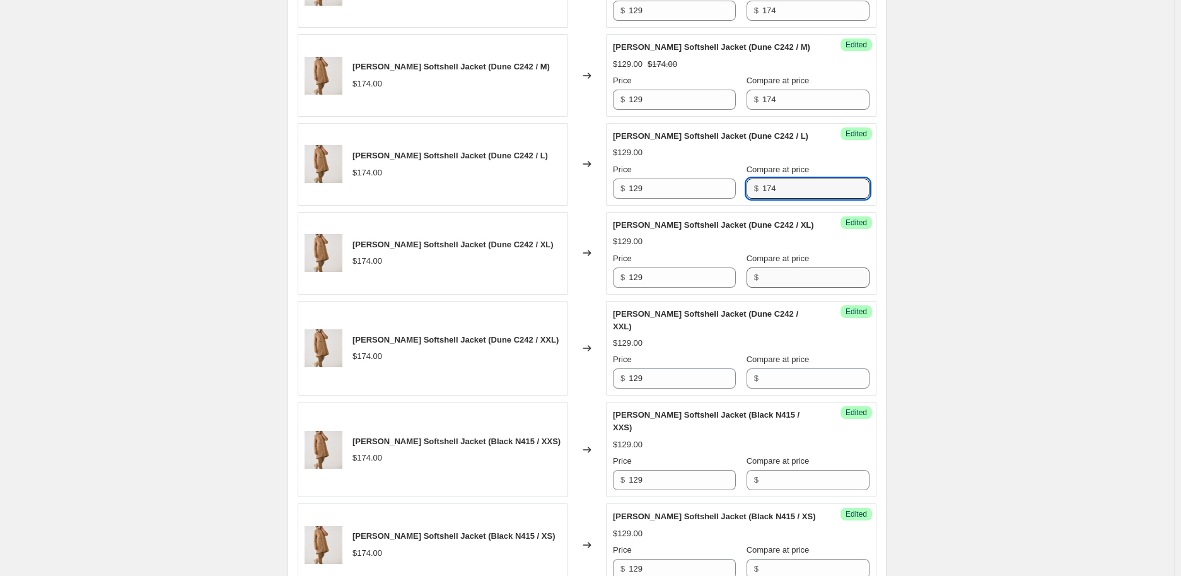
type input "174"
click at [770, 267] on input "Compare at price" at bounding box center [816, 277] width 107 height 20
paste input "174"
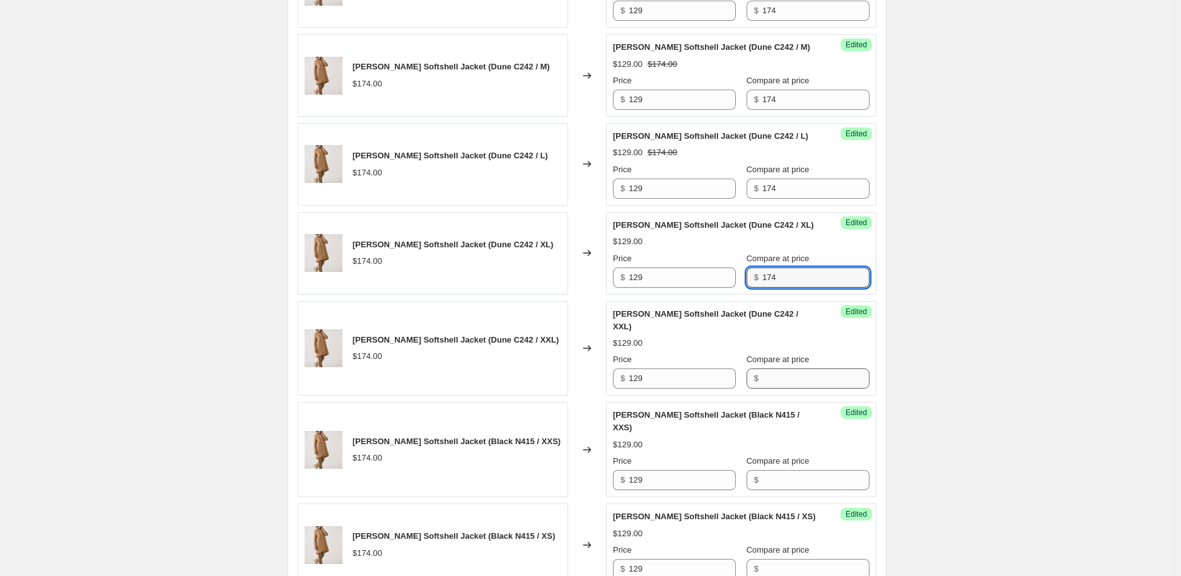
type input "174"
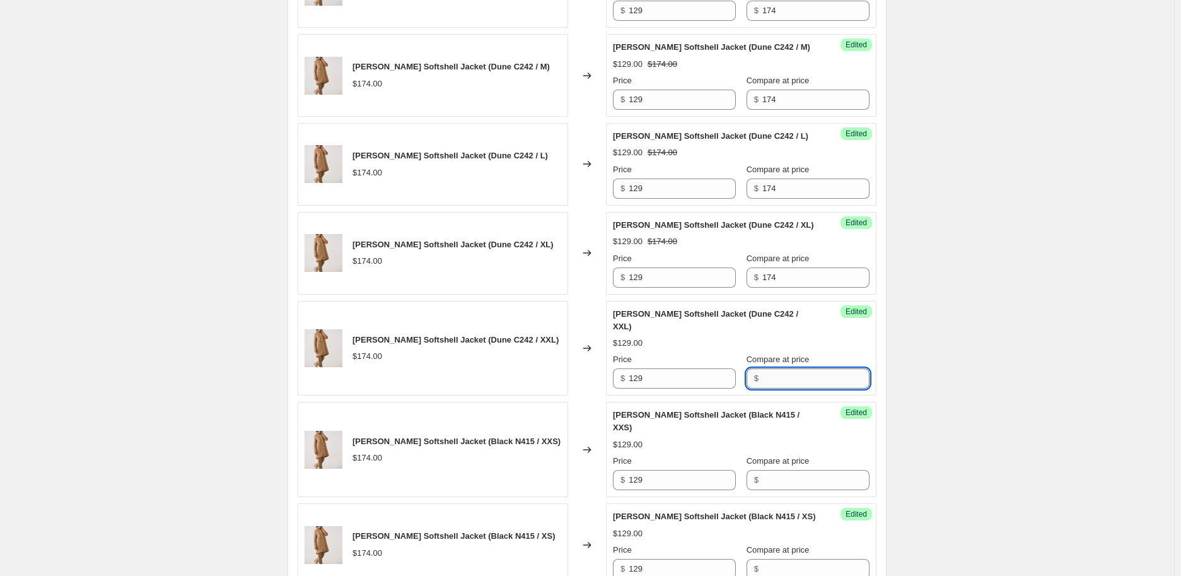
click at [784, 368] on input "Compare at price" at bounding box center [816, 378] width 107 height 20
paste input "174"
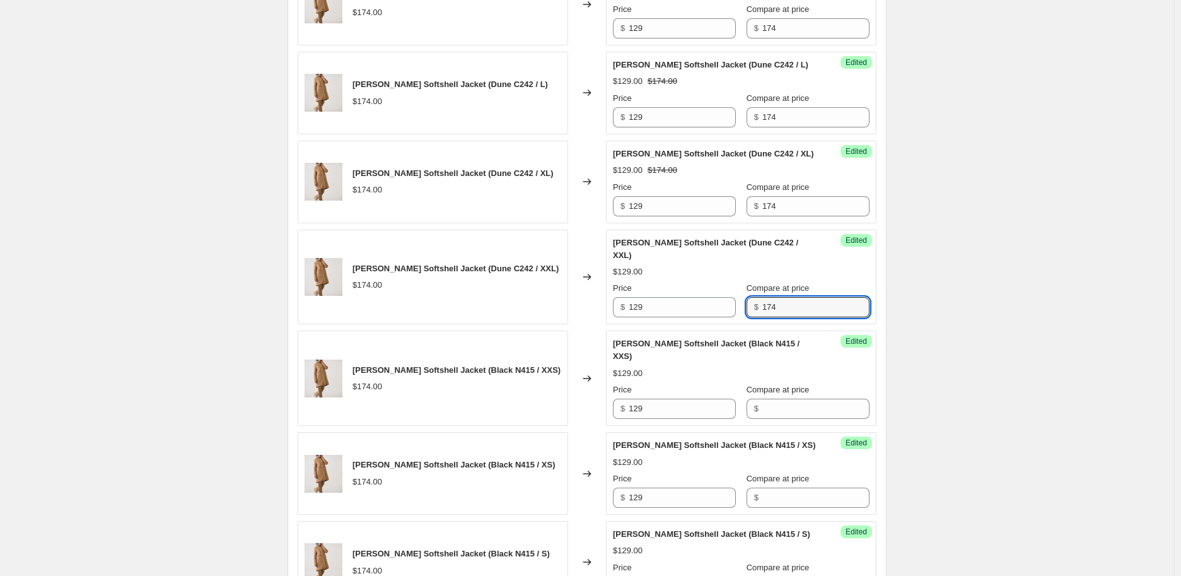
scroll to position [1051, 0]
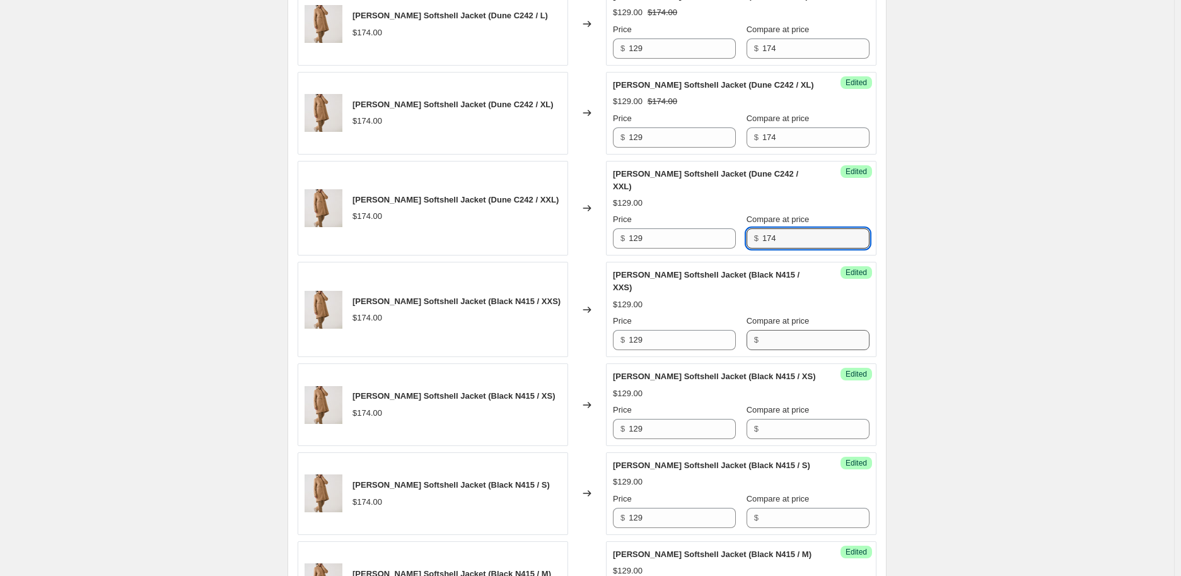
type input "174"
click at [792, 330] on input "Compare at price" at bounding box center [816, 340] width 107 height 20
paste input "174"
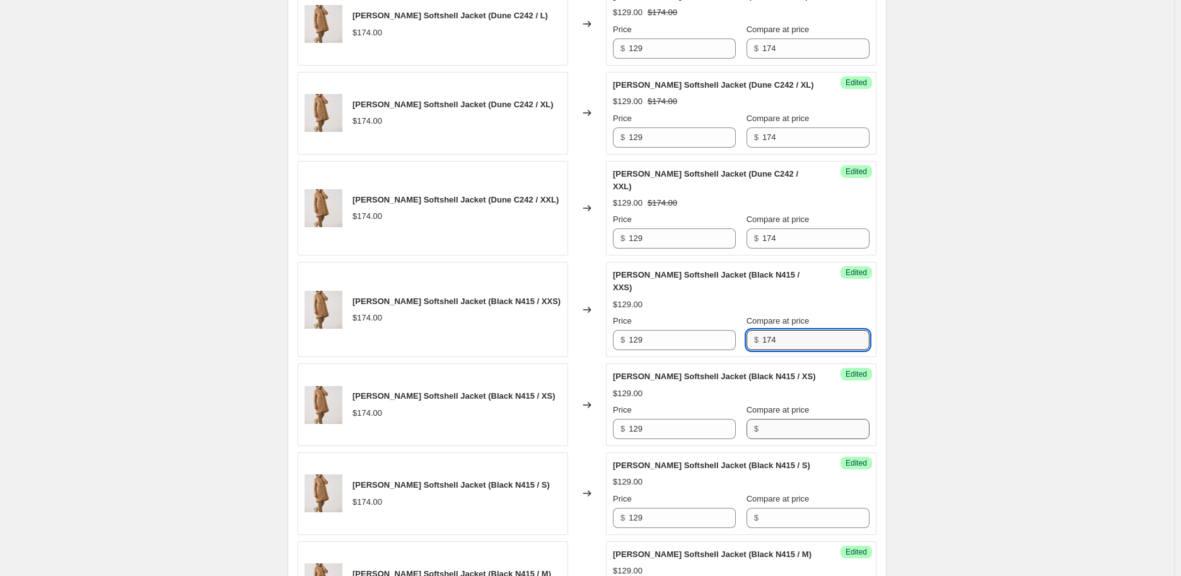
type input "174"
click at [789, 419] on input "Compare at price" at bounding box center [816, 429] width 107 height 20
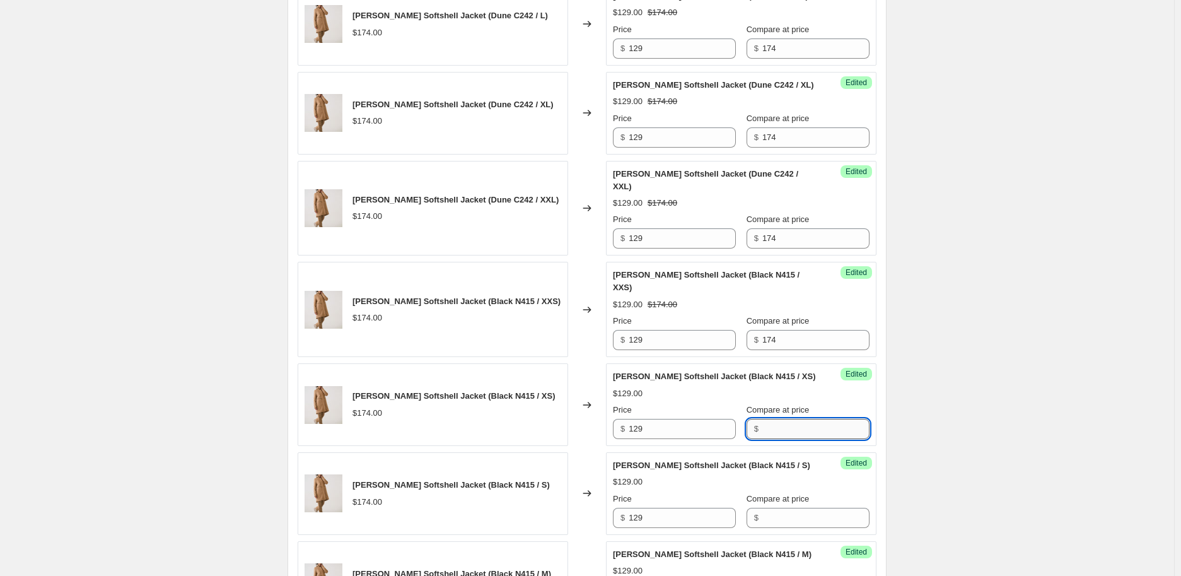
paste input "174"
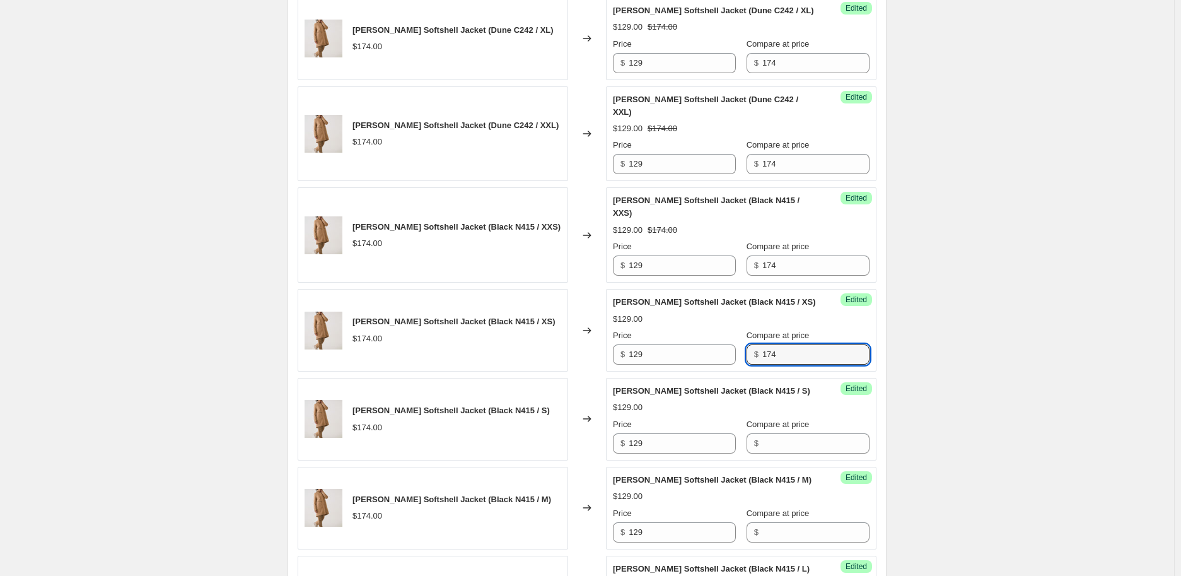
scroll to position [1191, 0]
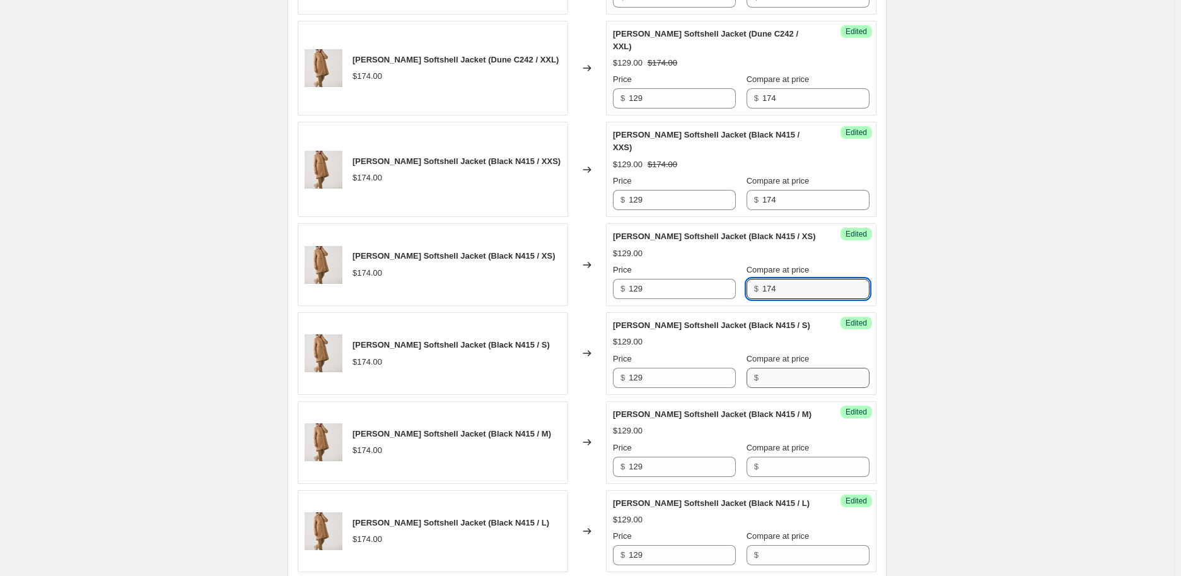
type input "174"
click at [790, 368] on input "Compare at price" at bounding box center [816, 378] width 107 height 20
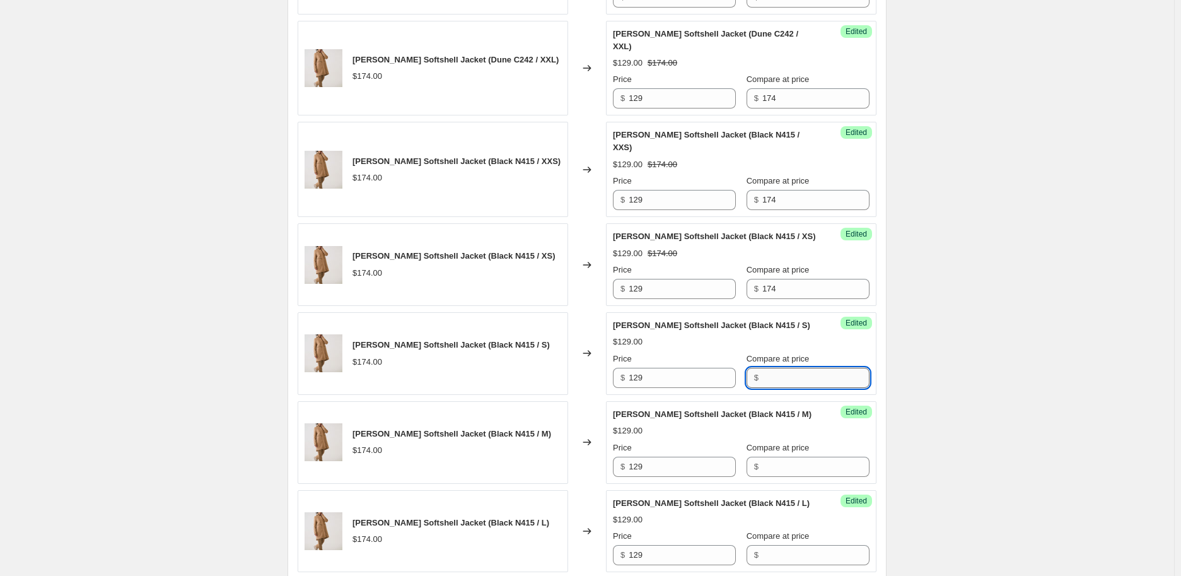
paste input "174"
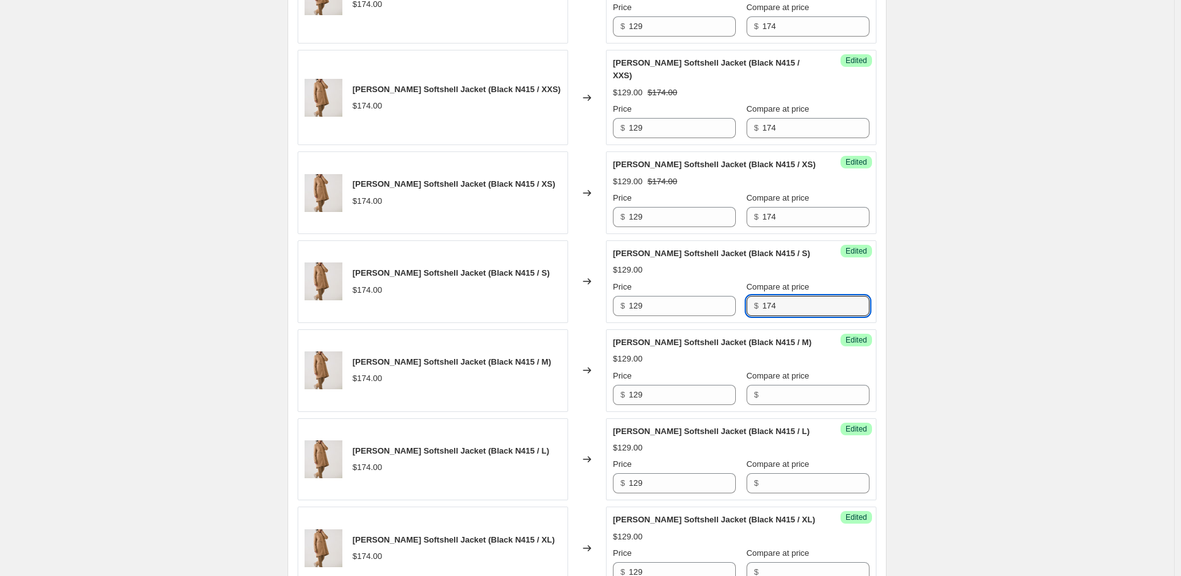
scroll to position [1332, 0]
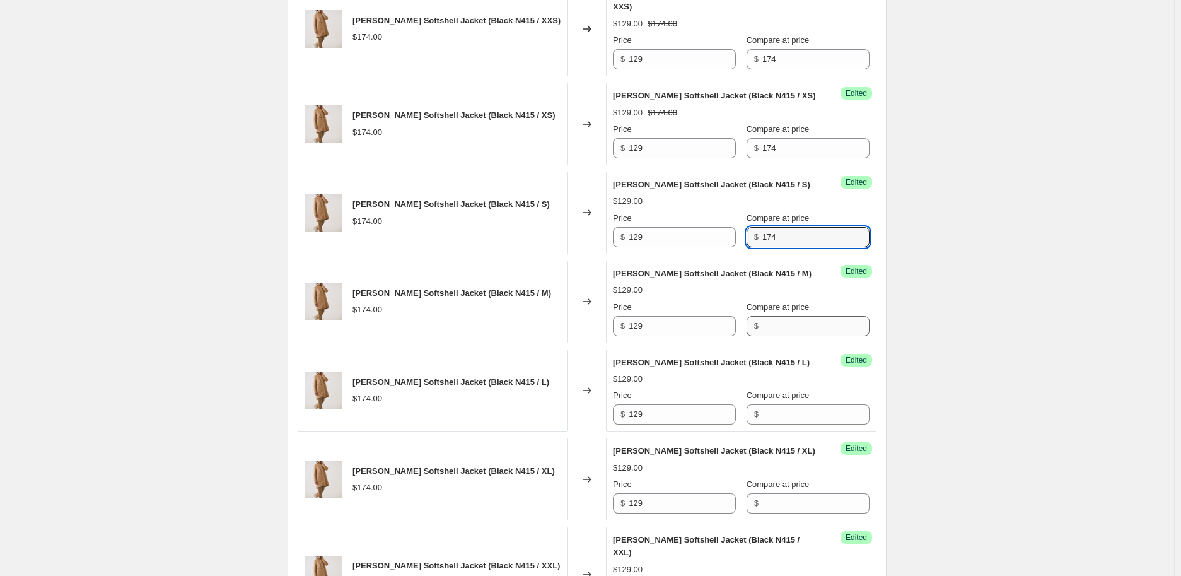
type input "174"
click at [801, 316] on input "Compare at price" at bounding box center [816, 326] width 107 height 20
paste input "174"
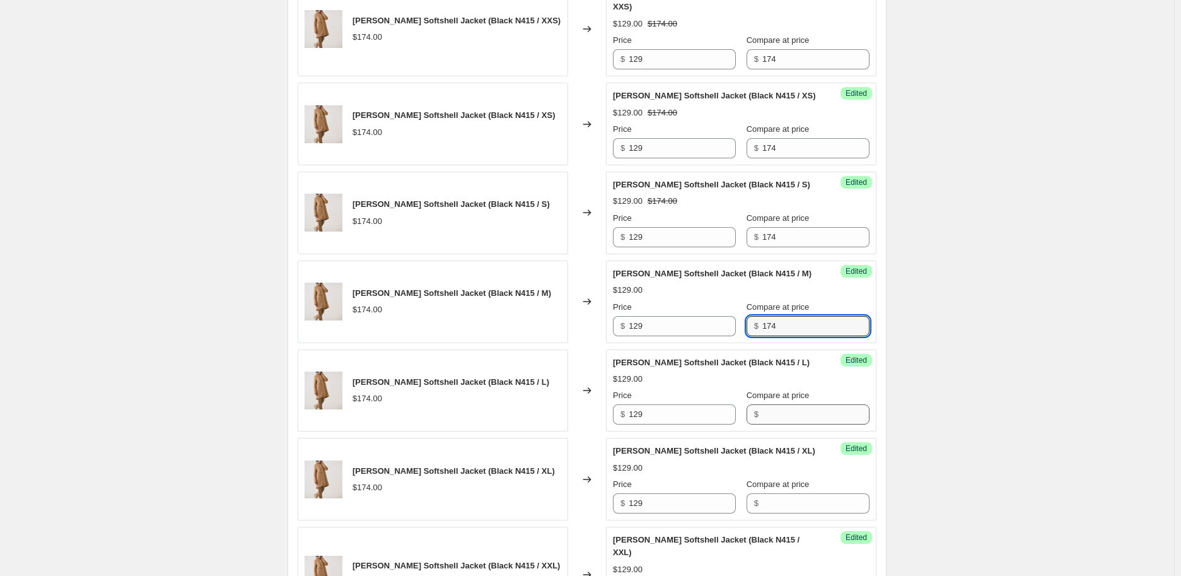
type input "174"
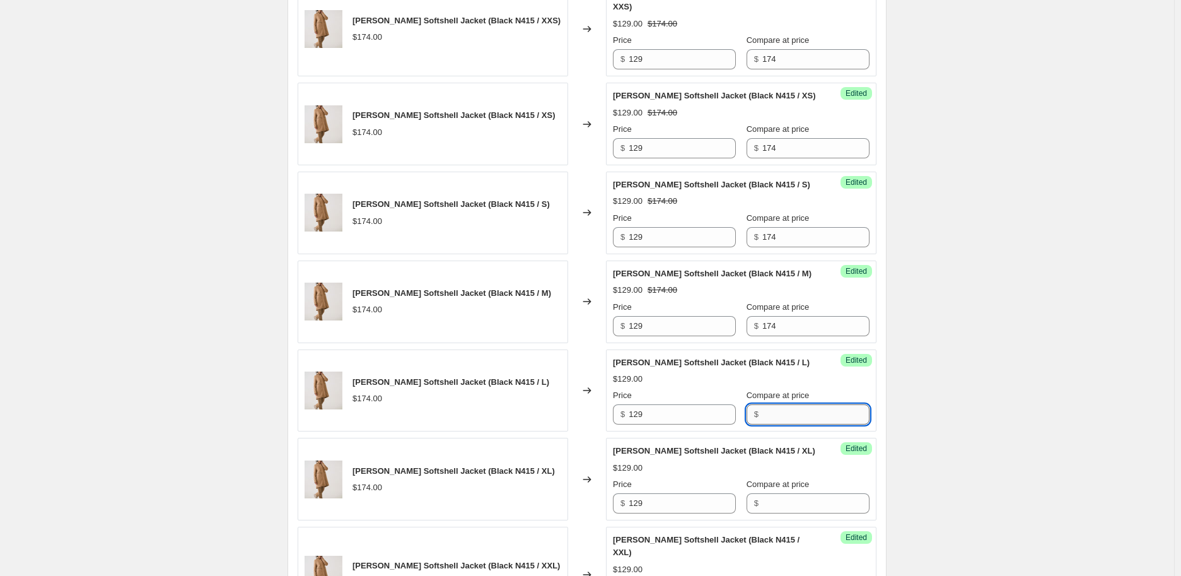
click at [785, 404] on input "Compare at price" at bounding box center [816, 414] width 107 height 20
paste input "174"
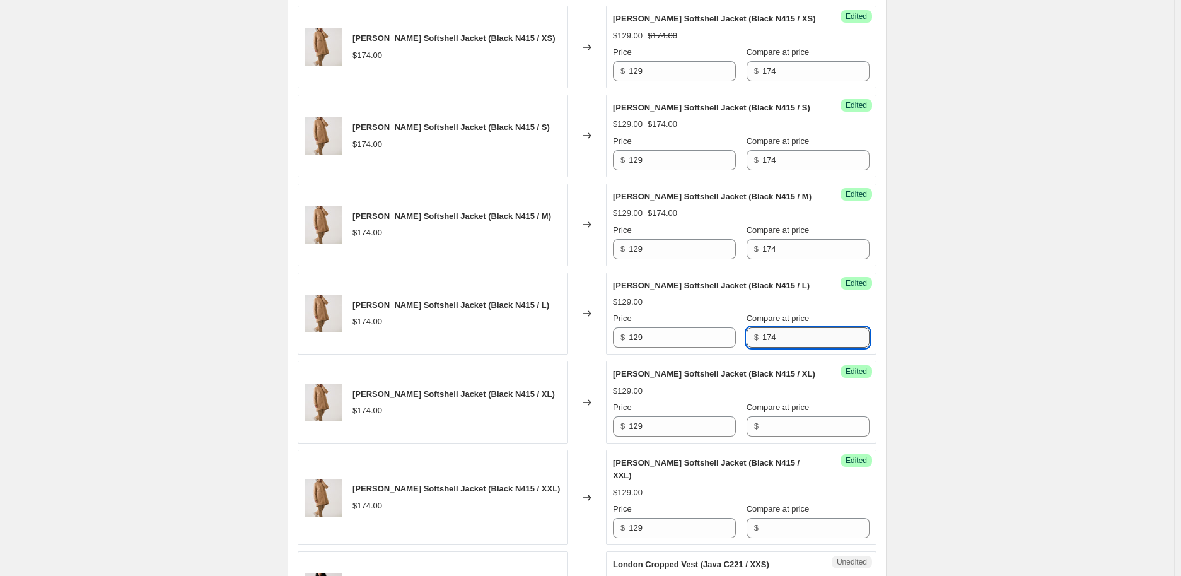
scroll to position [1472, 0]
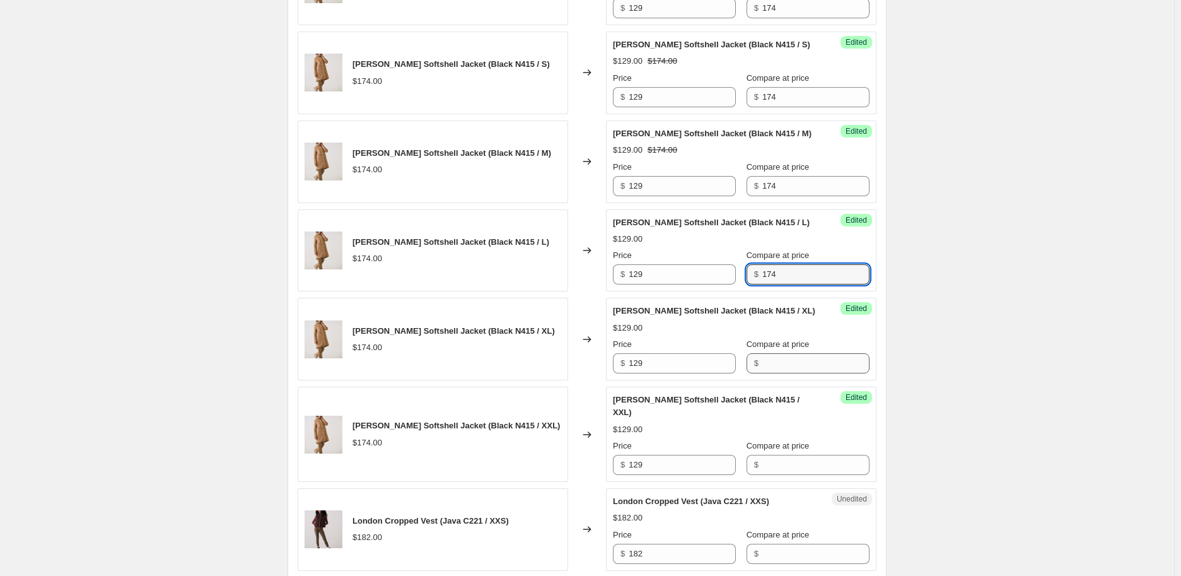
type input "174"
click at [802, 353] on input "Compare at price" at bounding box center [816, 363] width 107 height 20
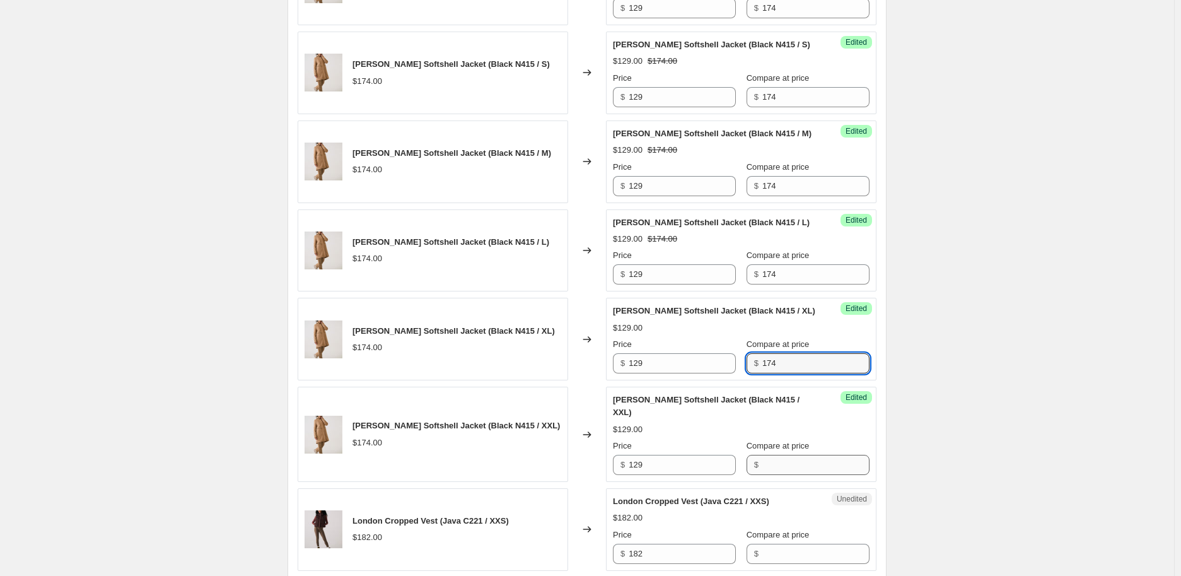
type input "174"
click at [802, 455] on input "Compare at price" at bounding box center [816, 465] width 107 height 20
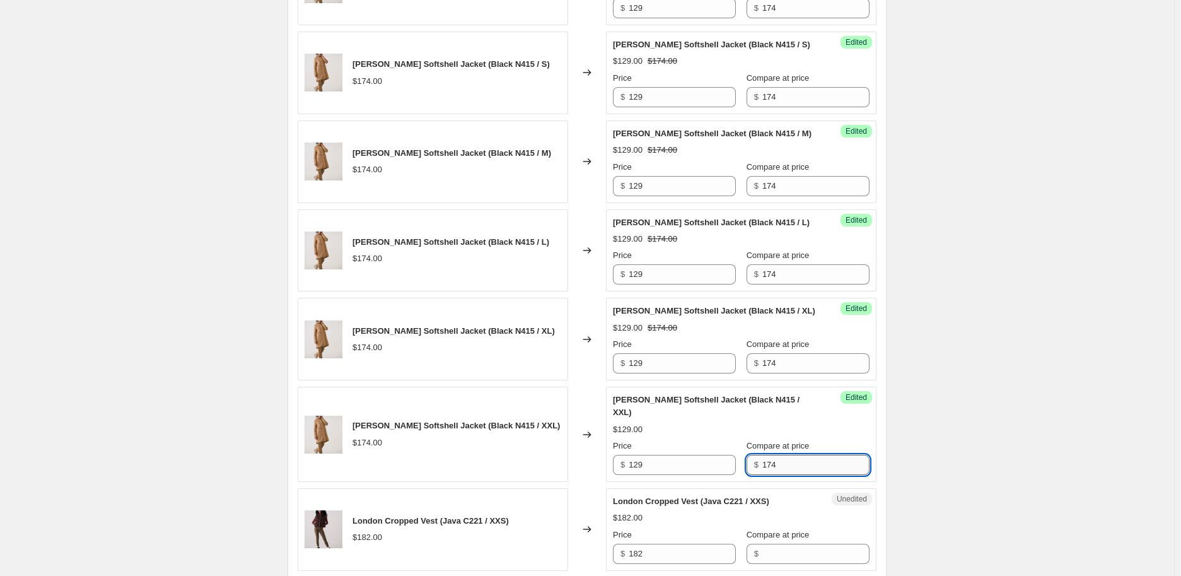
scroll to position [1542, 0]
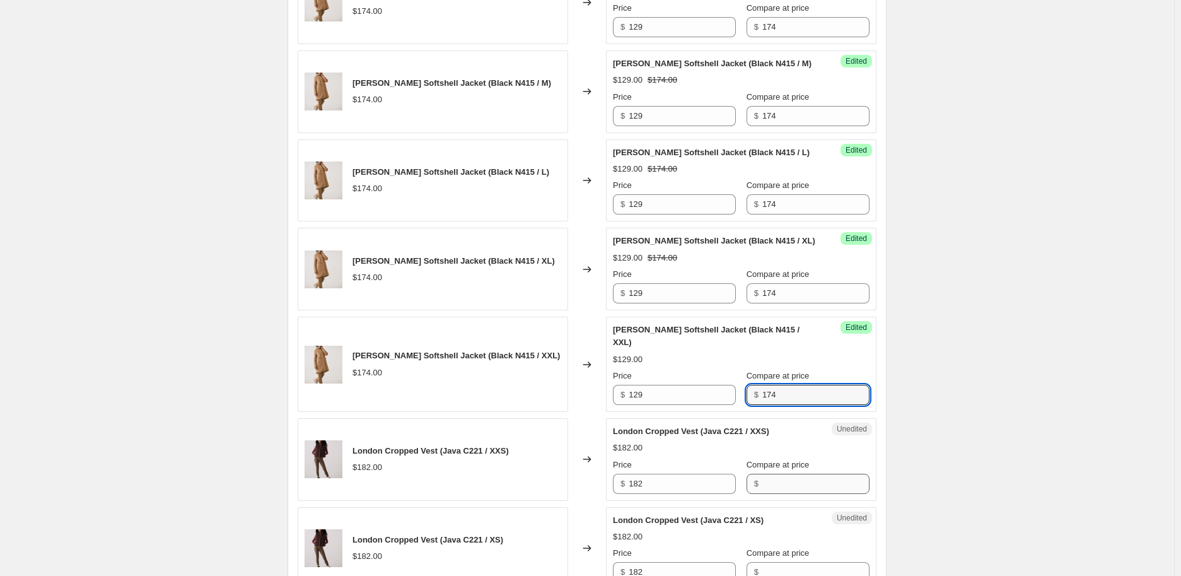
type input "174"
click at [802, 474] on input "Compare at price" at bounding box center [816, 484] width 107 height 20
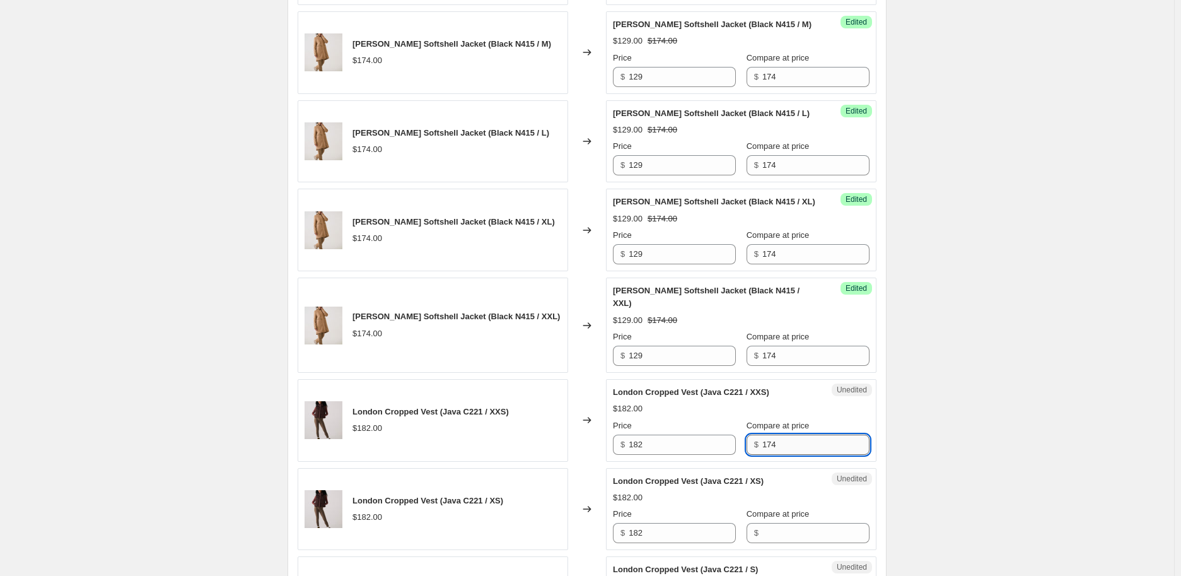
scroll to position [1612, 0]
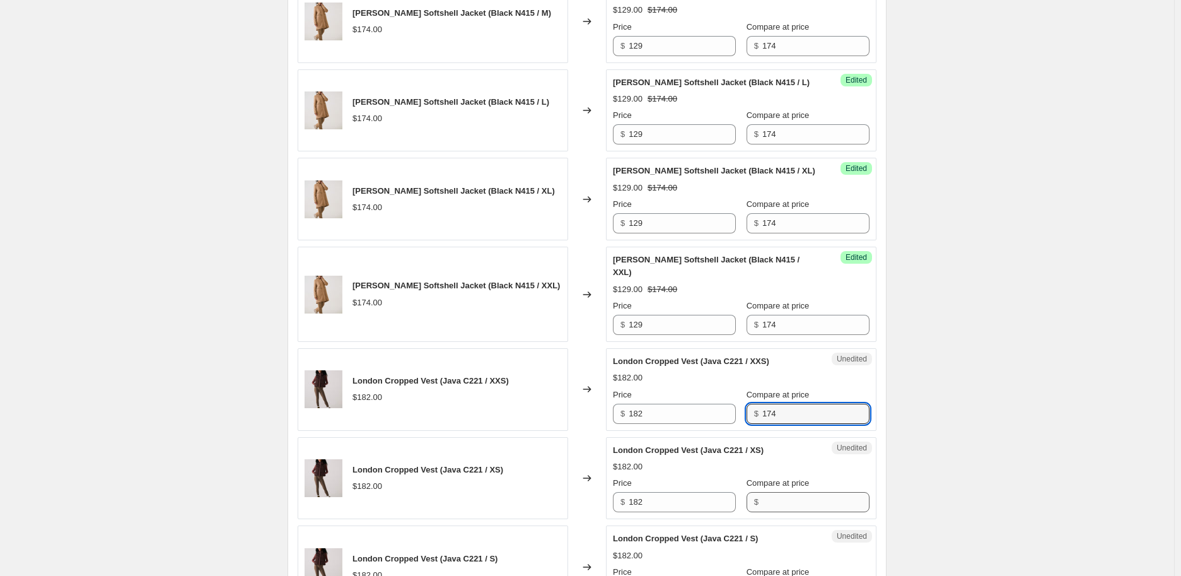
type input "174"
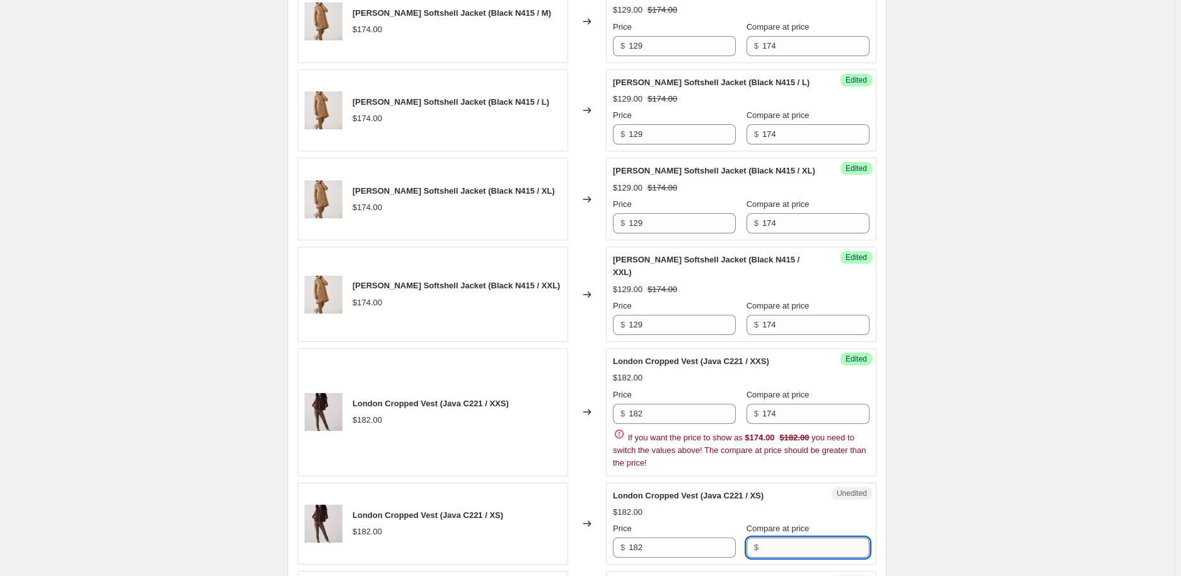
click at [802, 489] on div "London Cropped Vest (Java C221 / XS) $182.00 Price $ 182 Compare at price $" at bounding box center [741, 523] width 257 height 69
click at [710, 404] on input "182" at bounding box center [682, 414] width 107 height 20
click at [800, 389] on div "Compare at price $ 174" at bounding box center [808, 406] width 123 height 35
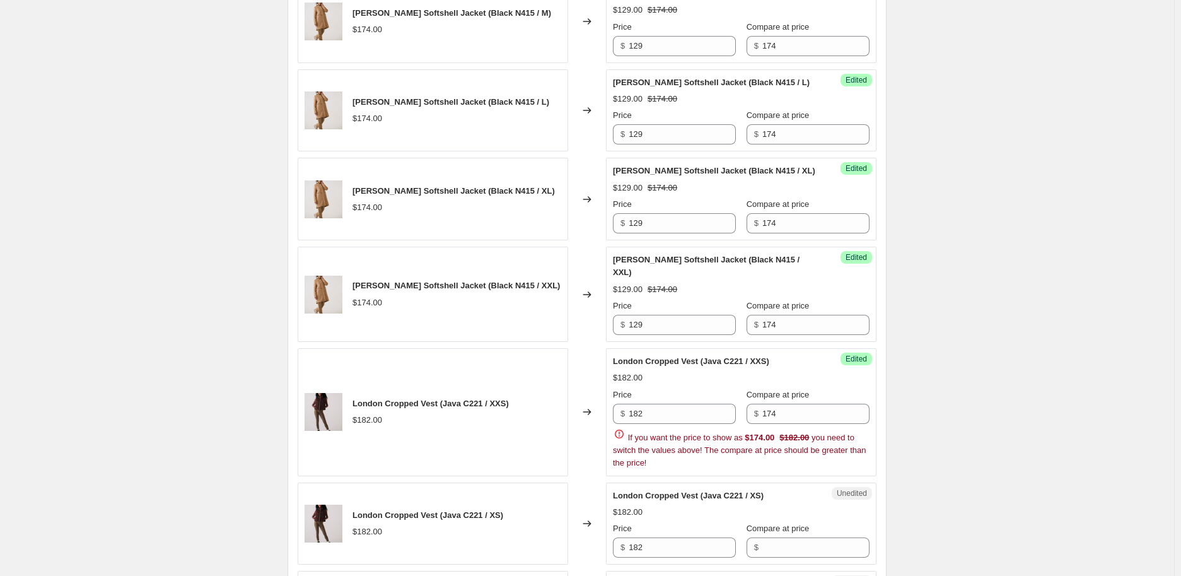
click at [801, 389] on div "Compare at price $ 174" at bounding box center [808, 406] width 123 height 35
click at [799, 404] on input "174" at bounding box center [816, 414] width 107 height 20
click at [683, 372] on div "$182.00" at bounding box center [741, 378] width 257 height 13
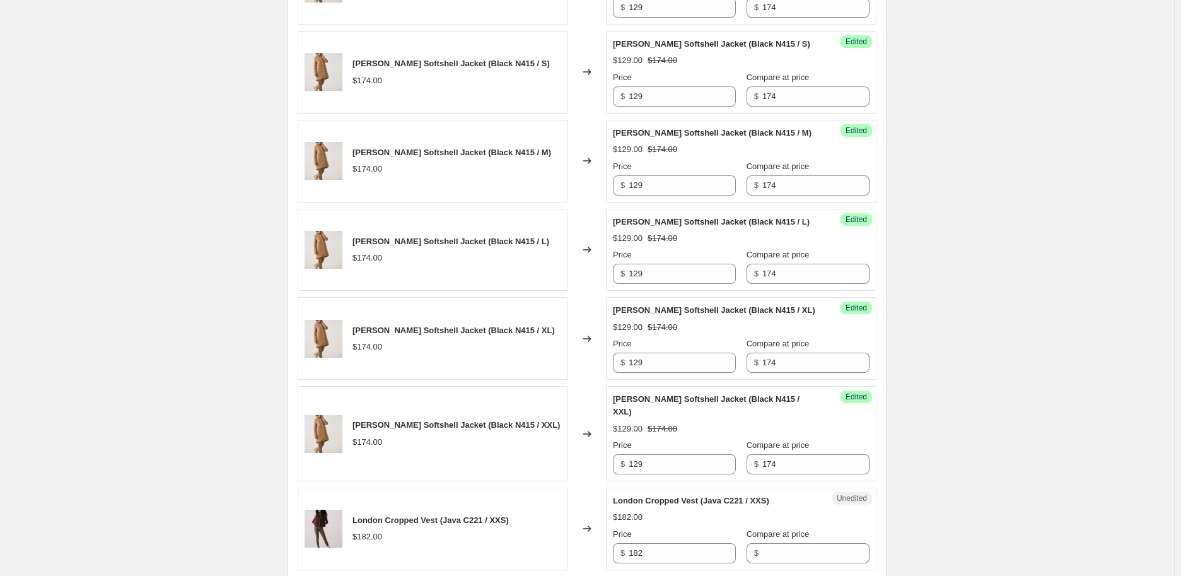
scroll to position [1472, 0]
click at [672, 511] on input "182" at bounding box center [682, 554] width 107 height 20
type input "119"
click at [763, 511] on input "Compare at price" at bounding box center [816, 554] width 107 height 20
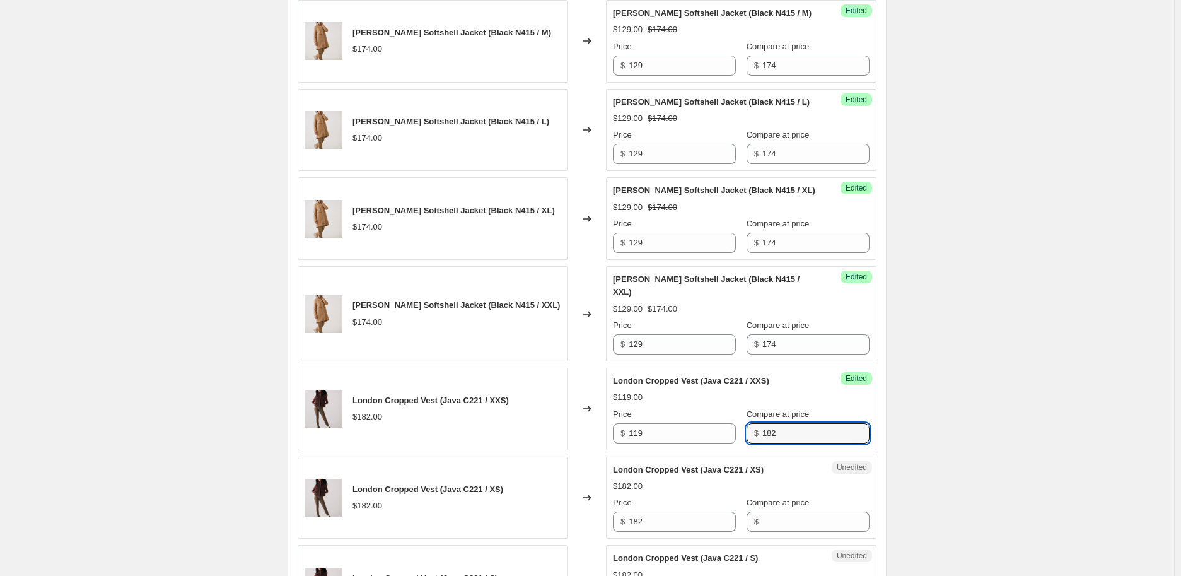
scroll to position [1612, 0]
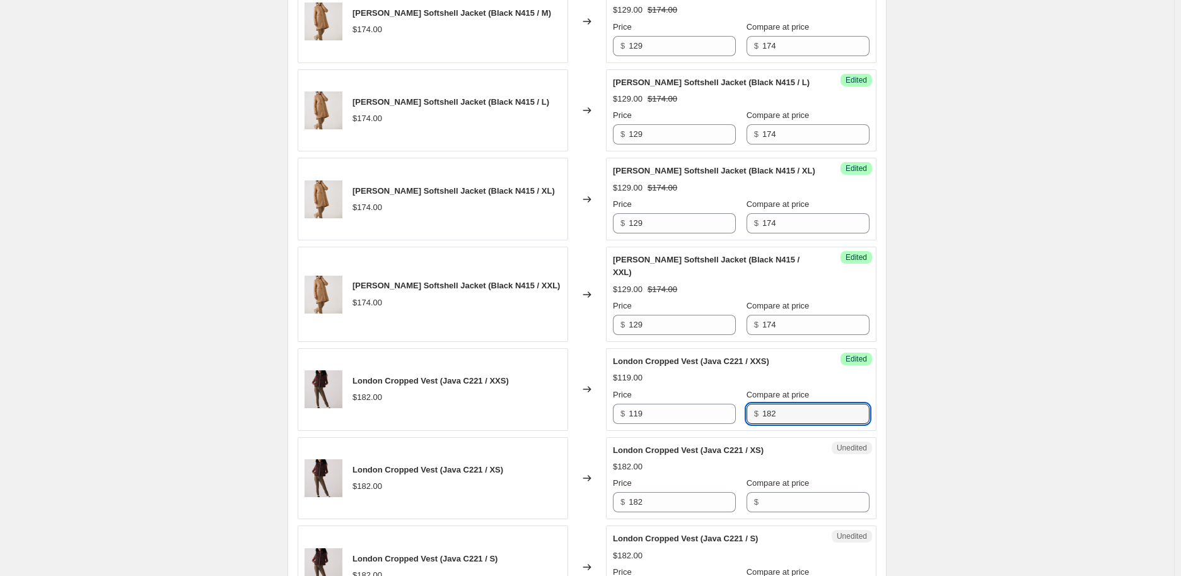
type input "182"
click at [682, 375] on div "Success Edited London Cropped Vest (Java C221 / XXS) $119.00 Price $ 119 Compar…" at bounding box center [741, 389] width 271 height 83
click at [689, 404] on input "119" at bounding box center [682, 414] width 107 height 20
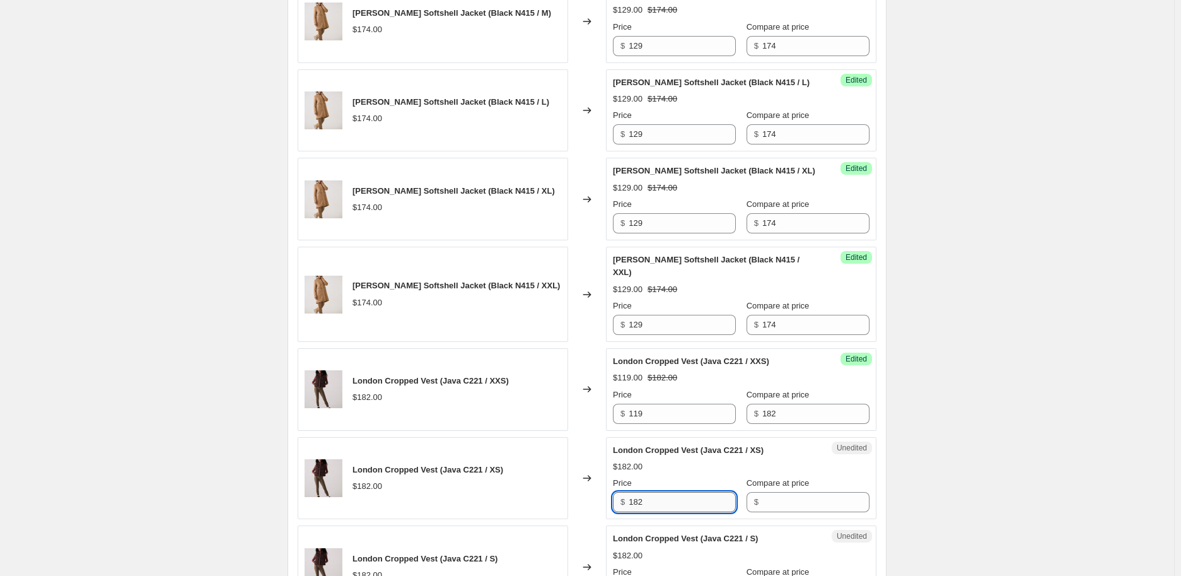
click at [657, 492] on input "182" at bounding box center [682, 502] width 107 height 20
type input "119"
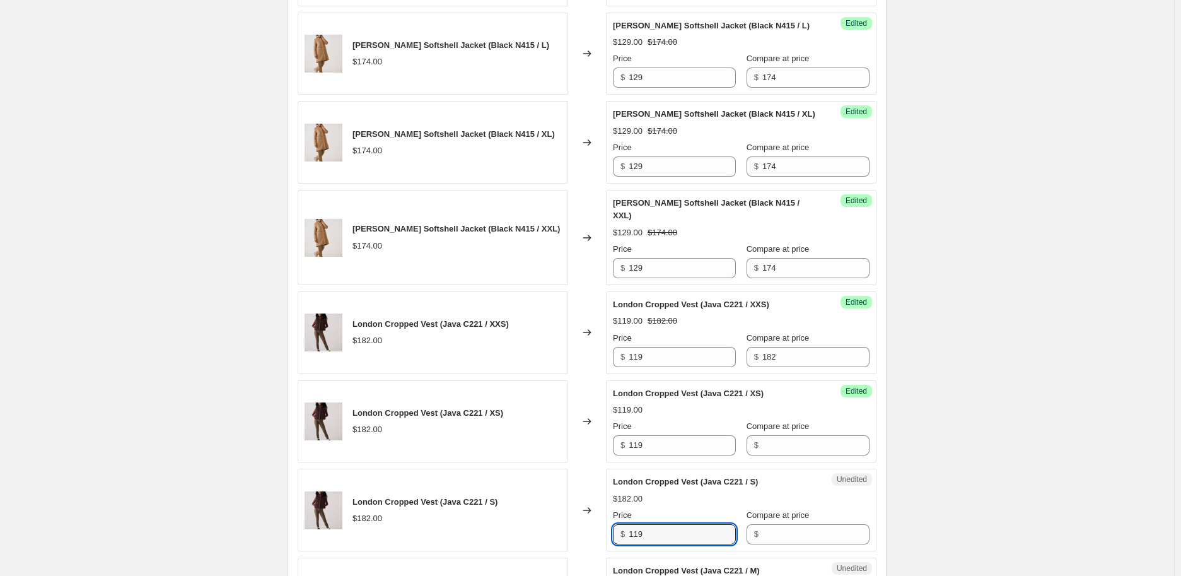
scroll to position [1752, 0]
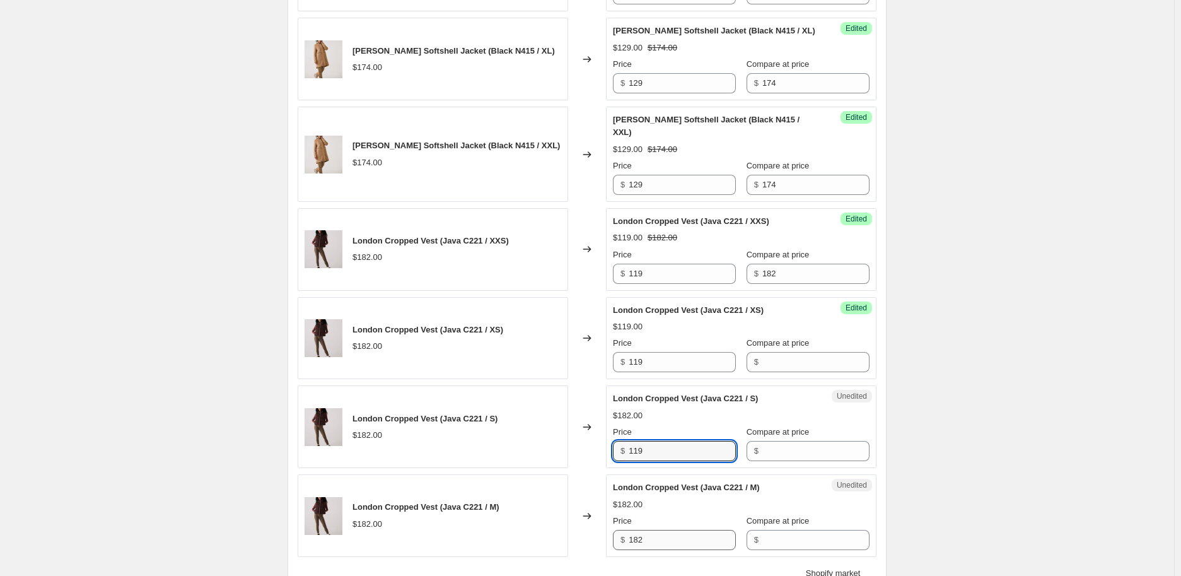
type input "119"
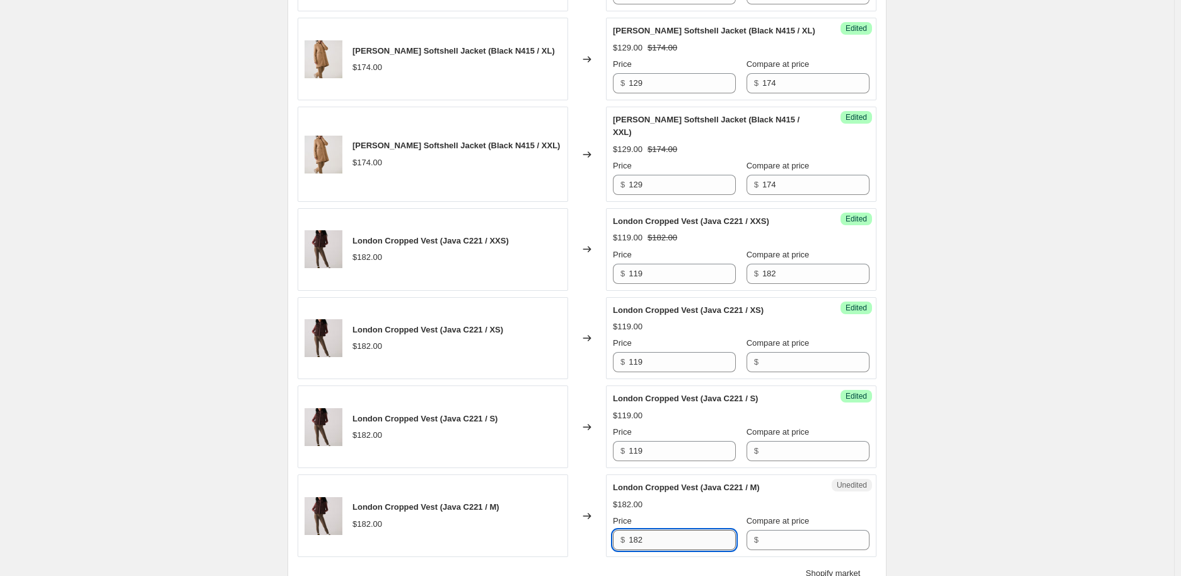
click at [659, 511] on input "182" at bounding box center [682, 540] width 107 height 20
type input "119"
click at [778, 264] on input "182" at bounding box center [816, 274] width 107 height 20
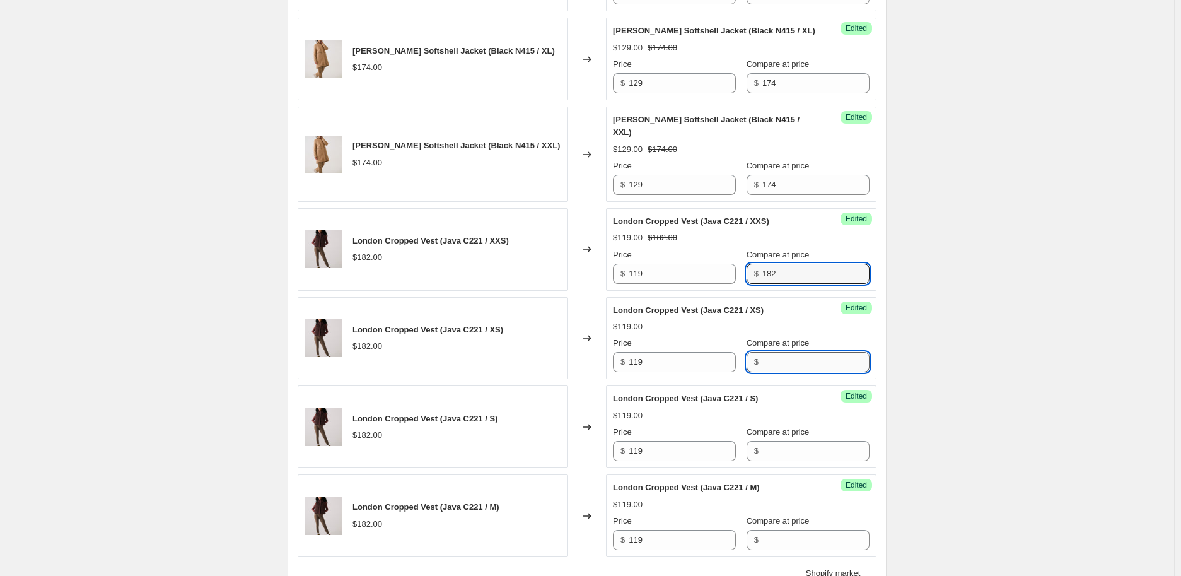
click at [764, 352] on input "Compare at price" at bounding box center [816, 362] width 107 height 20
type input "182"
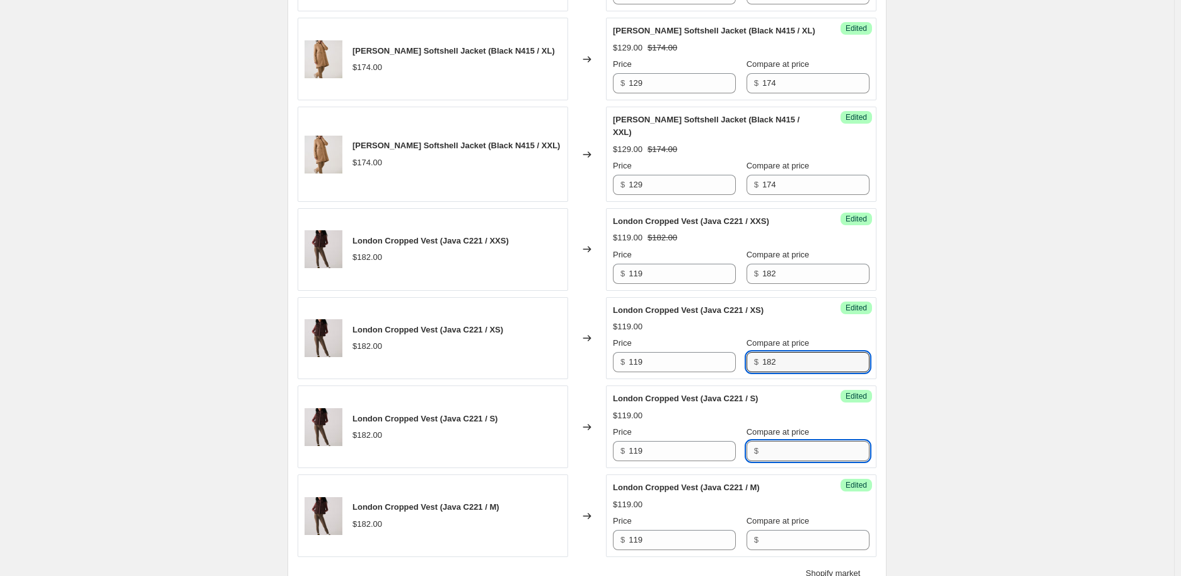
click at [764, 441] on input "Compare at price" at bounding box center [816, 451] width 107 height 20
type input "182"
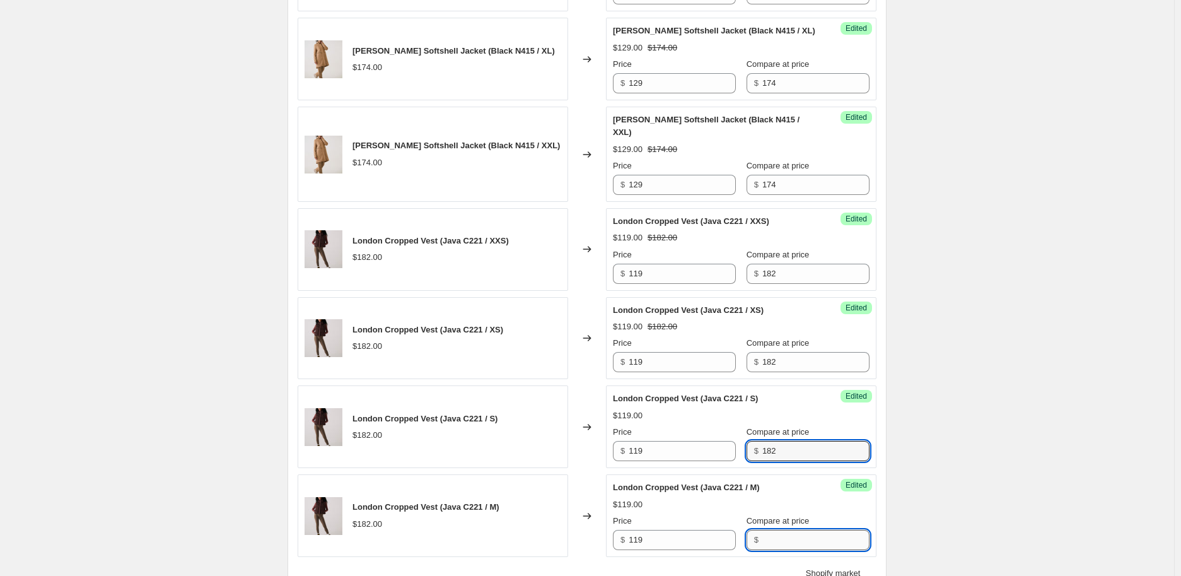
click at [768, 511] on input "Compare at price" at bounding box center [816, 540] width 107 height 20
type input "182"
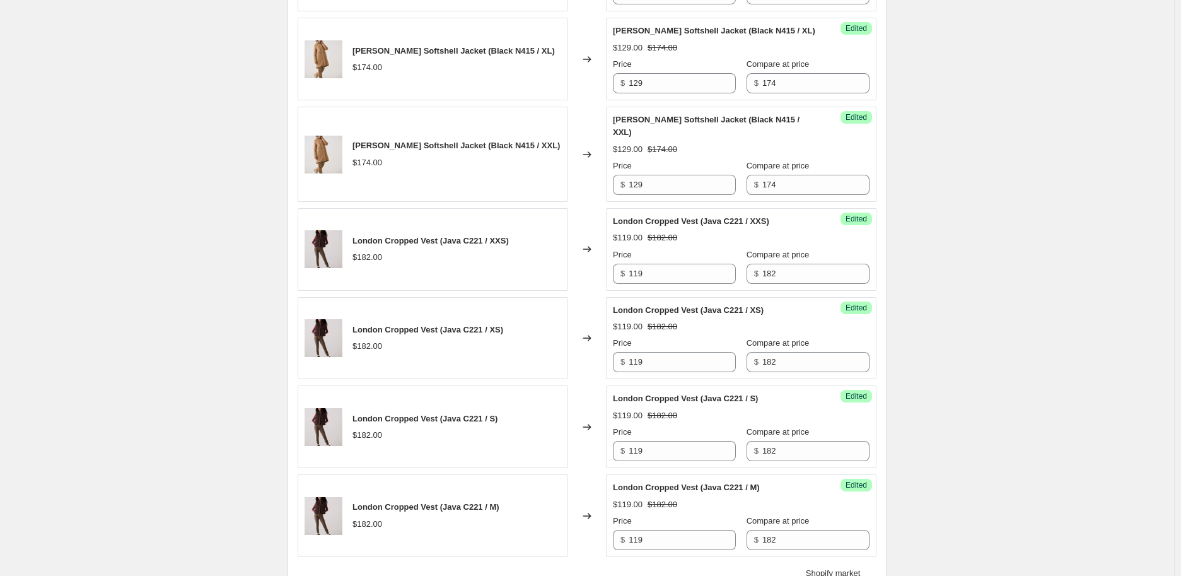
click at [801, 481] on div "London Cropped Vest (Java C221 / M) $119.00 $182.00 Price $ 119 Compare at pric…" at bounding box center [741, 515] width 257 height 69
click at [325, 511] on icon "Next" at bounding box center [323, 584] width 13 height 13
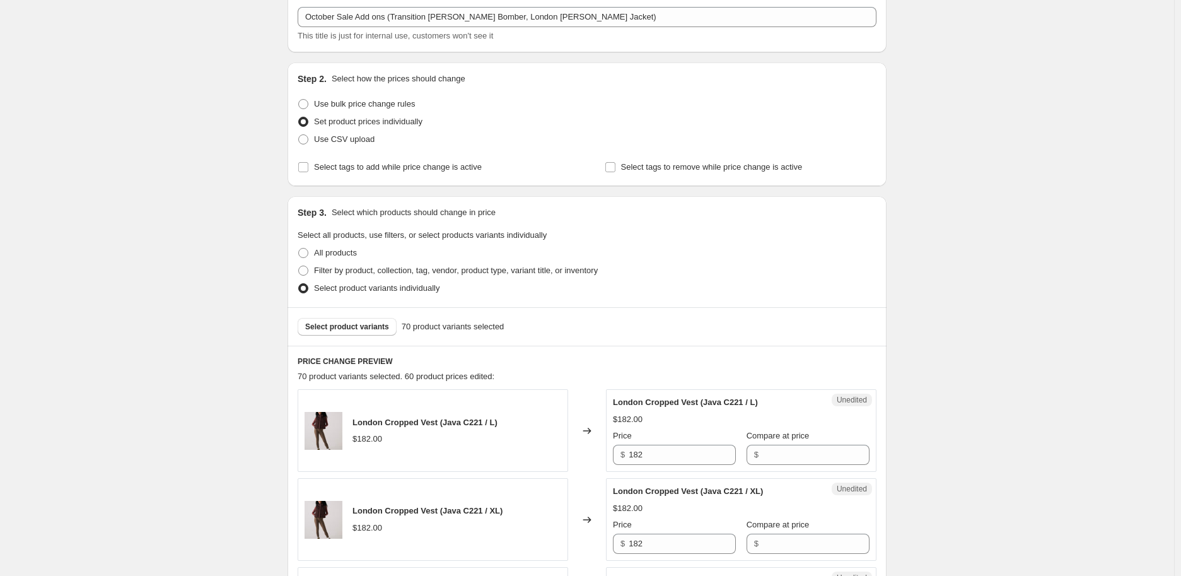
scroll to position [38, 0]
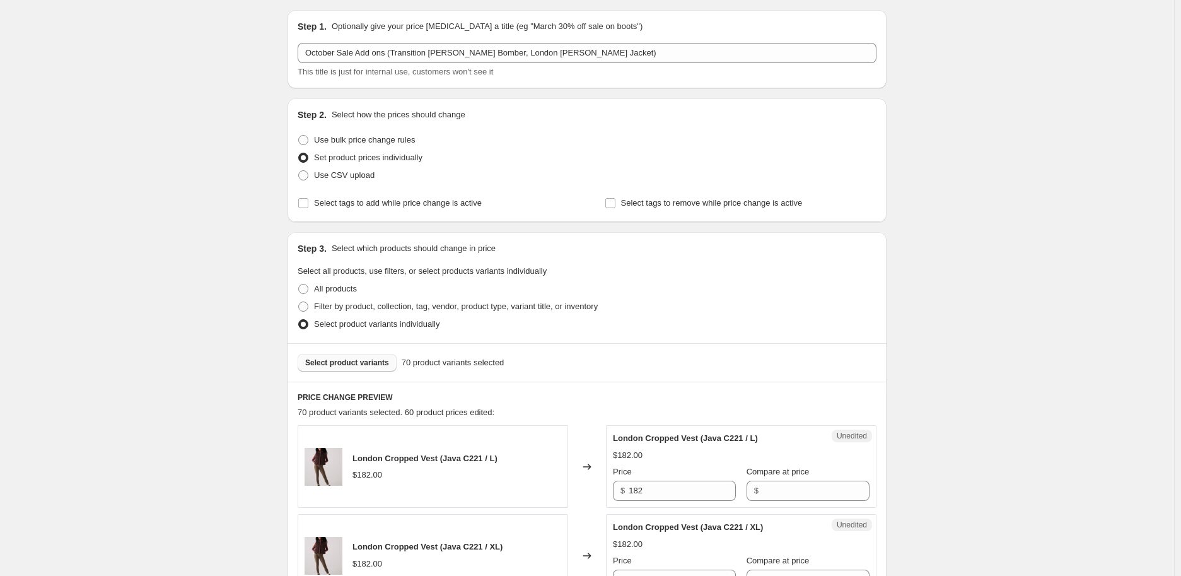
click at [369, 366] on span "Select product variants" at bounding box center [347, 363] width 84 height 10
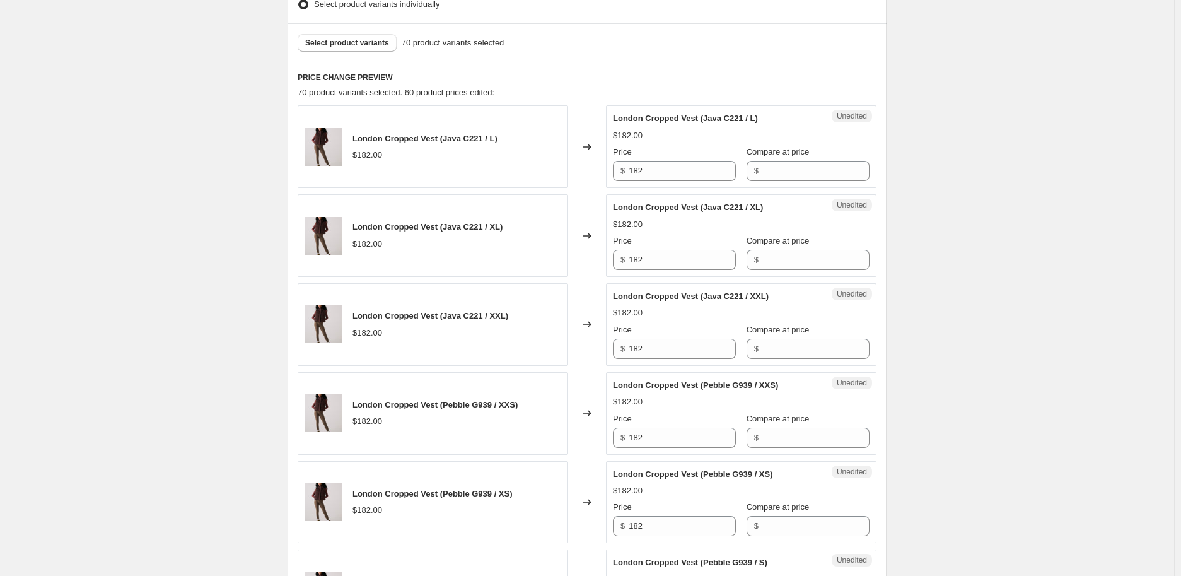
scroll to position [420, 0]
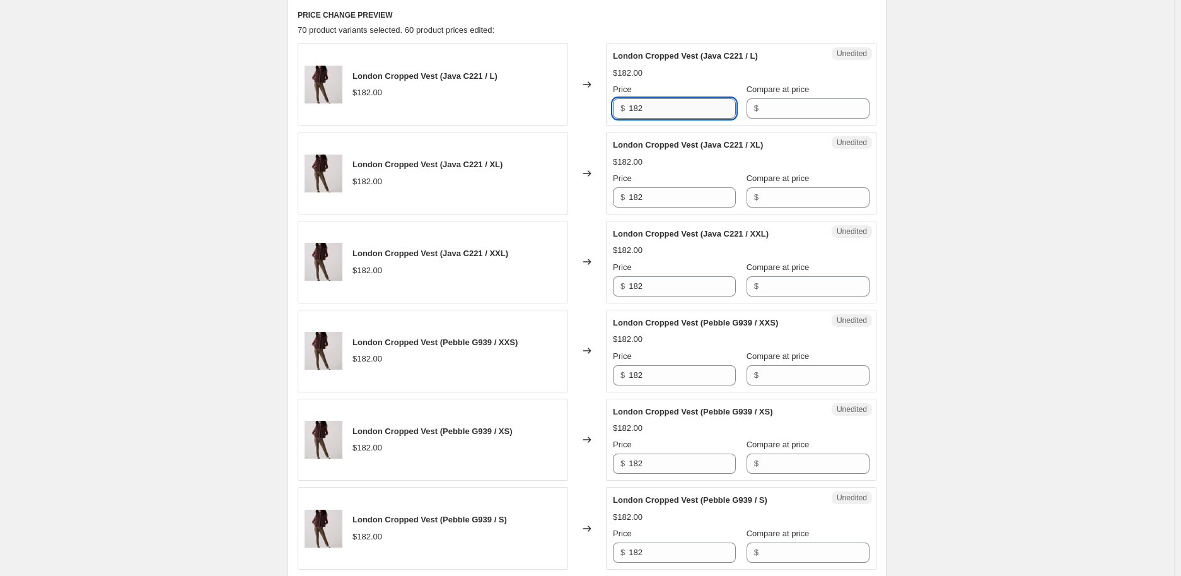
click at [689, 113] on input "182" at bounding box center [682, 108] width 107 height 20
type input "119"
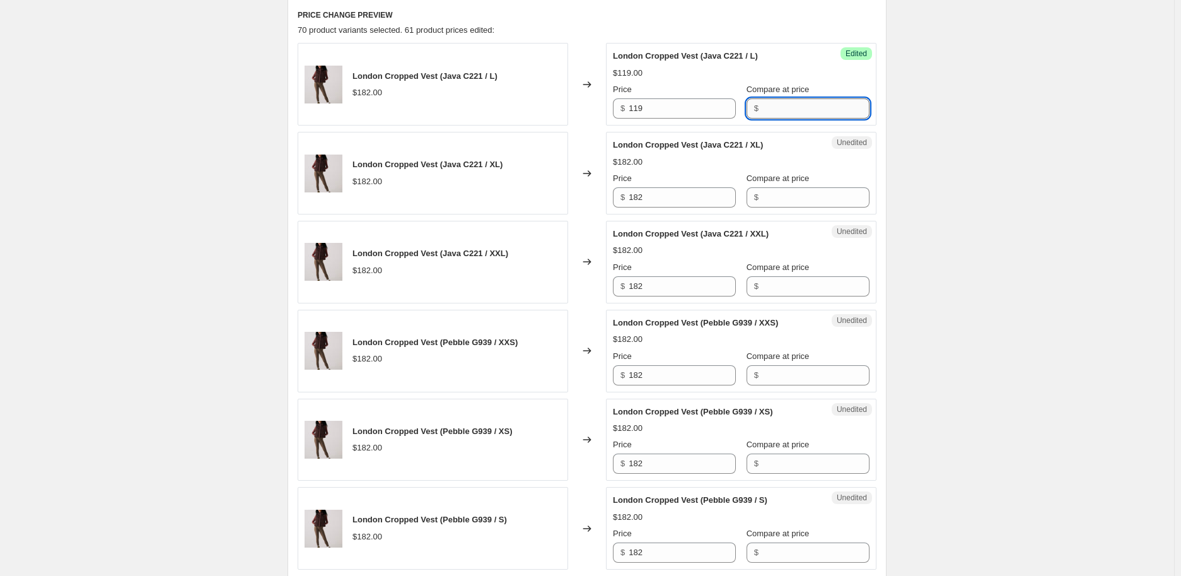
click at [816, 109] on input "Compare at price" at bounding box center [816, 108] width 107 height 20
type input "182"
click at [886, 97] on div "PRICE CHANGE PREVIEW 70 product variants selected. 61 product prices edited: Lo…" at bounding box center [587, 489] width 599 height 981
click at [629, 112] on div "$ 119" at bounding box center [674, 108] width 123 height 20
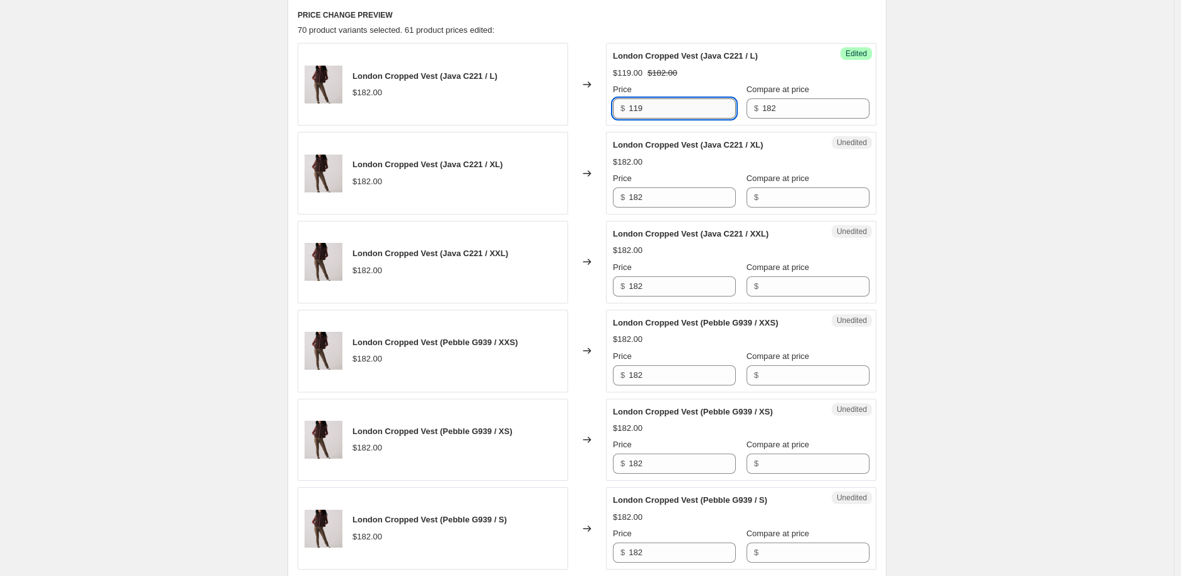
click at [648, 107] on input "119" at bounding box center [682, 108] width 107 height 20
click at [635, 207] on input "182" at bounding box center [682, 197] width 107 height 20
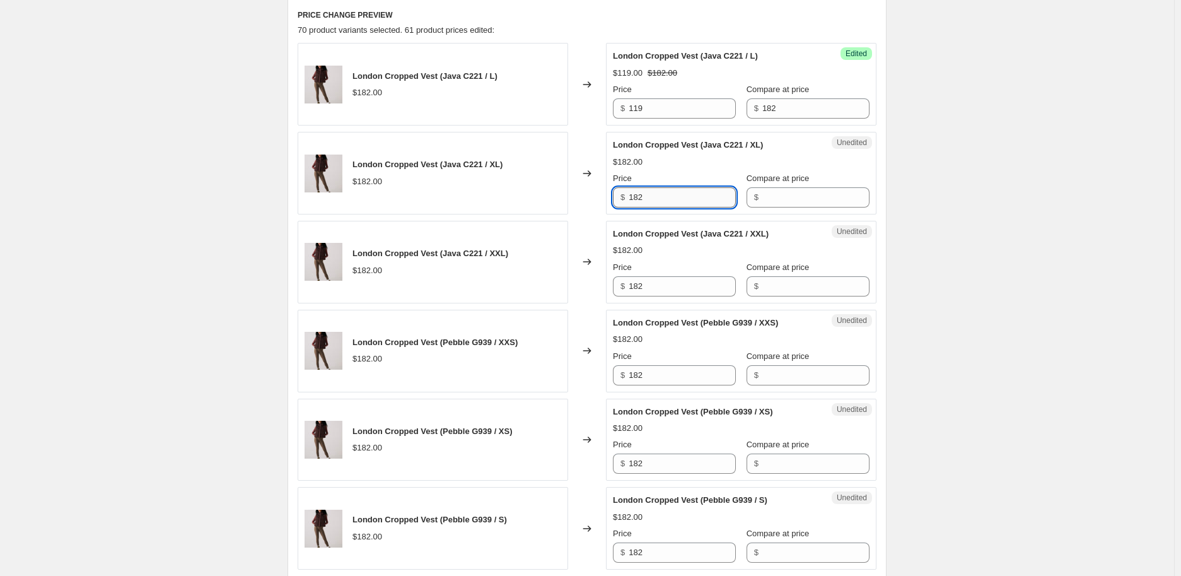
click at [635, 207] on input "182" at bounding box center [682, 197] width 107 height 20
type input "119"
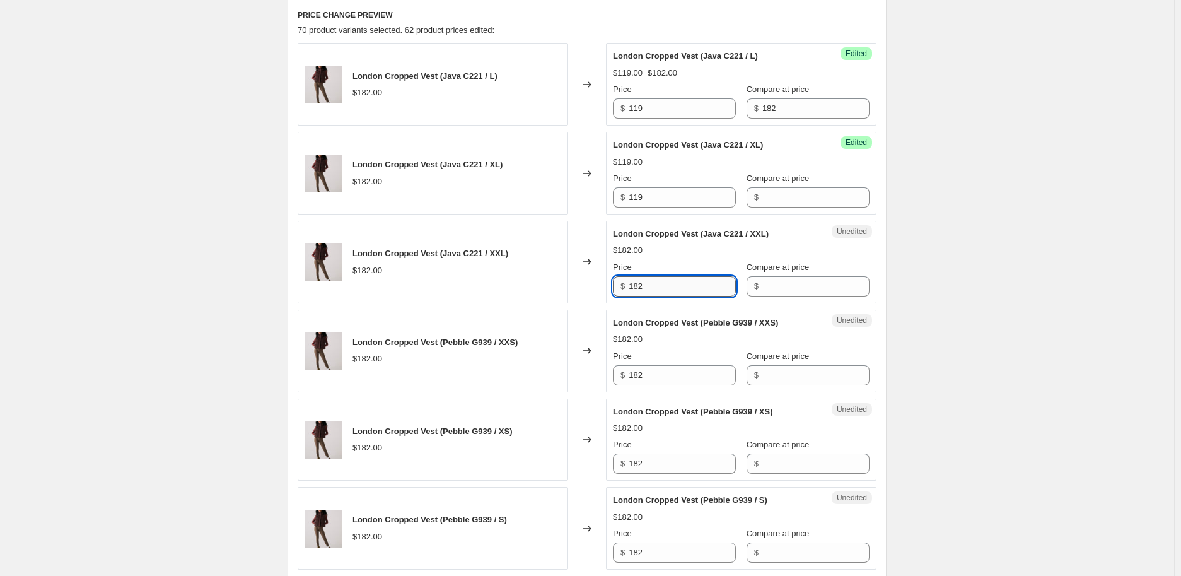
click at [653, 278] on input "182" at bounding box center [682, 286] width 107 height 20
type input "119"
click at [634, 374] on input "182" at bounding box center [682, 375] width 107 height 20
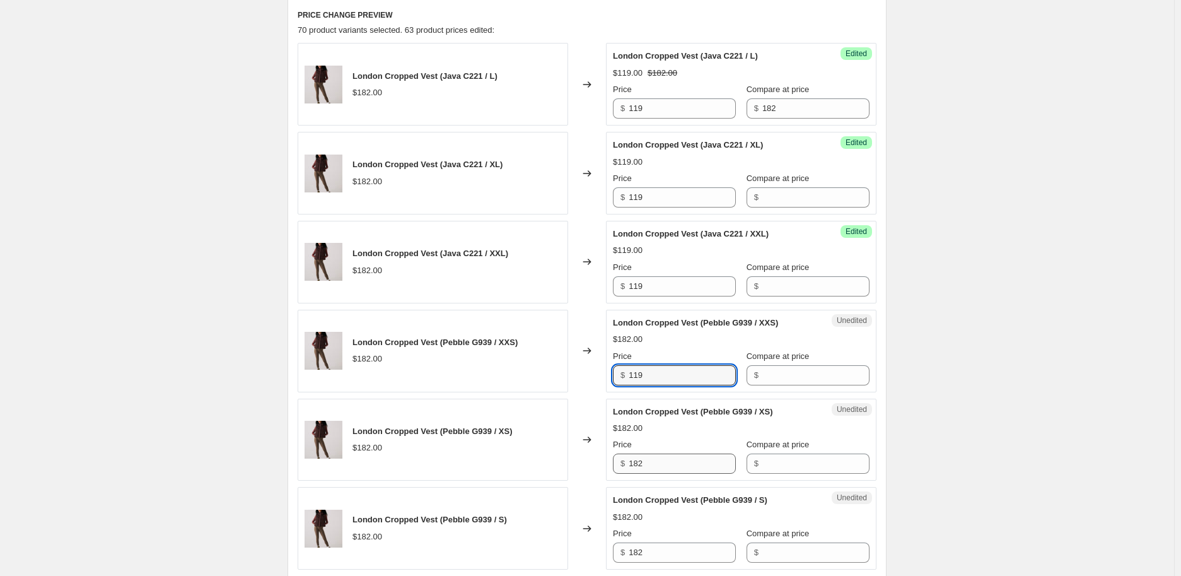
type input "119"
click at [650, 466] on input "182" at bounding box center [682, 464] width 107 height 20
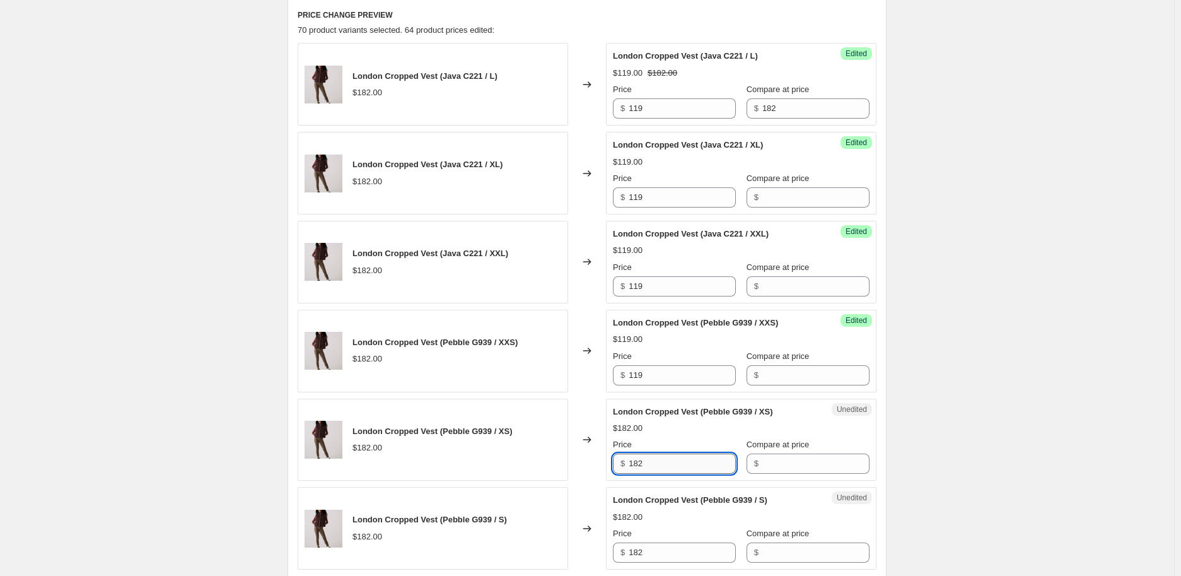
click at [648, 466] on input "182" at bounding box center [682, 464] width 107 height 20
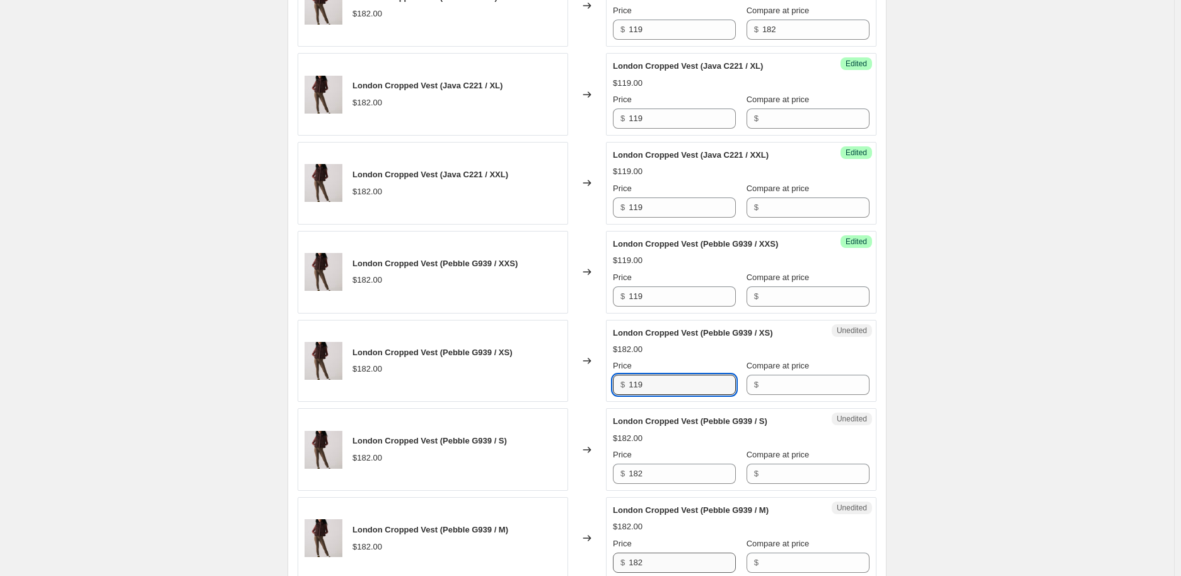
scroll to position [631, 0]
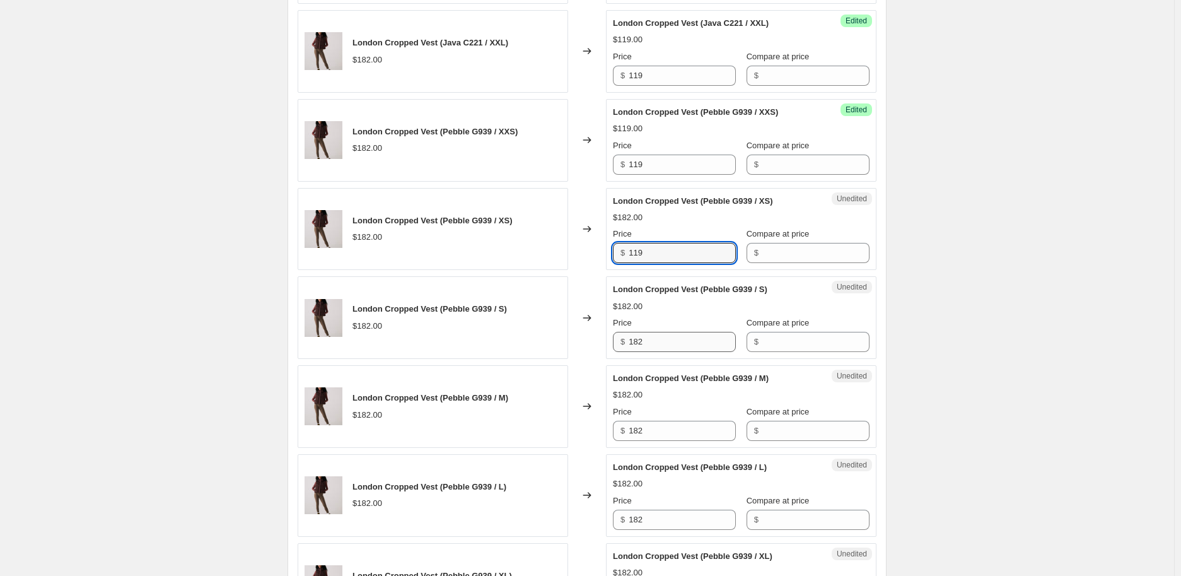
type input "119"
click at [646, 334] on input "182" at bounding box center [682, 342] width 107 height 20
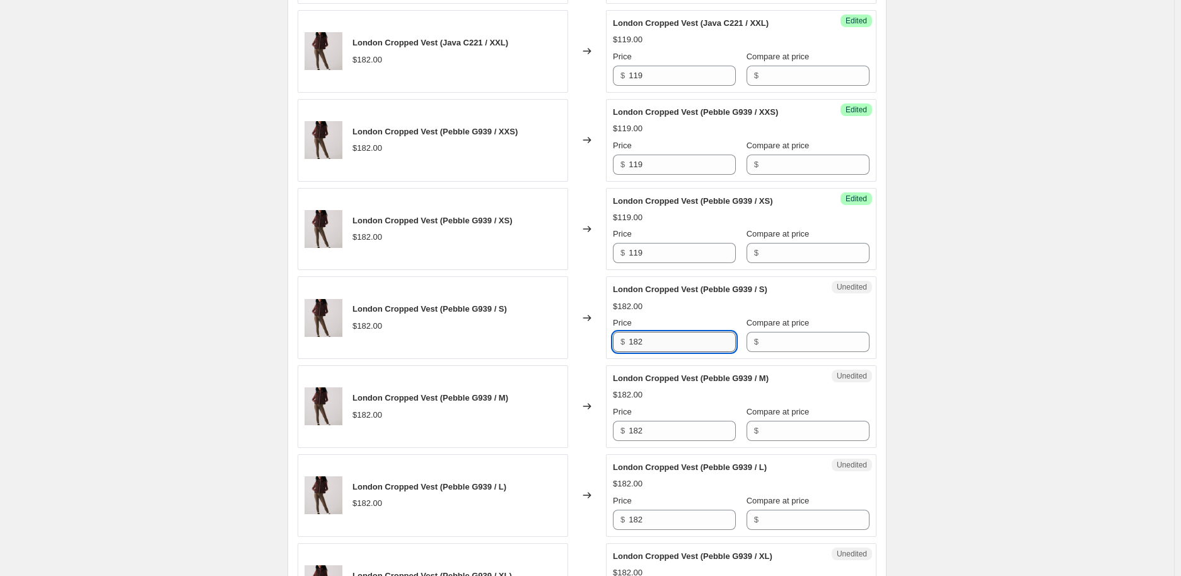
click at [646, 334] on input "182" at bounding box center [682, 342] width 107 height 20
type input "119"
click at [648, 431] on input "182" at bounding box center [682, 431] width 107 height 20
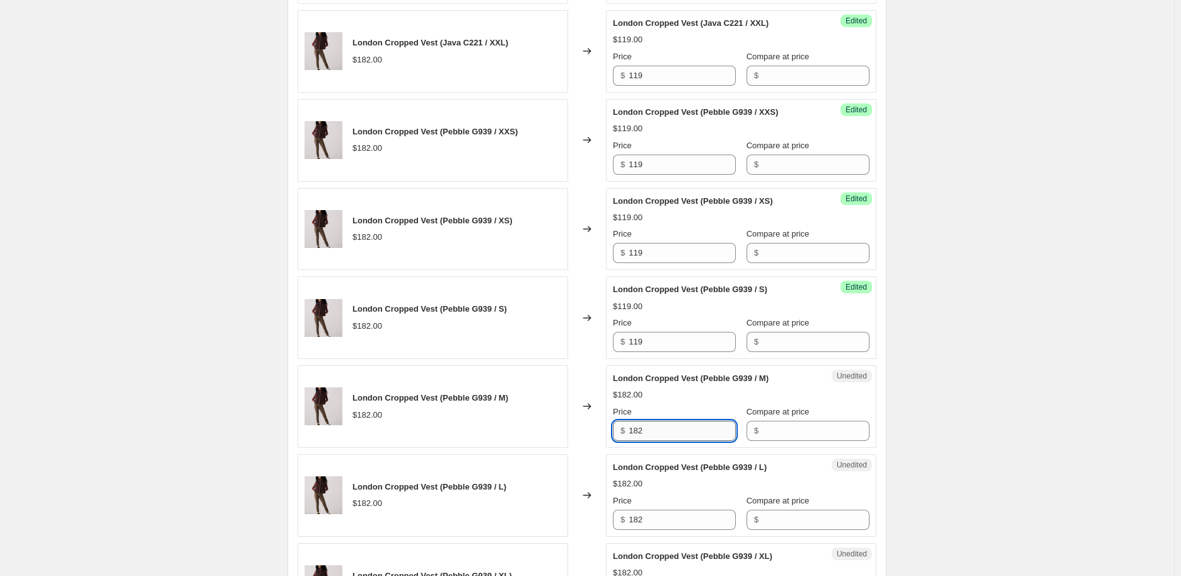
click at [648, 431] on input "182" at bounding box center [682, 431] width 107 height 20
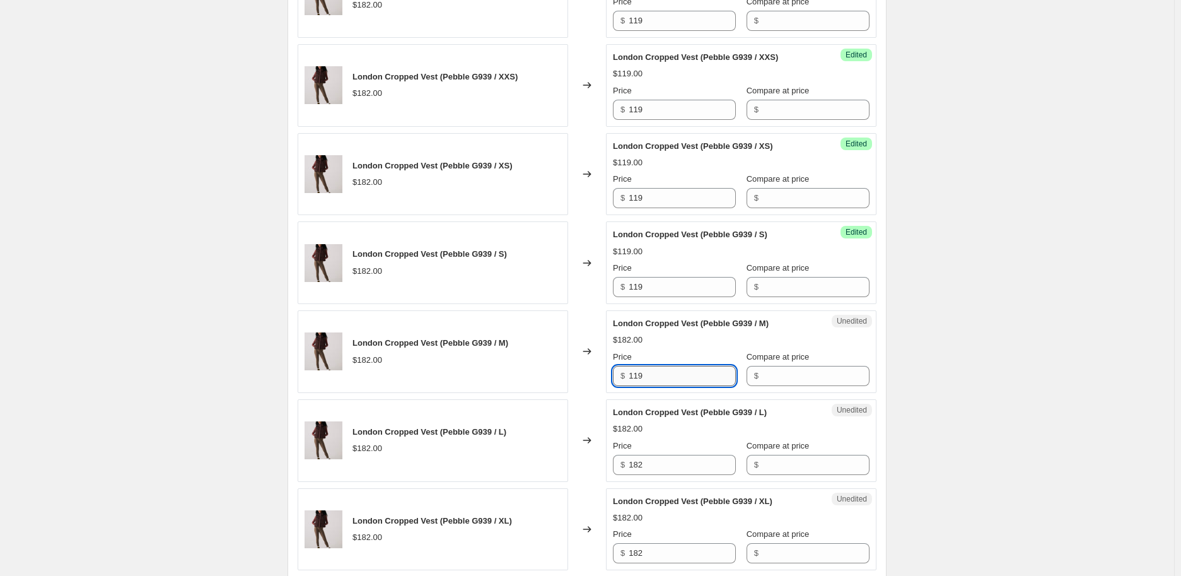
scroll to position [701, 0]
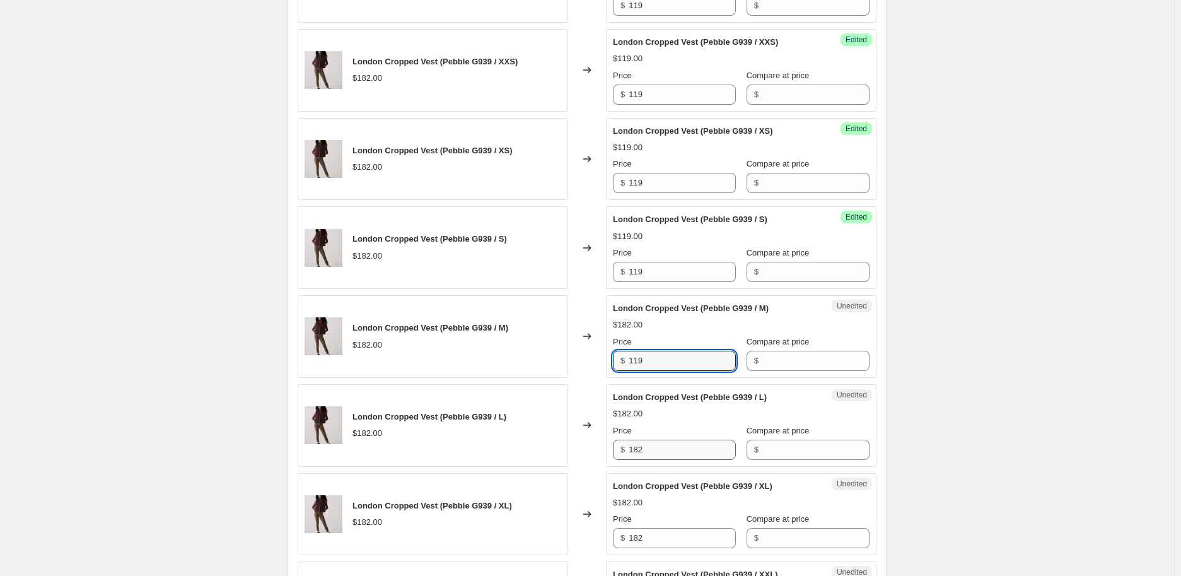
type input "119"
click at [641, 454] on input "182" at bounding box center [682, 450] width 107 height 20
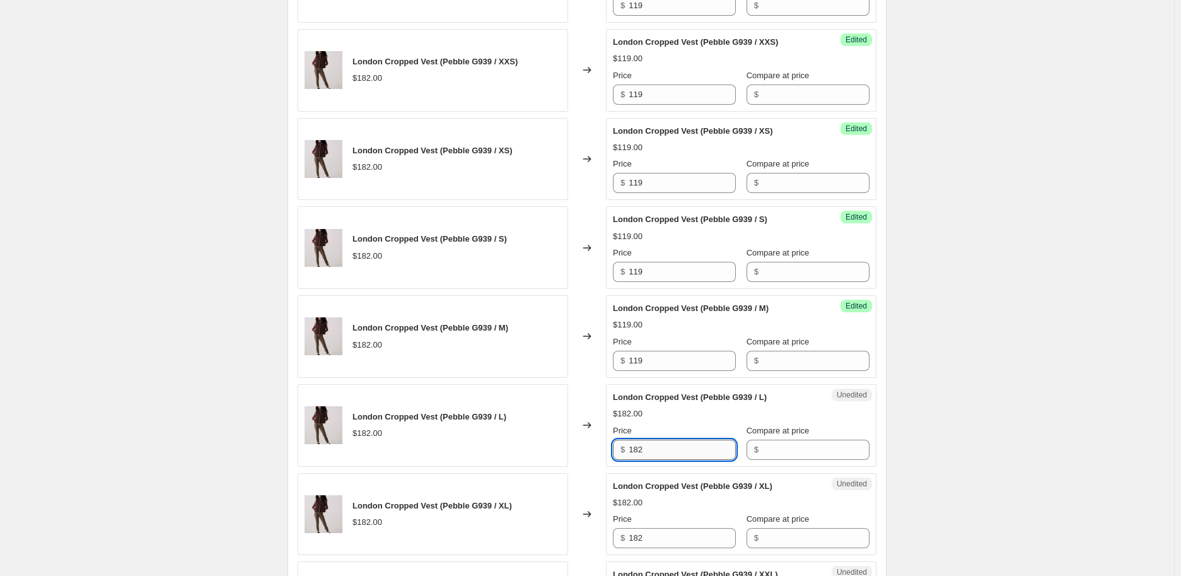
click at [641, 454] on input "182" at bounding box center [682, 450] width 107 height 20
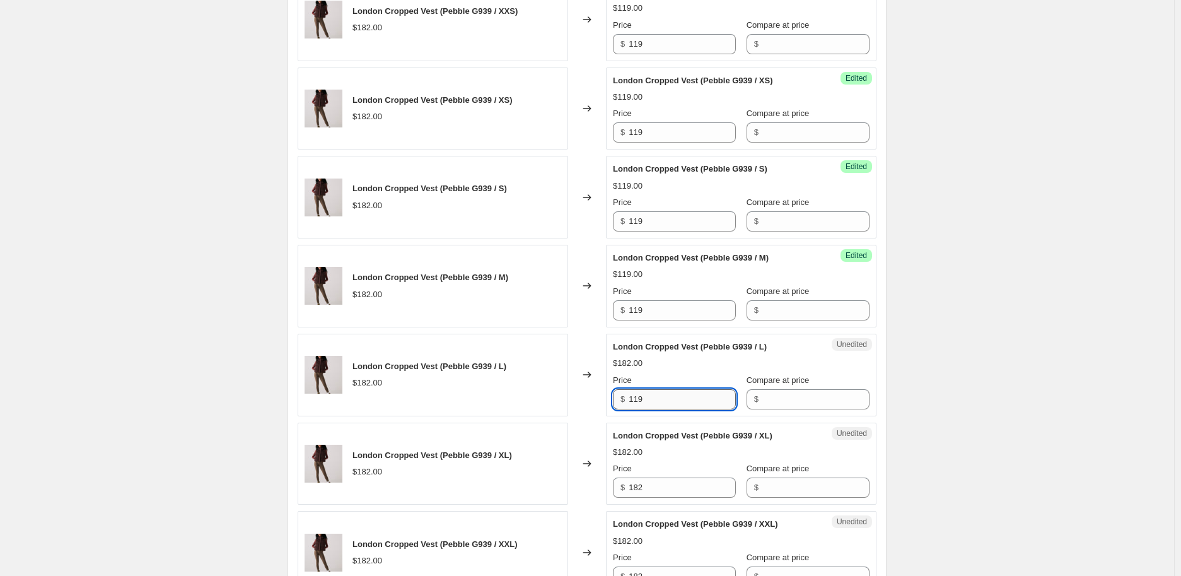
scroll to position [771, 0]
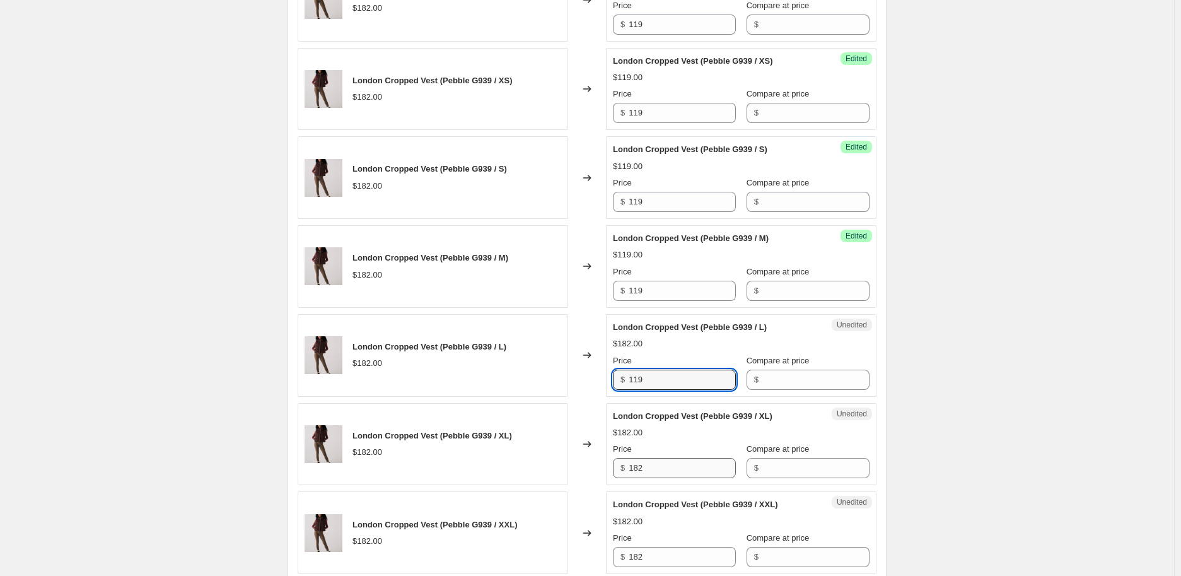
type input "119"
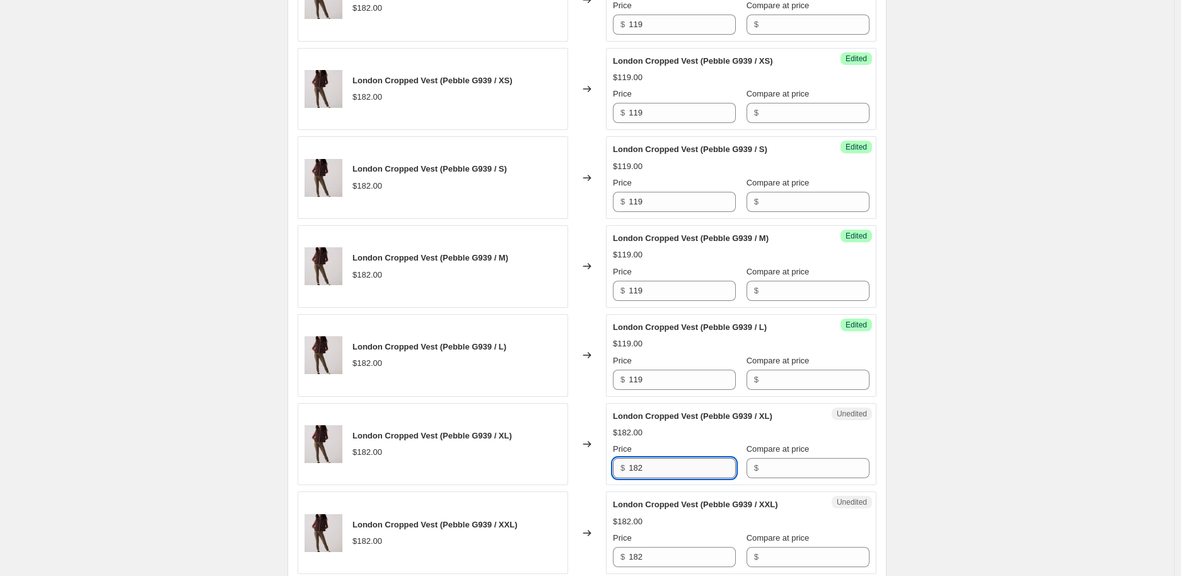
click at [641, 469] on input "182" at bounding box center [682, 468] width 107 height 20
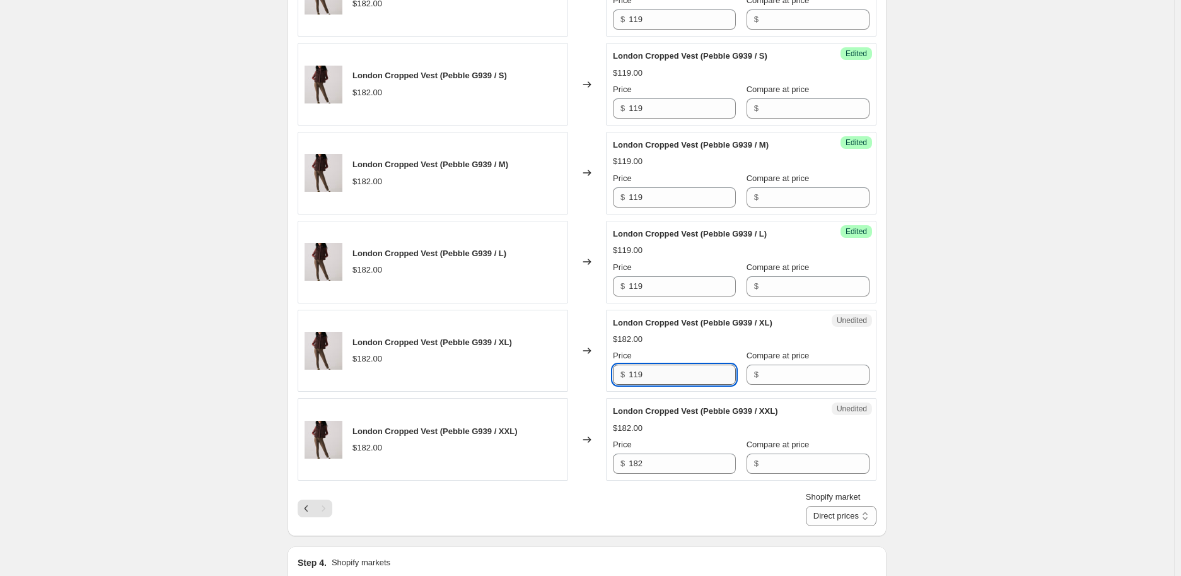
scroll to position [911, 0]
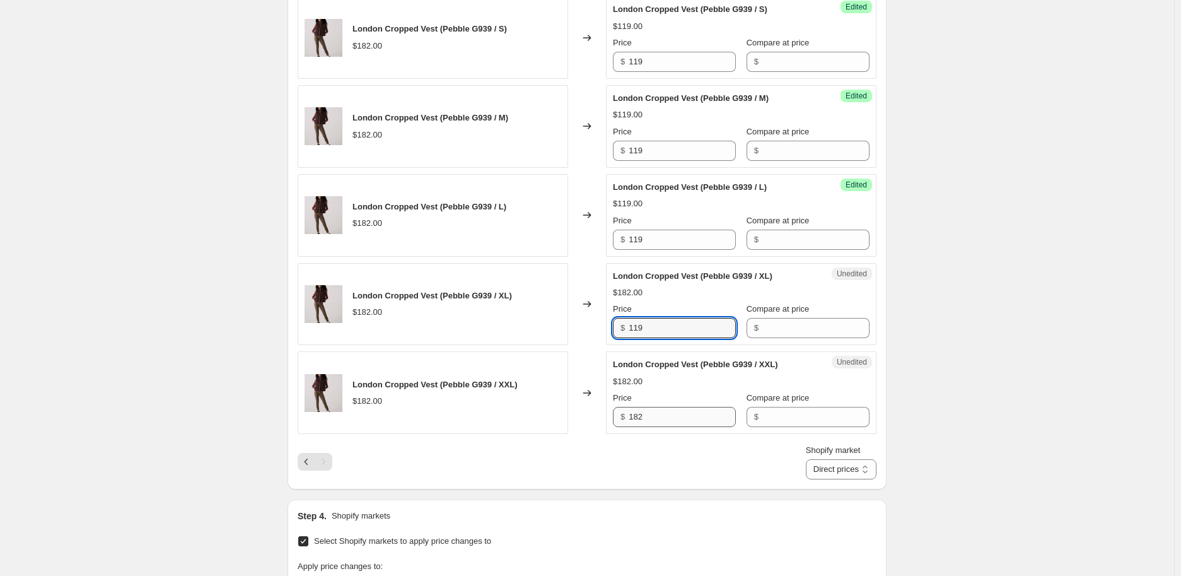
type input "119"
click at [645, 422] on input "182" at bounding box center [682, 417] width 107 height 20
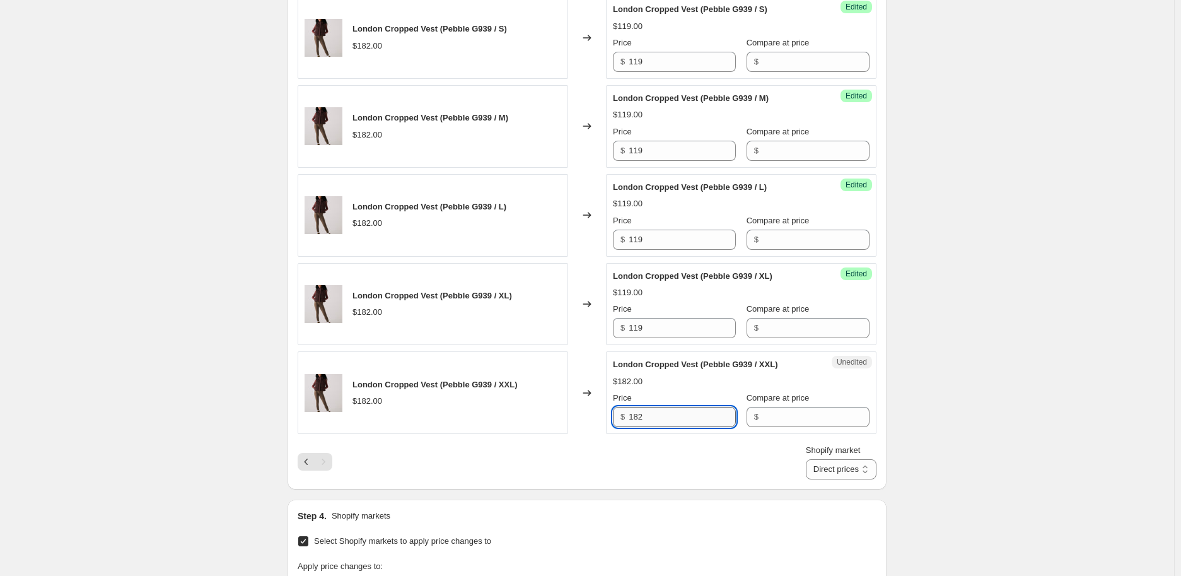
click at [645, 422] on input "182" at bounding box center [682, 417] width 107 height 20
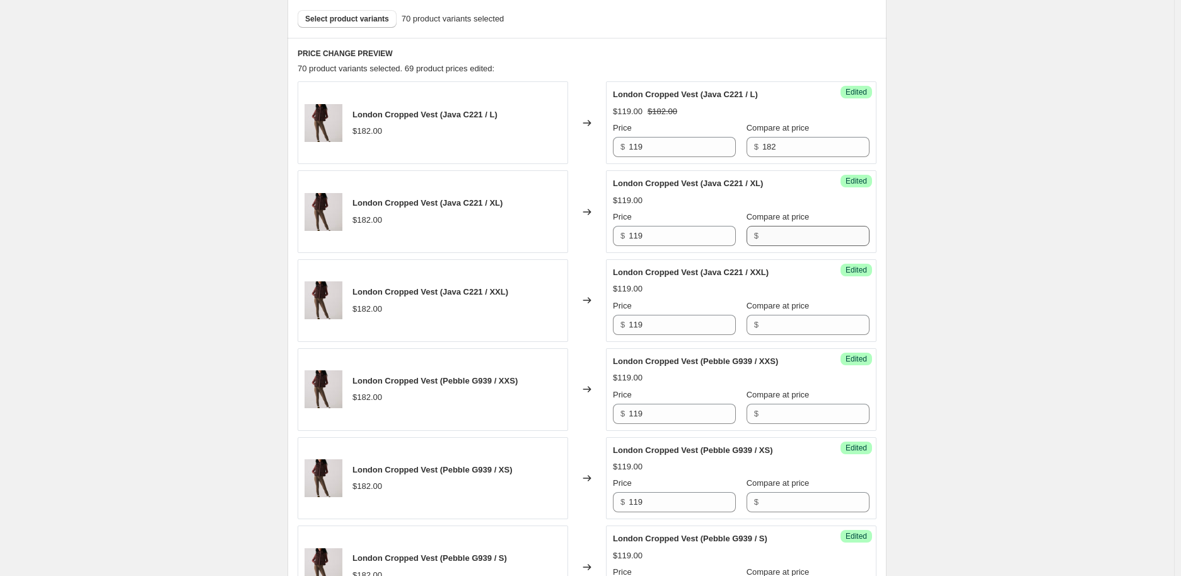
scroll to position [350, 0]
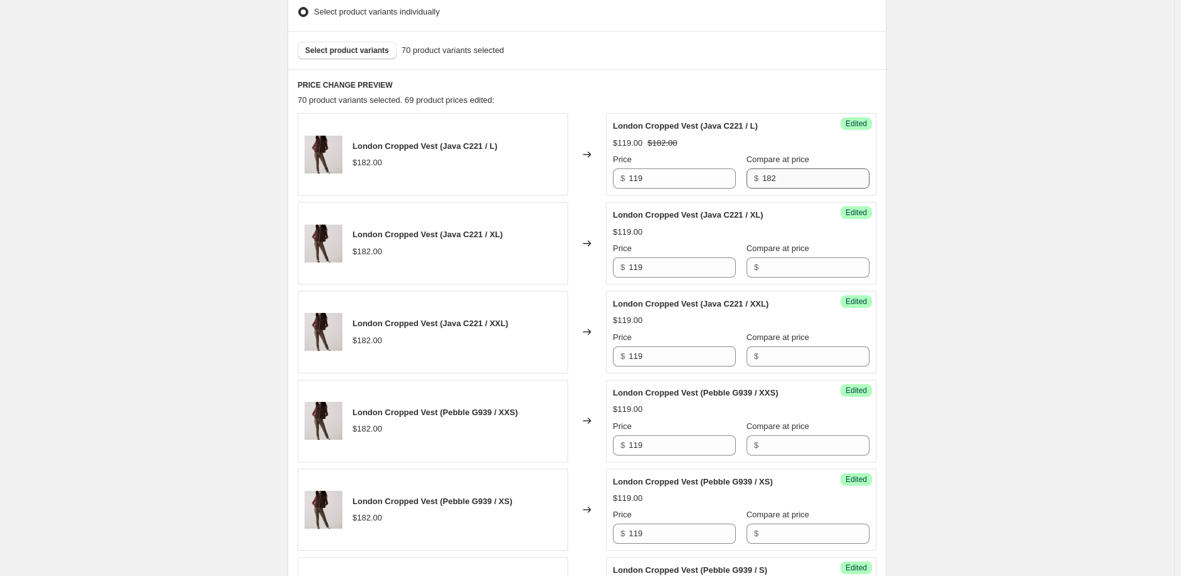
type input "119"
click at [763, 180] on input "182" at bounding box center [816, 178] width 107 height 20
click at [772, 264] on input "Compare at price" at bounding box center [816, 267] width 107 height 20
type input "182"
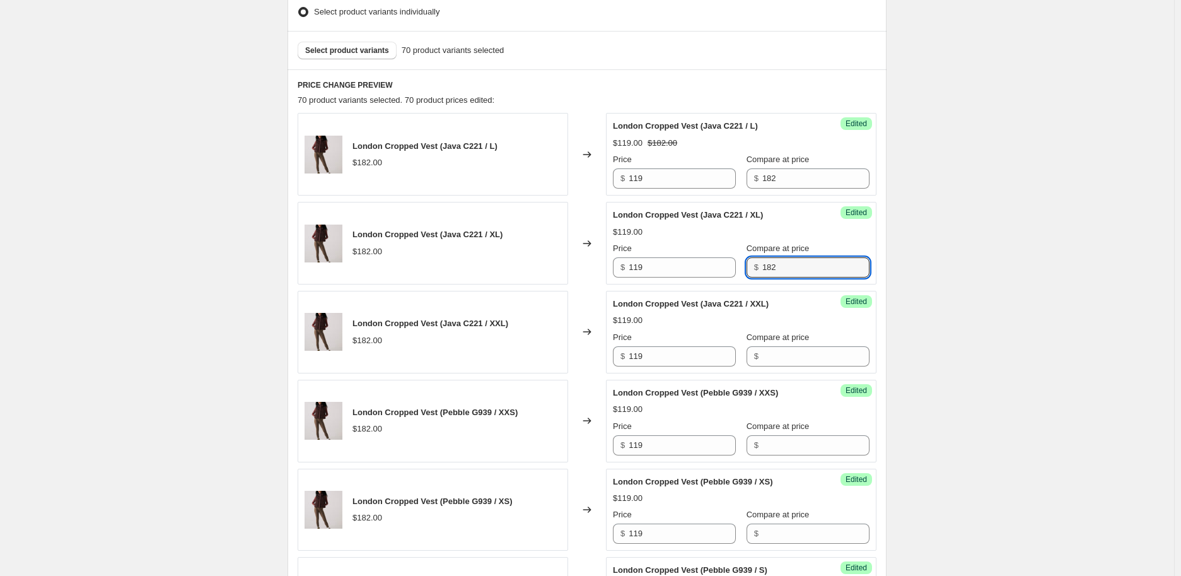
click at [758, 366] on div "Success Edited London Cropped Vest (Java C221 / XXL) $119.00 Price $ 119 Compar…" at bounding box center [741, 332] width 271 height 83
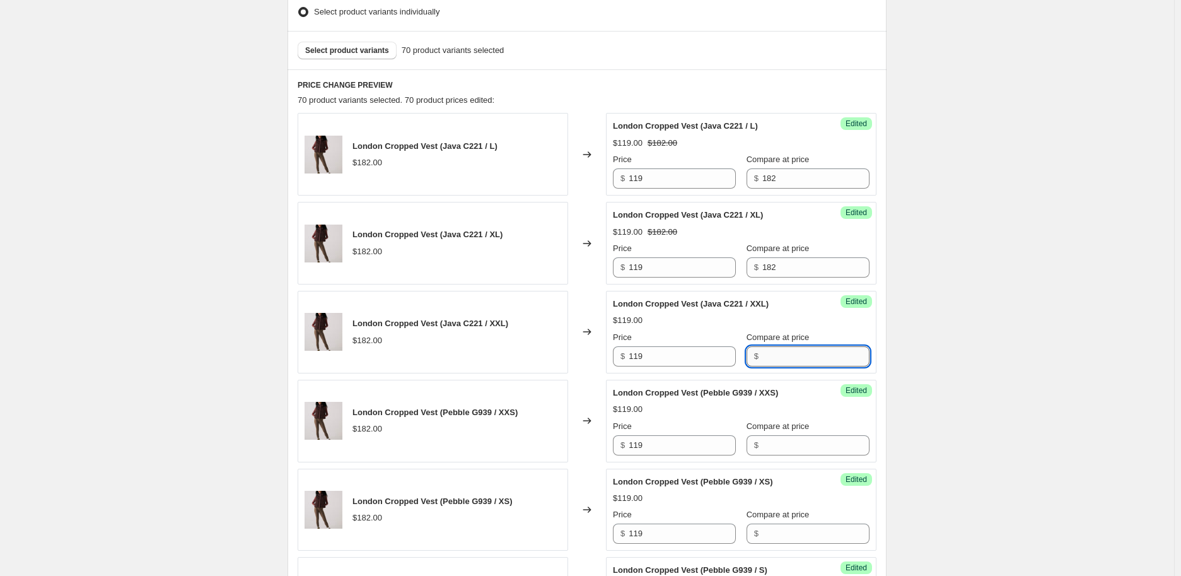
click at [766, 352] on input "Compare at price" at bounding box center [816, 356] width 107 height 20
type input "182"
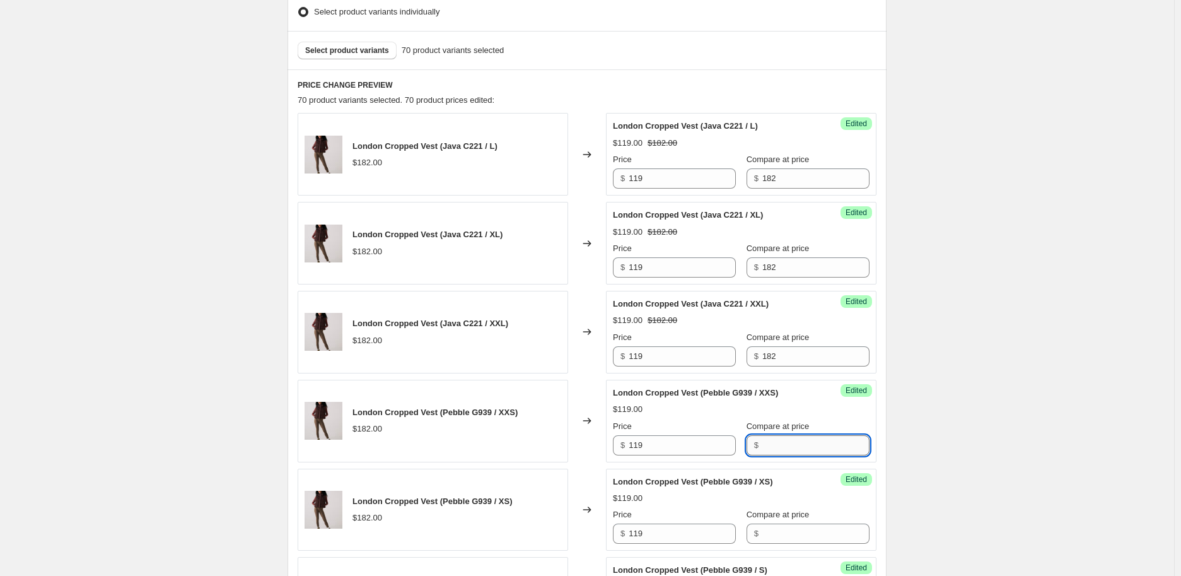
click at [763, 438] on input "Compare at price" at bounding box center [816, 445] width 107 height 20
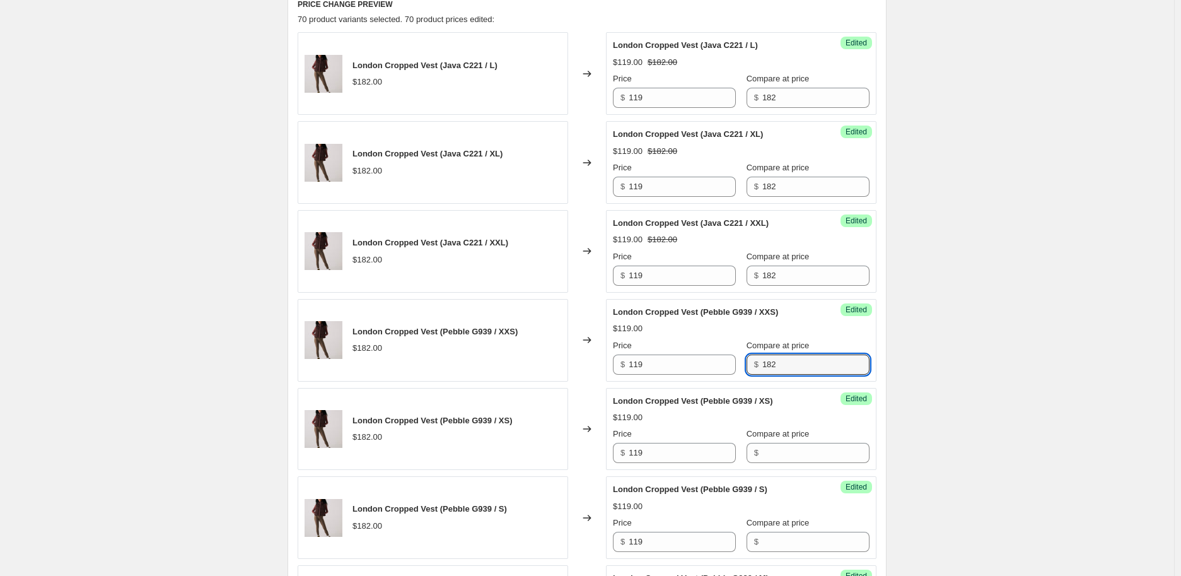
scroll to position [490, 0]
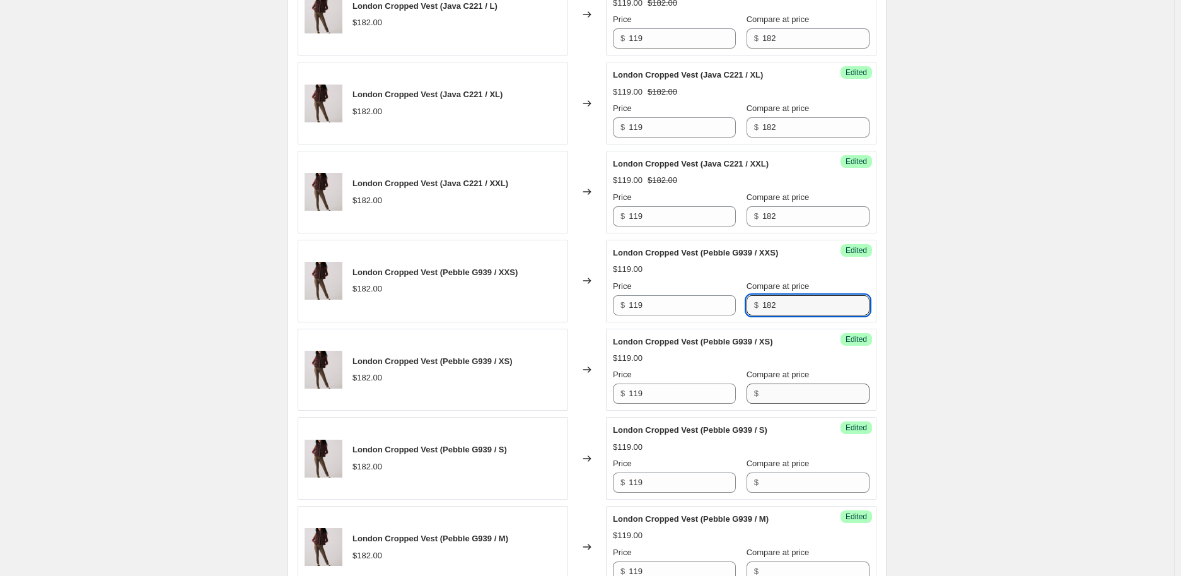
type input "182"
click at [780, 396] on input "Compare at price" at bounding box center [816, 393] width 107 height 20
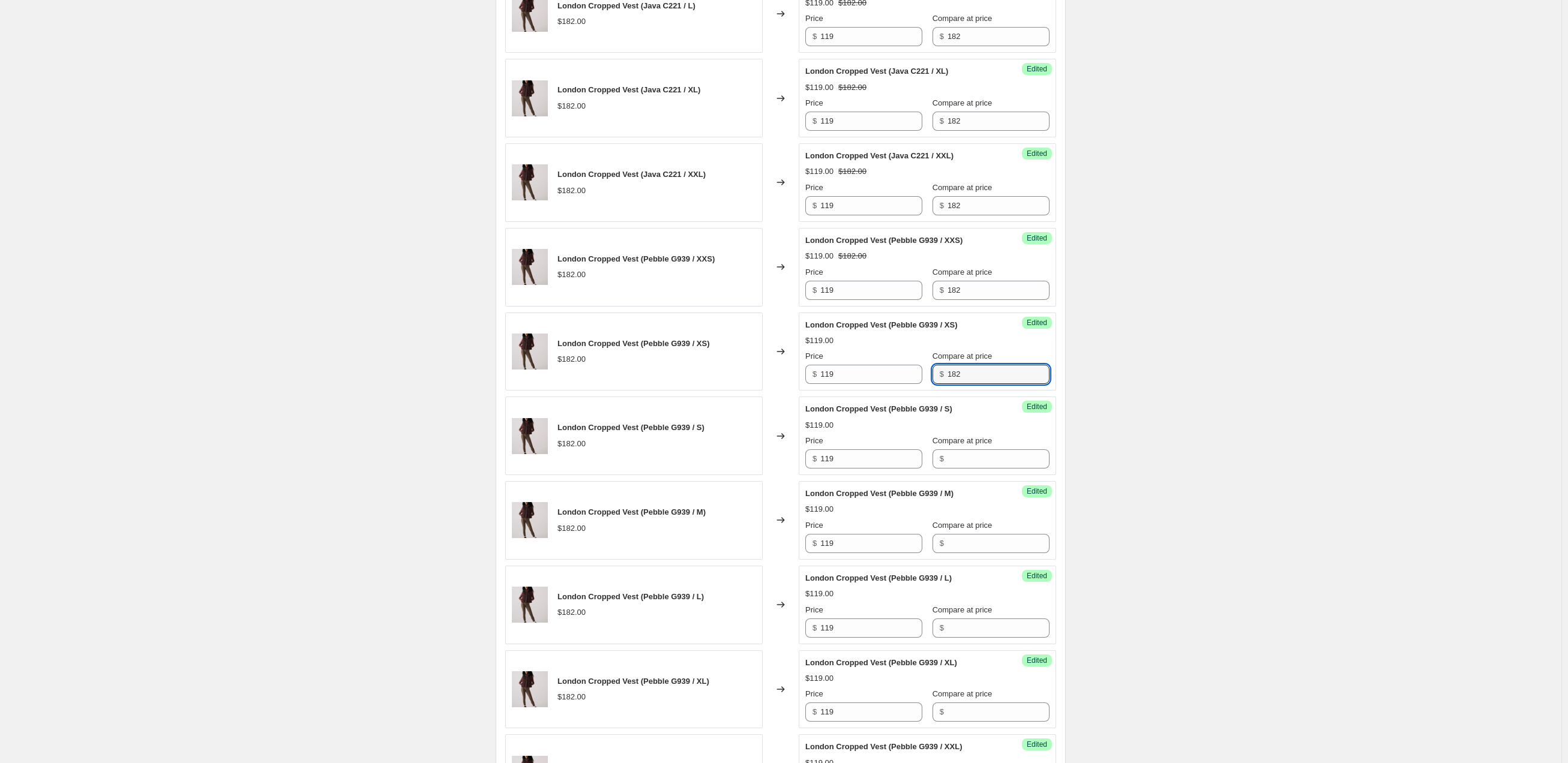
type input "182"
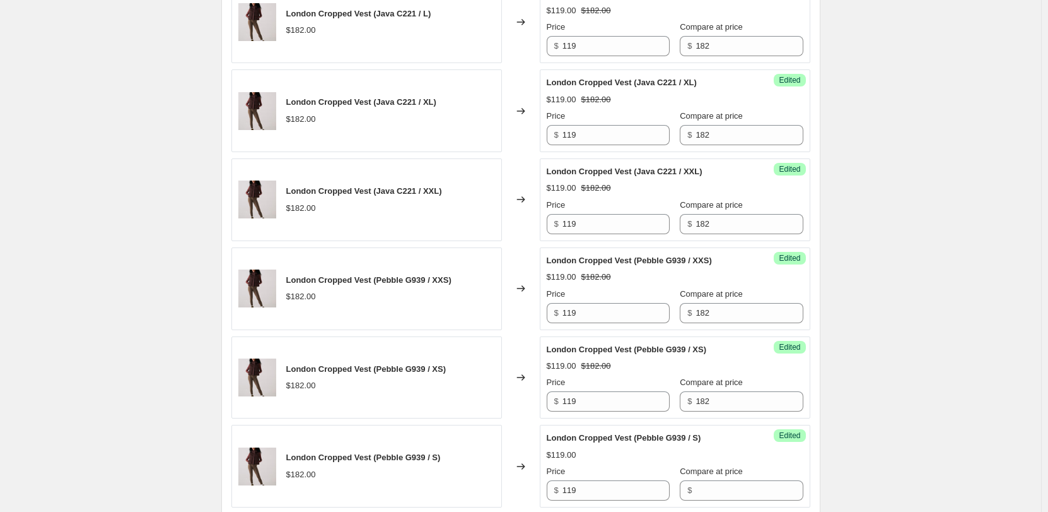
scroll to position [537, 0]
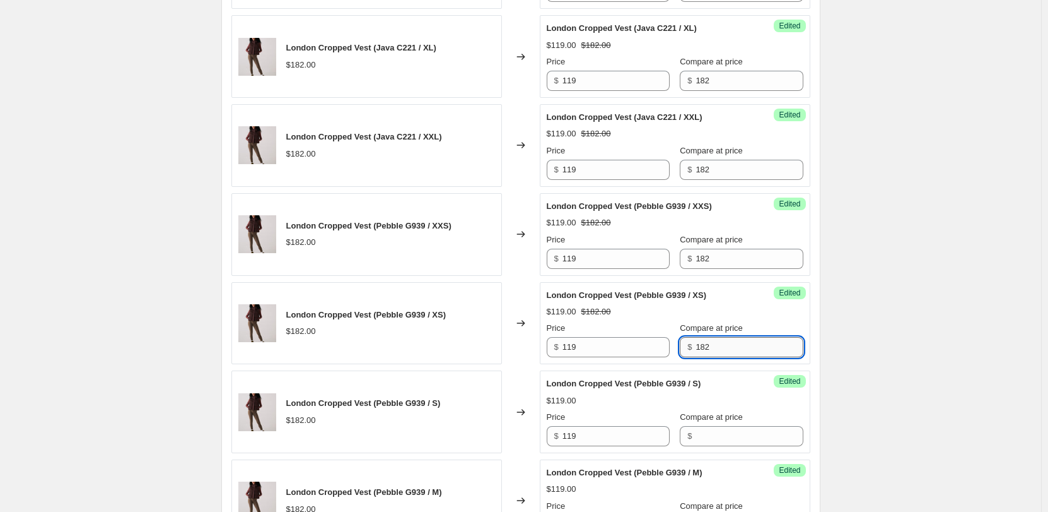
click at [696, 346] on input "182" at bounding box center [749, 347] width 107 height 20
click at [705, 430] on input "Compare at price" at bounding box center [749, 436] width 107 height 20
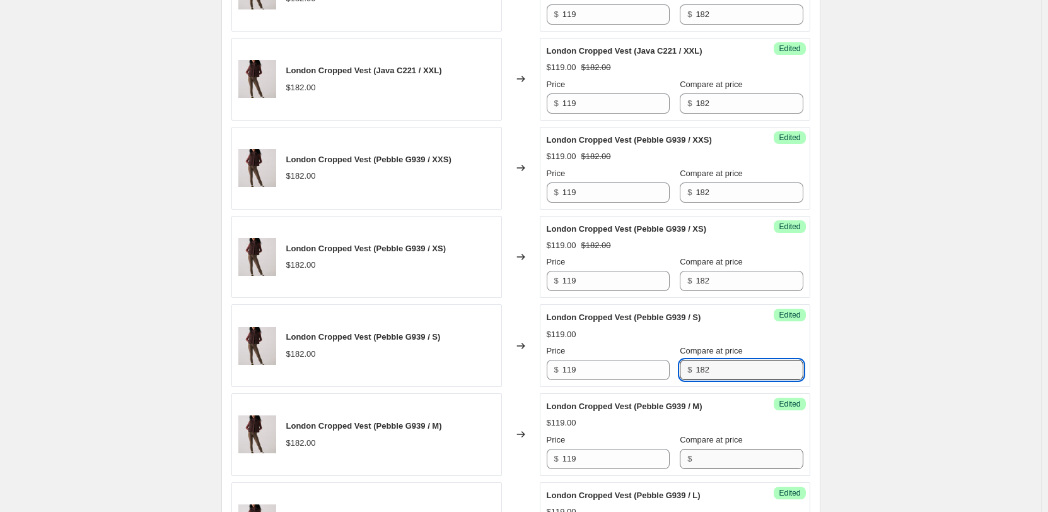
scroll to position [663, 0]
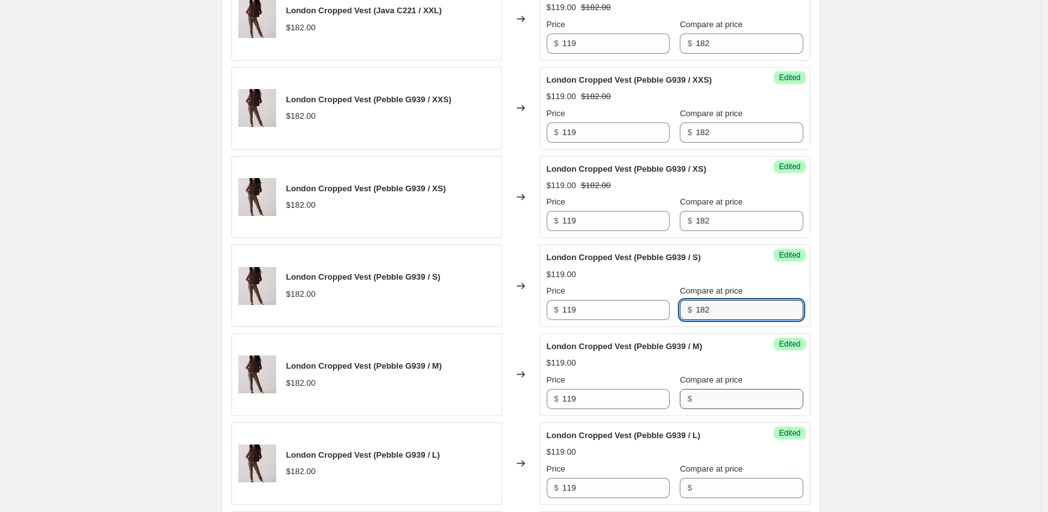
type input "182"
click at [711, 407] on input "Compare at price" at bounding box center [749, 399] width 107 height 20
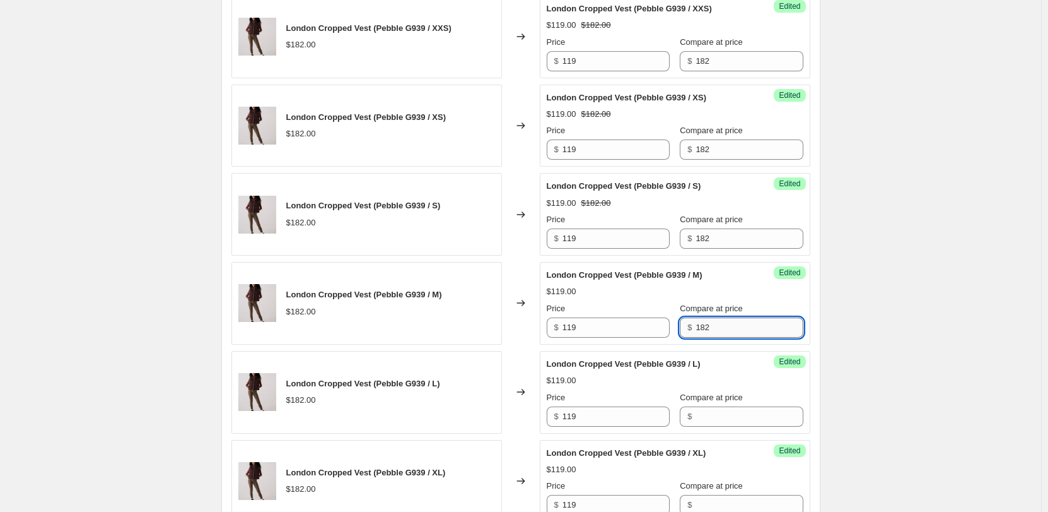
scroll to position [852, 0]
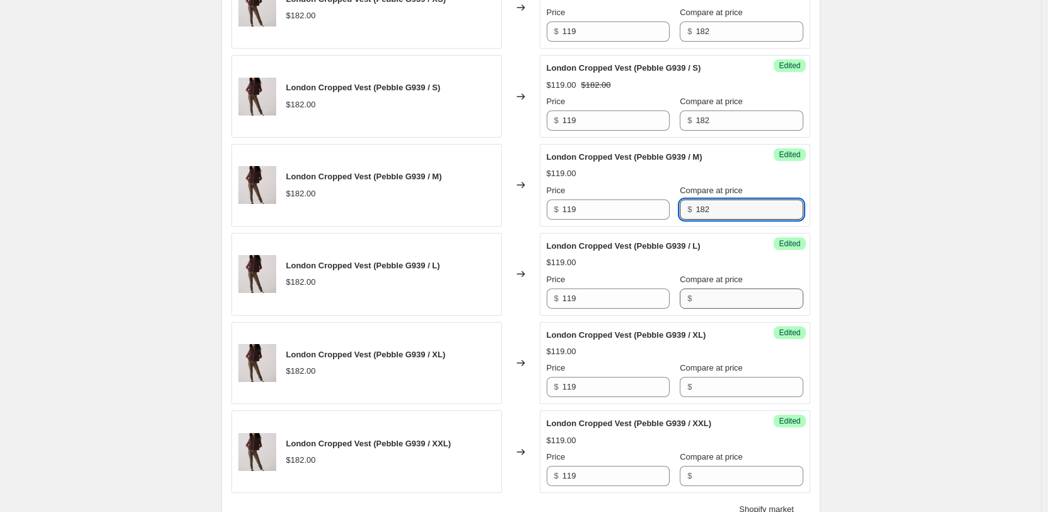
type input "182"
click at [715, 306] on input "Compare at price" at bounding box center [749, 298] width 107 height 20
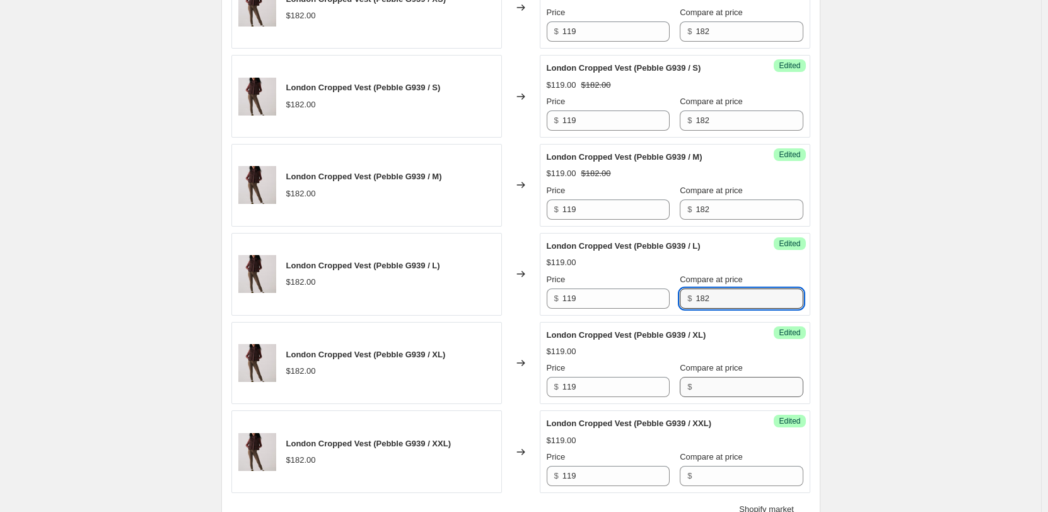
type input "182"
click at [715, 389] on input "Compare at price" at bounding box center [749, 387] width 107 height 20
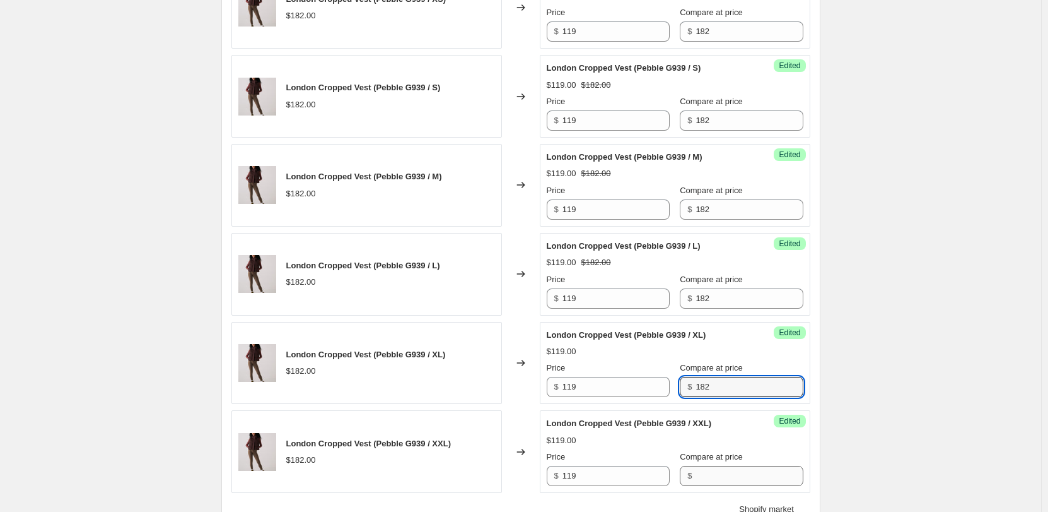
type input "182"
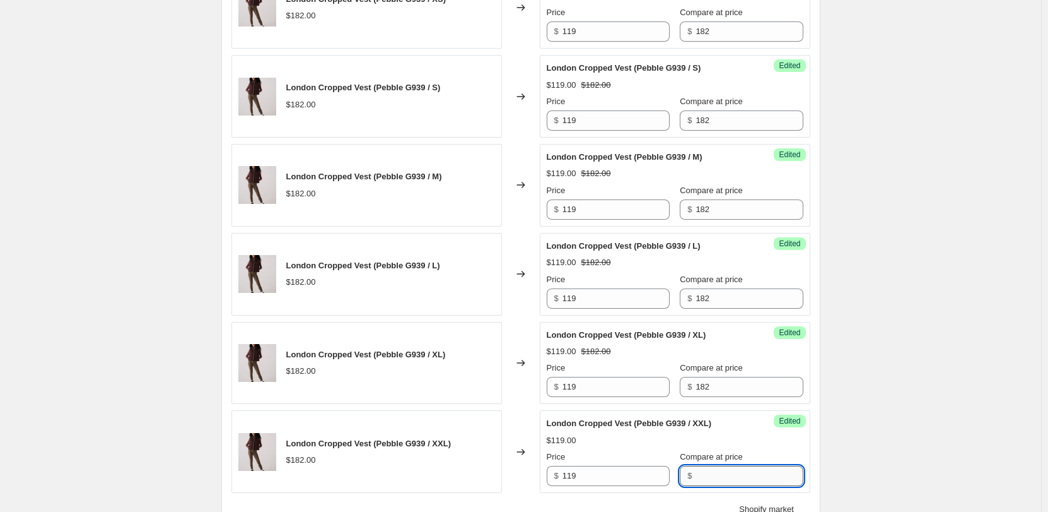
click at [704, 471] on input "Compare at price" at bounding box center [749, 475] width 107 height 20
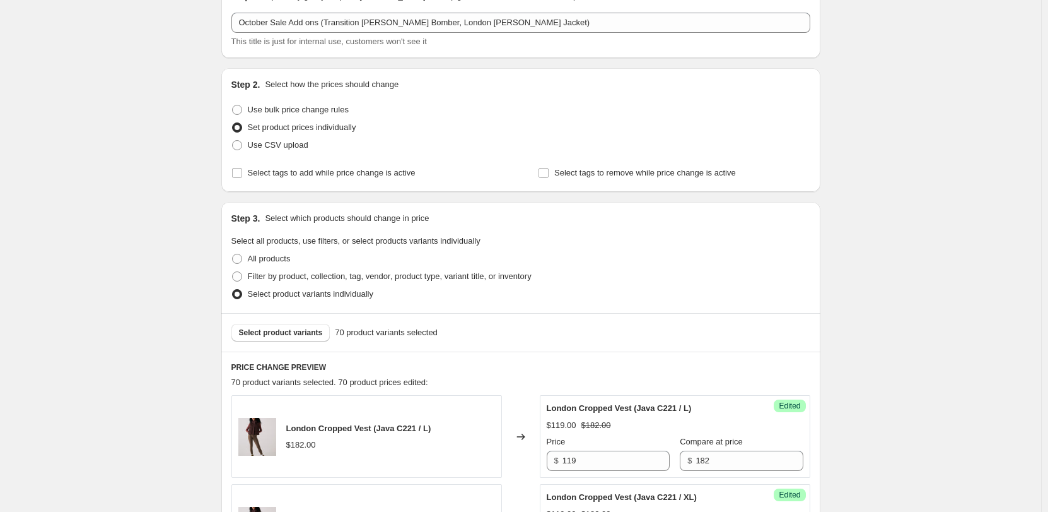
scroll to position [0, 0]
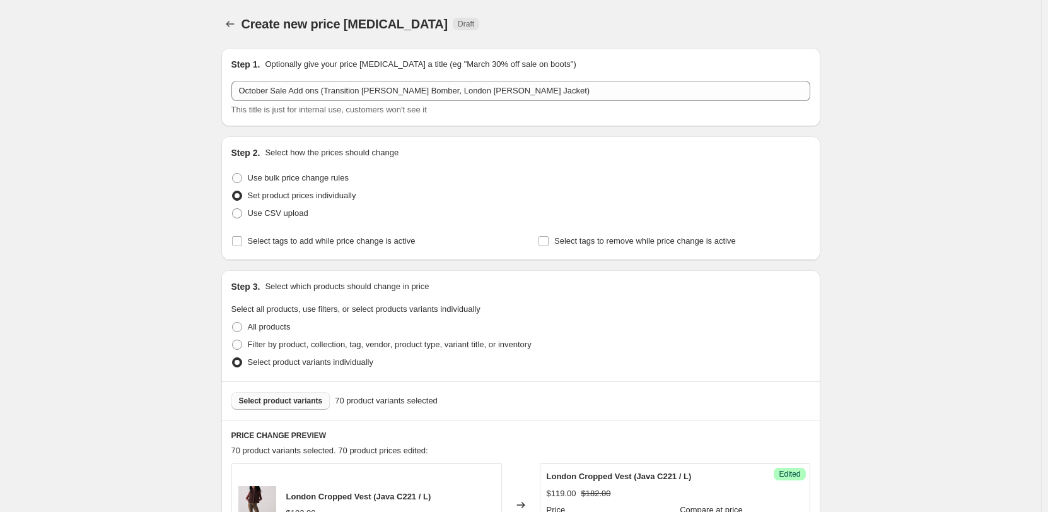
type input "182"
click at [283, 398] on span "Select product variants" at bounding box center [281, 400] width 84 height 10
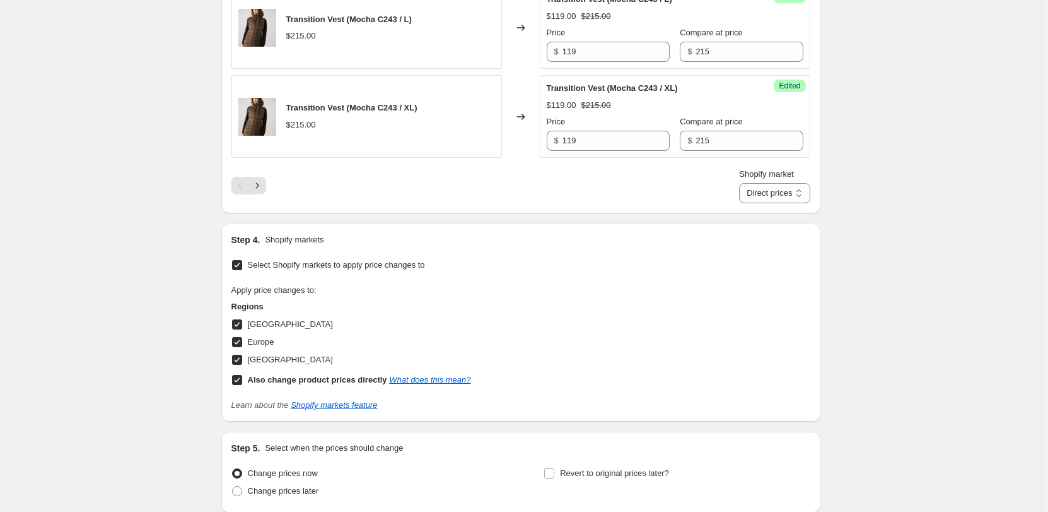
scroll to position [1955, 0]
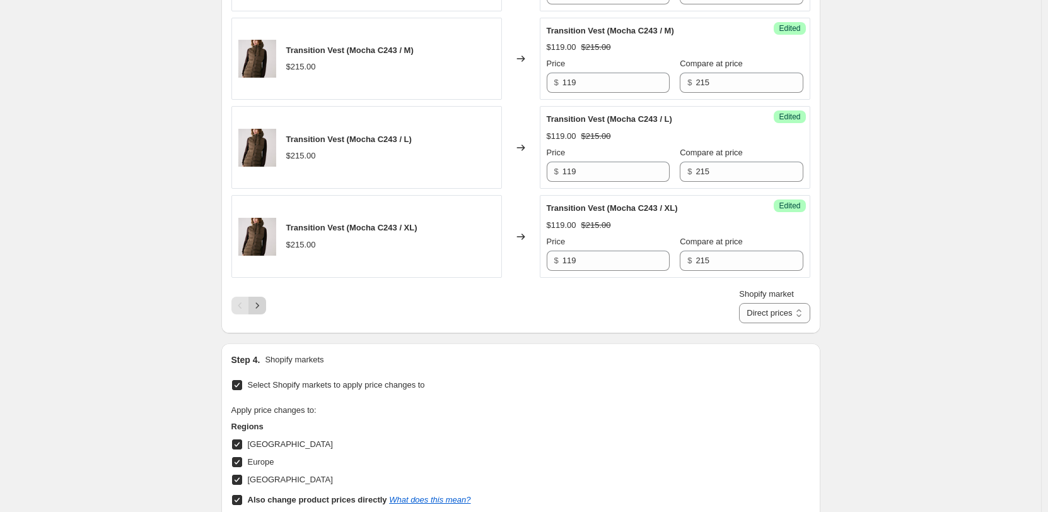
click at [257, 309] on icon "Next" at bounding box center [257, 305] width 13 height 13
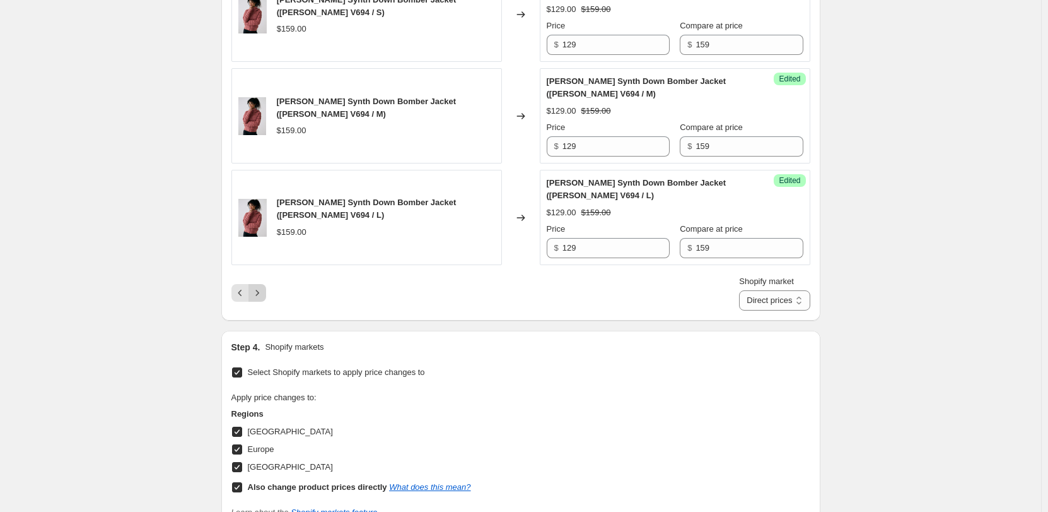
click at [254, 286] on icon "Next" at bounding box center [257, 292] width 13 height 13
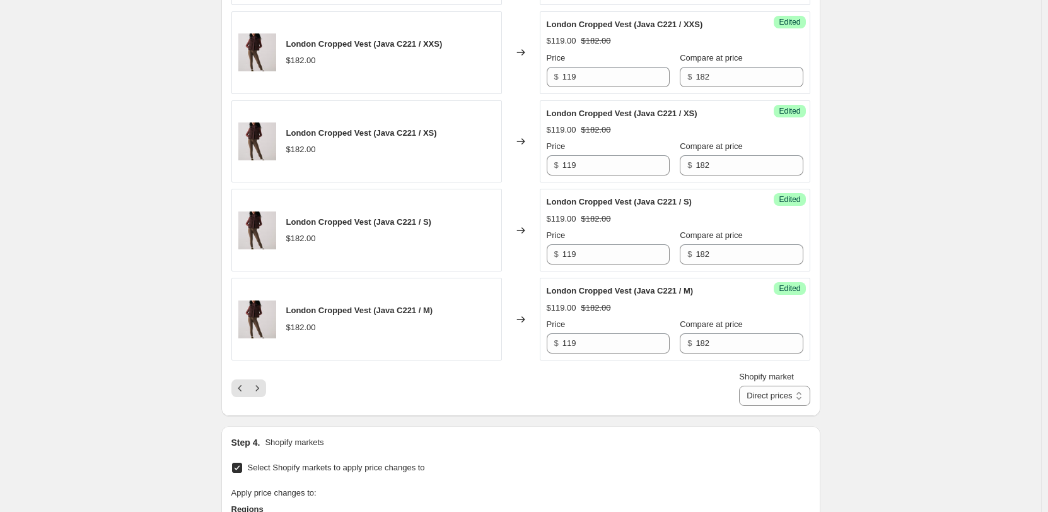
scroll to position [1890, 0]
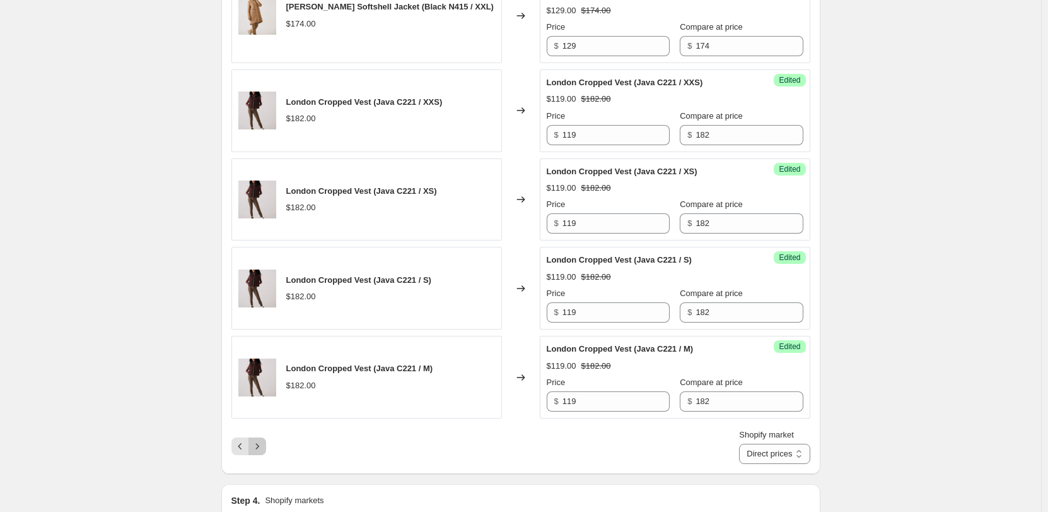
click at [256, 440] on icon "Next" at bounding box center [257, 446] width 13 height 13
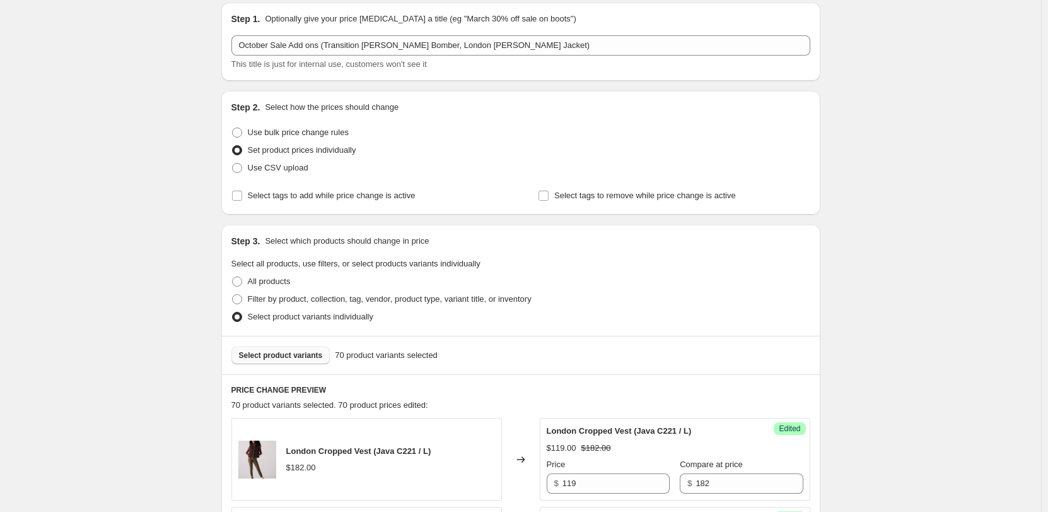
scroll to position [0, 0]
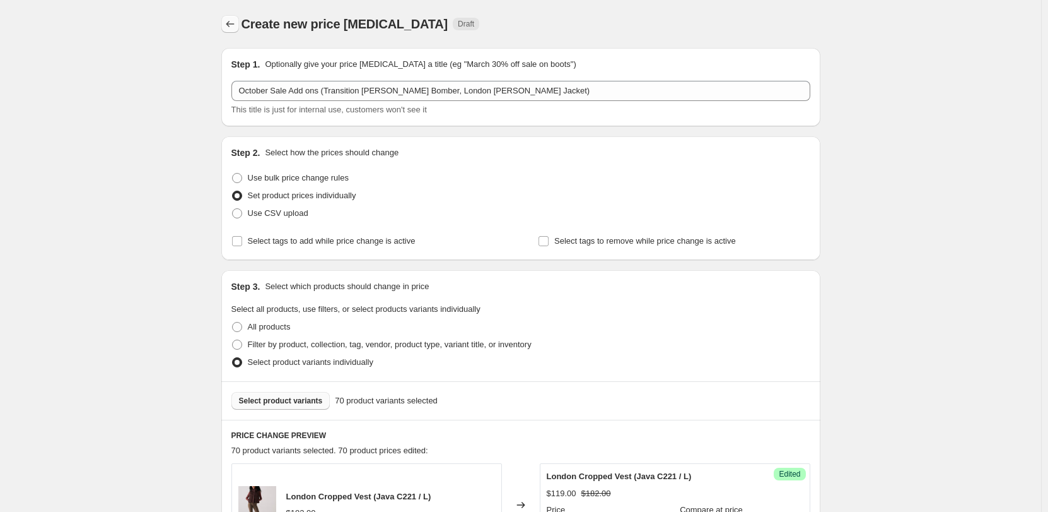
click at [231, 23] on icon "Price change jobs" at bounding box center [230, 24] width 13 height 13
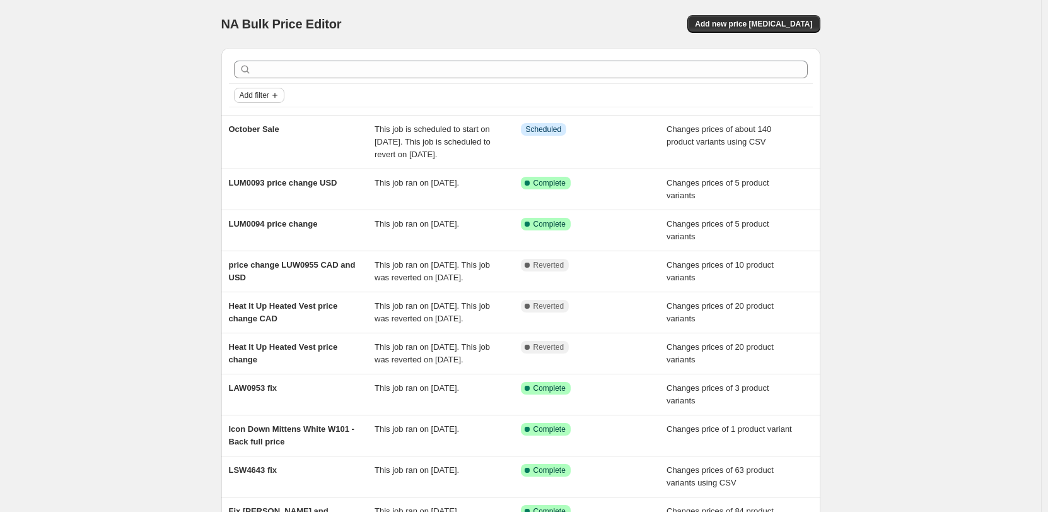
click at [263, 93] on span "Add filter" at bounding box center [255, 95] width 30 height 10
click at [270, 117] on span "Job status" at bounding box center [263, 119] width 37 height 9
click at [284, 158] on span "In progress" at bounding box center [281, 157] width 41 height 9
click at [255, 158] on input "In progress" at bounding box center [250, 158] width 10 height 10
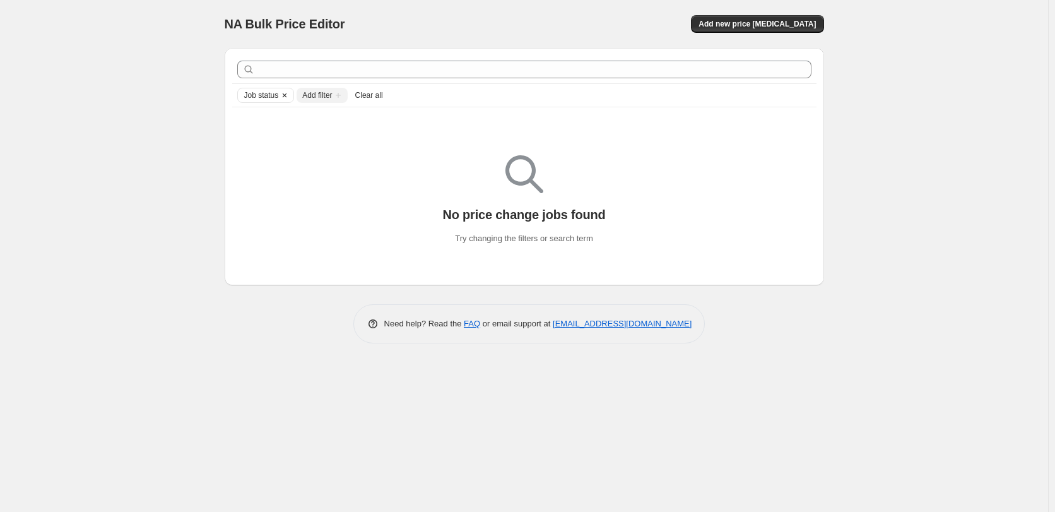
click at [281, 97] on icon "Clear" at bounding box center [284, 95] width 10 height 10
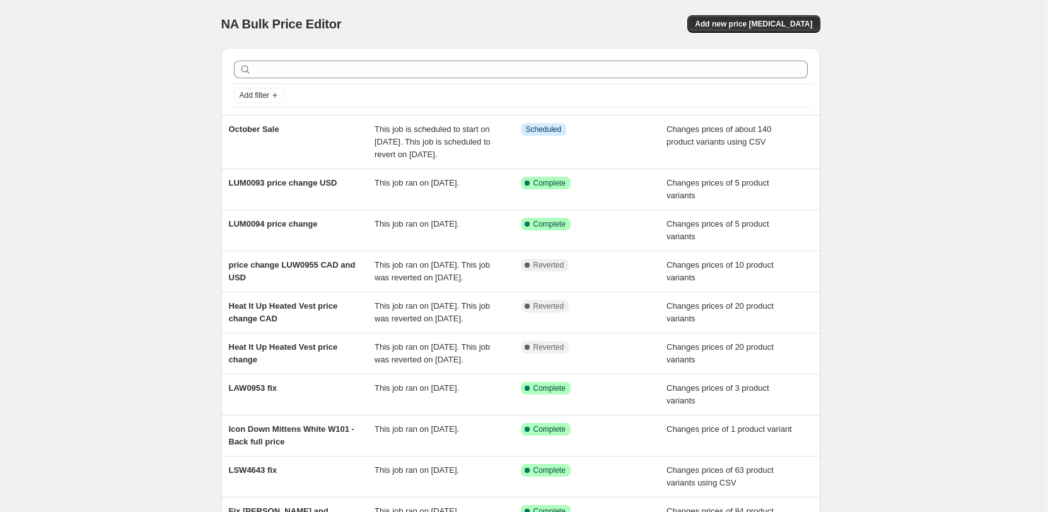
click at [279, 98] on icon "Add filter" at bounding box center [275, 95] width 10 height 10
click at [274, 122] on span "Job status" at bounding box center [263, 119] width 37 height 9
click at [387, 88] on div "Job status Add filter" at bounding box center [521, 95] width 574 height 15
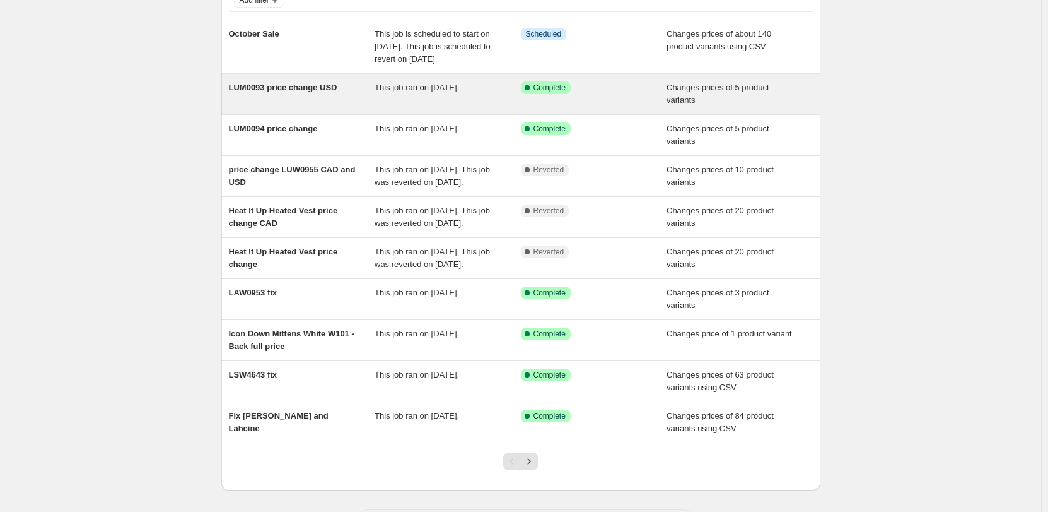
scroll to position [201, 0]
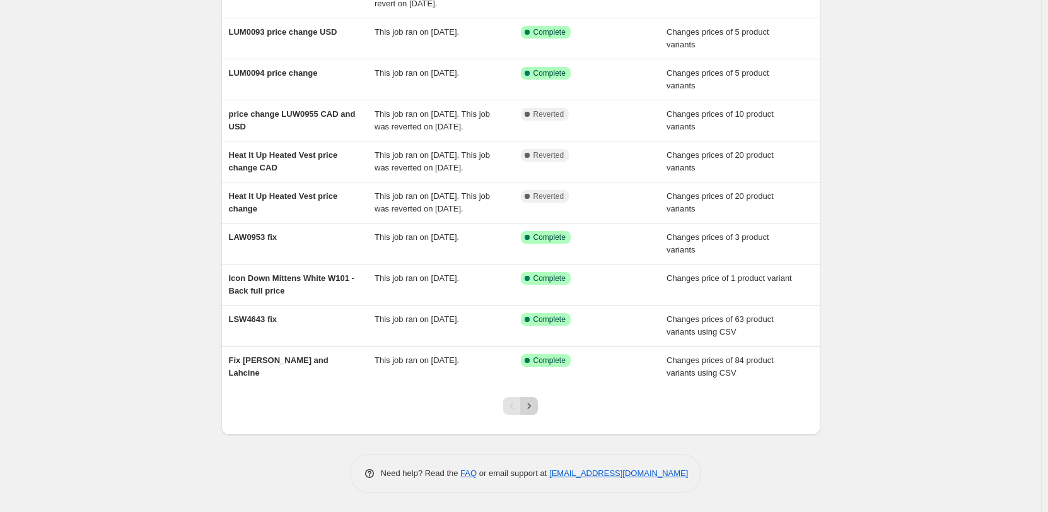
click at [538, 406] on button "Next" at bounding box center [529, 406] width 18 height 18
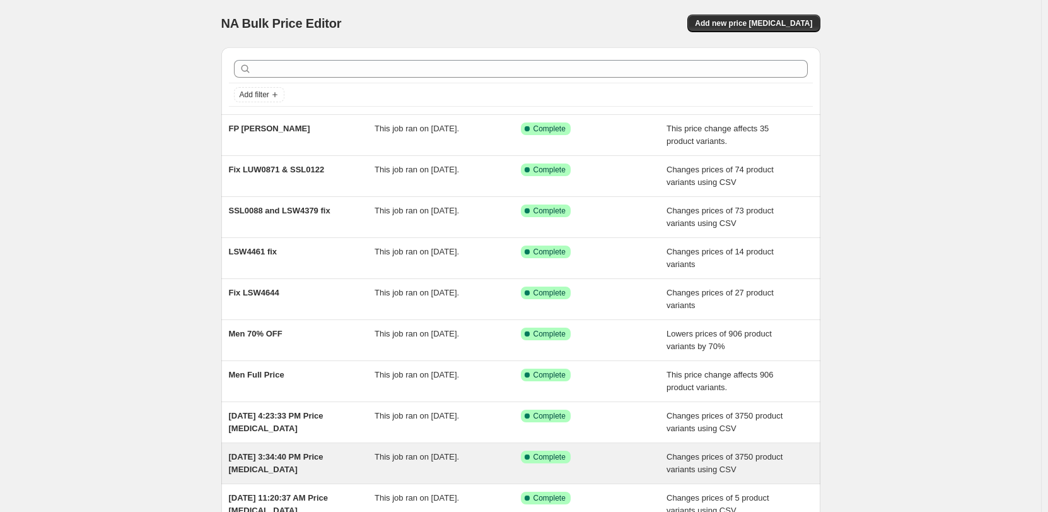
scroll to position [138, 0]
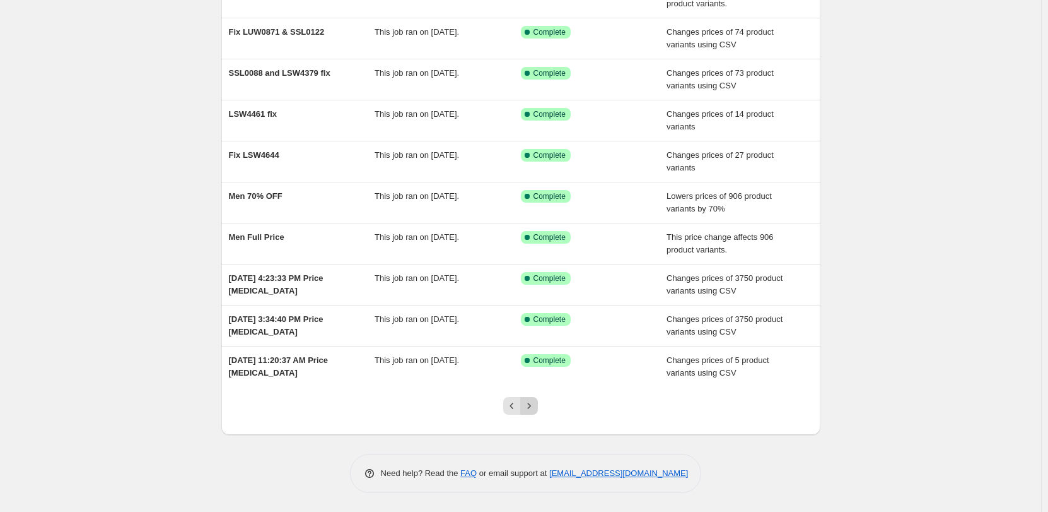
click at [533, 406] on icon "Next" at bounding box center [529, 405] width 13 height 13
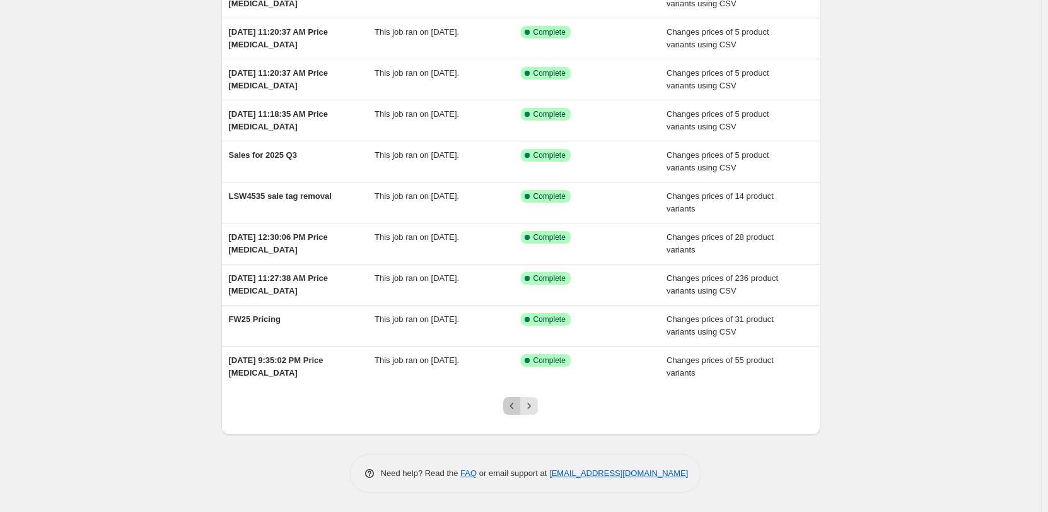
click at [509, 409] on icon "Previous" at bounding box center [512, 405] width 13 height 13
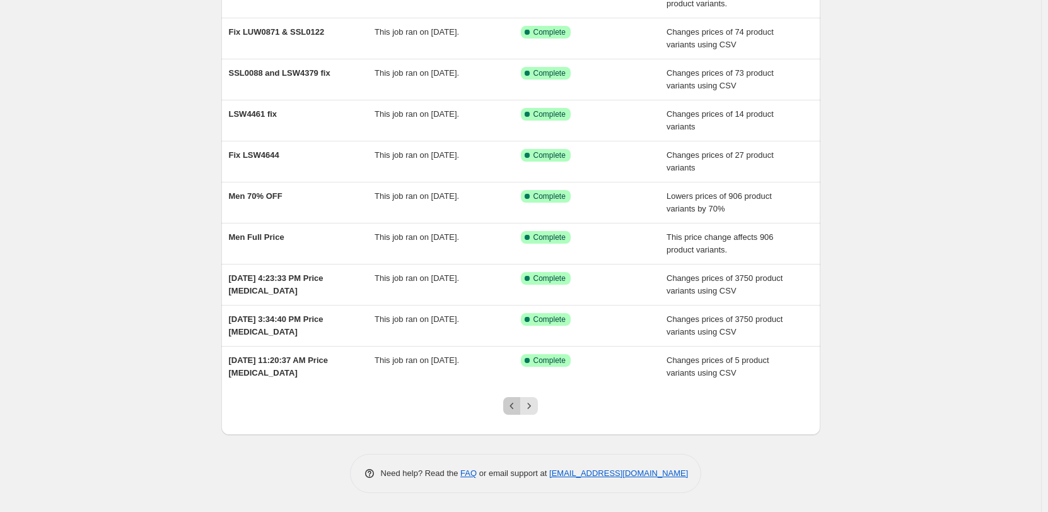
click at [513, 409] on icon "Previous" at bounding box center [512, 405] width 13 height 13
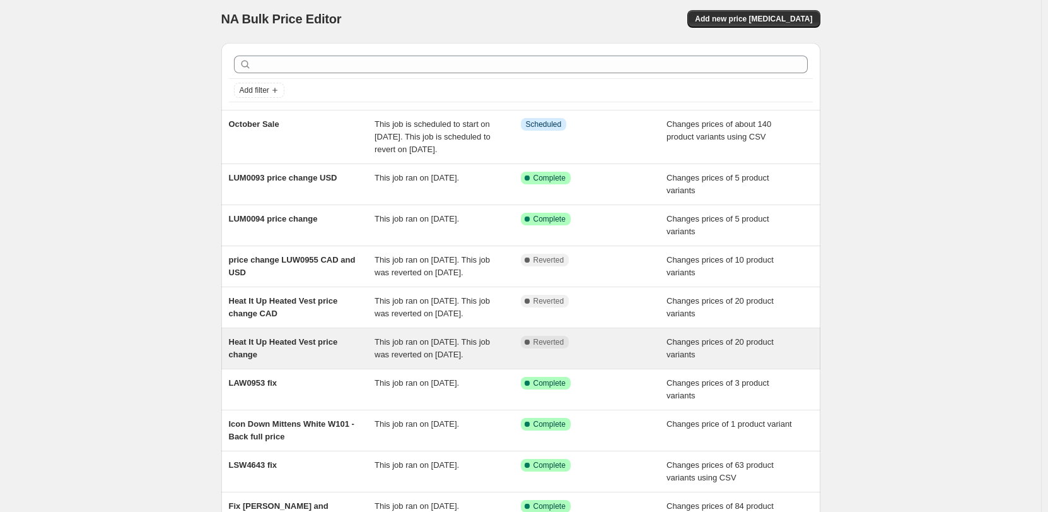
scroll to position [0, 0]
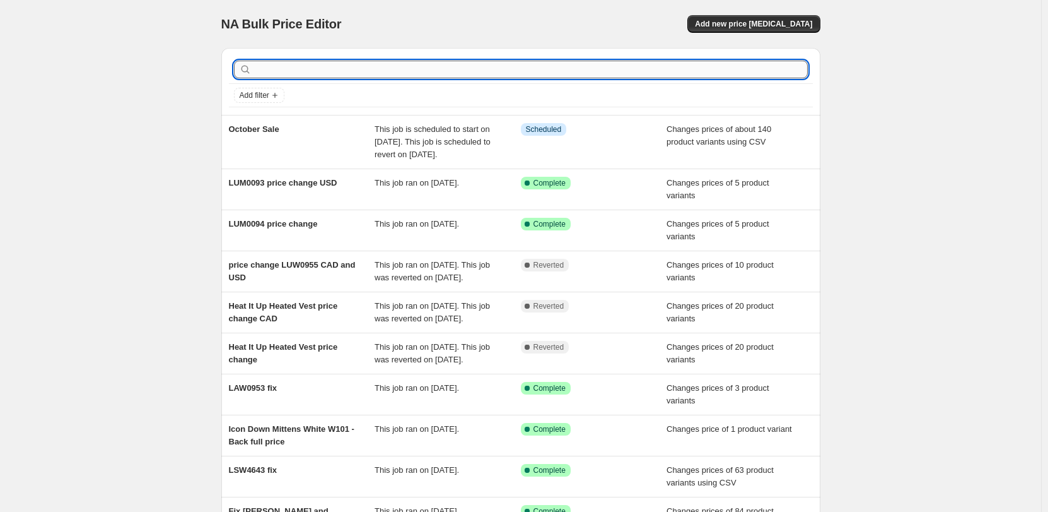
click at [369, 77] on input "text" at bounding box center [531, 70] width 554 height 18
type input "O"
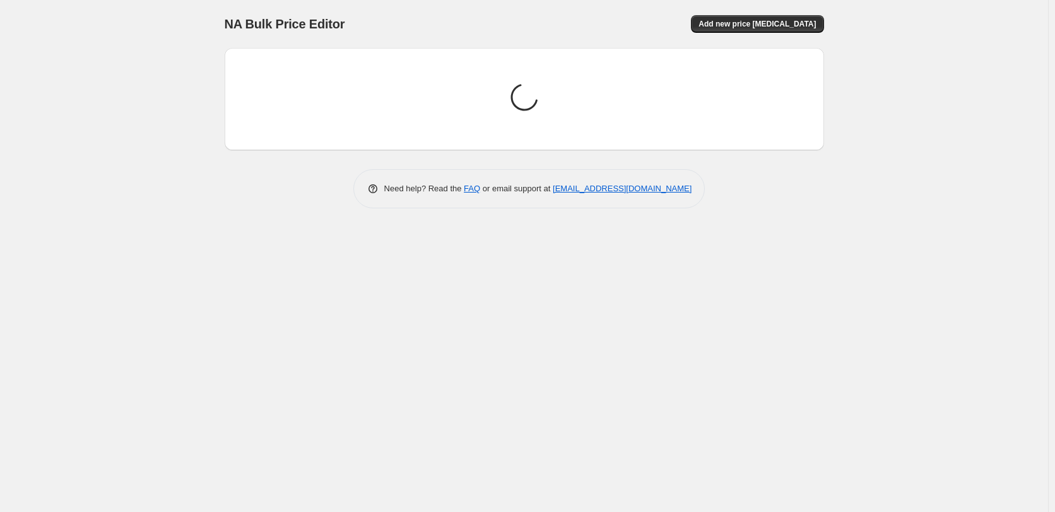
click at [879, 167] on div "NA Bulk Price Editor. This page is ready NA Bulk Price Editor Add new price [ME…" at bounding box center [524, 256] width 1048 height 512
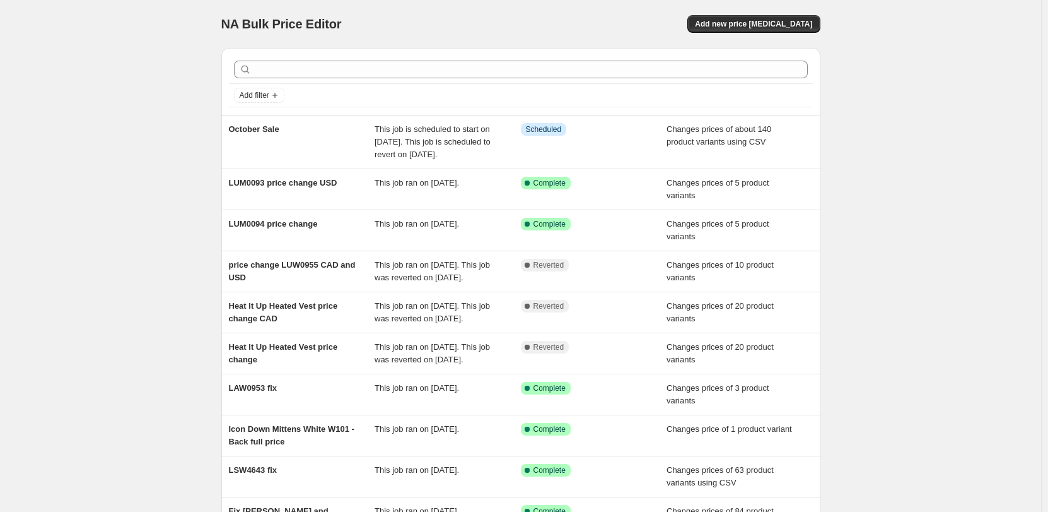
click at [934, 266] on div "NA Bulk Price Editor. This page is ready NA Bulk Price Editor Add new price [ME…" at bounding box center [520, 331] width 1041 height 662
